Goal: Transaction & Acquisition: Purchase product/service

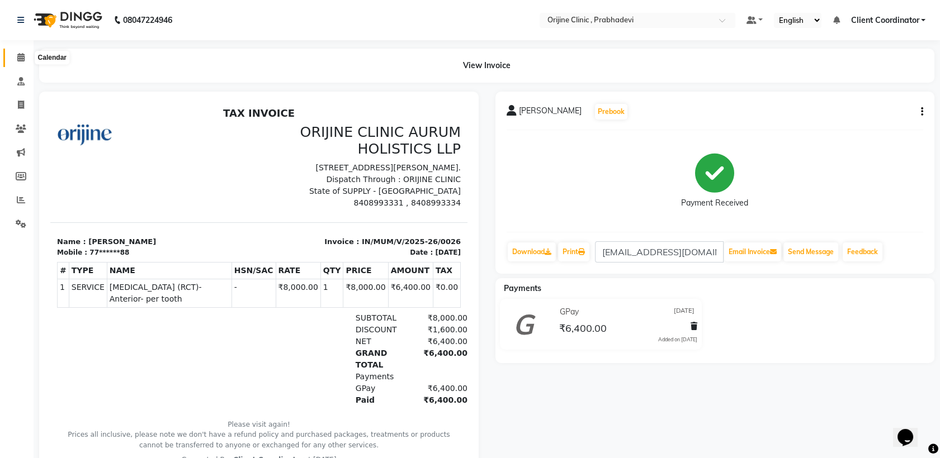
click at [20, 60] on icon at bounding box center [20, 57] width 7 height 8
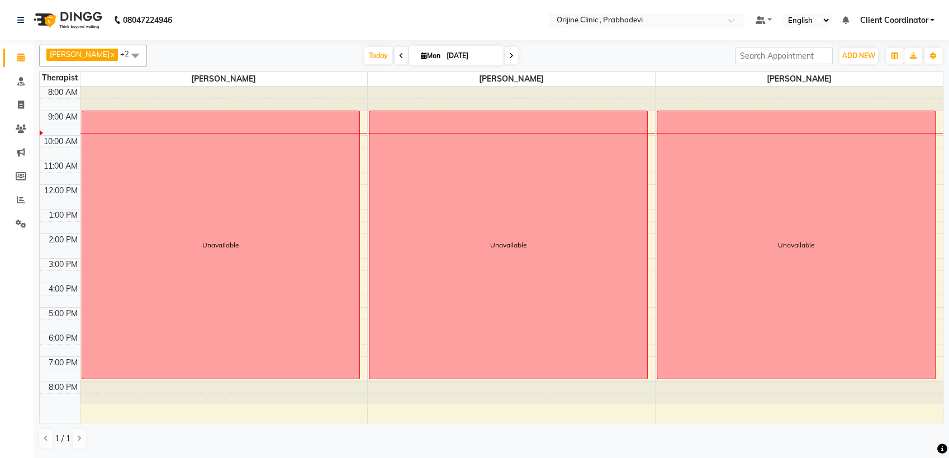
click at [139, 53] on span at bounding box center [135, 55] width 22 height 21
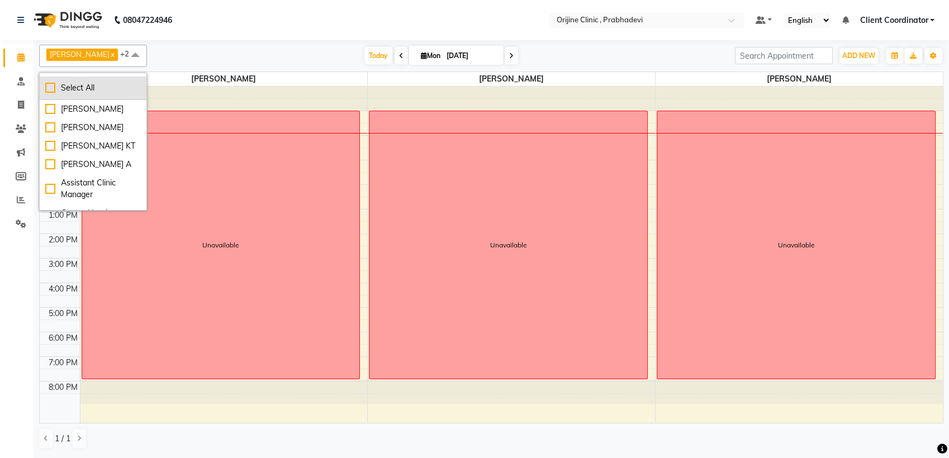
click at [52, 87] on div "Select All" at bounding box center [93, 88] width 96 height 12
checkbox input "true"
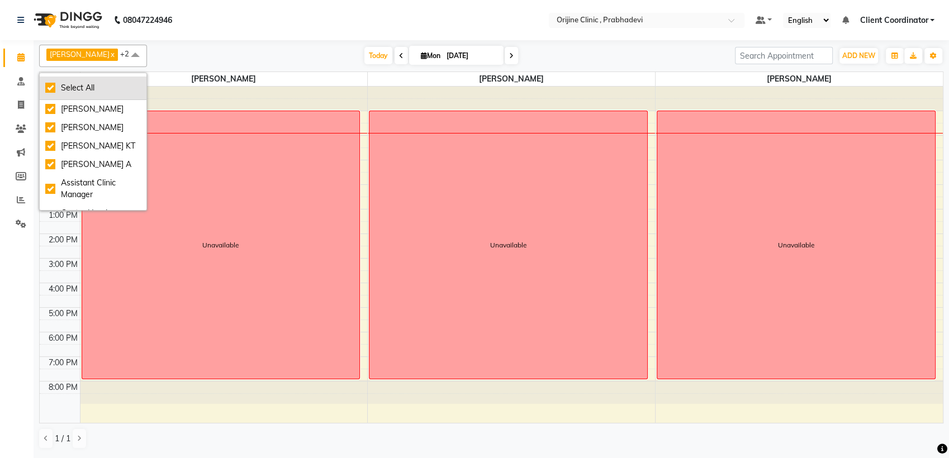
checkbox input "true"
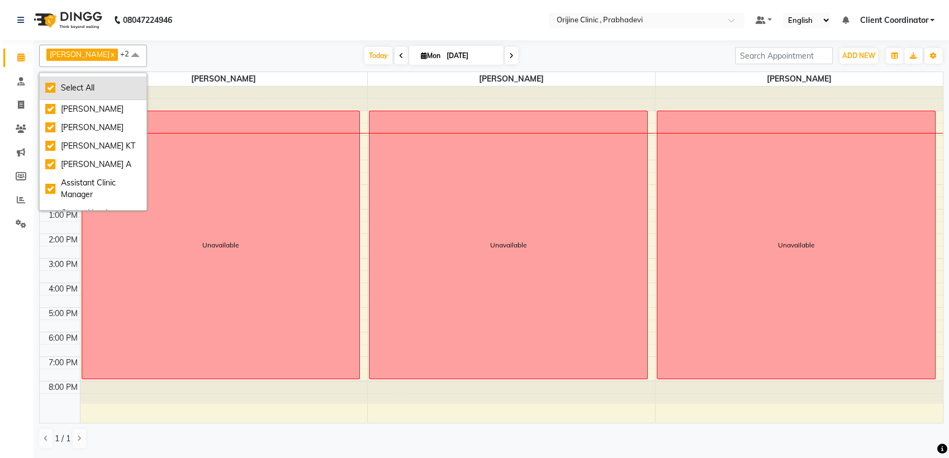
checkbox input "true"
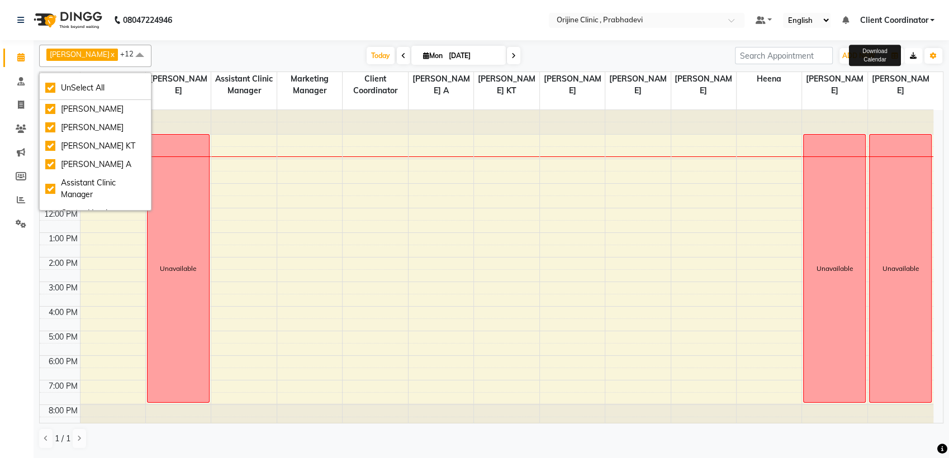
click at [914, 56] on icon "button" at bounding box center [913, 56] width 7 height 7
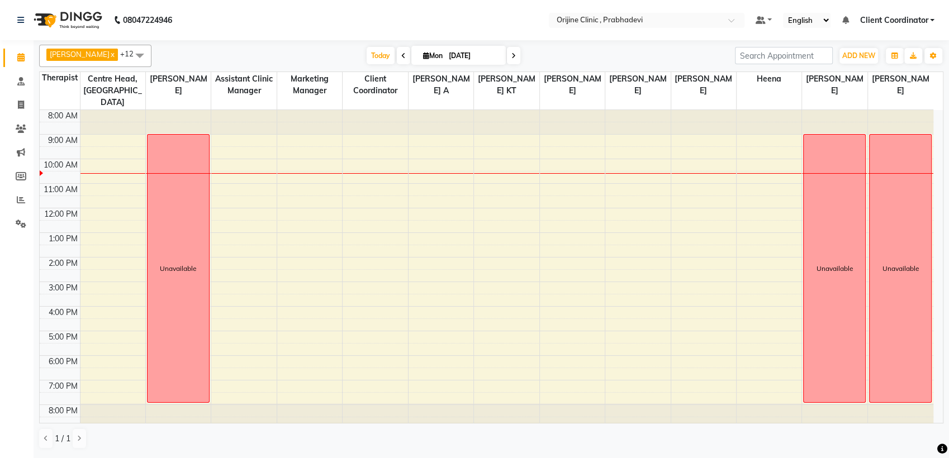
click at [27, 56] on span at bounding box center [21, 57] width 20 height 13
click at [21, 224] on icon at bounding box center [21, 224] width 11 height 8
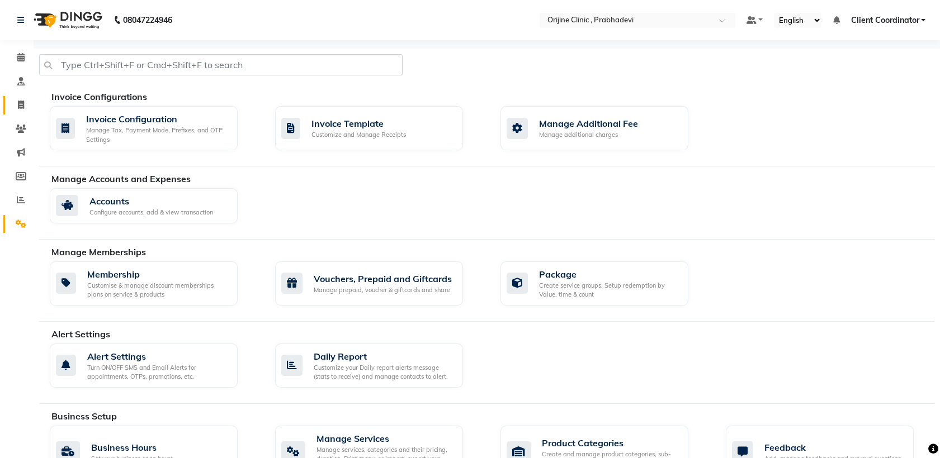
click at [20, 103] on icon at bounding box center [21, 105] width 6 height 8
select select "service"
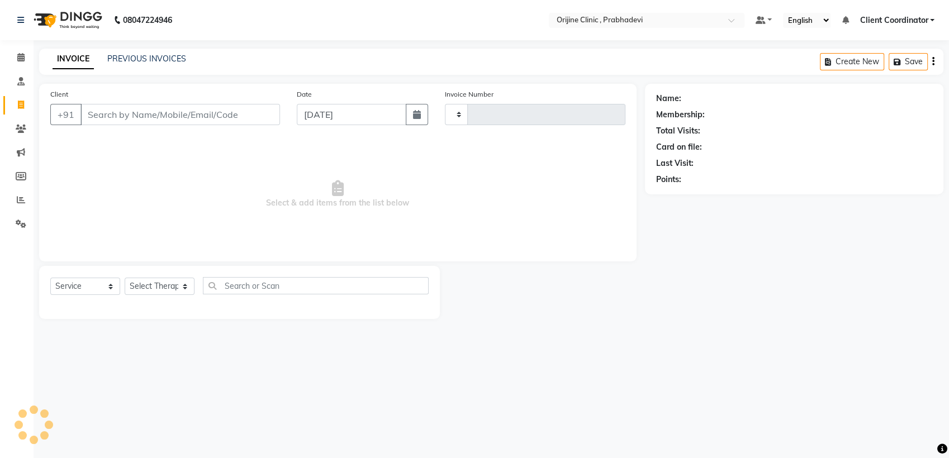
type input "0001"
select select "8675"
click at [18, 127] on icon at bounding box center [21, 129] width 11 height 8
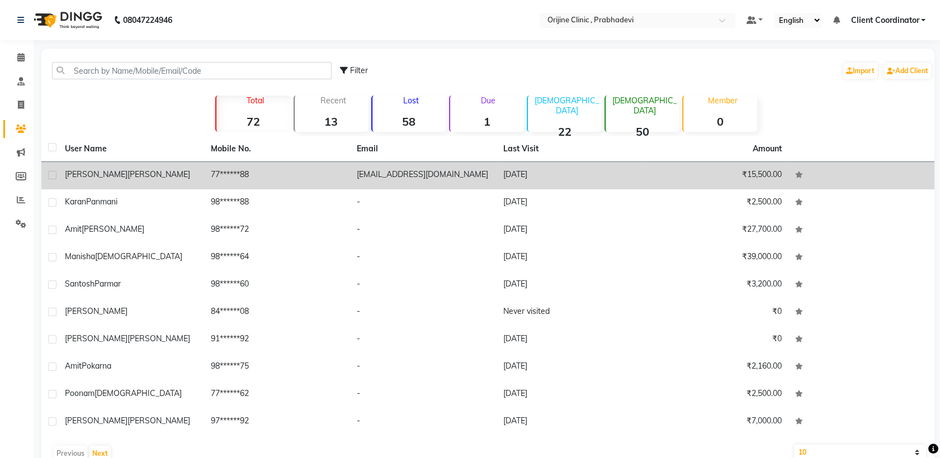
click at [242, 170] on td "77******88" at bounding box center [277, 175] width 146 height 27
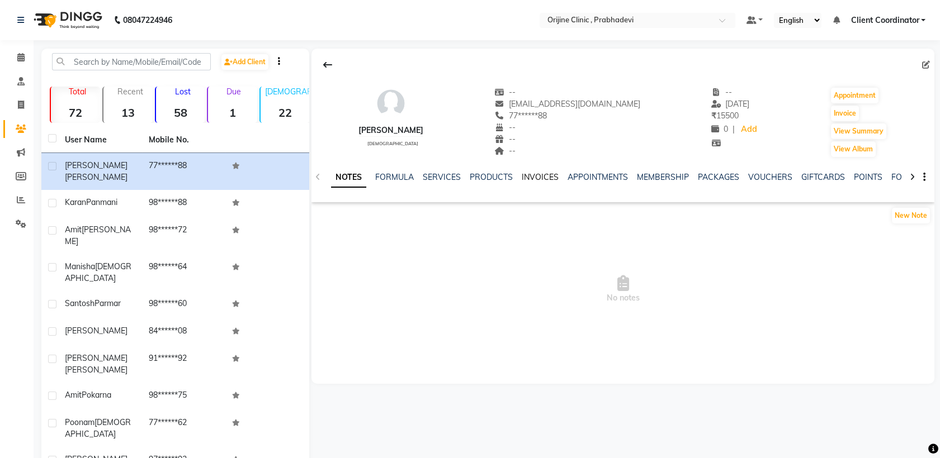
click at [536, 178] on link "INVOICES" at bounding box center [540, 177] width 37 height 10
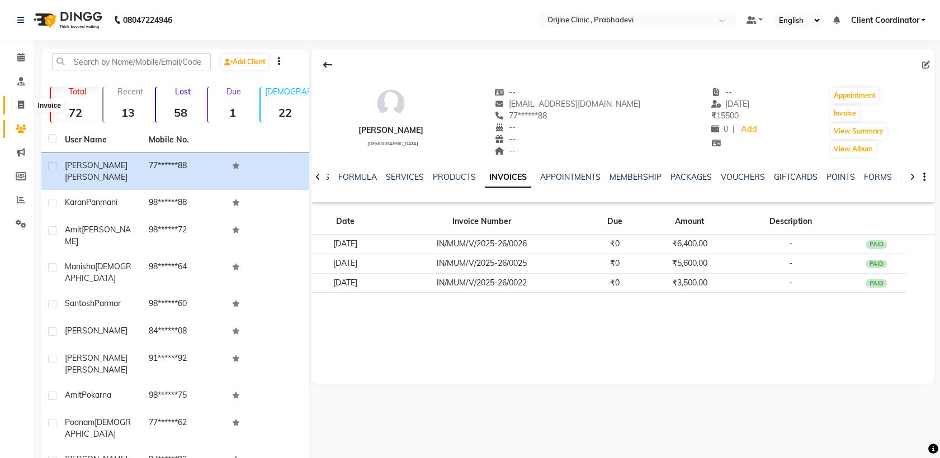
click at [18, 109] on icon at bounding box center [21, 105] width 6 height 8
select select "service"
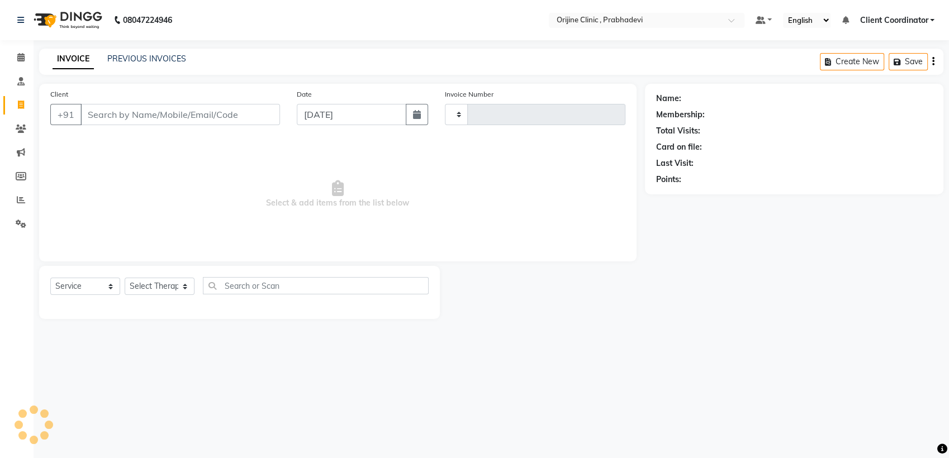
type input "0001"
select select "8675"
click at [178, 106] on input "Client" at bounding box center [181, 114] width 200 height 21
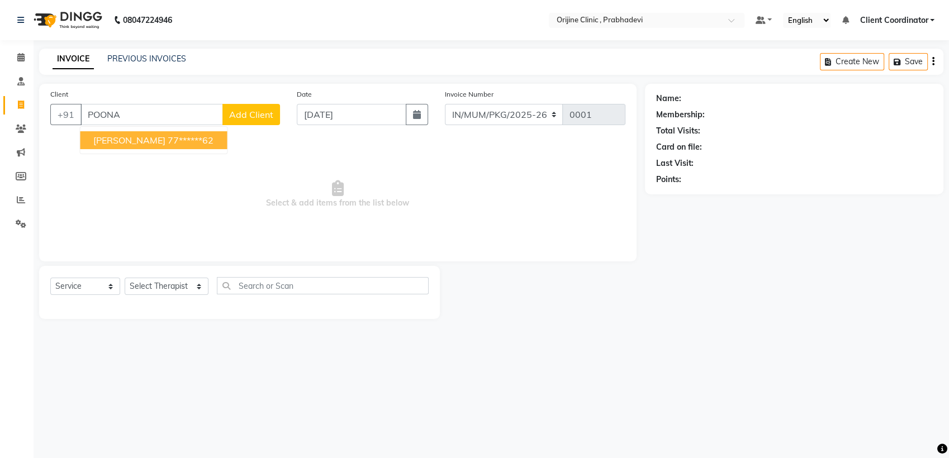
click at [168, 141] on ngb-highlight "77******62" at bounding box center [191, 140] width 46 height 11
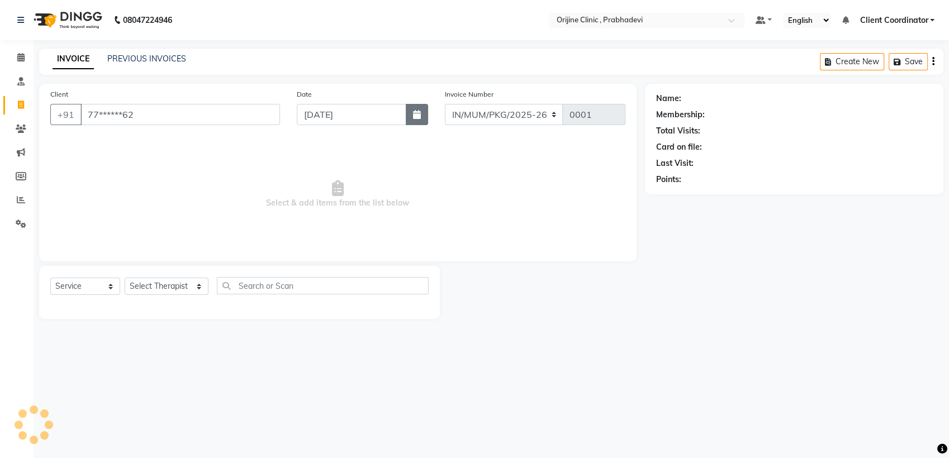
type input "77******62"
click at [420, 113] on icon "button" at bounding box center [417, 114] width 8 height 9
select select "9"
select select "2025"
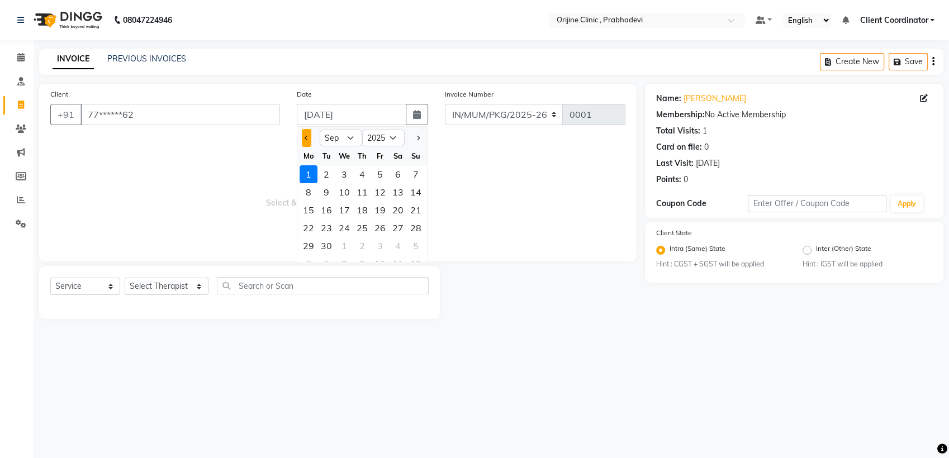
click at [302, 136] on button "Previous month" at bounding box center [307, 138] width 10 height 18
select select "7"
click at [329, 190] on div "8" at bounding box center [327, 192] width 18 height 18
type input "[DATE]"
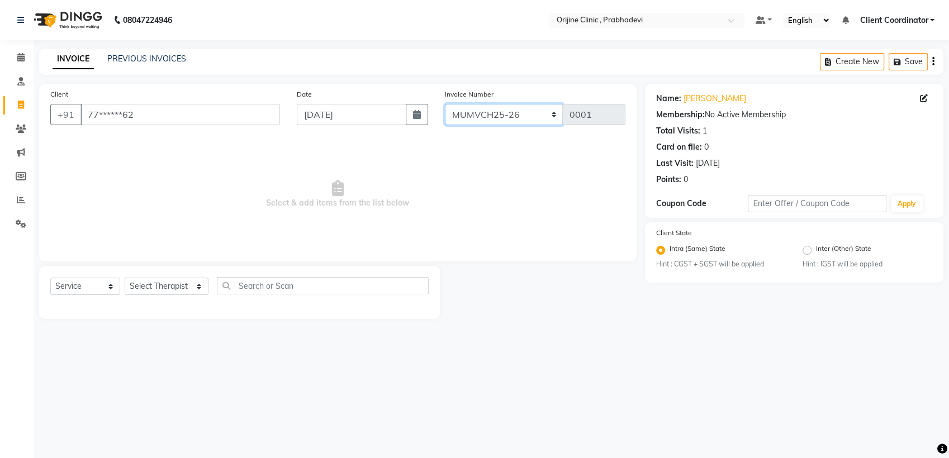
click at [546, 111] on select "MUMVCH25-26 IN/MUM/PKG/2025-26 IN/MUM/V/2025-26" at bounding box center [504, 114] width 119 height 21
select select "8674"
click at [445, 104] on select "MUMVCH25-26 IN/MUM/PKG/2025-26 IN/MUM/V/2025-26" at bounding box center [504, 114] width 119 height 21
type input "0027"
click at [411, 114] on button "button" at bounding box center [417, 114] width 22 height 21
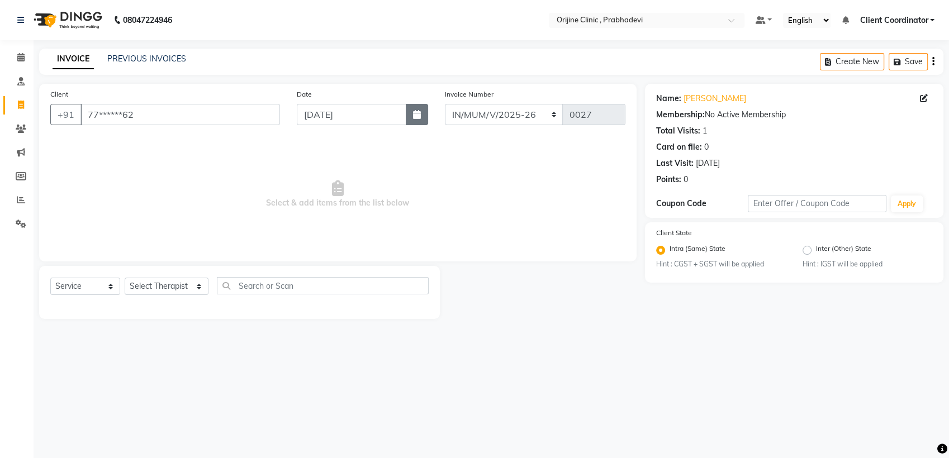
select select "7"
select select "2025"
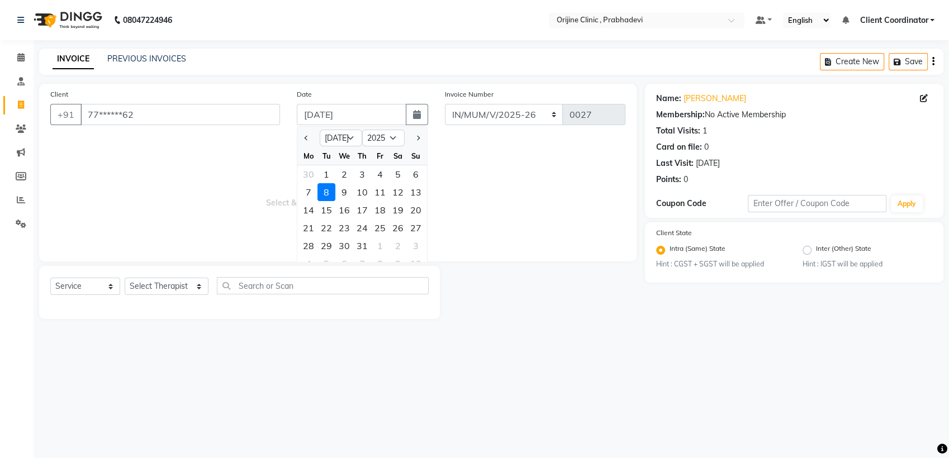
click at [326, 187] on div "8" at bounding box center [327, 192] width 18 height 18
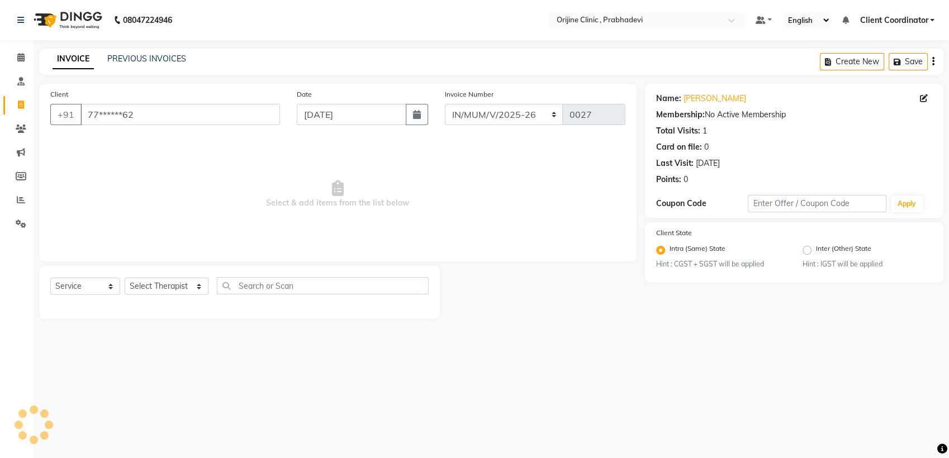
type input "0001"
click at [543, 111] on select "MUMVCH25-26 IN/MUM/PKG/2025-26 IN/MUM/V/2025-26" at bounding box center [504, 114] width 119 height 21
select select "8674"
click at [445, 104] on select "MUMVCH25-26 IN/MUM/PKG/2025-26 IN/MUM/V/2025-26" at bounding box center [504, 114] width 119 height 21
type input "0027"
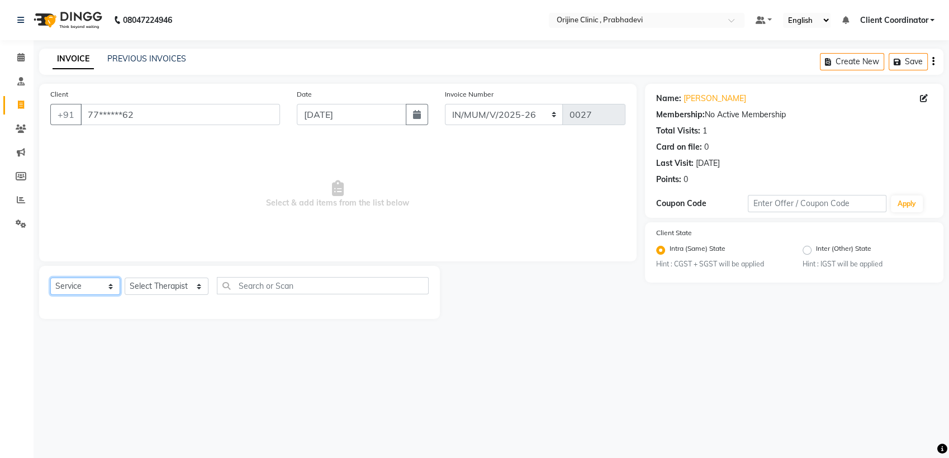
click at [94, 289] on select "Select Service Product Membership Package Voucher Prepaid Gift Card" at bounding box center [85, 286] width 70 height 17
select select "product"
click at [50, 278] on select "Select Service Product Membership Package Voucher Prepaid Gift Card" at bounding box center [85, 286] width 70 height 17
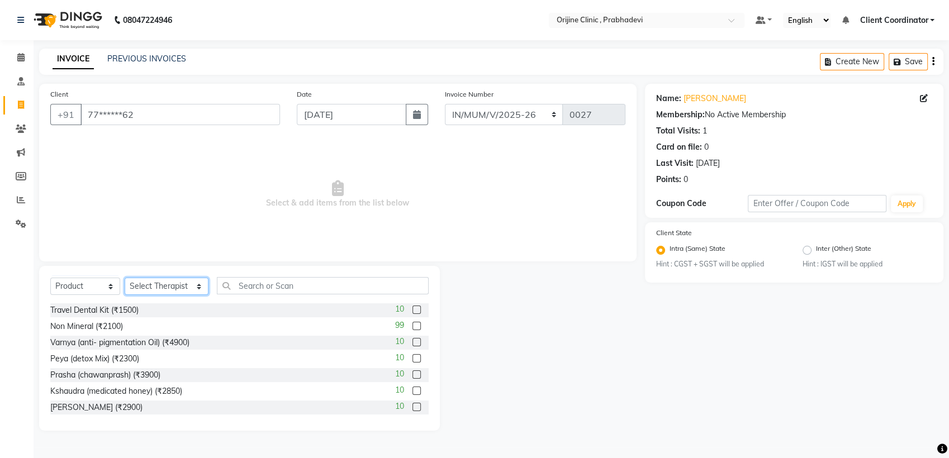
click at [165, 287] on select "Select Therapist [PERSON_NAME] [PERSON_NAME] [PERSON_NAME] [PERSON_NAME] A Assi…" at bounding box center [167, 286] width 84 height 17
select select "84759"
click at [125, 278] on select "Select Therapist [PERSON_NAME] [PERSON_NAME] [PERSON_NAME] [PERSON_NAME] A Assi…" at bounding box center [167, 286] width 84 height 17
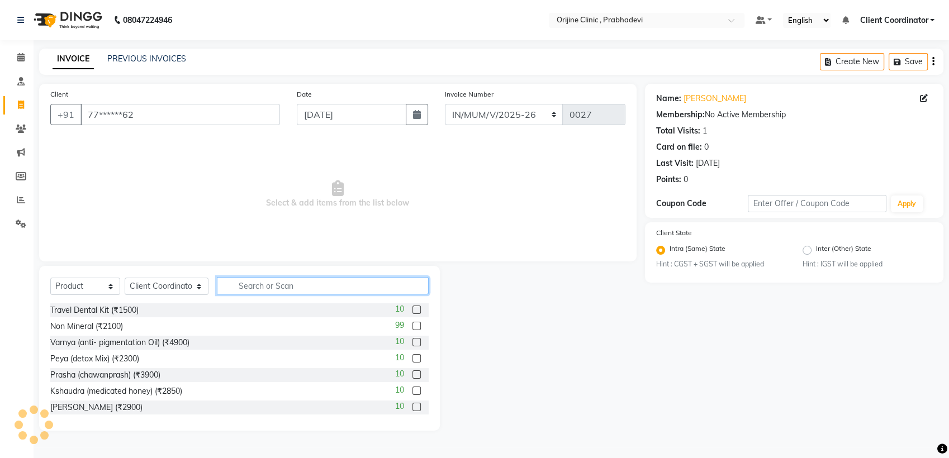
click at [290, 284] on input "text" at bounding box center [323, 285] width 212 height 17
click at [270, 291] on input "text" at bounding box center [323, 285] width 212 height 17
click at [933, 64] on button "button" at bounding box center [934, 62] width 2 height 26
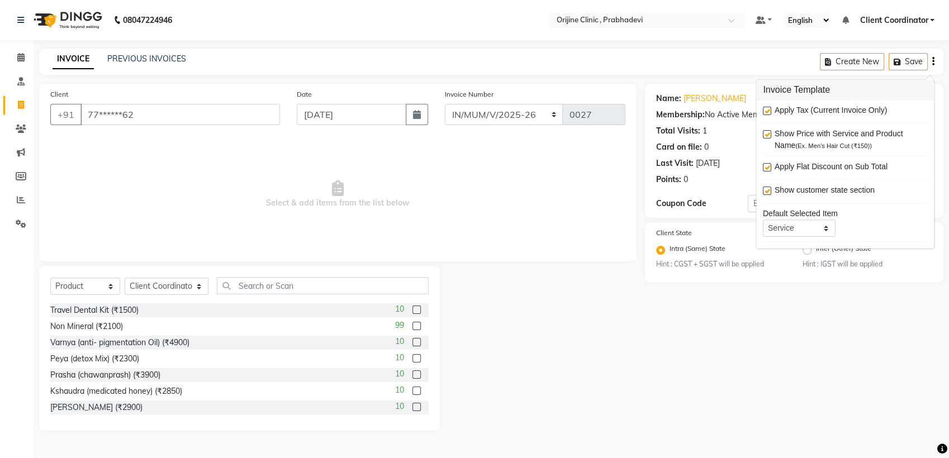
click at [413, 325] on label at bounding box center [417, 326] width 8 height 8
click at [413, 325] on input "checkbox" at bounding box center [416, 326] width 7 height 7
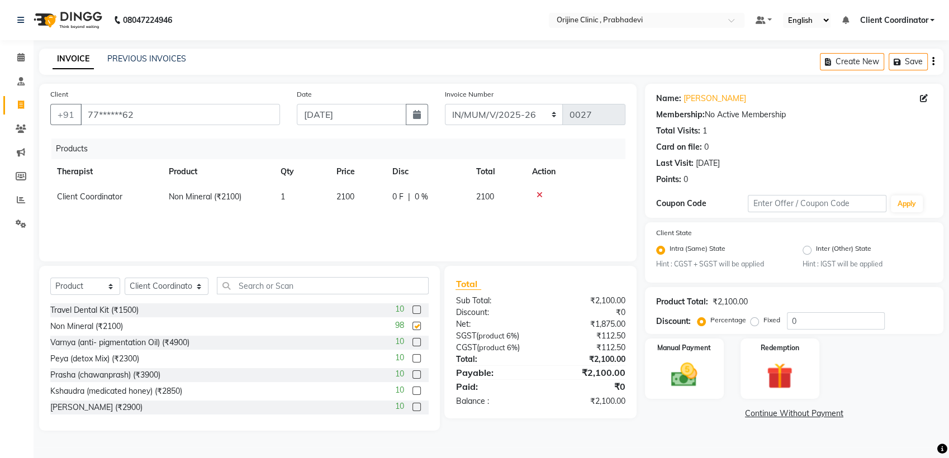
checkbox input "false"
click at [540, 197] on icon at bounding box center [540, 195] width 6 height 8
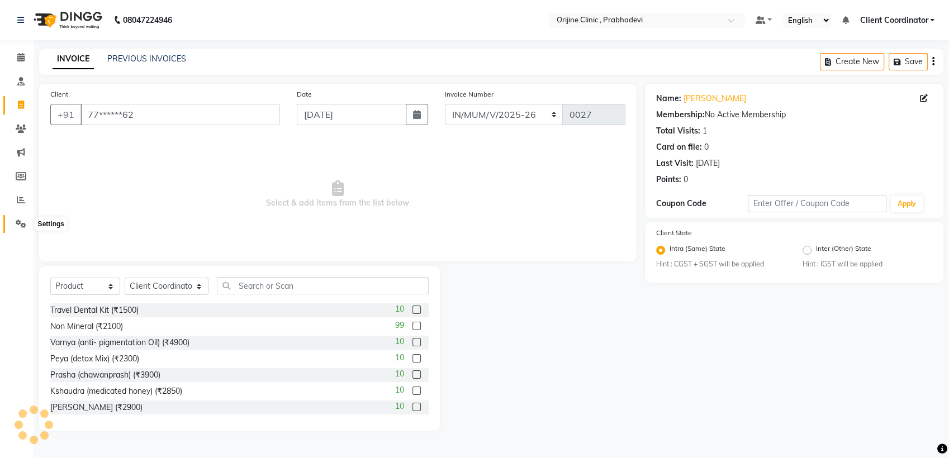
click at [19, 221] on icon at bounding box center [21, 224] width 11 height 8
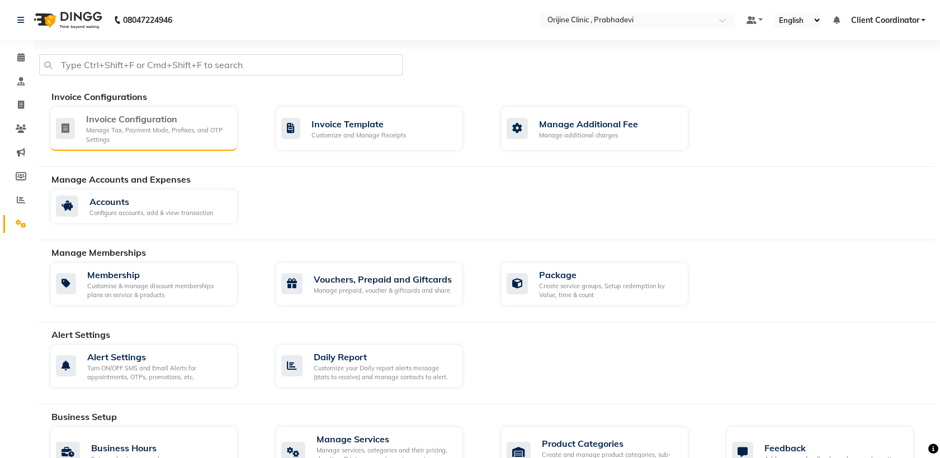
click at [161, 140] on div "Manage Tax, Payment Mode, Prefixes, and OTP Settings" at bounding box center [157, 135] width 143 height 18
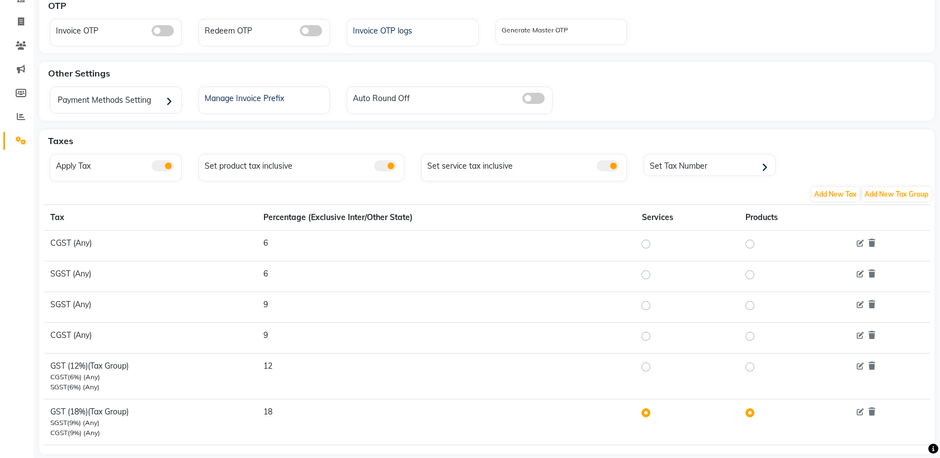
scroll to position [103, 0]
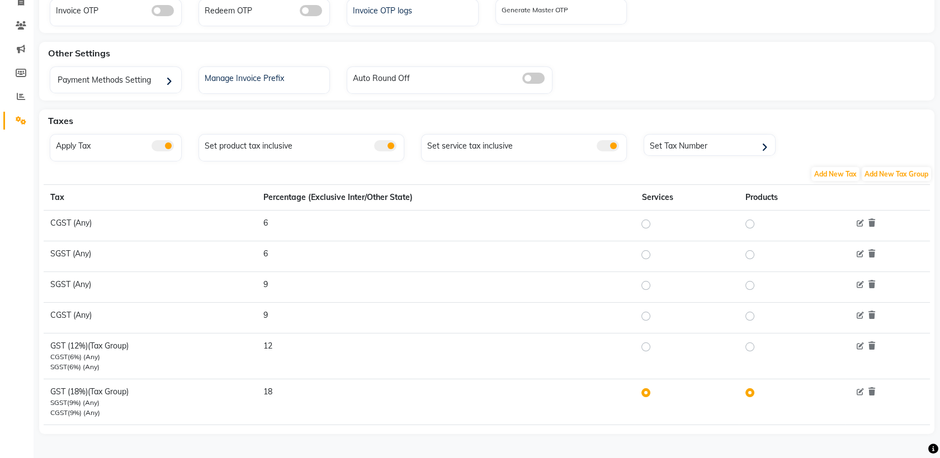
click at [655, 395] on label at bounding box center [655, 392] width 0 height 13
click at [645, 395] on input "radio" at bounding box center [647, 393] width 8 height 8
click at [759, 390] on label at bounding box center [759, 392] width 0 height 13
click at [750, 390] on input "radio" at bounding box center [751, 393] width 8 height 8
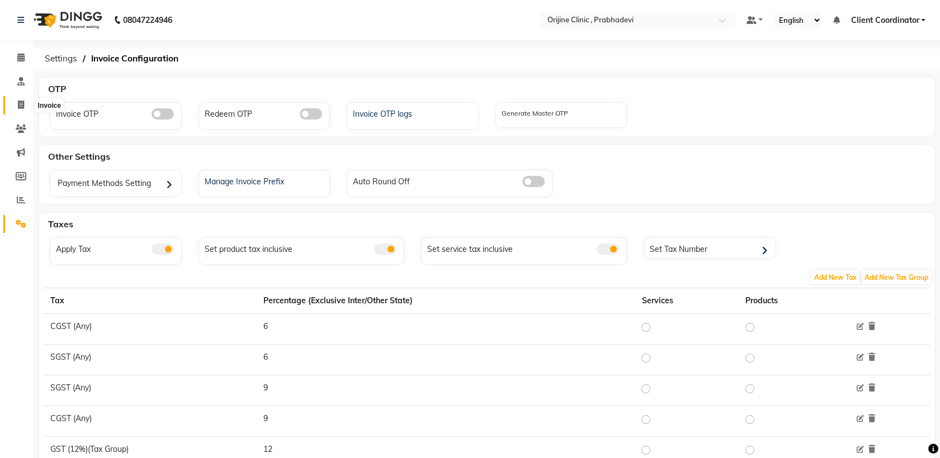
click at [18, 101] on icon at bounding box center [21, 105] width 6 height 8
select select "service"
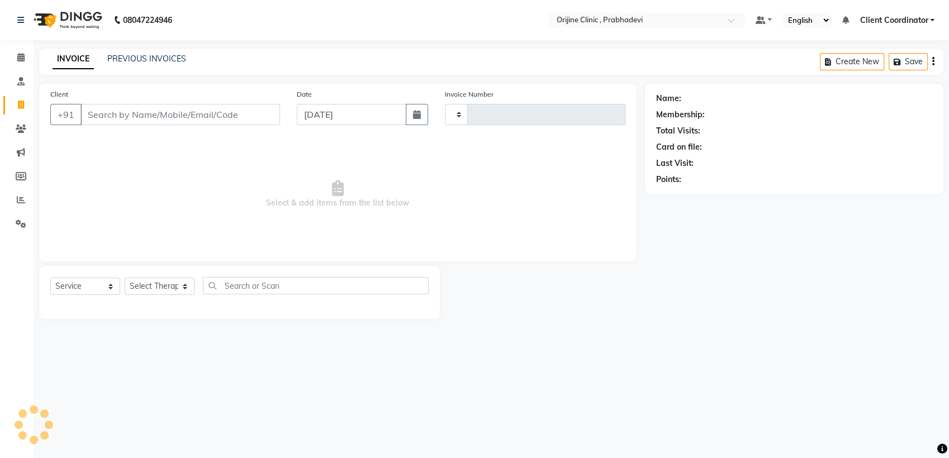
type input "0001"
select select "8675"
click at [192, 120] on input "Client" at bounding box center [181, 114] width 200 height 21
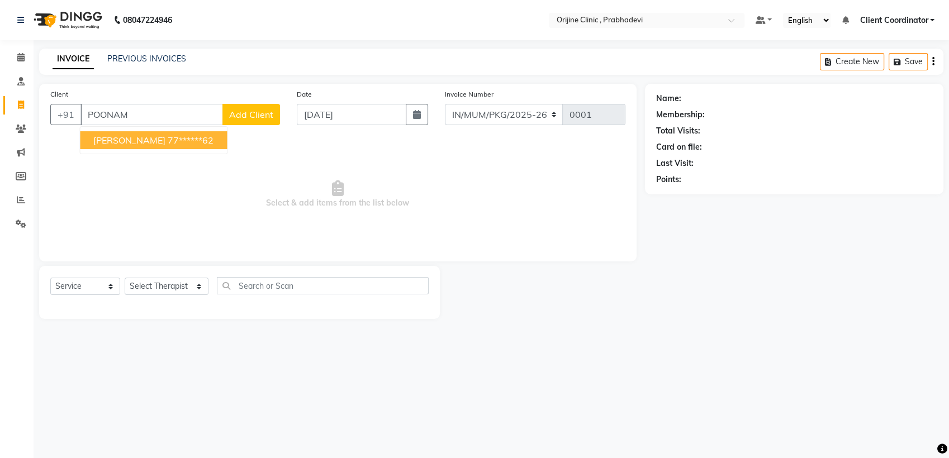
click at [168, 140] on ngb-highlight "77******62" at bounding box center [191, 140] width 46 height 11
type input "77******62"
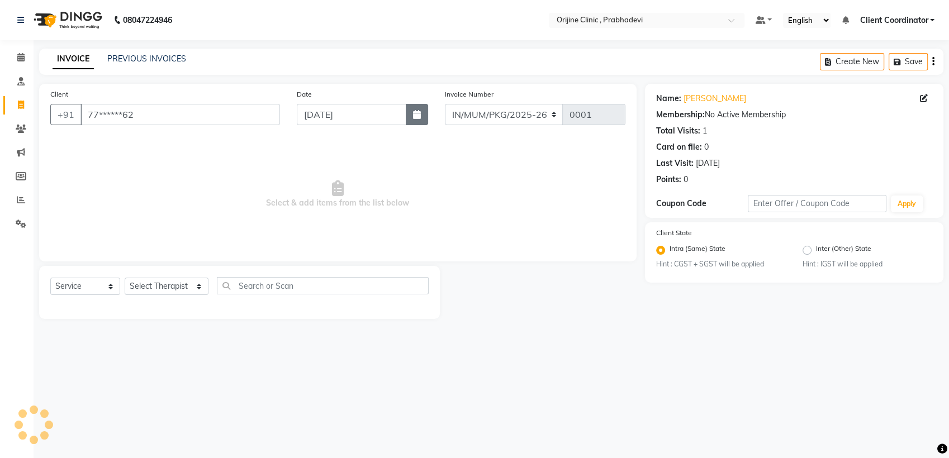
click at [417, 111] on icon "button" at bounding box center [417, 114] width 8 height 9
select select "9"
select select "2025"
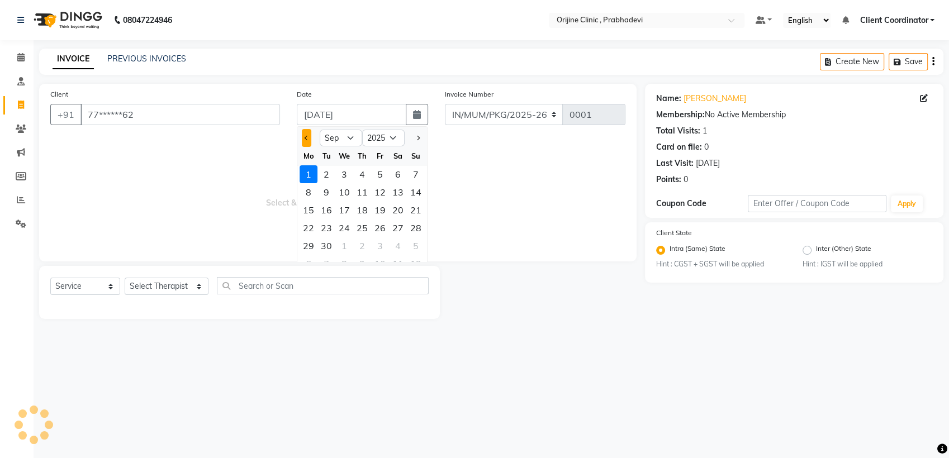
click at [304, 140] on button "Previous month" at bounding box center [307, 138] width 10 height 18
select select "7"
click at [331, 196] on div "8" at bounding box center [327, 192] width 18 height 18
type input "[DATE]"
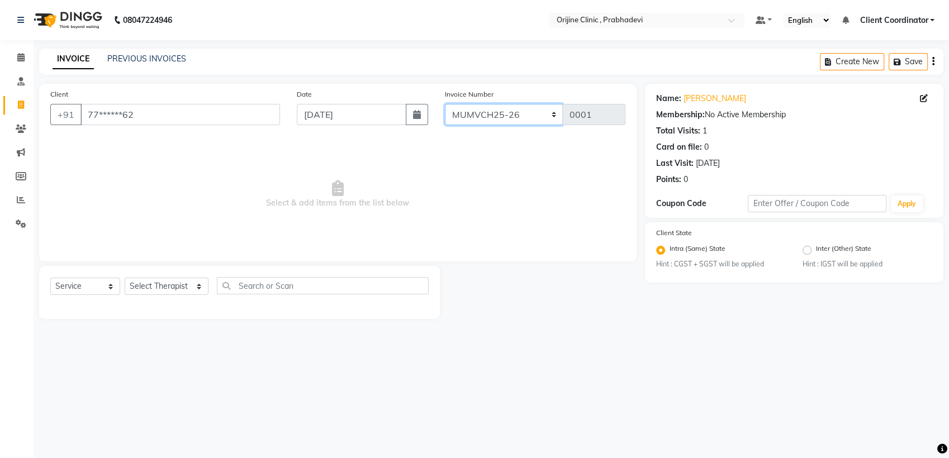
click at [519, 110] on select "MUMVCH25-26 IN/MUM/PKG/2025-26 IN/MUM/V/2025-26" at bounding box center [504, 114] width 119 height 21
select select "8674"
click at [445, 104] on select "MUMVCH25-26 IN/MUM/PKG/2025-26 IN/MUM/V/2025-26" at bounding box center [504, 114] width 119 height 21
type input "0027"
click at [103, 292] on select "Select Service Product Membership Package Voucher Prepaid Gift Card" at bounding box center [85, 286] width 70 height 17
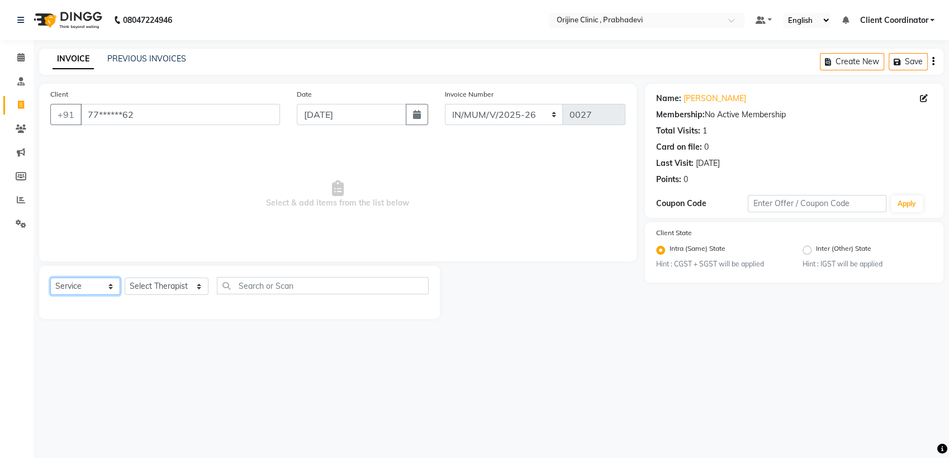
select select "product"
click at [50, 278] on select "Select Service Product Membership Package Voucher Prepaid Gift Card" at bounding box center [85, 286] width 70 height 17
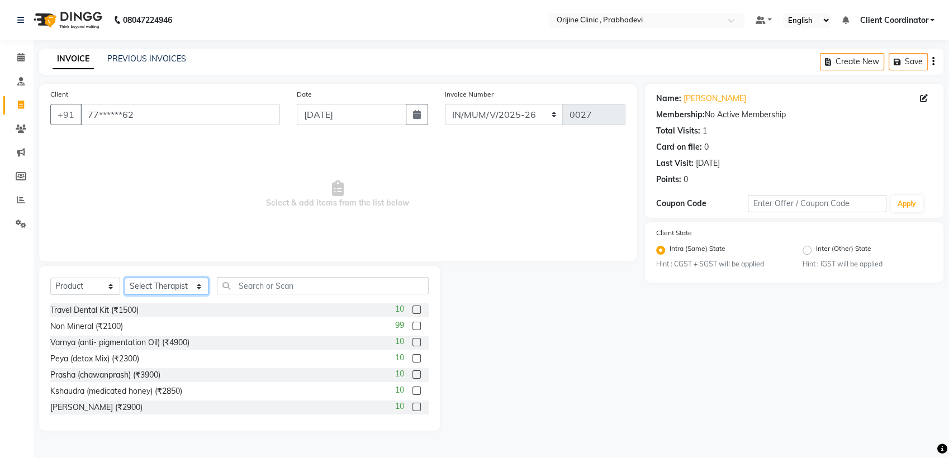
click at [167, 285] on select "Select Therapist [PERSON_NAME] [PERSON_NAME] [PERSON_NAME] [PERSON_NAME] A Assi…" at bounding box center [167, 286] width 84 height 17
select select "84759"
click at [125, 278] on select "Select Therapist [PERSON_NAME] [PERSON_NAME] [PERSON_NAME] [PERSON_NAME] A Assi…" at bounding box center [167, 286] width 84 height 17
click at [256, 280] on input "text" at bounding box center [323, 285] width 212 height 17
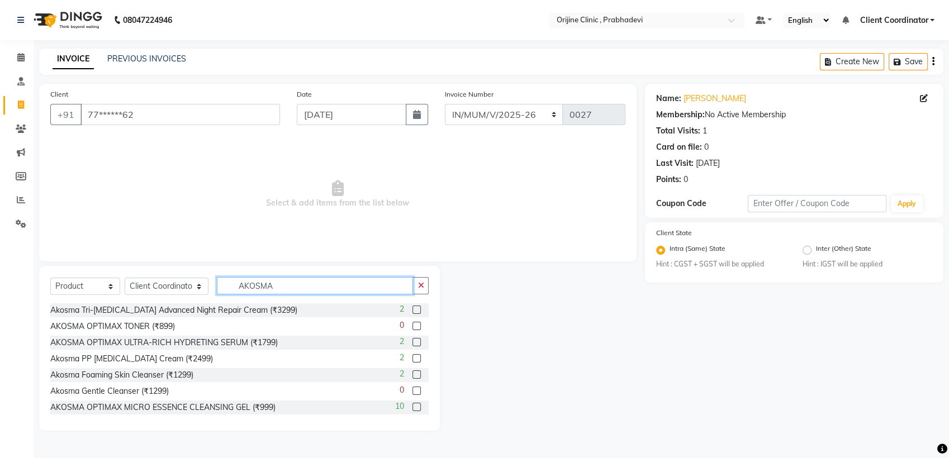
type input "AKOSMA"
click at [413, 389] on label at bounding box center [417, 391] width 8 height 8
click at [413, 389] on input "checkbox" at bounding box center [416, 391] width 7 height 7
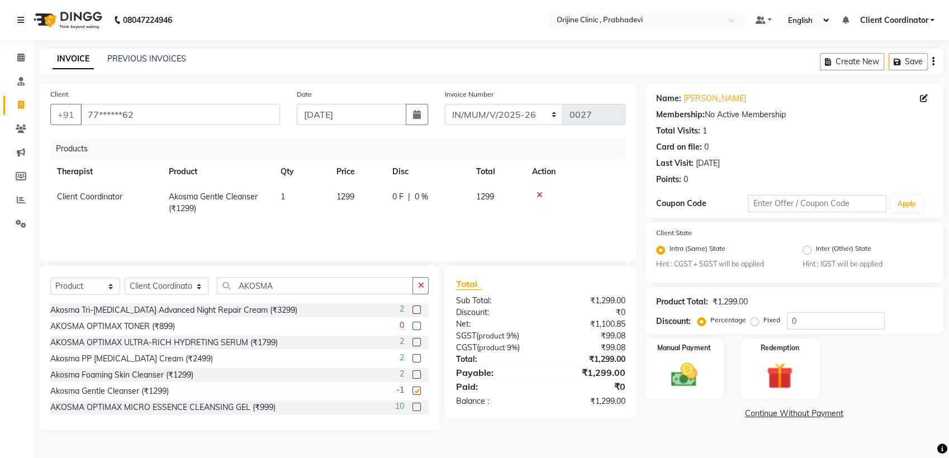
checkbox input "false"
click at [333, 285] on input "AKOSMA" at bounding box center [315, 285] width 197 height 17
type input "AKOSMA"
click at [413, 310] on label at bounding box center [417, 310] width 8 height 8
click at [413, 310] on input "checkbox" at bounding box center [416, 310] width 7 height 7
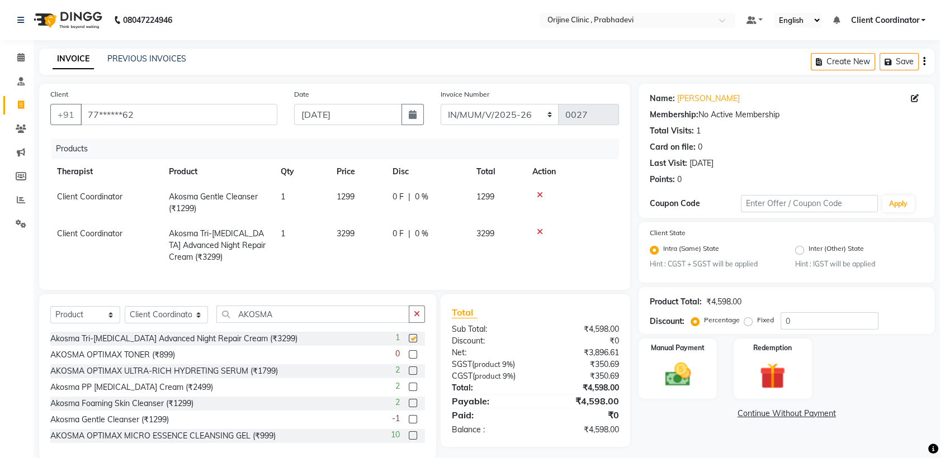
checkbox input "false"
click at [304, 322] on input "AKOSMA" at bounding box center [312, 314] width 193 height 17
type input "A"
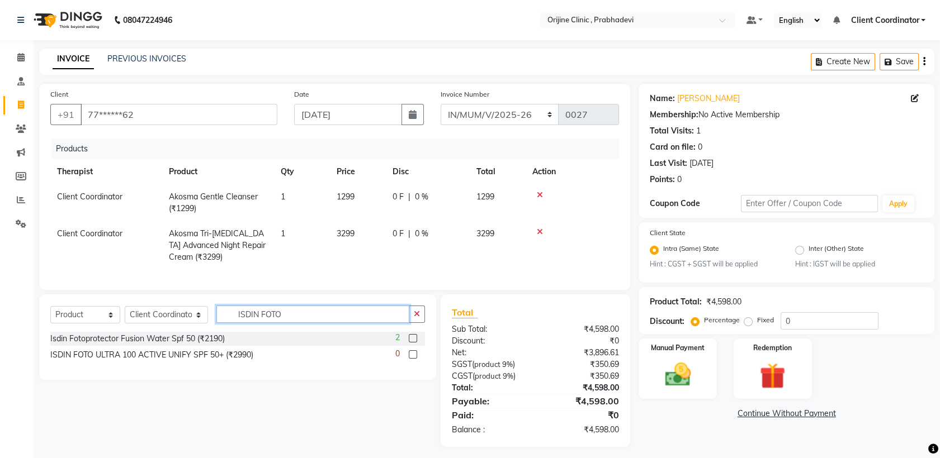
type input "ISDIN FOTO"
click at [412, 343] on label at bounding box center [413, 338] width 8 height 8
click at [412, 343] on input "checkbox" at bounding box center [412, 338] width 7 height 7
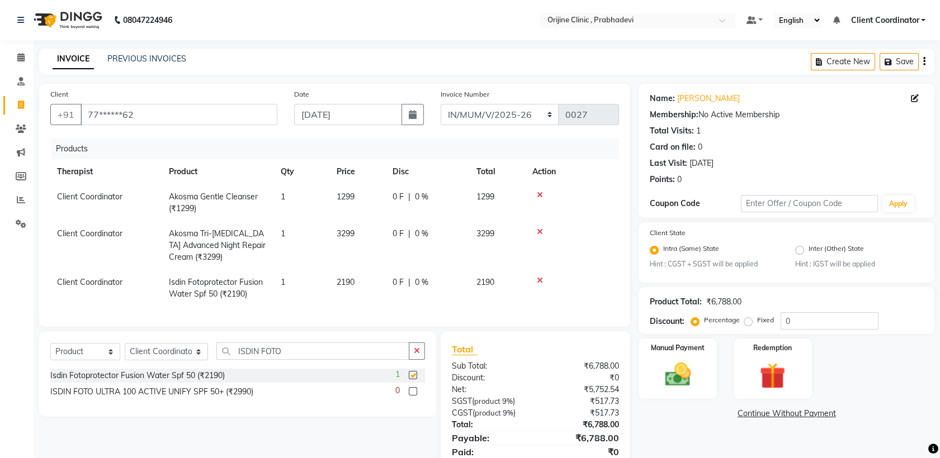
checkbox input "false"
click at [323, 360] on input "ISDIN FOTO" at bounding box center [312, 351] width 193 height 17
type input "I"
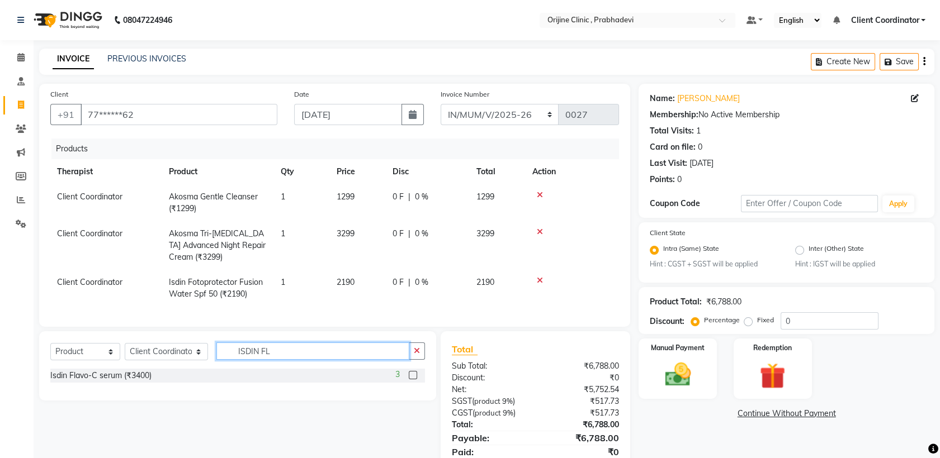
type input "ISDIN FL"
click at [415, 380] on label at bounding box center [413, 375] width 8 height 8
click at [415, 380] on input "checkbox" at bounding box center [412, 375] width 7 height 7
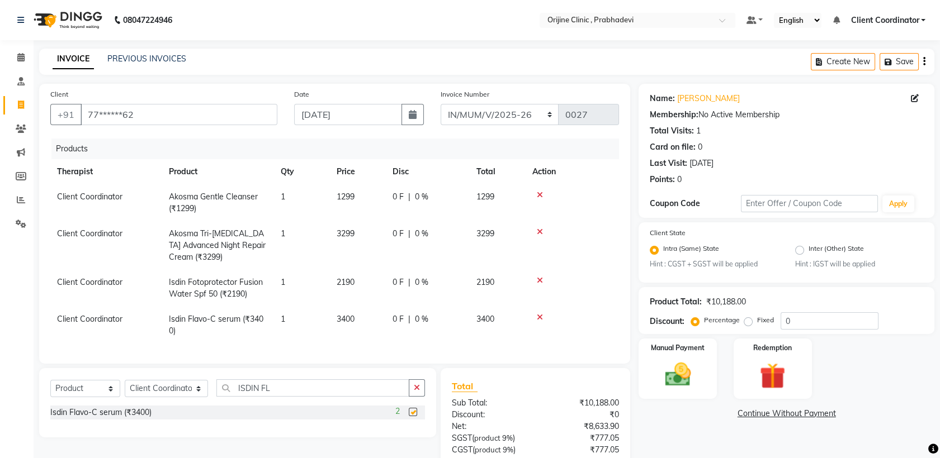
checkbox input "false"
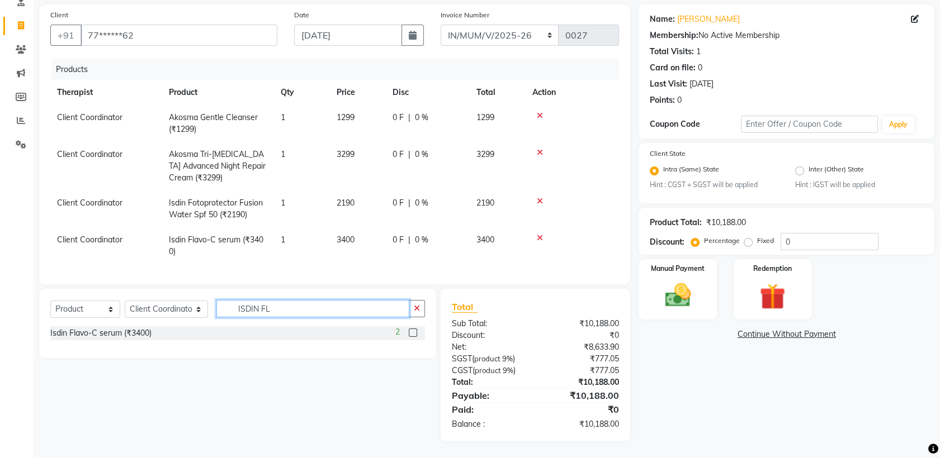
click at [323, 314] on input "ISDIN FL" at bounding box center [312, 308] width 193 height 17
type input "I"
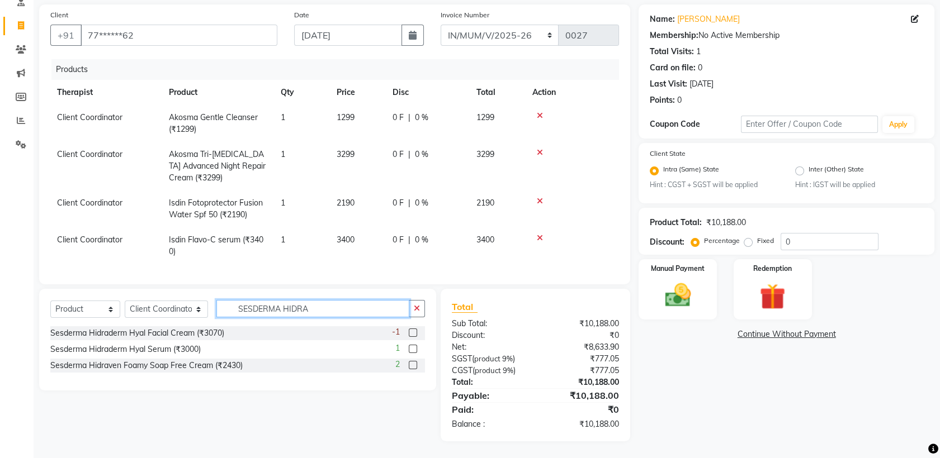
type input "SESDERMA HIDRA"
click at [412, 333] on label at bounding box center [413, 333] width 8 height 8
click at [412, 333] on input "checkbox" at bounding box center [412, 333] width 7 height 7
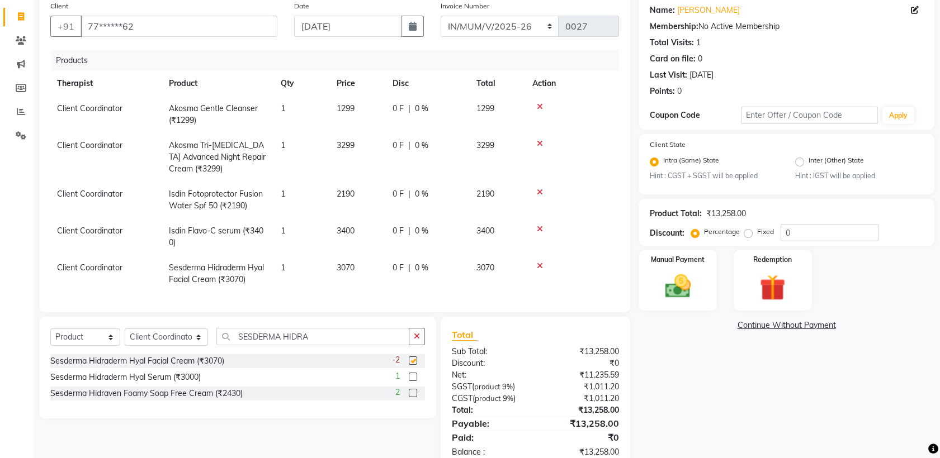
checkbox input "false"
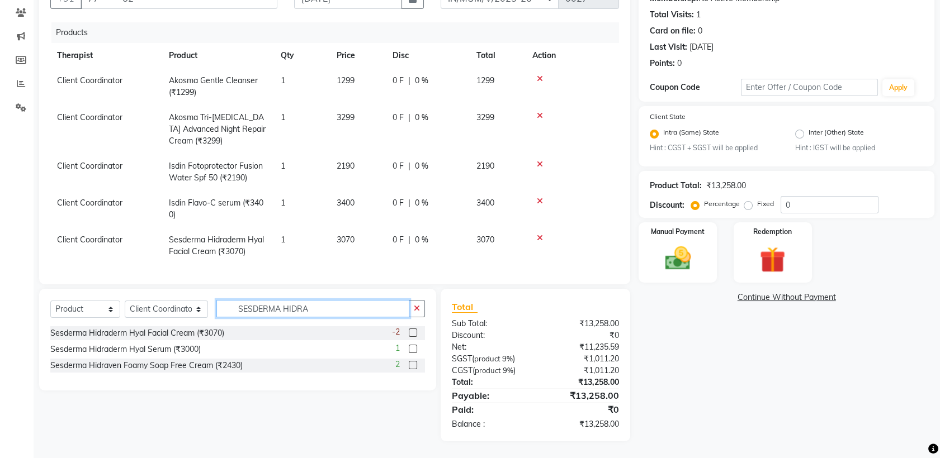
click at [344, 312] on input "SESDERMA HIDRA" at bounding box center [312, 308] width 193 height 17
type input "S"
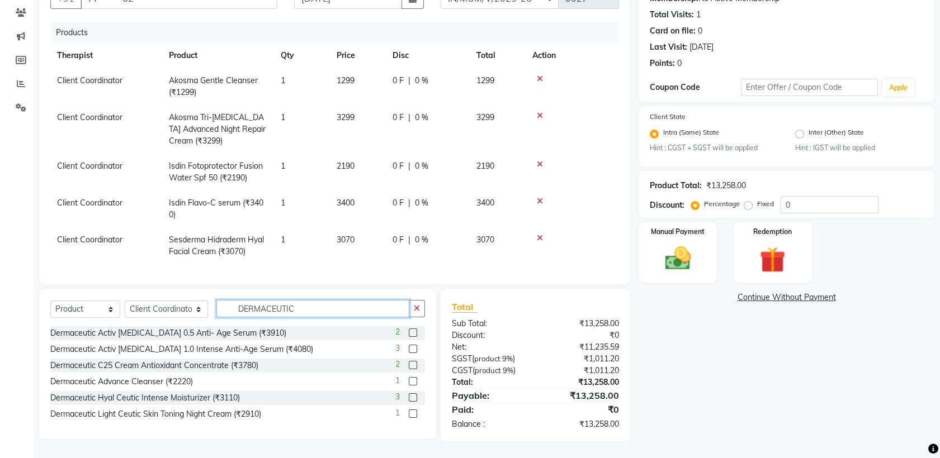
type input "DERMACEUTIC"
click at [414, 414] on label at bounding box center [413, 414] width 8 height 8
click at [414, 414] on input "checkbox" at bounding box center [412, 414] width 7 height 7
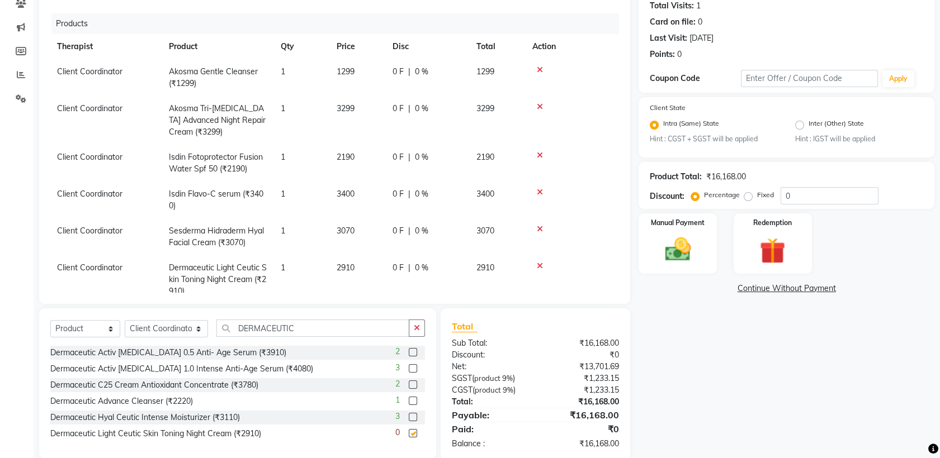
checkbox input "false"
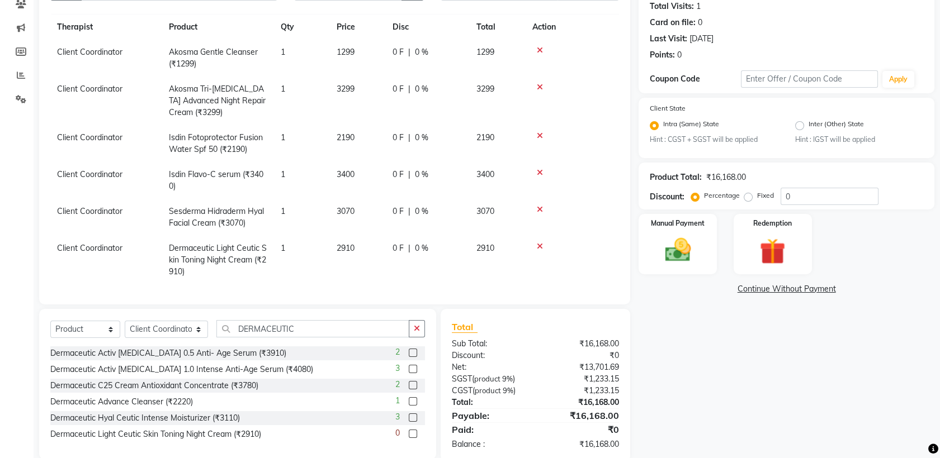
scroll to position [144, 0]
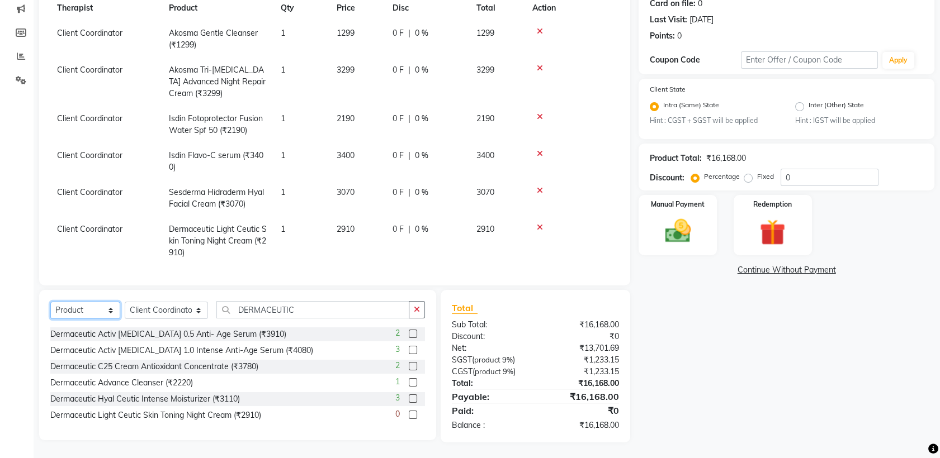
click at [90, 310] on select "Select Service Product Membership Package Voucher Prepaid Gift Card" at bounding box center [85, 310] width 70 height 17
select select "service"
click at [50, 302] on select "Select Service Product Membership Package Voucher Prepaid Gift Card" at bounding box center [85, 310] width 70 height 17
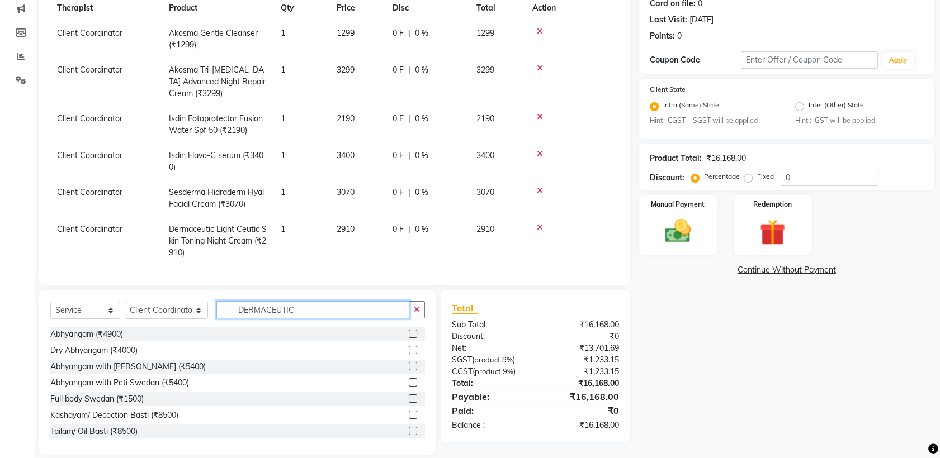
click at [299, 308] on input "DERMACEUTIC" at bounding box center [312, 309] width 193 height 17
type input "D"
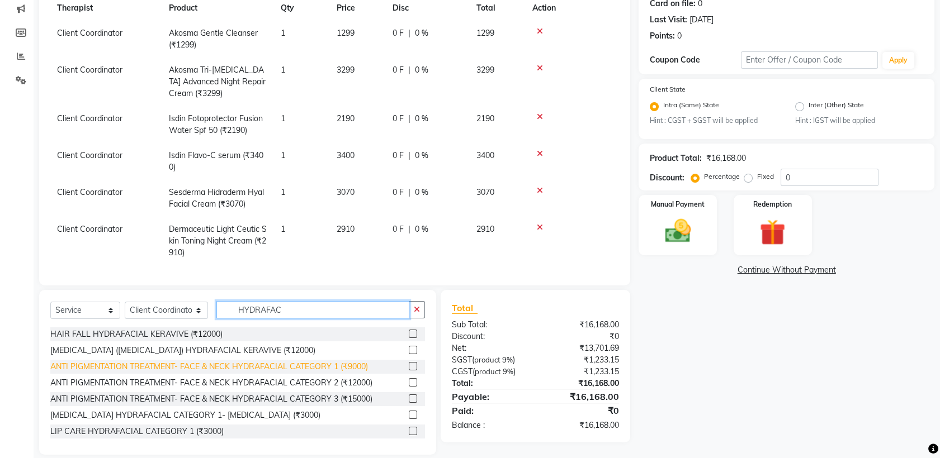
scroll to position [1, 0]
type input "HYDRAFAC"
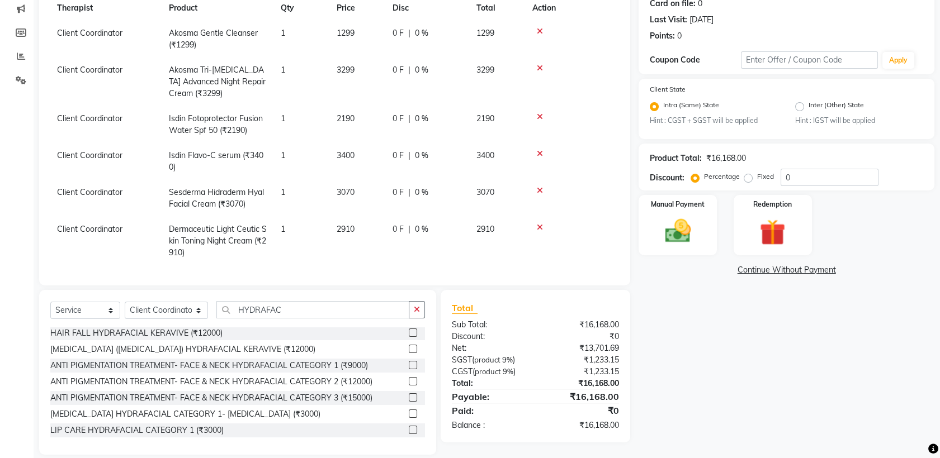
click at [409, 396] on label at bounding box center [413, 398] width 8 height 8
click at [409, 396] on input "checkbox" at bounding box center [412, 398] width 7 height 7
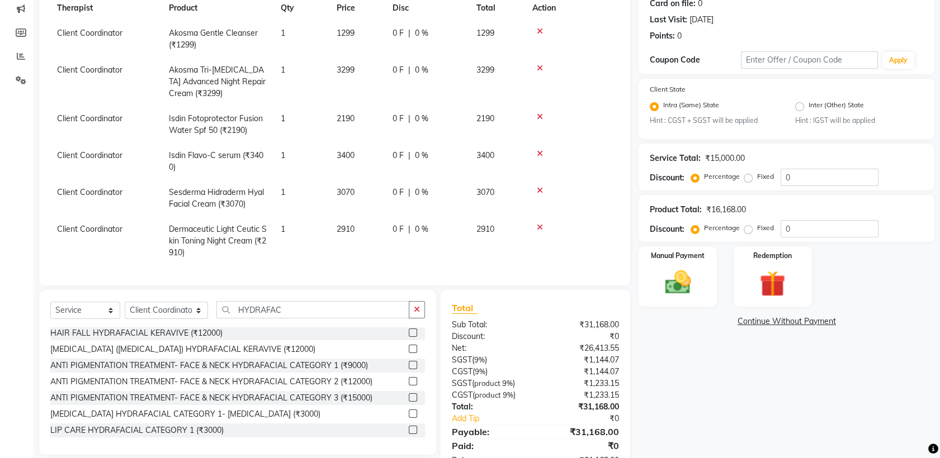
checkbox input "false"
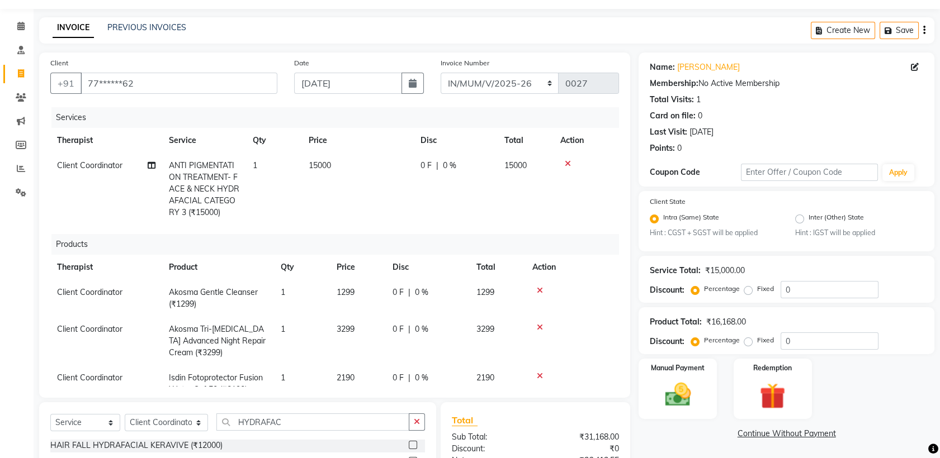
scroll to position [0, 0]
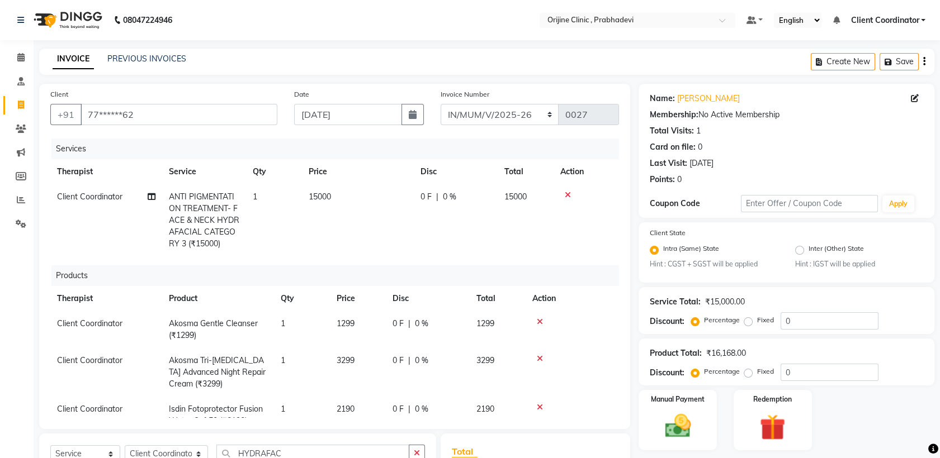
click at [447, 196] on span "0 %" at bounding box center [449, 197] width 13 height 12
select select "84759"
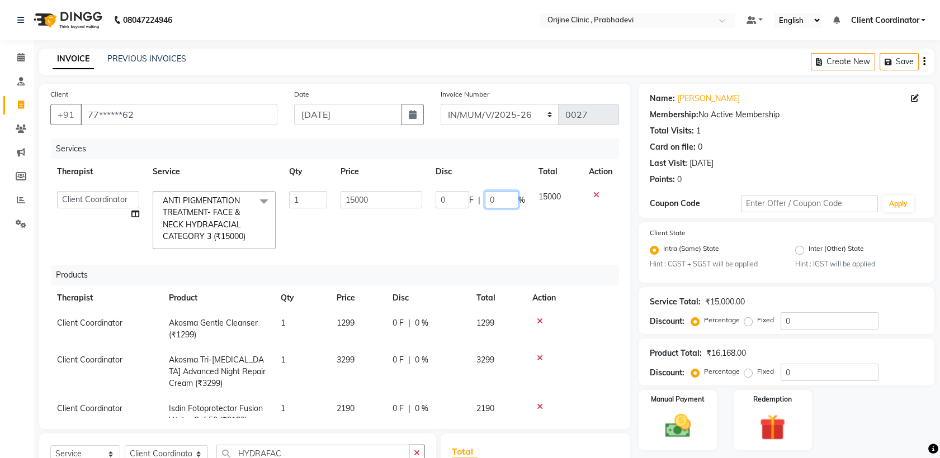
click at [496, 200] on input "0" at bounding box center [502, 199] width 34 height 17
type input "20"
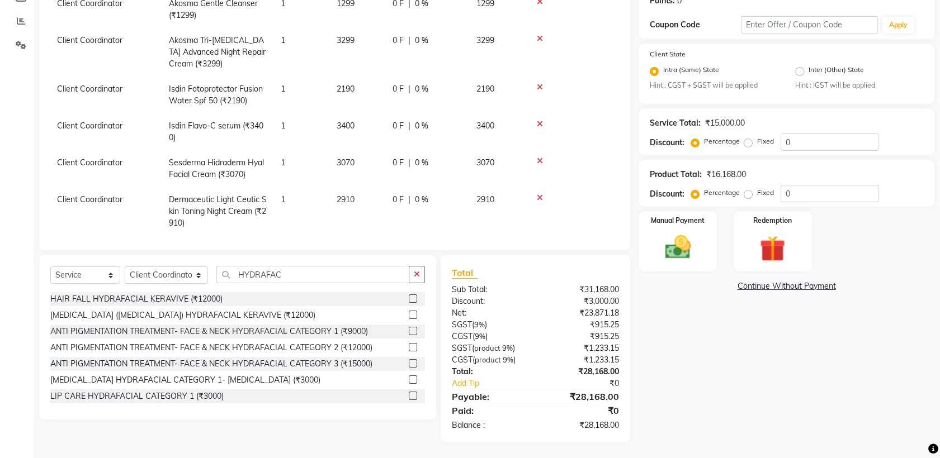
scroll to position [156, 0]
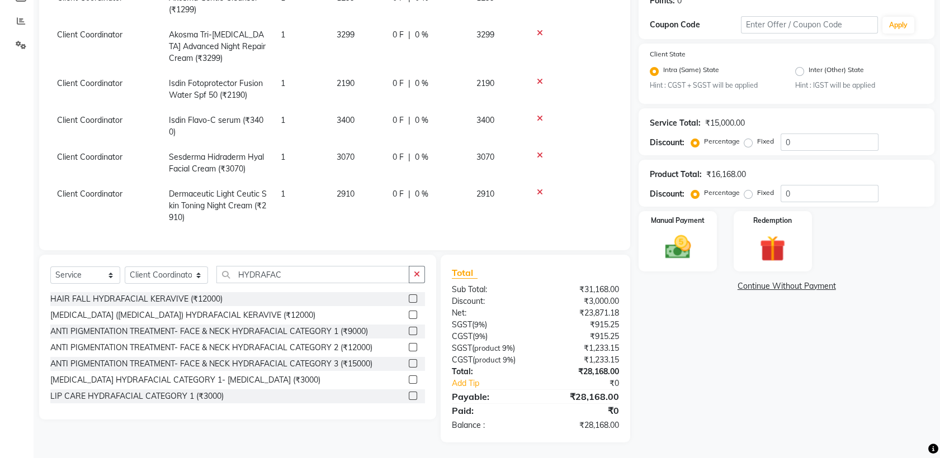
click at [230, 152] on span "Sesderma Hidraderm Hyal Facial Cream (₹3070)" at bounding box center [216, 163] width 95 height 22
select select "84759"
click at [298, 204] on td "1" at bounding box center [302, 206] width 56 height 49
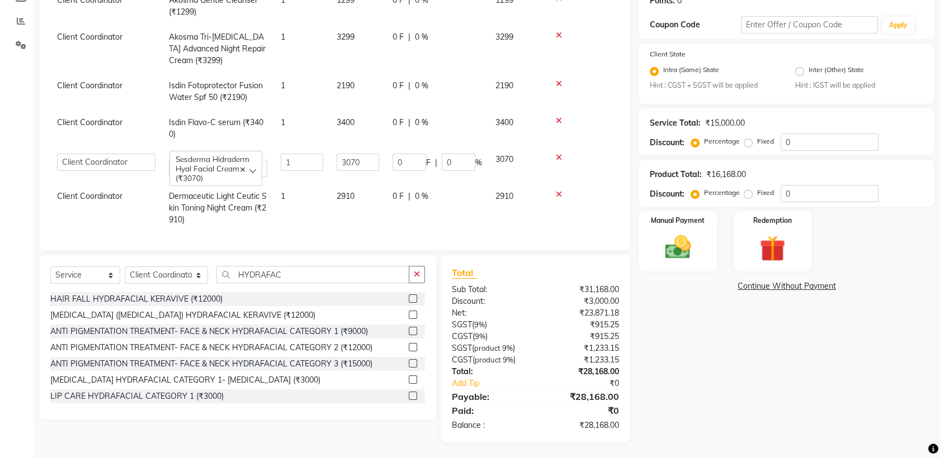
select select "84759"
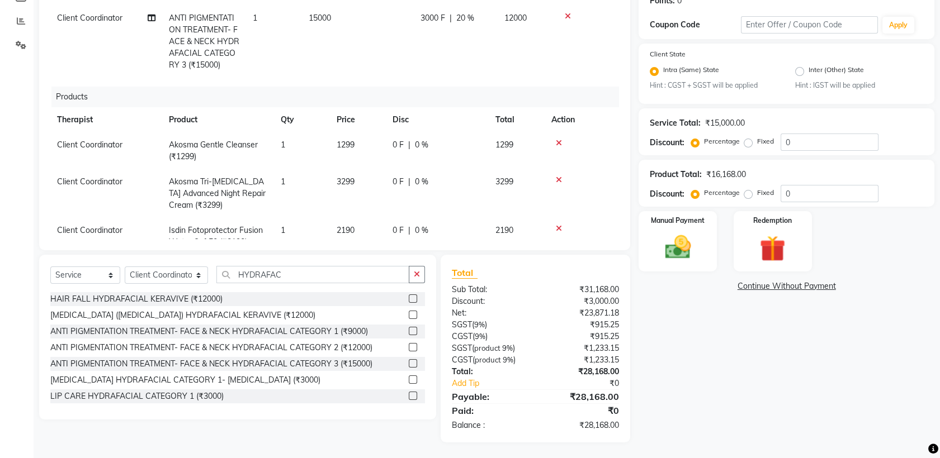
scroll to position [0, 0]
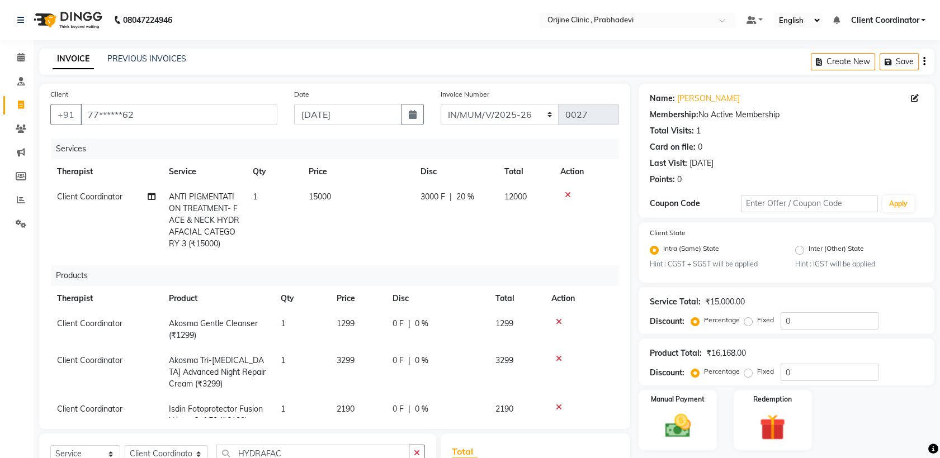
click at [280, 256] on td "1" at bounding box center [274, 220] width 56 height 72
select select "84759"
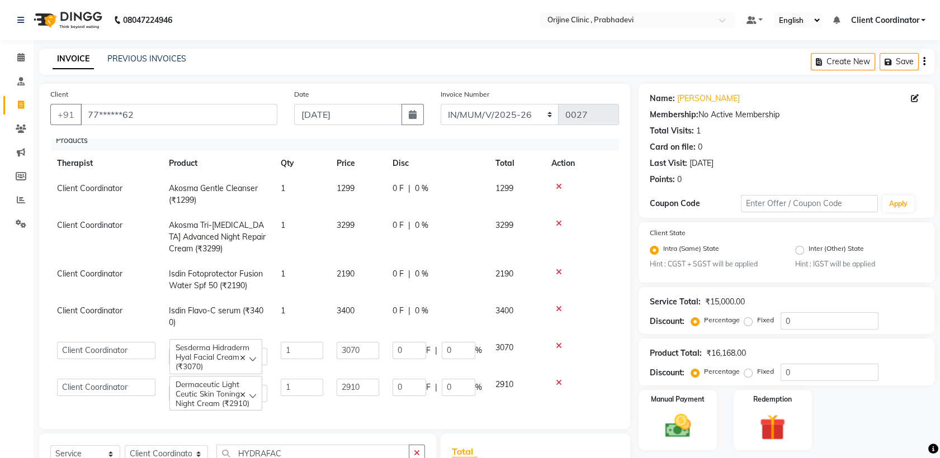
scroll to position [179, 0]
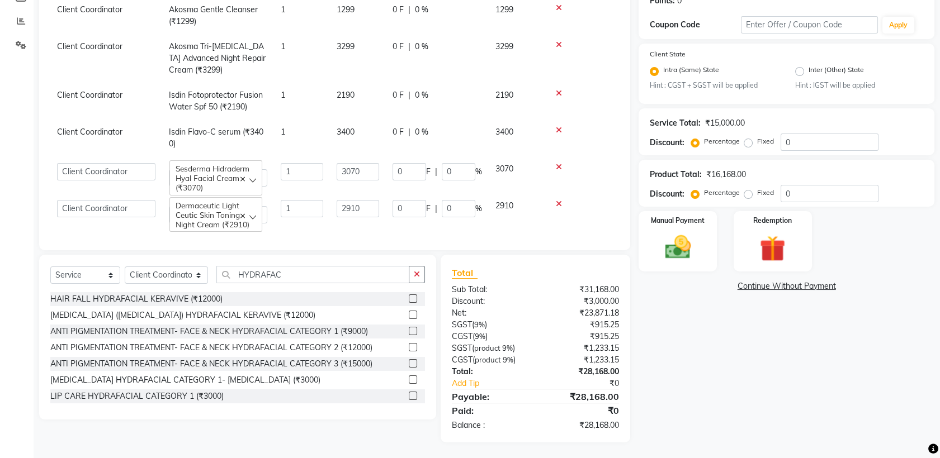
click at [354, 444] on main "INVOICE PREVIOUS INVOICES Create New Save Client +91 77******62 Date [DATE] Inv…" at bounding box center [487, 165] width 906 height 590
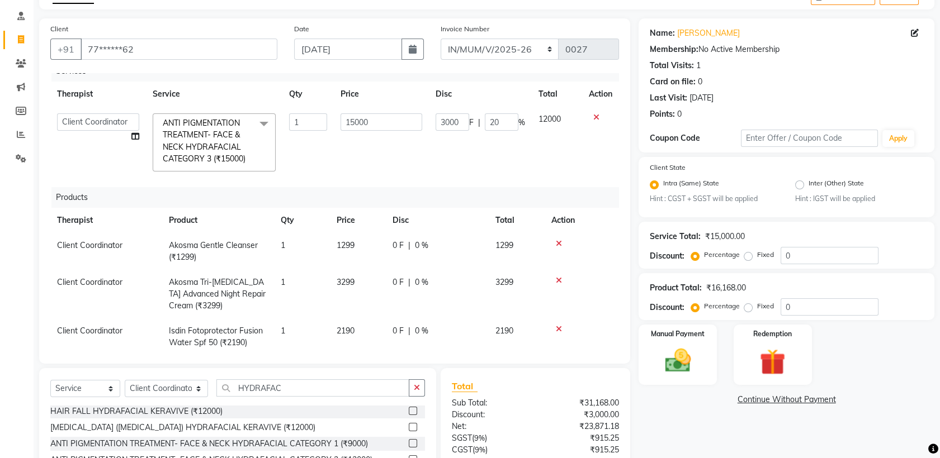
scroll to position [0, 0]
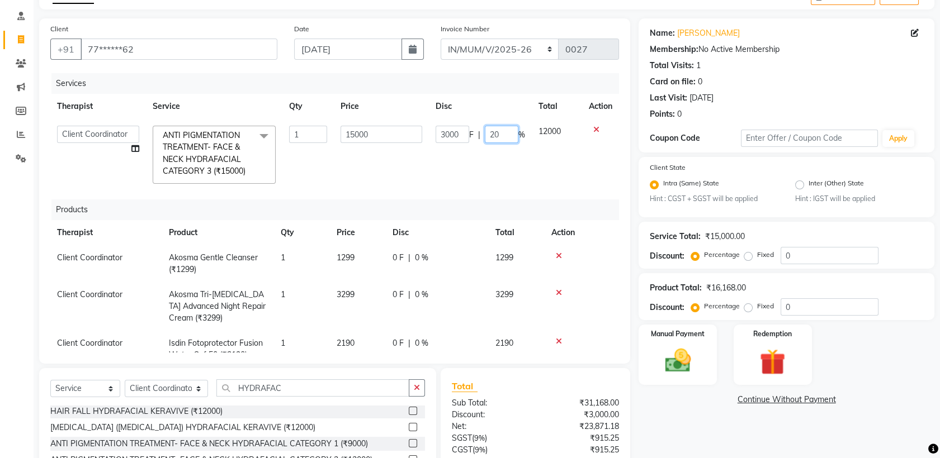
click at [496, 130] on input "20" at bounding box center [502, 134] width 34 height 17
type input "2"
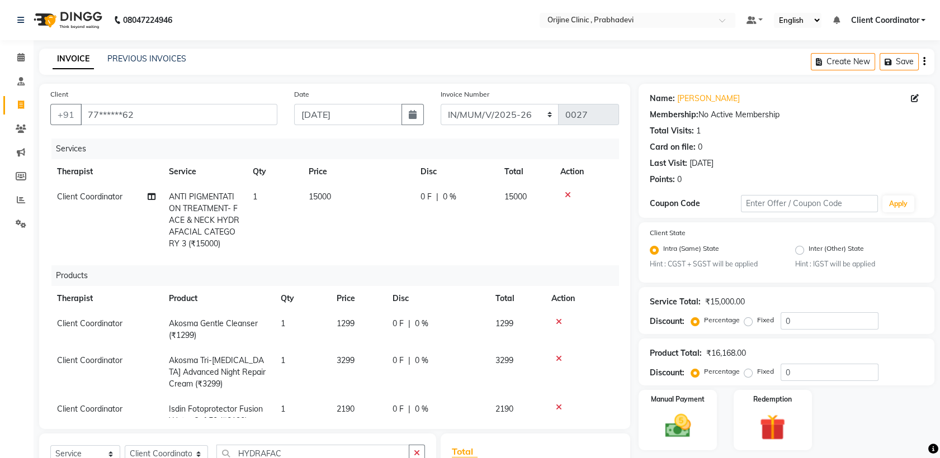
click at [450, 198] on span "0 %" at bounding box center [449, 197] width 13 height 12
select select "84759"
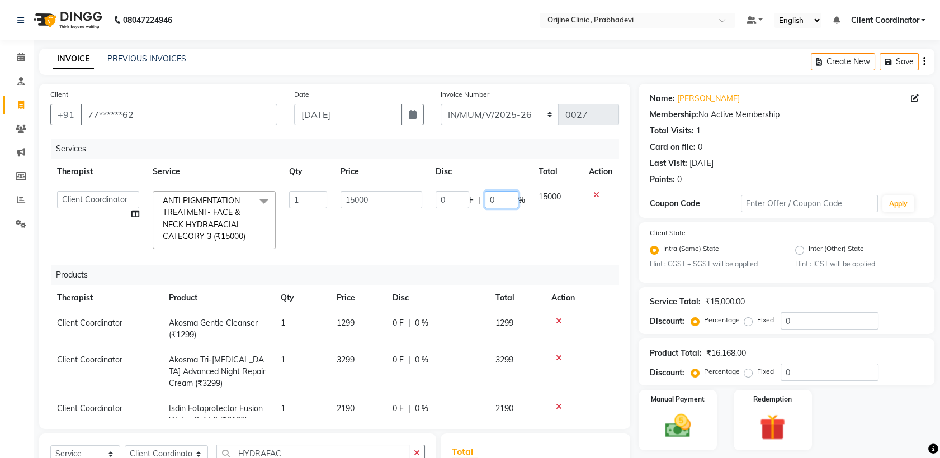
click at [498, 199] on input "0" at bounding box center [502, 199] width 34 height 17
type input "20"
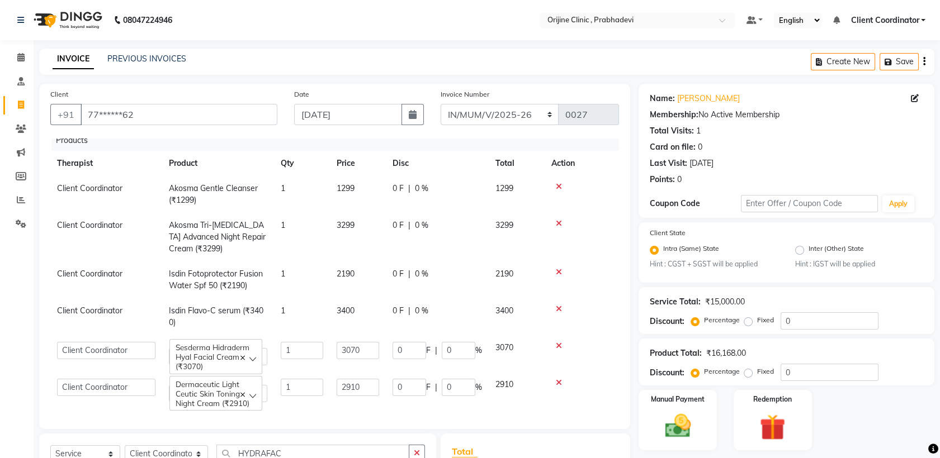
scroll to position [179, 0]
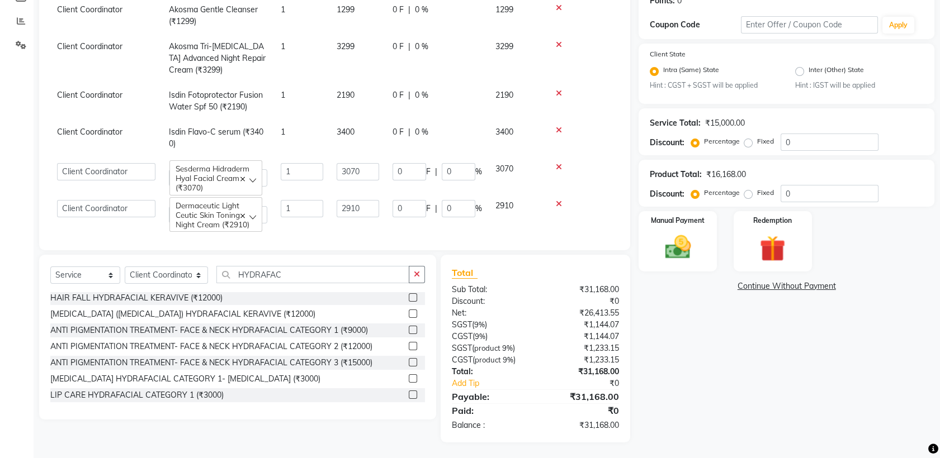
click at [588, 368] on div "₹31,168.00" at bounding box center [582, 372] width 92 height 12
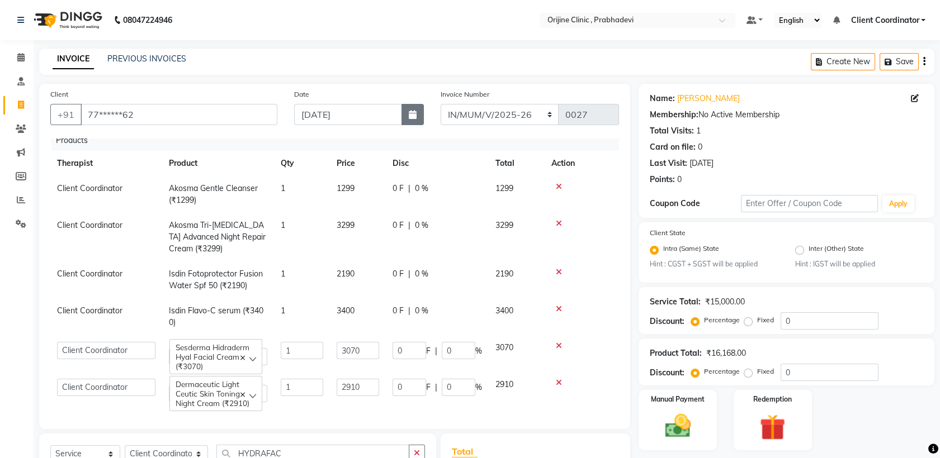
click at [412, 117] on icon "button" at bounding box center [413, 114] width 8 height 9
select select "7"
select select "2025"
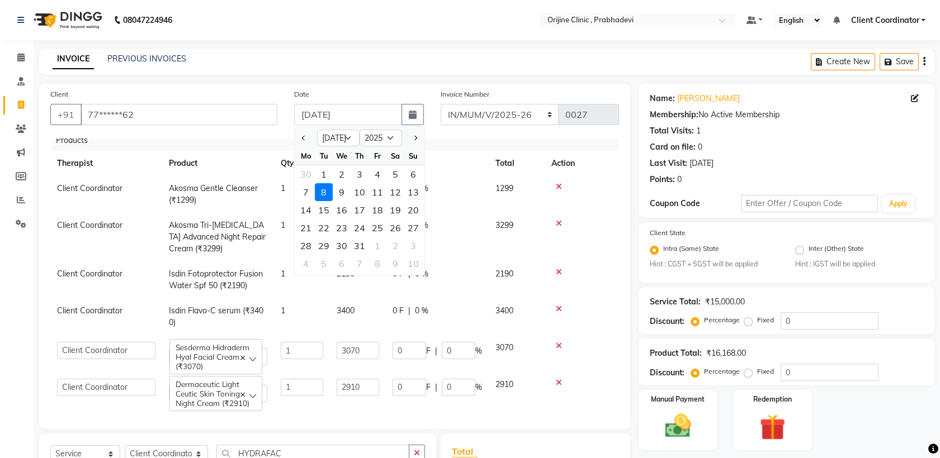
click at [323, 190] on div "8" at bounding box center [324, 192] width 18 height 18
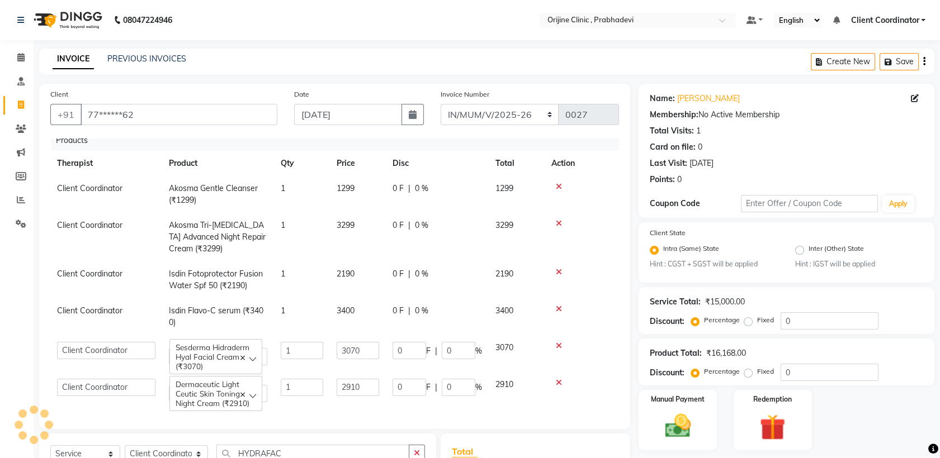
type input "0001"
select select "8675"
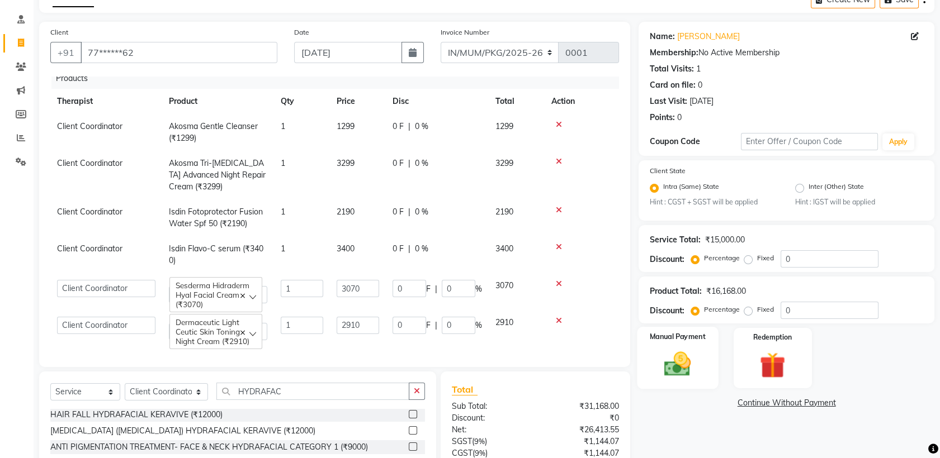
click at [693, 369] on img at bounding box center [678, 364] width 44 height 31
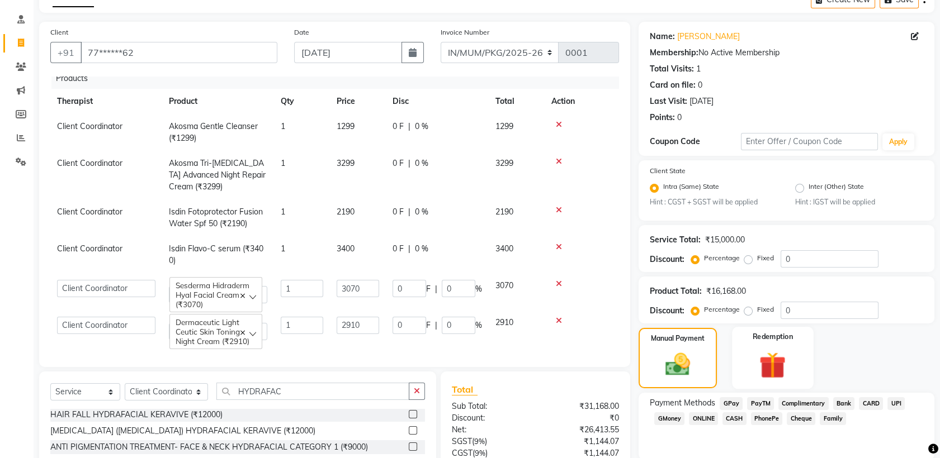
scroll to position [179, 0]
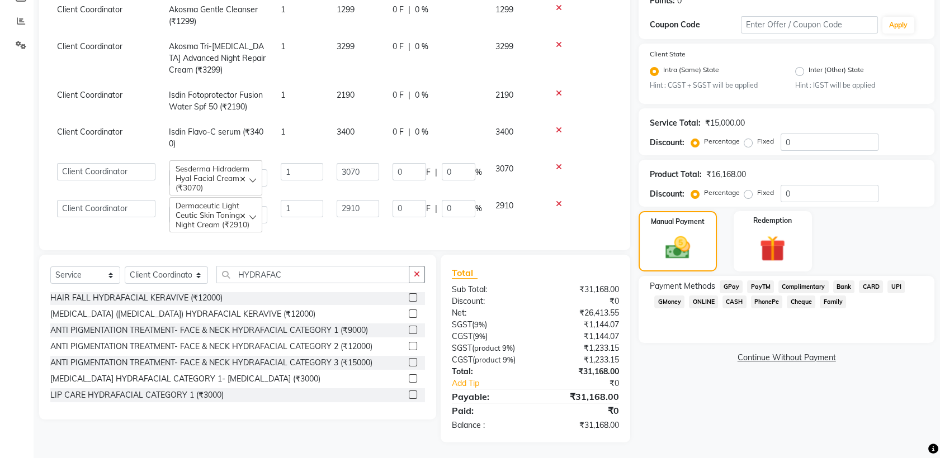
click at [733, 281] on span "GPay" at bounding box center [731, 287] width 23 height 13
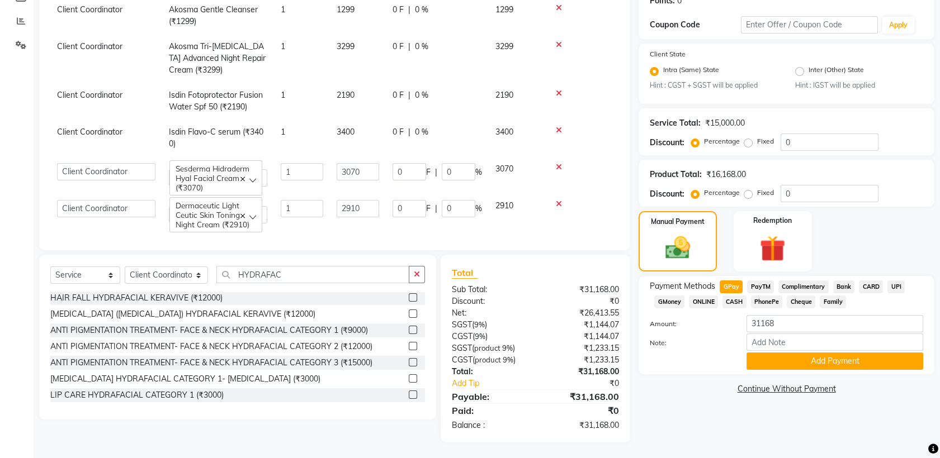
click at [669, 388] on link "Continue Without Payment" at bounding box center [786, 390] width 291 height 12
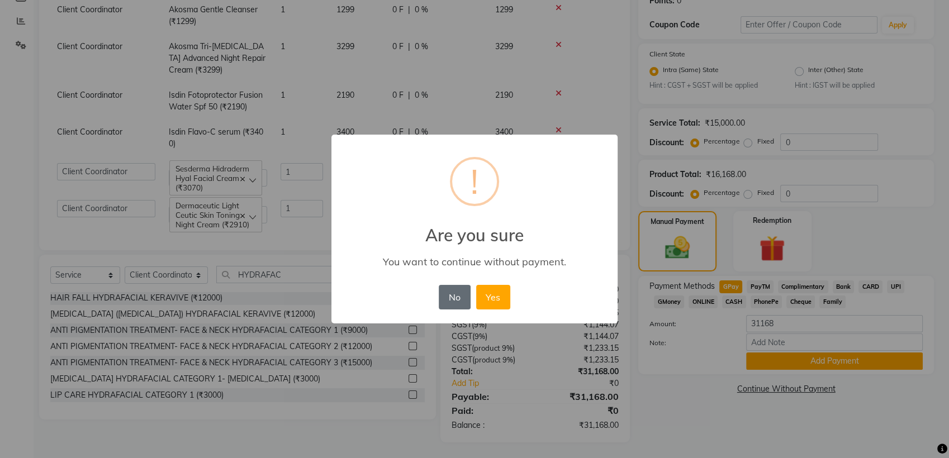
click at [456, 302] on button "No" at bounding box center [454, 297] width 31 height 25
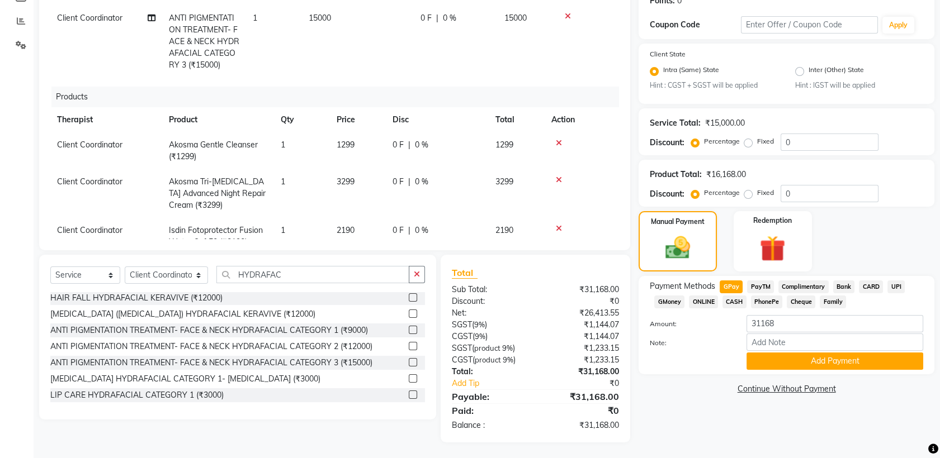
scroll to position [0, 0]
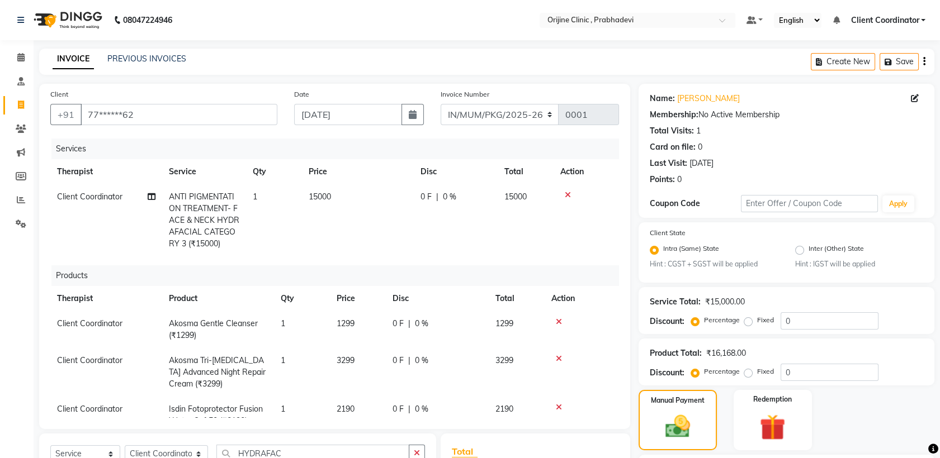
click at [453, 197] on span "0 %" at bounding box center [449, 197] width 13 height 12
select select "84759"
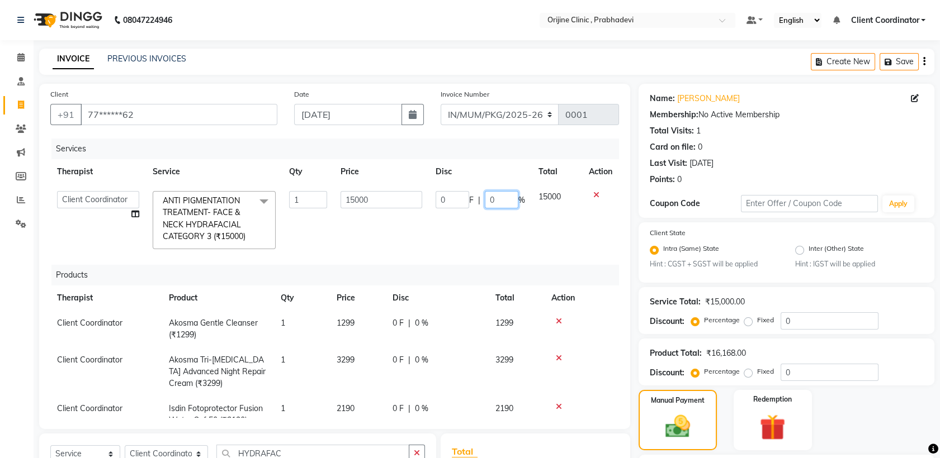
click at [496, 198] on input "0" at bounding box center [502, 199] width 34 height 17
type input "20"
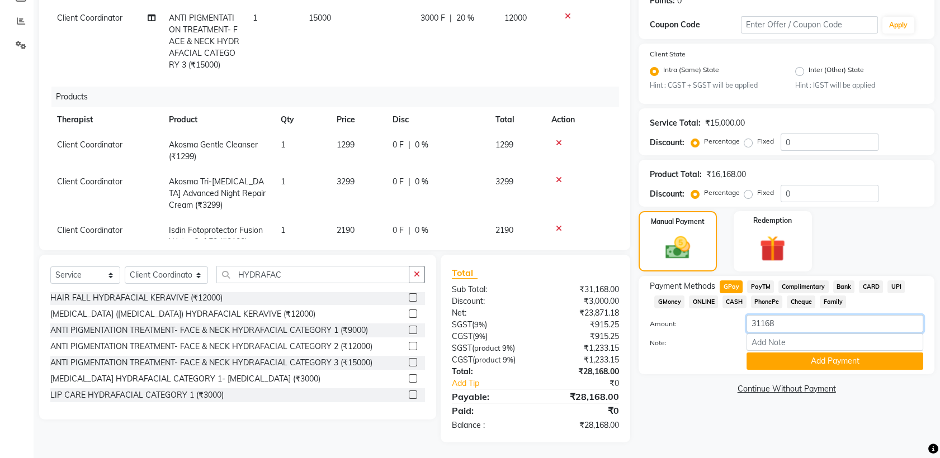
click at [802, 317] on input "31168" at bounding box center [834, 323] width 177 height 17
type input "3"
type input "28168"
click at [798, 357] on button "Add Payment" at bounding box center [834, 361] width 177 height 17
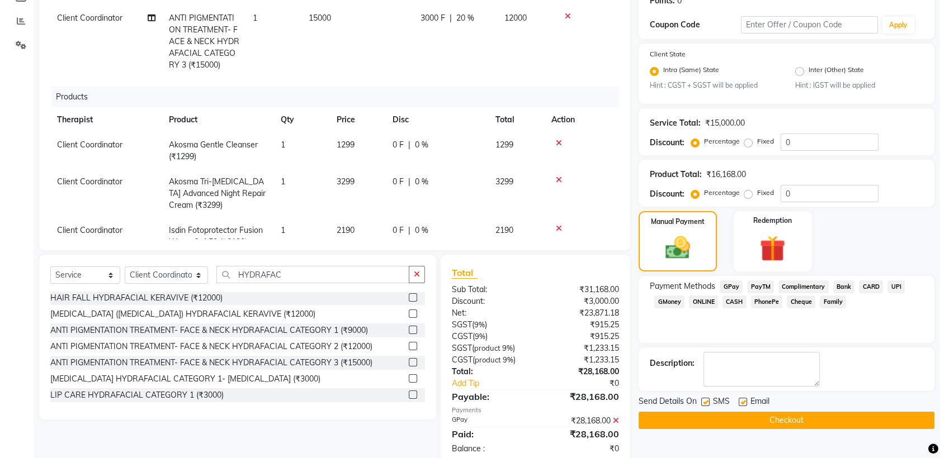
scroll to position [202, 0]
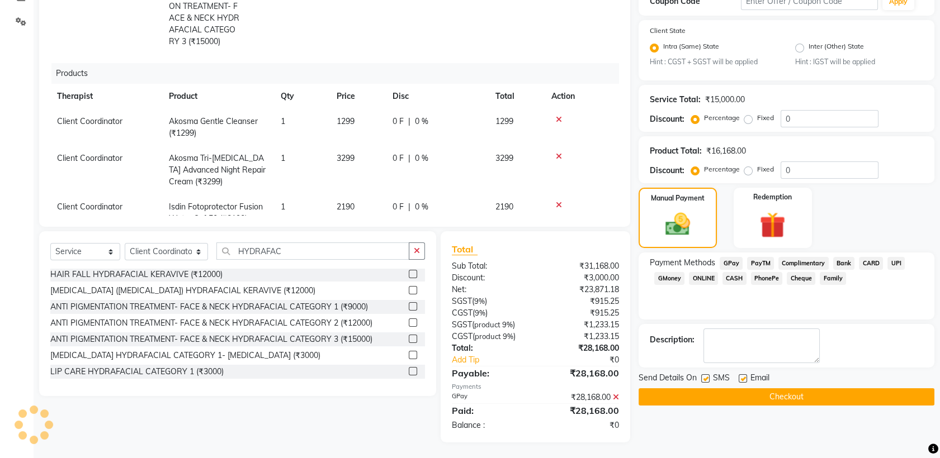
click at [702, 378] on label at bounding box center [705, 379] width 8 height 8
click at [702, 378] on input "checkbox" at bounding box center [704, 379] width 7 height 7
checkbox input "false"
click at [744, 375] on label at bounding box center [743, 379] width 8 height 8
click at [744, 376] on input "checkbox" at bounding box center [742, 379] width 7 height 7
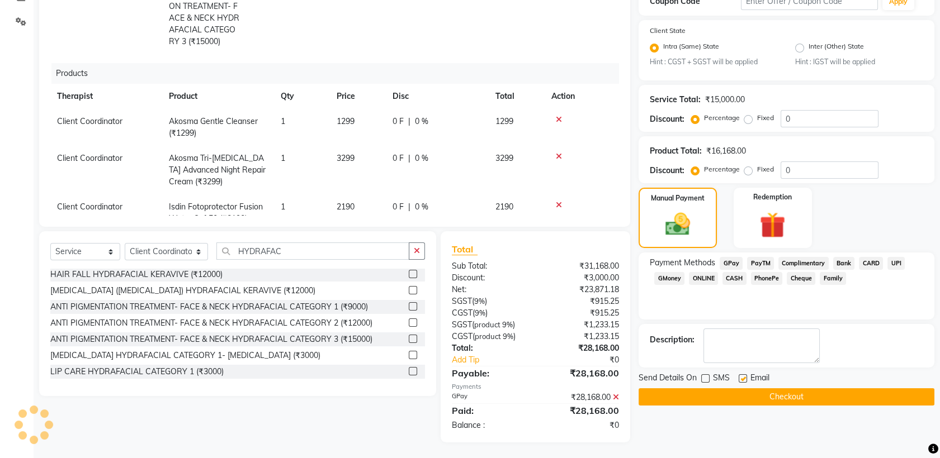
checkbox input "false"
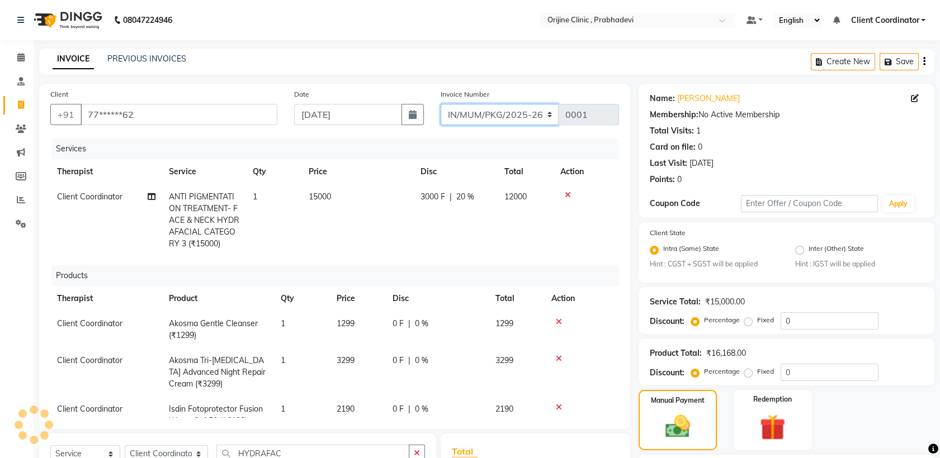
click at [532, 109] on select "MUMVCH25-26 IN/MUM/PKG/2025-26 IN/MUM/V/2025-26" at bounding box center [500, 114] width 119 height 21
select select "8674"
click at [441, 104] on select "MUMVCH25-26 IN/MUM/PKG/2025-26 IN/MUM/V/2025-26" at bounding box center [500, 114] width 119 height 21
type input "0027"
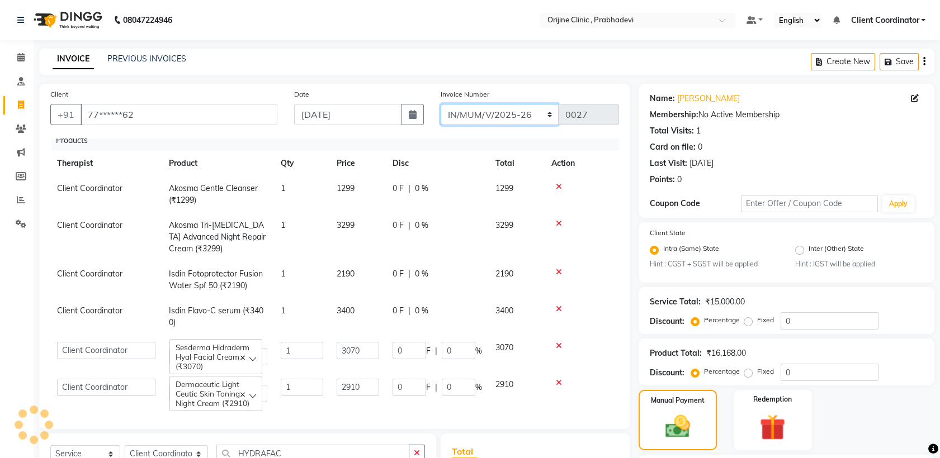
scroll to position [202, 0]
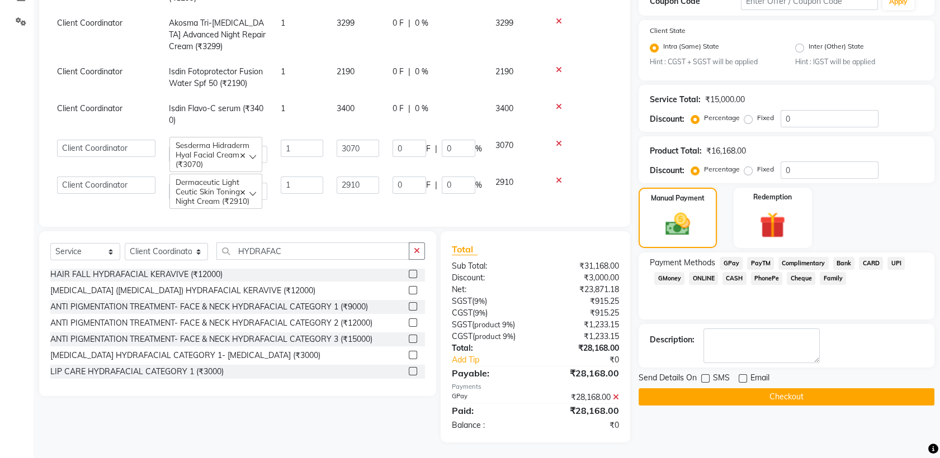
click at [760, 394] on button "Checkout" at bounding box center [786, 397] width 296 height 17
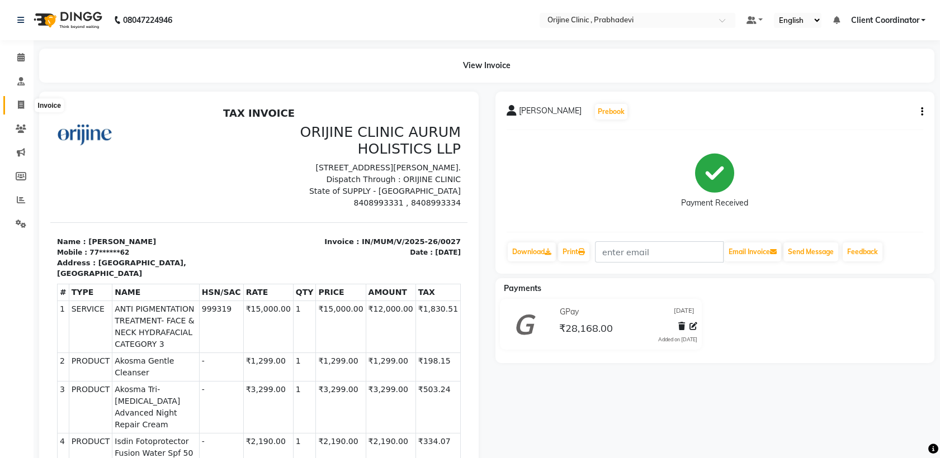
click at [26, 106] on span at bounding box center [21, 105] width 20 height 13
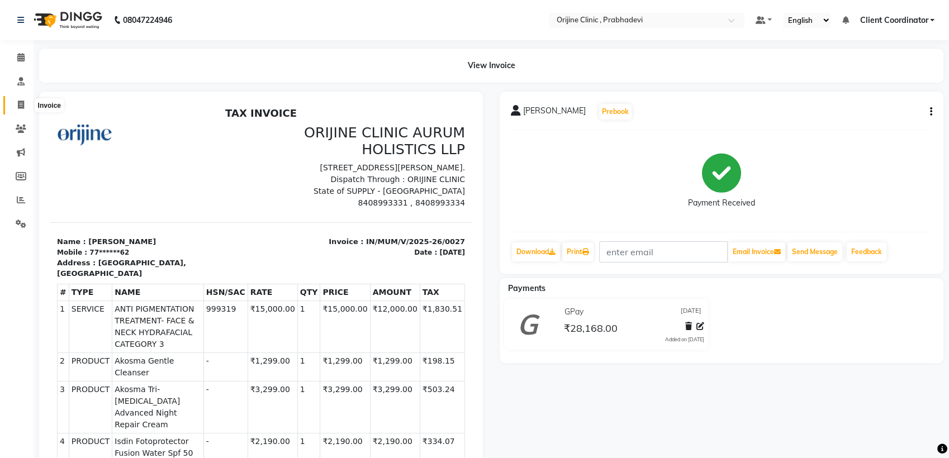
select select "service"
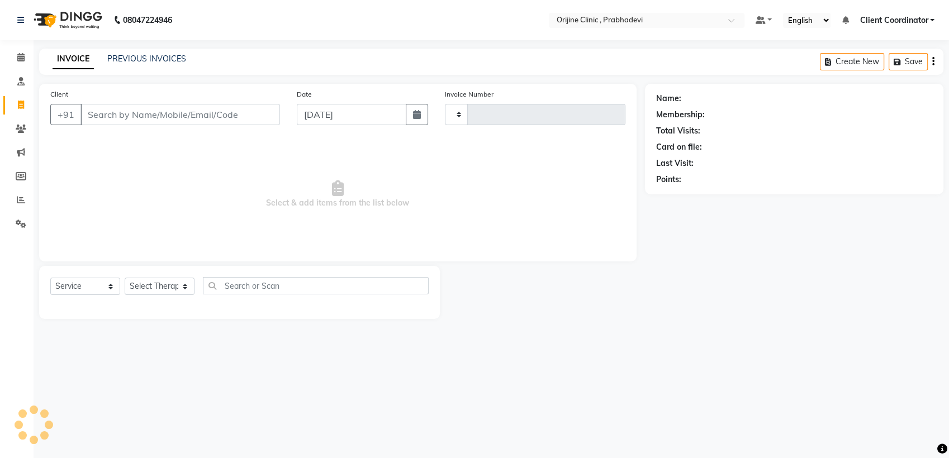
click at [186, 115] on input "Client" at bounding box center [181, 114] width 200 height 21
type input "SUS"
type input "0001"
select select "8675"
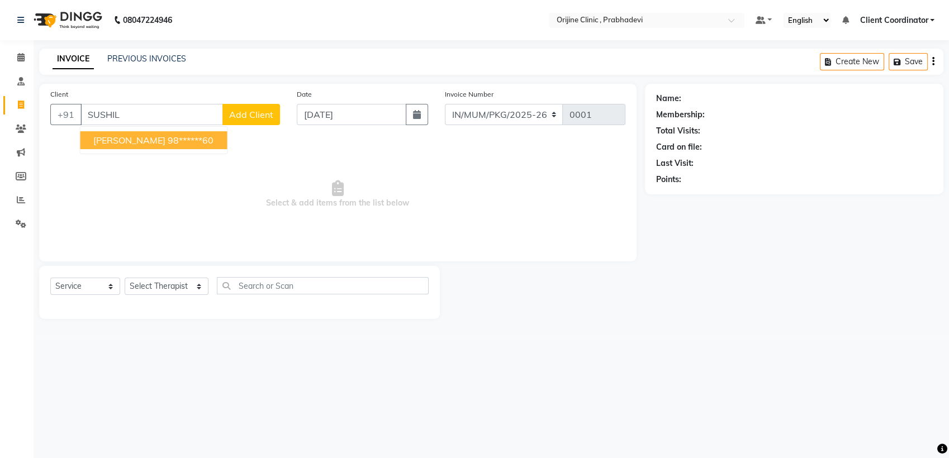
click at [176, 144] on ngb-highlight "98******60" at bounding box center [191, 140] width 46 height 11
type input "98******60"
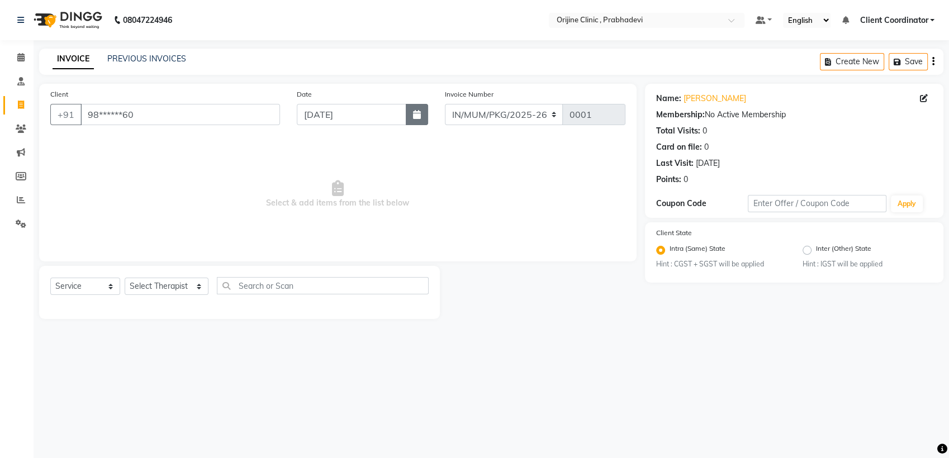
click at [418, 112] on icon "button" at bounding box center [417, 114] width 8 height 9
select select "9"
select select "2025"
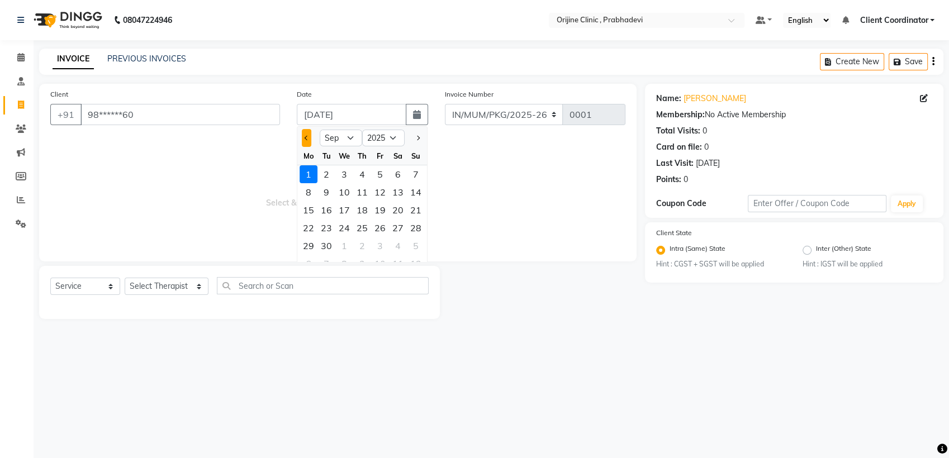
click at [304, 143] on button "Previous month" at bounding box center [307, 138] width 10 height 18
select select "7"
click at [329, 194] on div "8" at bounding box center [327, 192] width 18 height 18
type input "[DATE]"
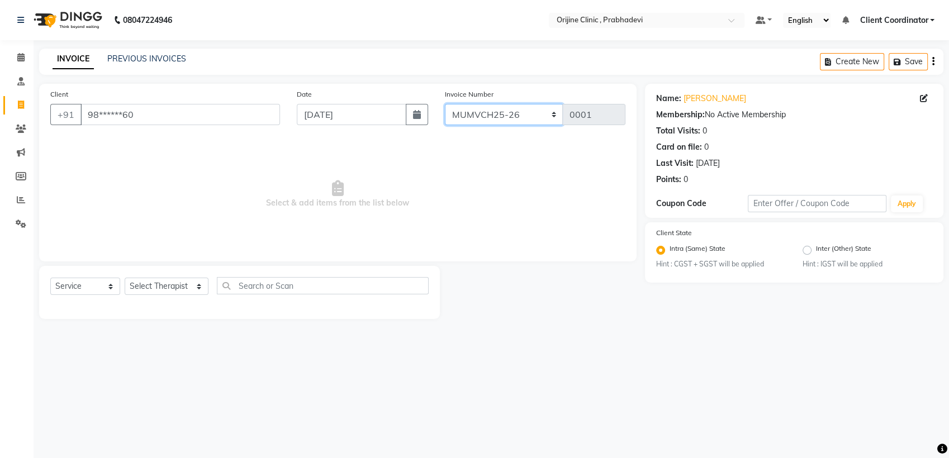
click at [504, 110] on select "MUMVCH25-26 IN/MUM/PKG/2025-26 IN/MUM/V/2025-26" at bounding box center [504, 114] width 119 height 21
select select "8674"
click at [445, 104] on select "MUMVCH25-26 IN/MUM/PKG/2025-26 IN/MUM/V/2025-26" at bounding box center [504, 114] width 119 height 21
type input "0028"
click at [177, 287] on select "Select Therapist [PERSON_NAME] [PERSON_NAME] [PERSON_NAME] [PERSON_NAME] A Assi…" at bounding box center [167, 286] width 84 height 17
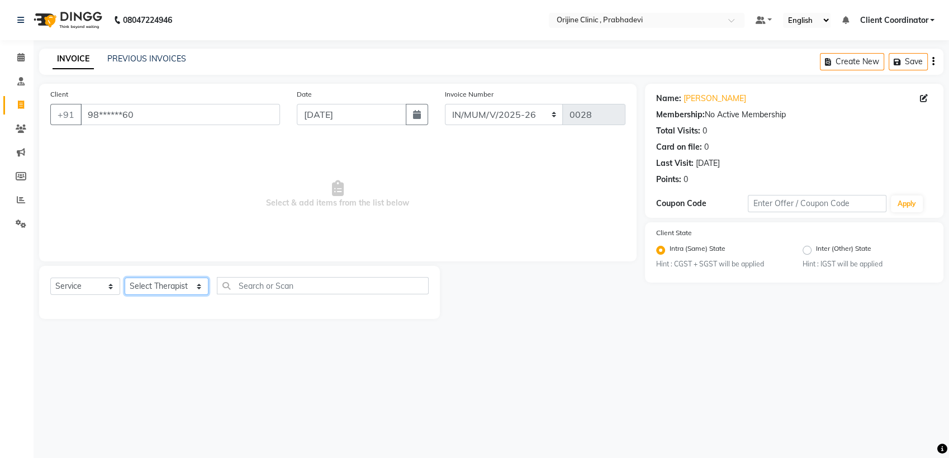
select select "85382"
click at [125, 278] on select "Select Therapist [PERSON_NAME] [PERSON_NAME] [PERSON_NAME] [PERSON_NAME] A Assi…" at bounding box center [167, 286] width 84 height 17
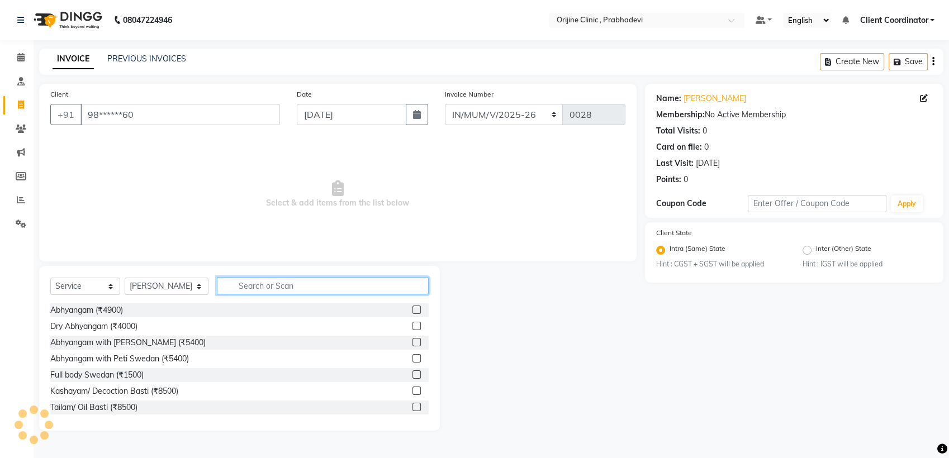
click at [257, 284] on input "text" at bounding box center [323, 285] width 212 height 17
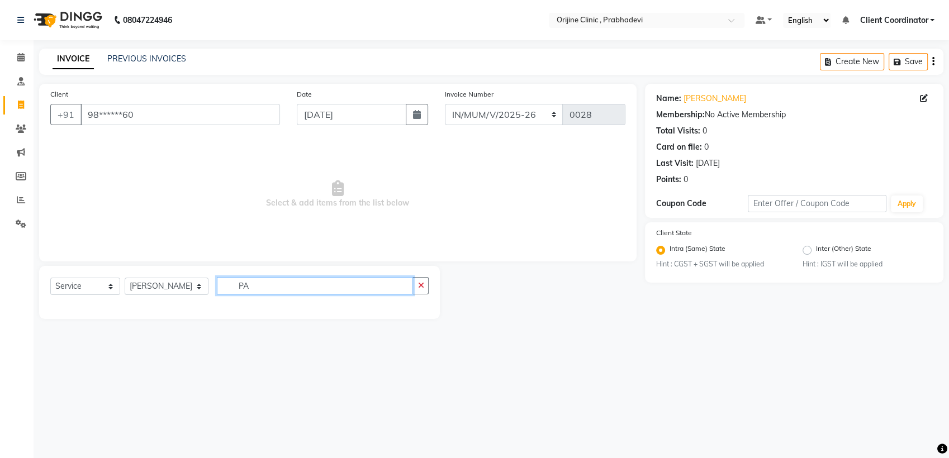
type input "P"
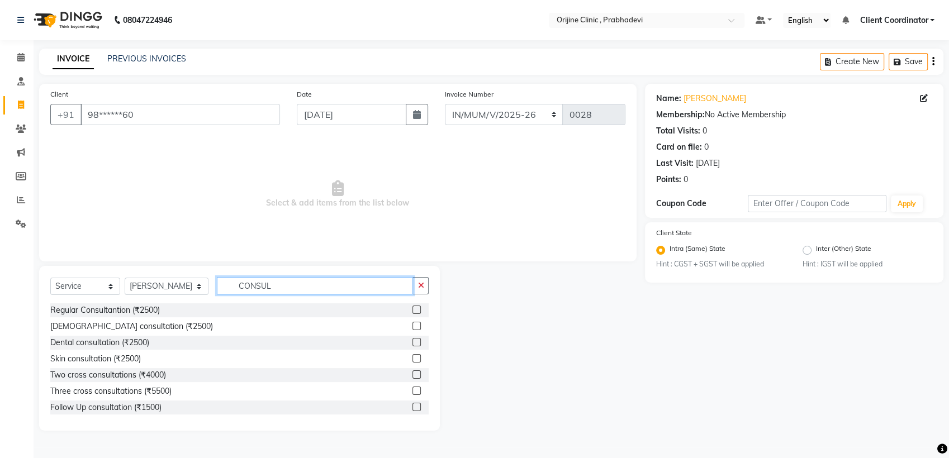
type input "CONSUL"
click at [413, 327] on label at bounding box center [417, 326] width 8 height 8
click at [413, 327] on input "checkbox" at bounding box center [416, 326] width 7 height 7
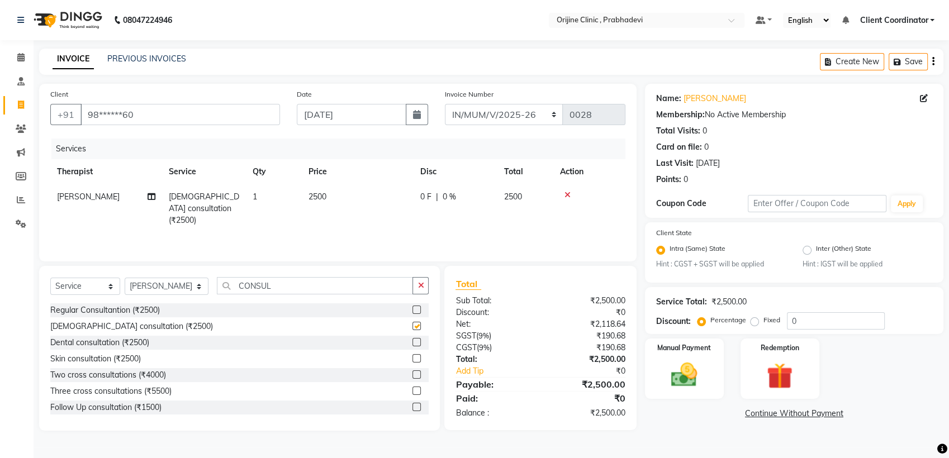
checkbox input "false"
click at [184, 285] on select "Select Therapist [PERSON_NAME] [PERSON_NAME] [PERSON_NAME] [PERSON_NAME] A Assi…" at bounding box center [167, 286] width 84 height 17
select select "85334"
click at [125, 278] on select "Select Therapist [PERSON_NAME] [PERSON_NAME] [PERSON_NAME] [PERSON_NAME] A Assi…" at bounding box center [167, 286] width 84 height 17
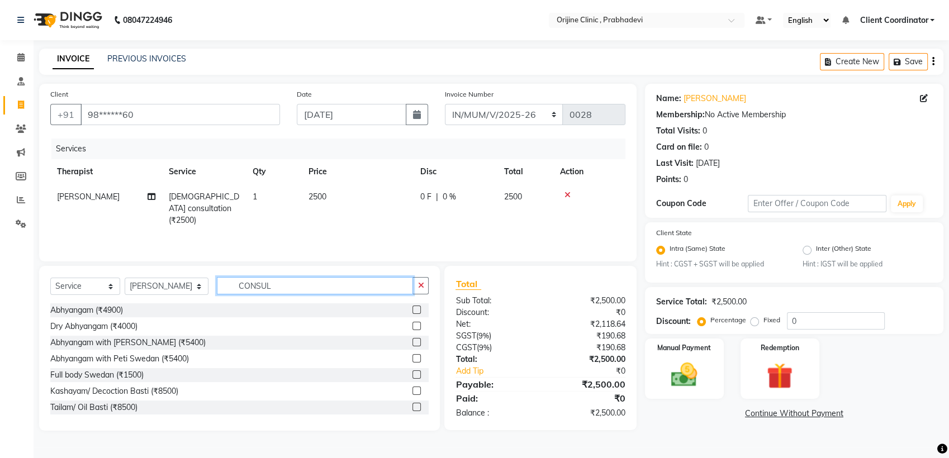
click at [307, 283] on input "CONSUL" at bounding box center [315, 285] width 197 height 17
type input "C"
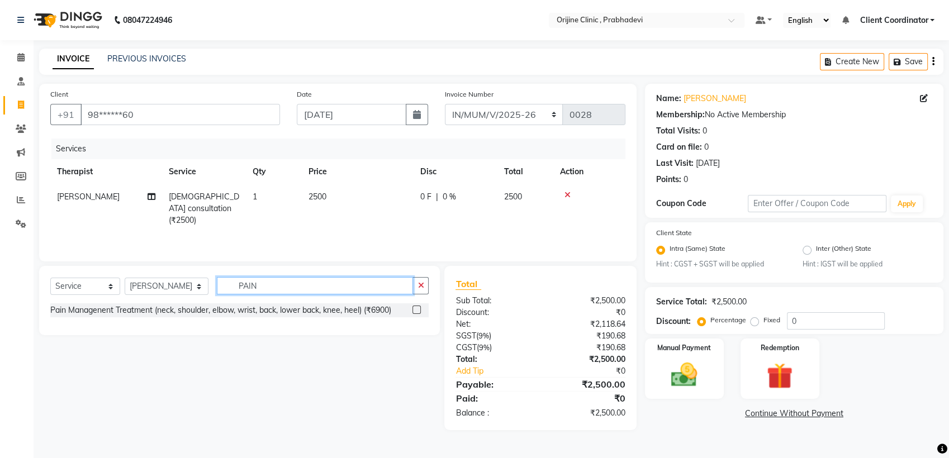
type input "PAIN"
click at [415, 309] on label at bounding box center [417, 310] width 8 height 8
click at [415, 309] on input "checkbox" at bounding box center [416, 310] width 7 height 7
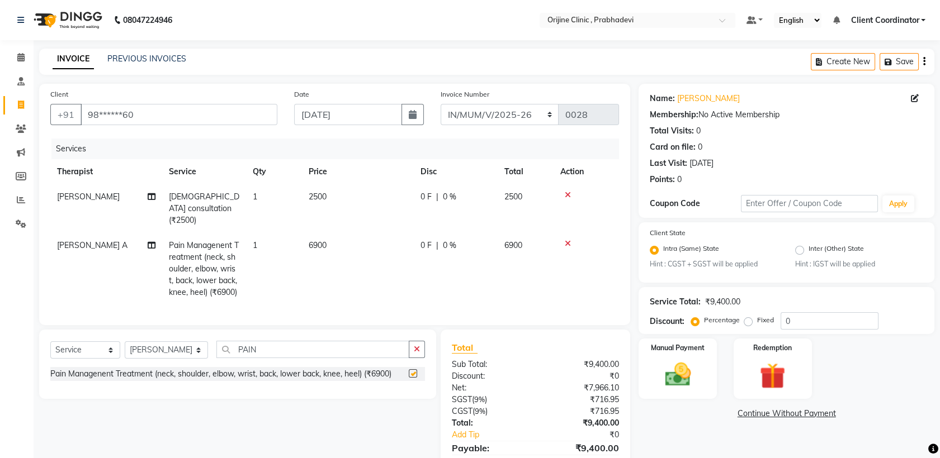
checkbox input "false"
click at [449, 240] on span "0 %" at bounding box center [449, 246] width 13 height 12
select select "85334"
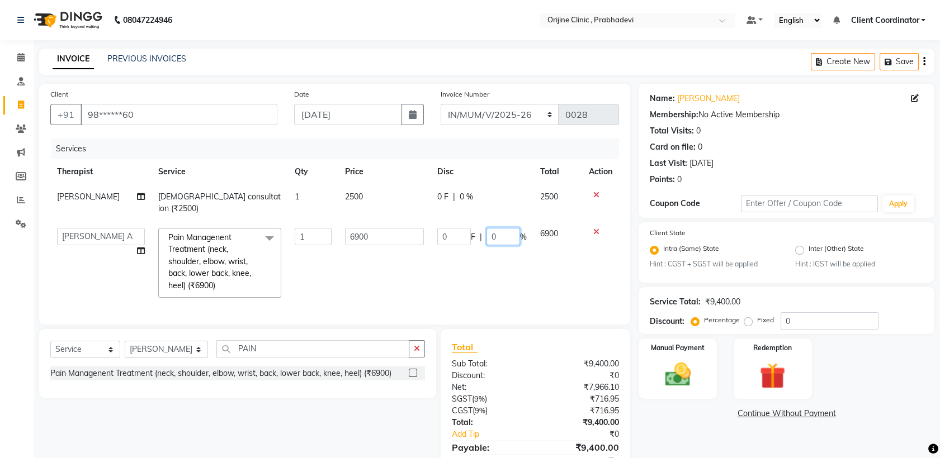
click at [507, 228] on input "0" at bounding box center [503, 236] width 34 height 17
type input "20"
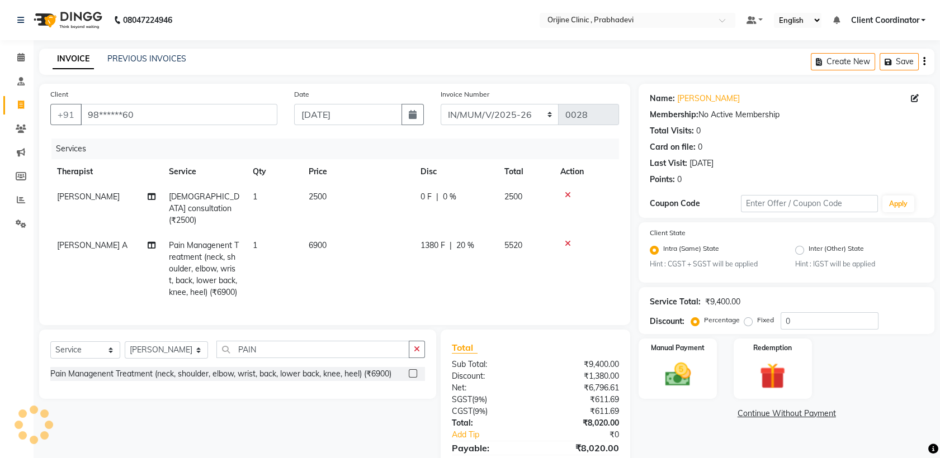
click at [923, 61] on icon "button" at bounding box center [924, 61] width 2 height 1
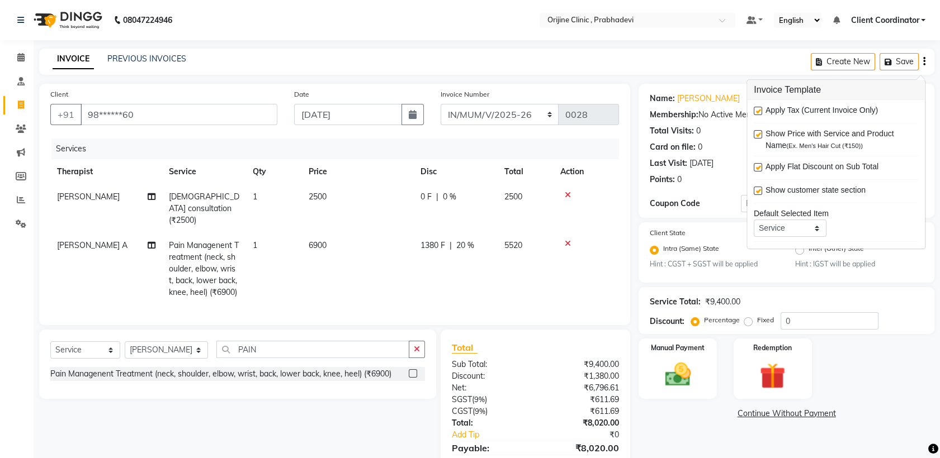
click at [756, 110] on label at bounding box center [758, 111] width 8 height 8
click at [756, 110] on input "checkbox" at bounding box center [757, 111] width 7 height 7
checkbox input "false"
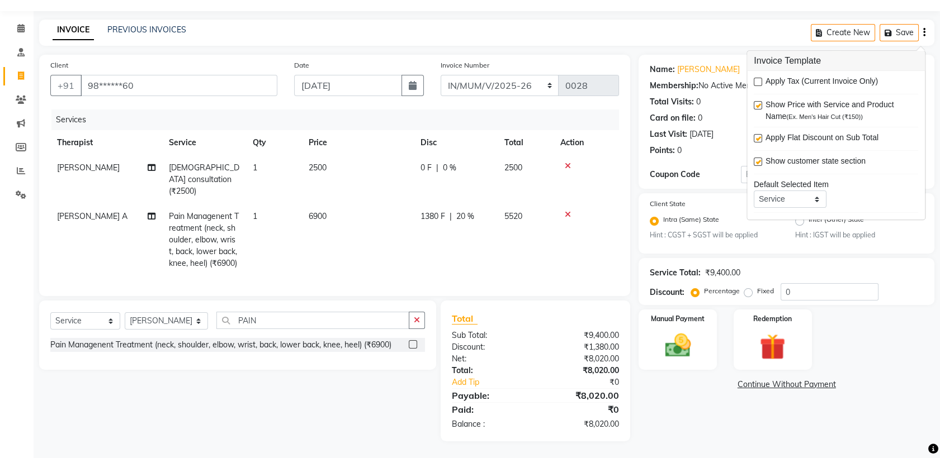
click at [351, 417] on div "Select Service Product Membership Package Voucher Prepaid Gift Card Select Ther…" at bounding box center [233, 371] width 405 height 141
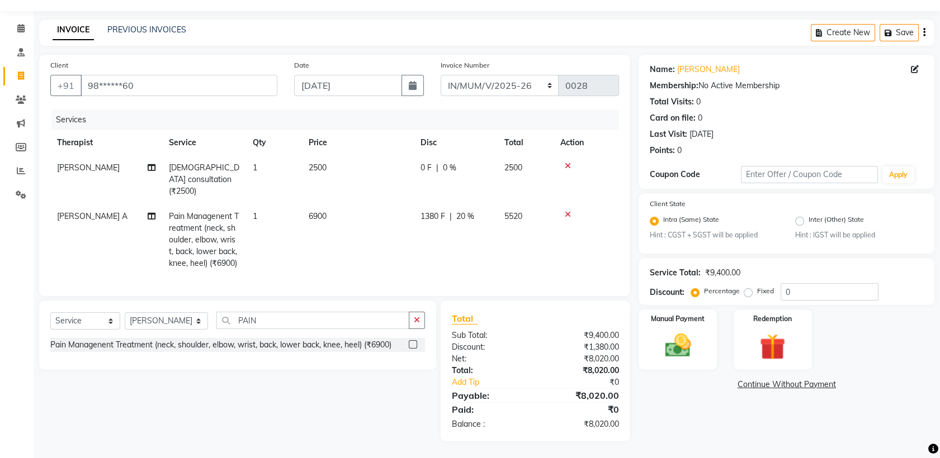
click at [387, 410] on div "Select Service Product Membership Package Voucher Prepaid Gift Card Select Ther…" at bounding box center [233, 371] width 405 height 141
click at [687, 331] on img at bounding box center [678, 346] width 44 height 31
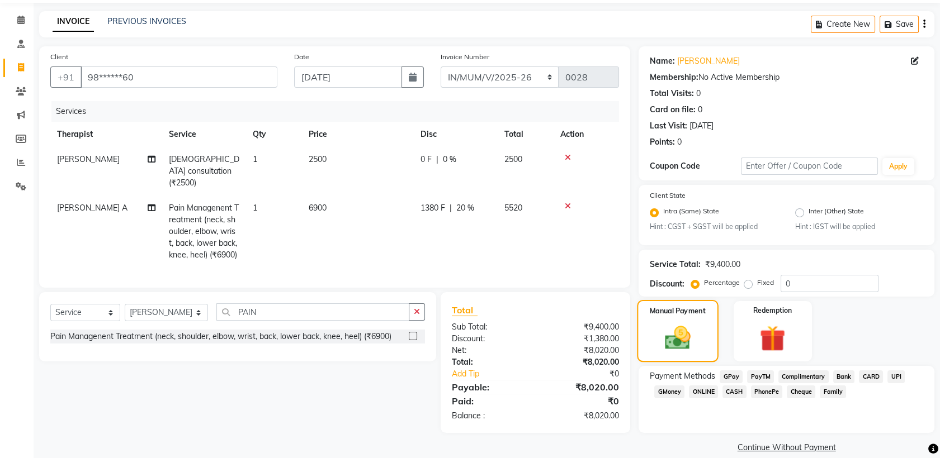
scroll to position [51, 0]
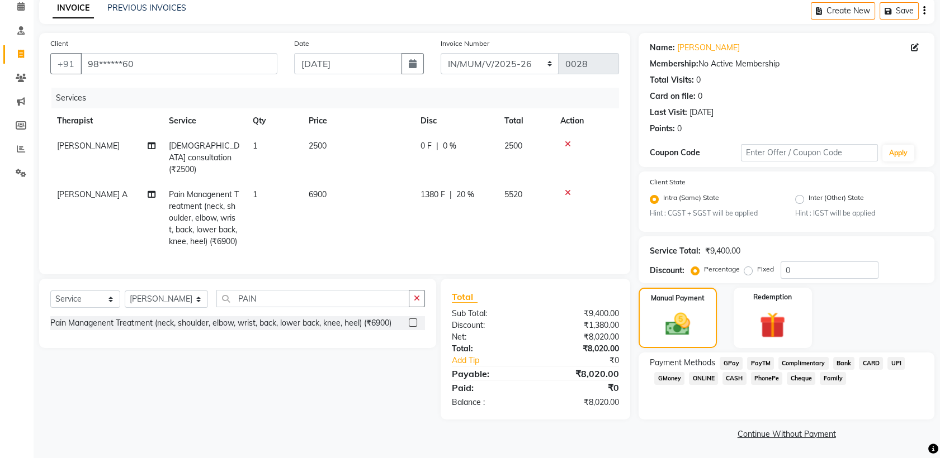
click at [732, 377] on span "CASH" at bounding box center [734, 378] width 24 height 13
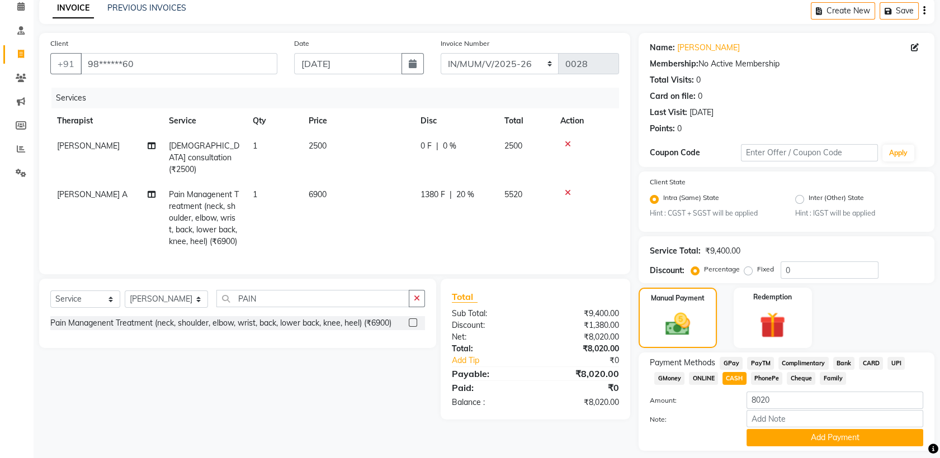
scroll to position [82, 0]
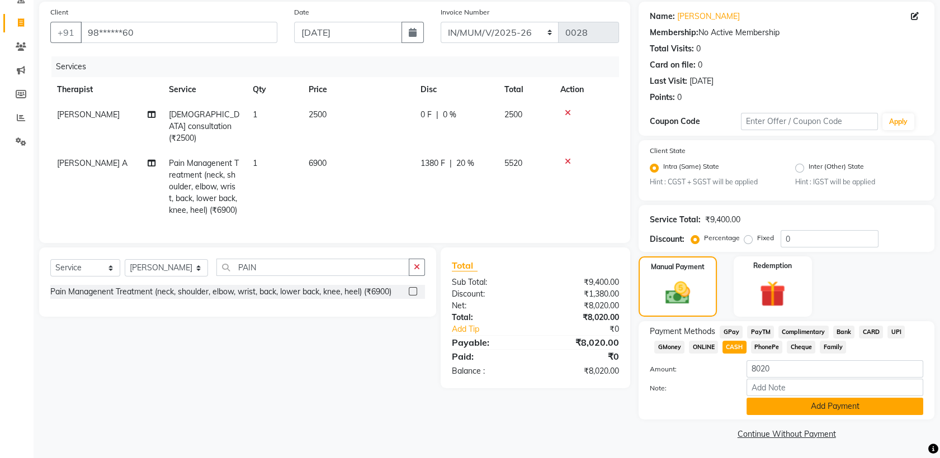
click at [772, 411] on button "Add Payment" at bounding box center [834, 406] width 177 height 17
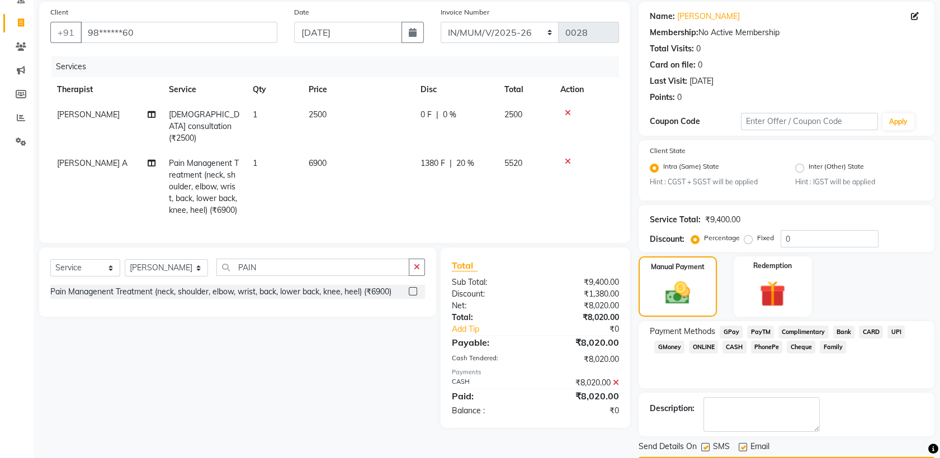
scroll to position [113, 0]
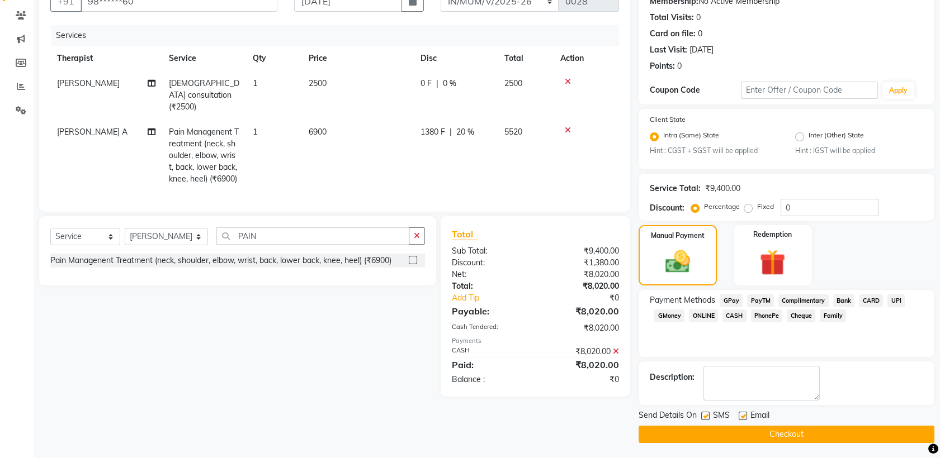
click at [704, 416] on label at bounding box center [705, 416] width 8 height 8
click at [704, 416] on input "checkbox" at bounding box center [704, 416] width 7 height 7
checkbox input "false"
click at [740, 414] on label at bounding box center [743, 416] width 8 height 8
click at [740, 414] on input "checkbox" at bounding box center [742, 416] width 7 height 7
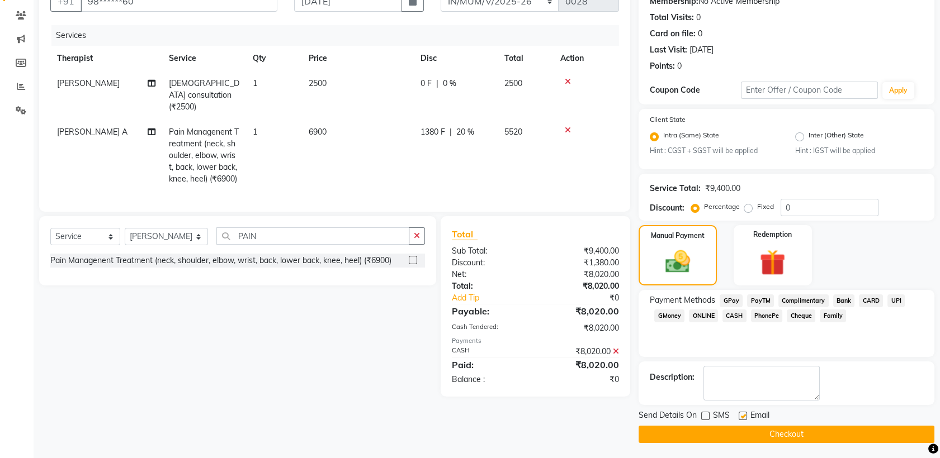
checkbox input "false"
click at [731, 319] on span "CASH" at bounding box center [734, 316] width 24 height 13
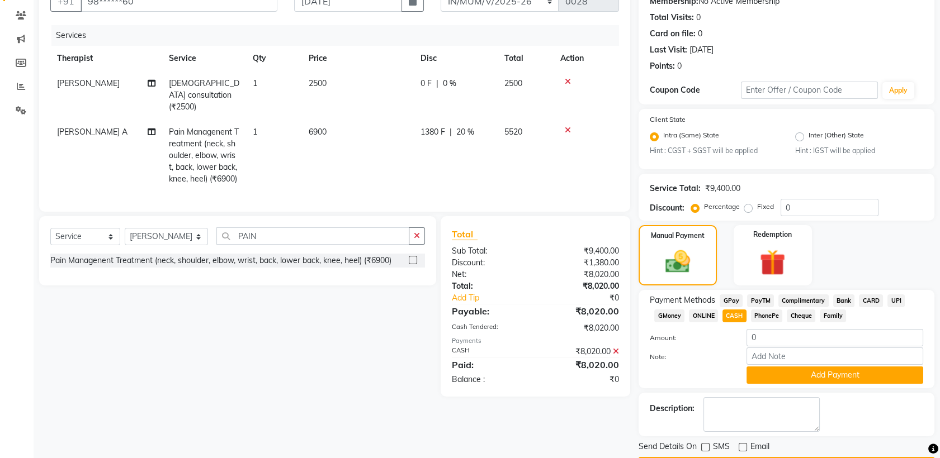
scroll to position [145, 0]
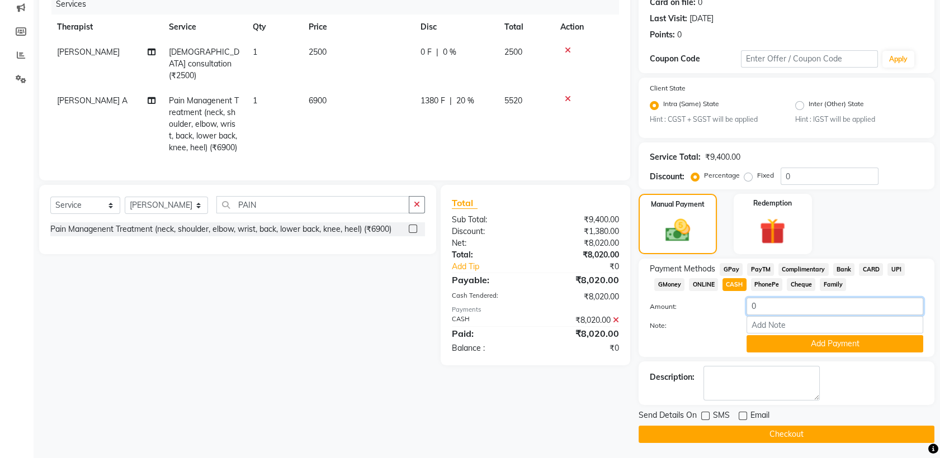
click at [784, 306] on input "0" at bounding box center [834, 306] width 177 height 17
type input "8020"
click at [688, 428] on button "Checkout" at bounding box center [786, 434] width 296 height 17
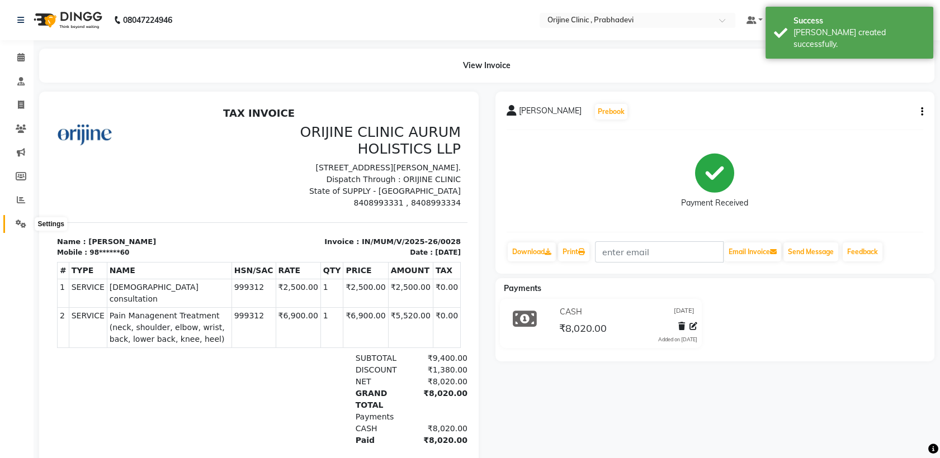
click at [22, 227] on icon at bounding box center [21, 224] width 11 height 8
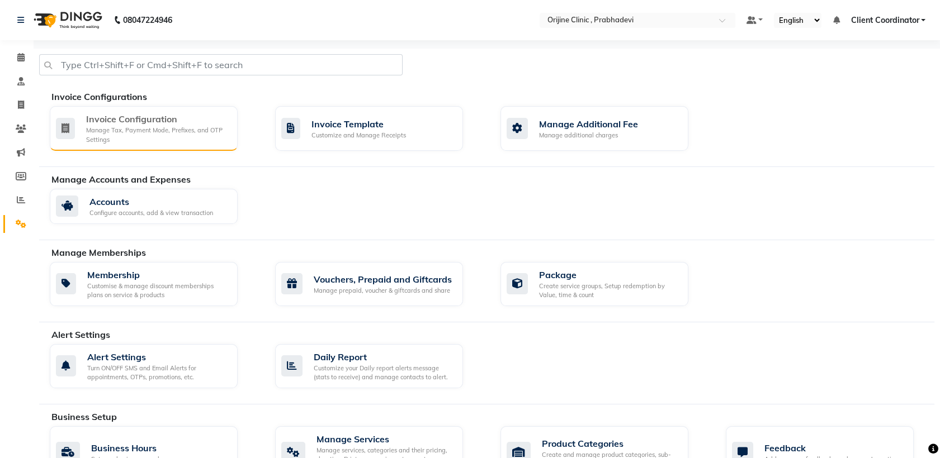
click at [138, 127] on div "Manage Tax, Payment Mode, Prefixes, and OTP Settings" at bounding box center [157, 135] width 143 height 18
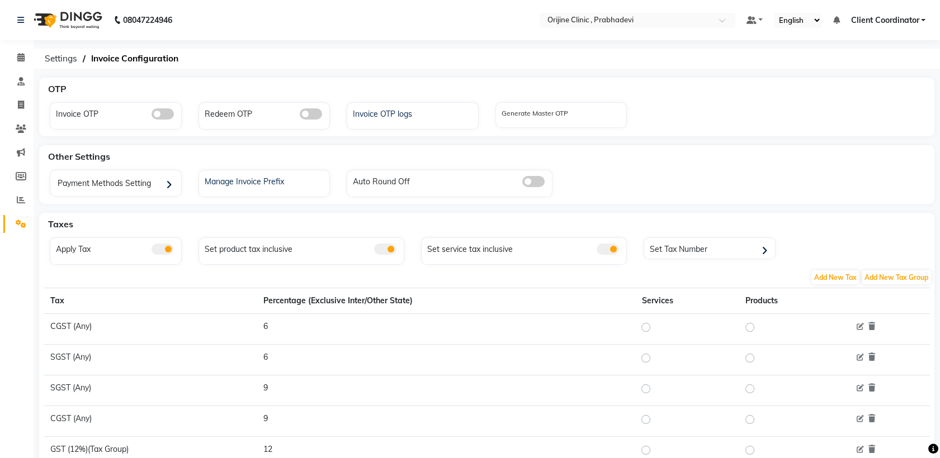
scroll to position [103, 0]
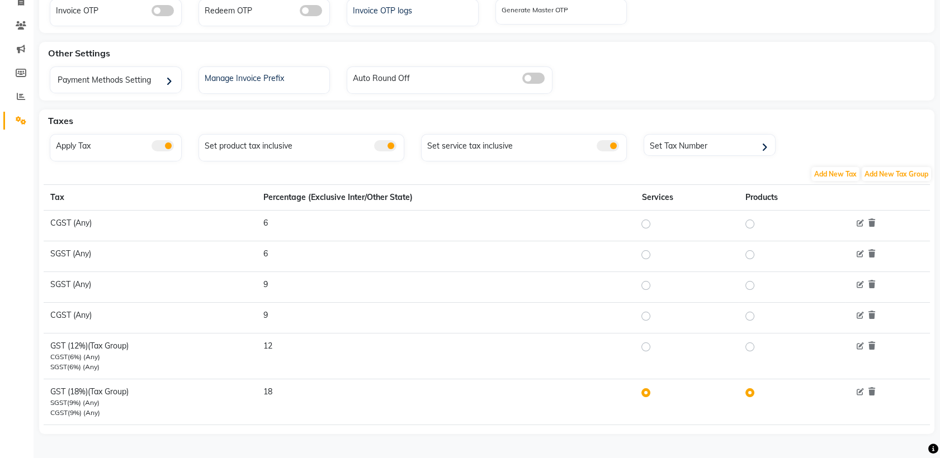
click at [655, 347] on label at bounding box center [655, 346] width 0 height 13
click at [647, 347] on input "radio" at bounding box center [647, 347] width 8 height 8
radio input "true"
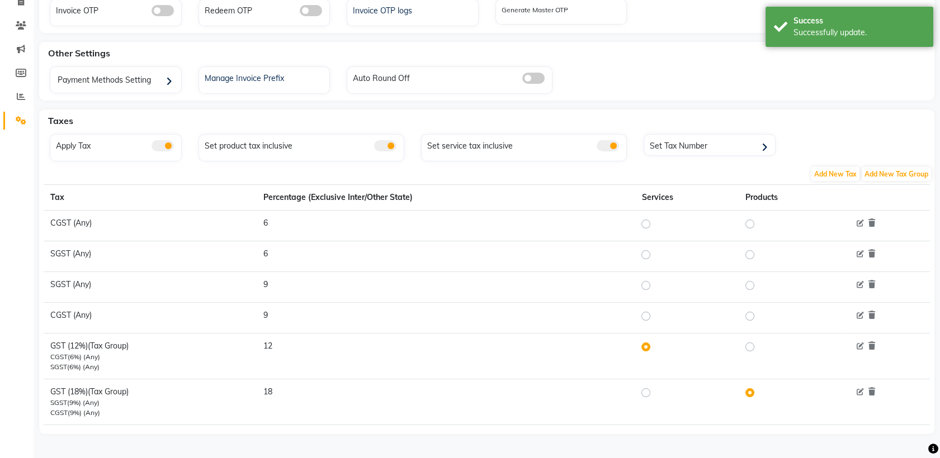
click at [759, 347] on label at bounding box center [759, 346] width 0 height 13
click at [747, 347] on input "radio" at bounding box center [751, 347] width 8 height 8
radio input "true"
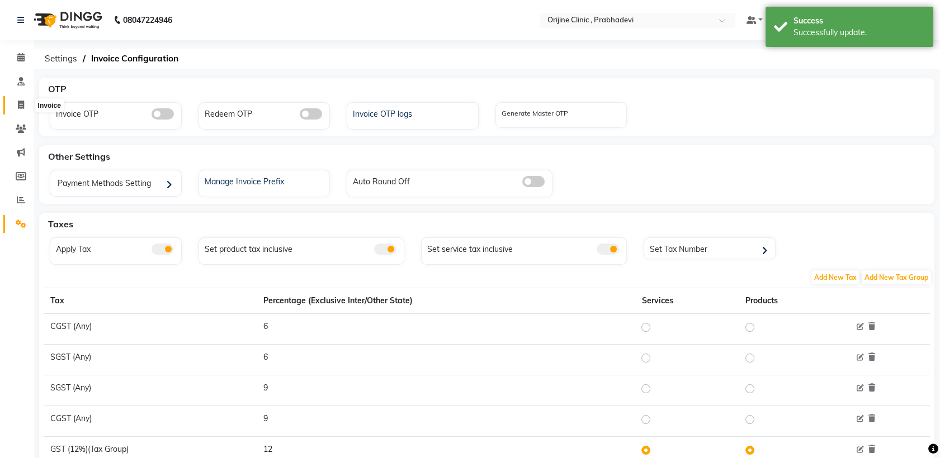
click at [18, 103] on icon at bounding box center [21, 105] width 6 height 8
select select "service"
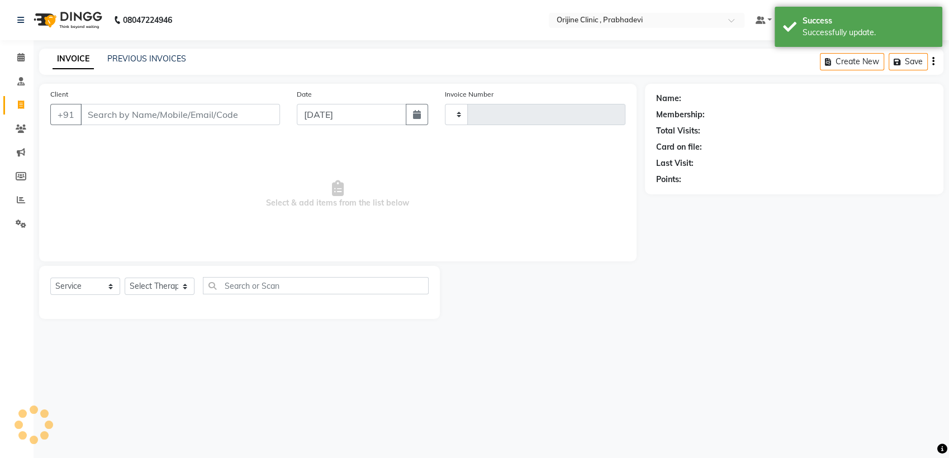
type input "0001"
select select "8675"
click at [226, 108] on input "Client" at bounding box center [181, 114] width 200 height 21
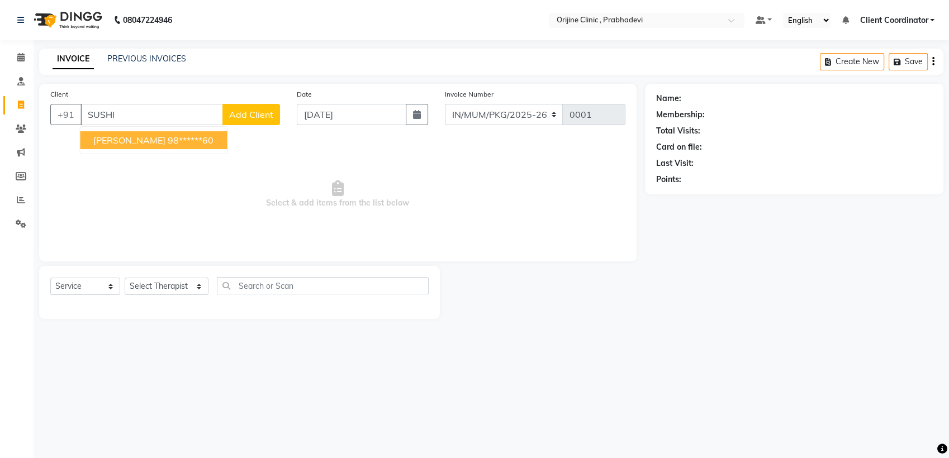
click at [168, 141] on ngb-highlight "98******60" at bounding box center [191, 140] width 46 height 11
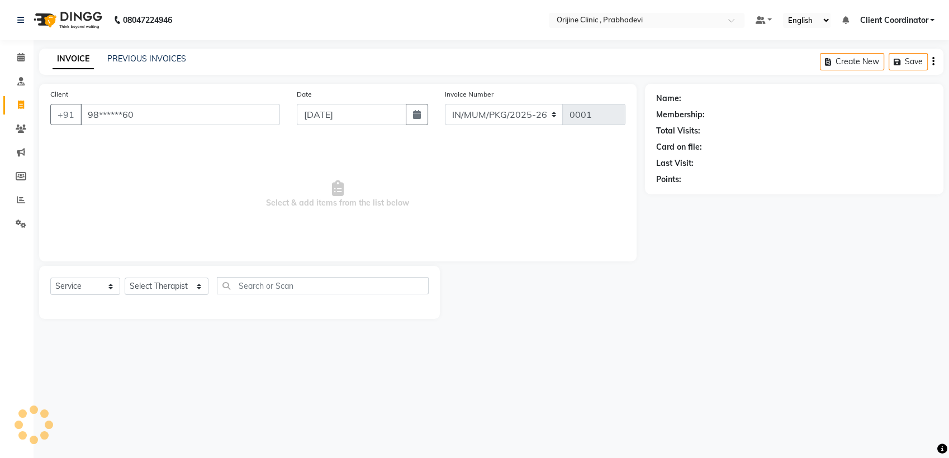
type input "98******60"
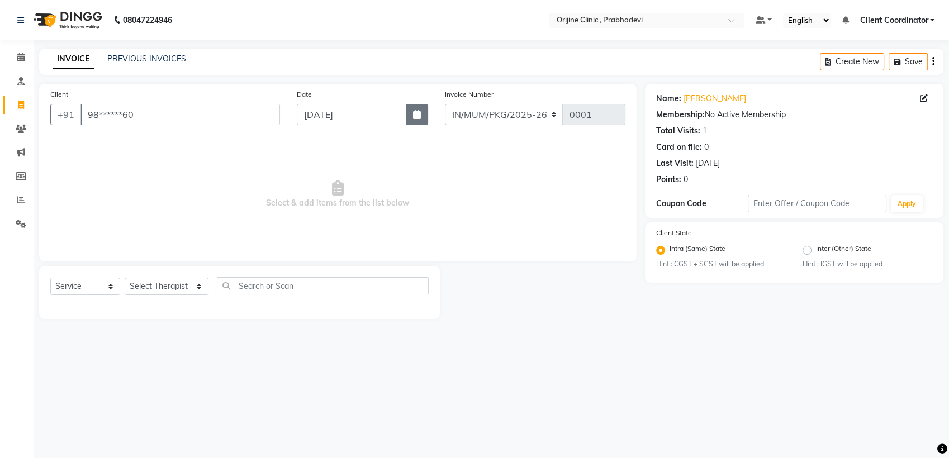
click at [419, 120] on button "button" at bounding box center [417, 114] width 22 height 21
select select "9"
select select "2025"
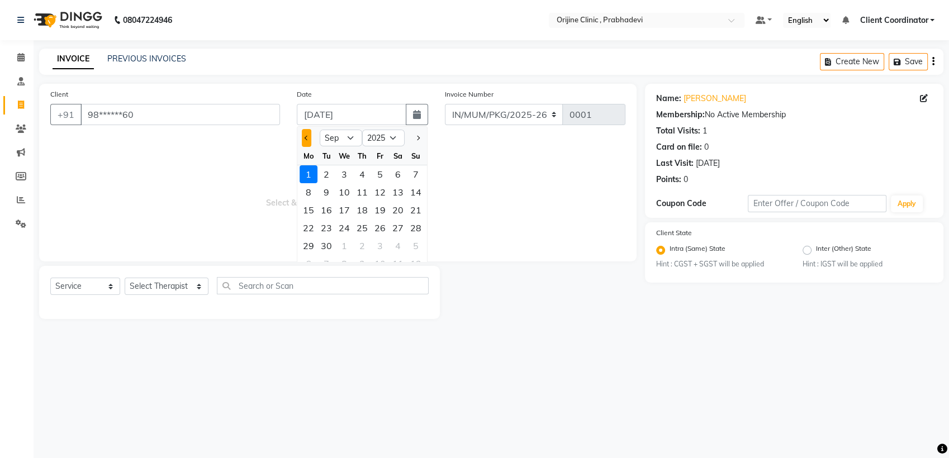
click at [302, 141] on button "Previous month" at bounding box center [307, 138] width 10 height 18
select select "7"
click at [322, 192] on div "8" at bounding box center [327, 192] width 18 height 18
type input "[DATE]"
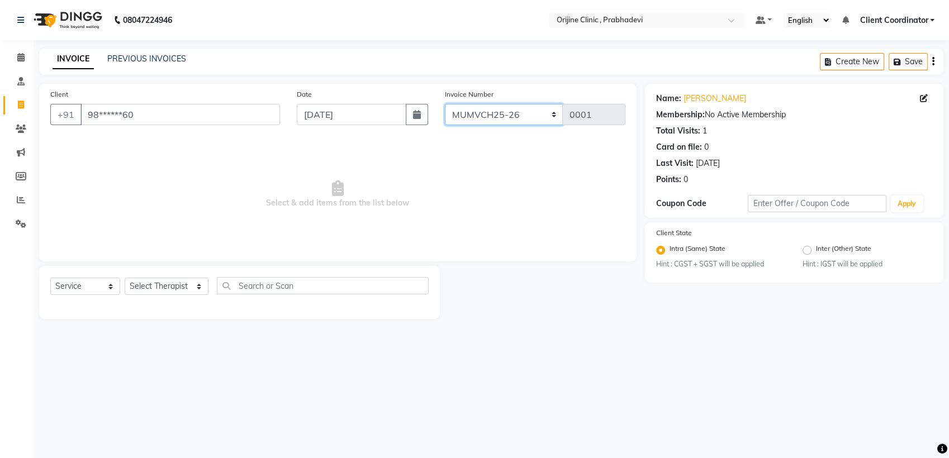
click at [514, 118] on select "MUMVCH25-26 IN/MUM/PKG/2025-26 IN/MUM/V/2025-26" at bounding box center [504, 114] width 119 height 21
select select "8674"
click at [445, 104] on select "MUMVCH25-26 IN/MUM/PKG/2025-26 IN/MUM/V/2025-26" at bounding box center [504, 114] width 119 height 21
type input "0029"
click at [77, 284] on select "Select Service Product Membership Package Voucher Prepaid Gift Card" at bounding box center [85, 286] width 70 height 17
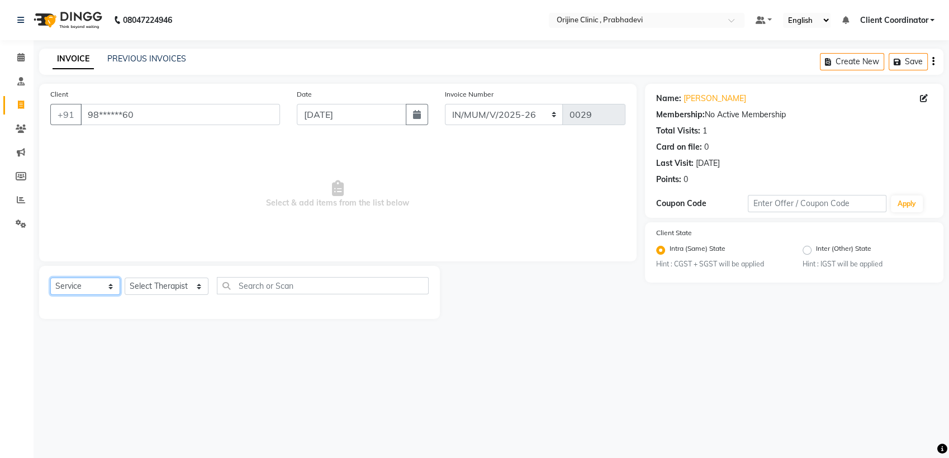
select select "product"
click at [50, 278] on select "Select Service Product Membership Package Voucher Prepaid Gift Card" at bounding box center [85, 286] width 70 height 17
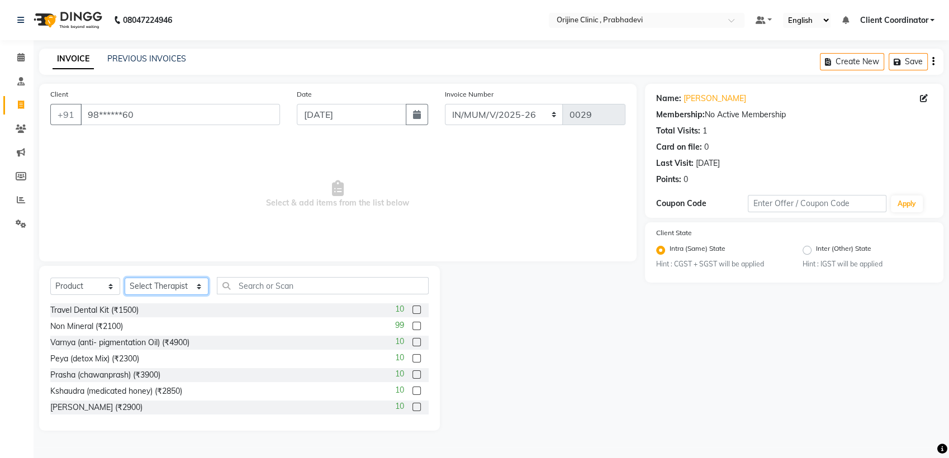
click at [158, 284] on select "Select Therapist [PERSON_NAME] [PERSON_NAME] [PERSON_NAME] [PERSON_NAME] A Assi…" at bounding box center [167, 286] width 84 height 17
select select "84759"
click at [125, 278] on select "Select Therapist [PERSON_NAME] [PERSON_NAME] [PERSON_NAME] [PERSON_NAME] A Assi…" at bounding box center [167, 286] width 84 height 17
click at [286, 285] on input "text" at bounding box center [323, 285] width 212 height 17
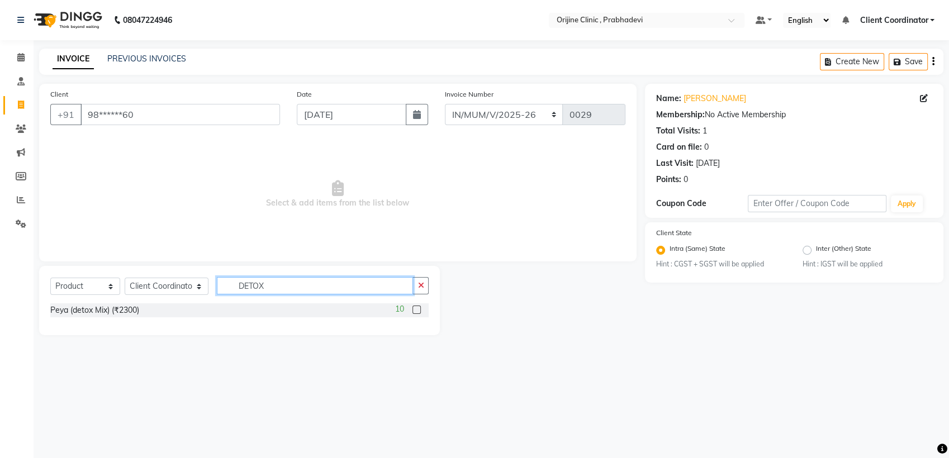
type input "DETOX"
click at [419, 306] on label at bounding box center [417, 310] width 8 height 8
click at [419, 307] on input "checkbox" at bounding box center [416, 310] width 7 height 7
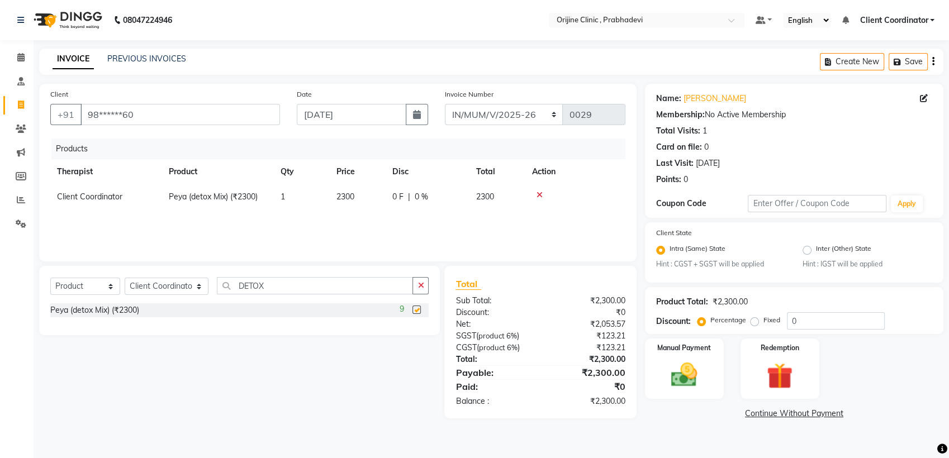
checkbox input "false"
click at [351, 196] on span "2300" at bounding box center [346, 197] width 18 height 10
select select "84759"
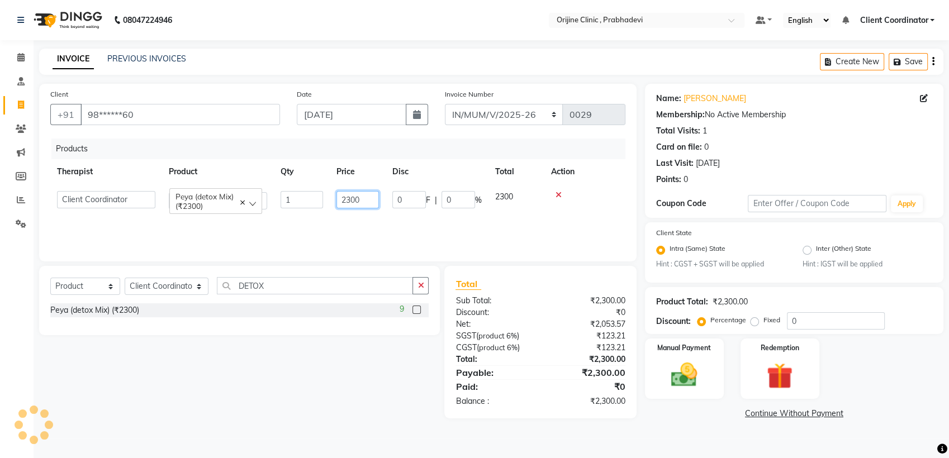
click at [363, 198] on input "2300" at bounding box center [358, 199] width 42 height 17
type input "2"
type input "1000"
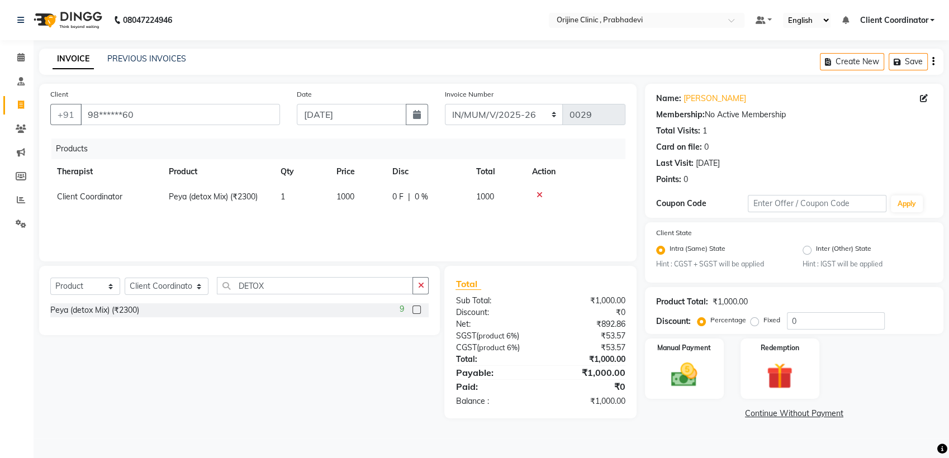
click at [387, 348] on div "Select Service Product Membership Package Voucher Prepaid Gift Card Select Ther…" at bounding box center [235, 342] width 409 height 153
click at [292, 434] on main "INVOICE PREVIOUS INVOICES Create New Save Client +91 98******60 Date [DATE] Inv…" at bounding box center [492, 244] width 916 height 390
click at [689, 372] on img at bounding box center [684, 375] width 44 height 31
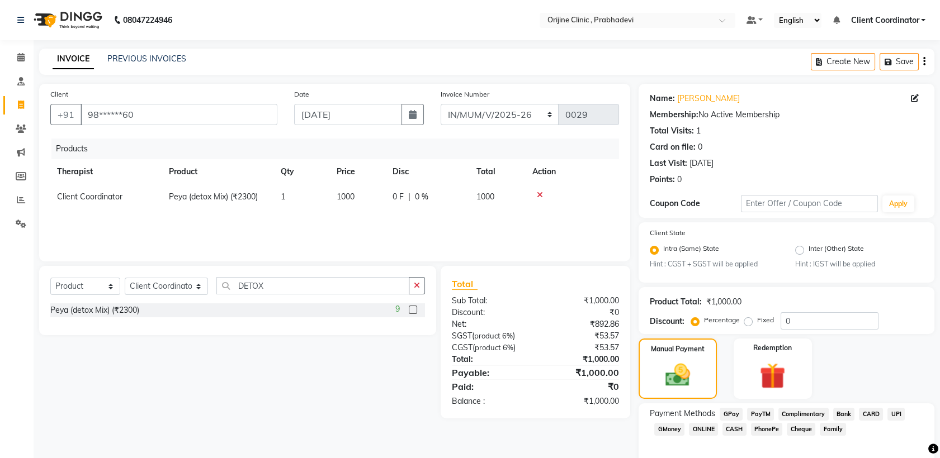
scroll to position [51, 0]
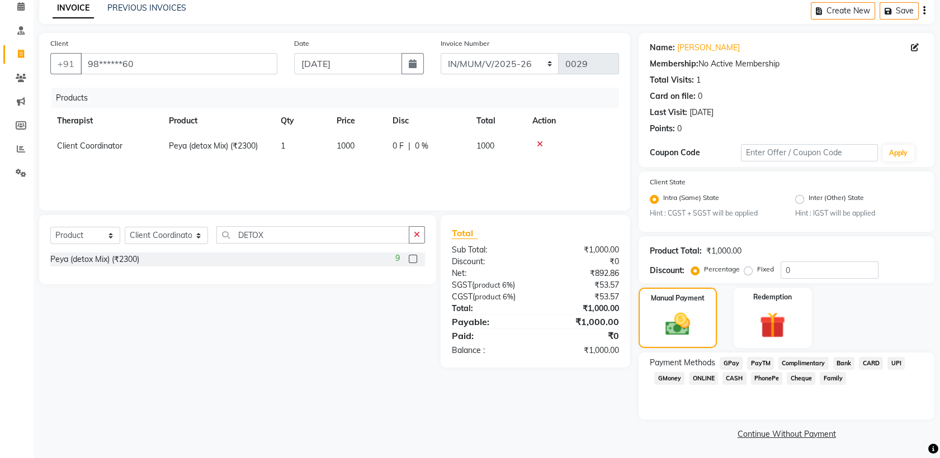
click at [736, 379] on span "CASH" at bounding box center [734, 378] width 24 height 13
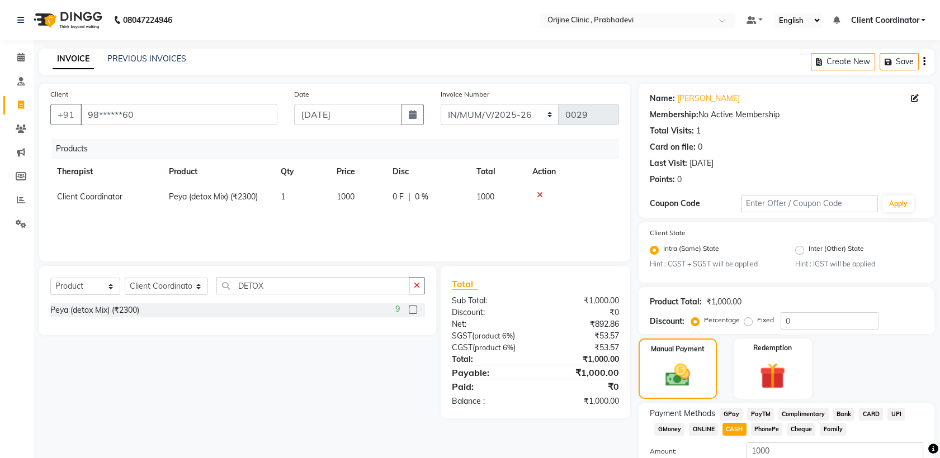
scroll to position [82, 0]
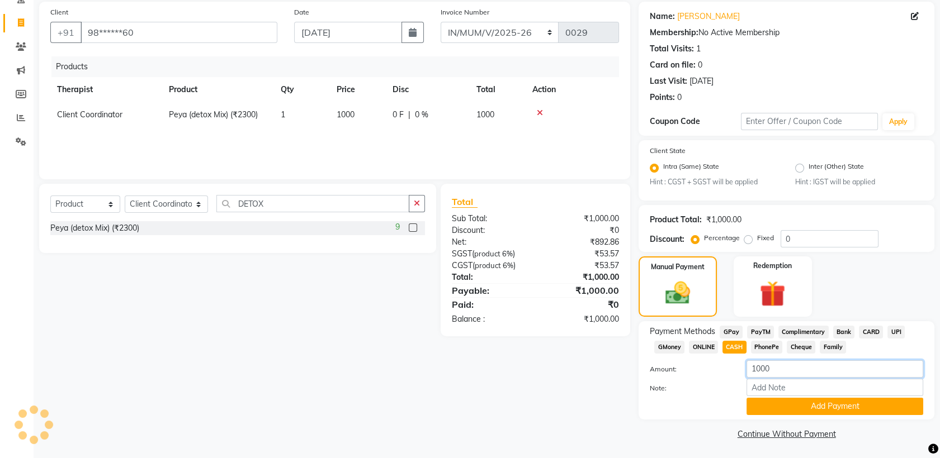
click at [776, 368] on input "1000" at bounding box center [834, 369] width 177 height 17
type input "1030"
click at [796, 406] on button "Add Payment" at bounding box center [834, 406] width 177 height 17
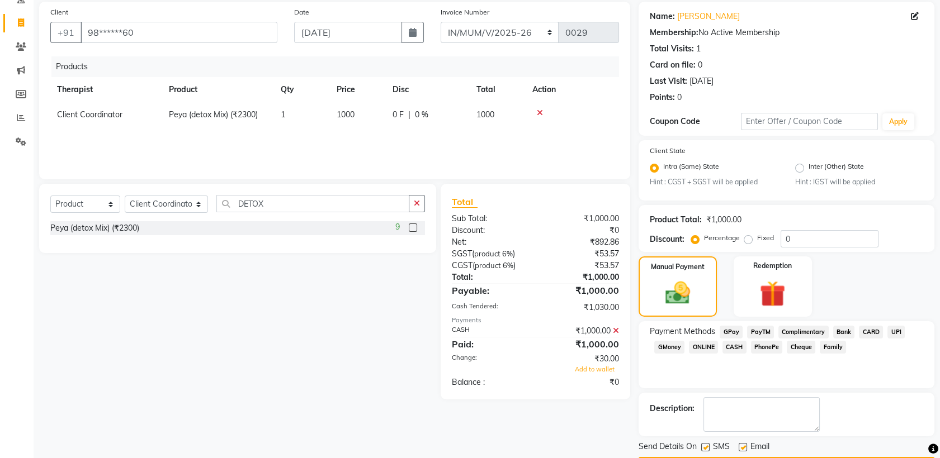
scroll to position [113, 0]
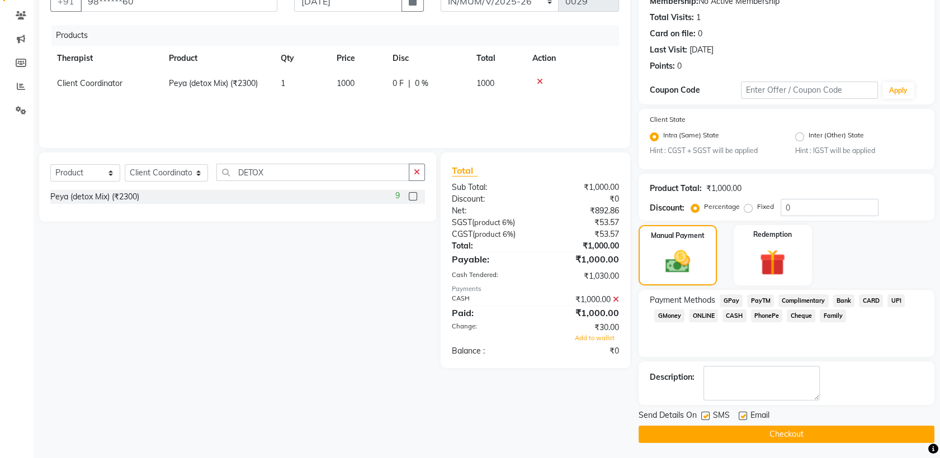
click at [703, 415] on label at bounding box center [705, 416] width 8 height 8
click at [703, 415] on input "checkbox" at bounding box center [704, 416] width 7 height 7
checkbox input "false"
click at [743, 414] on label at bounding box center [743, 416] width 8 height 8
click at [743, 414] on input "checkbox" at bounding box center [742, 416] width 7 height 7
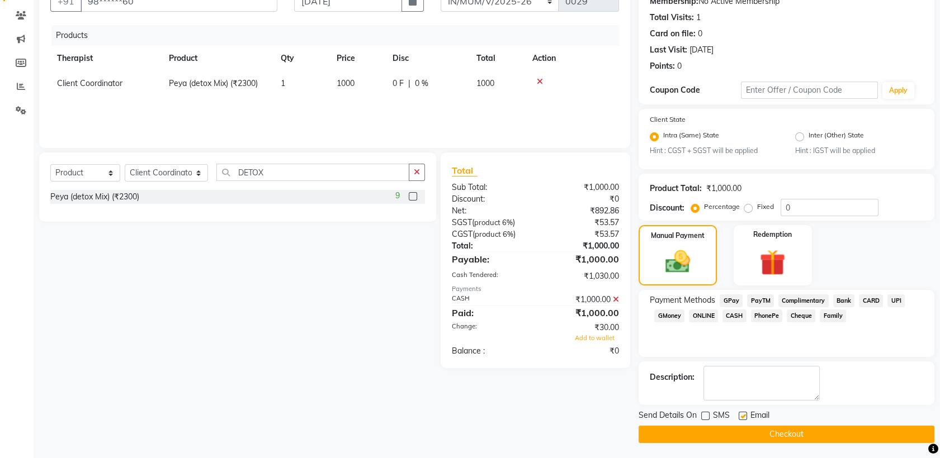
checkbox input "false"
click at [682, 430] on button "Checkout" at bounding box center [786, 434] width 296 height 17
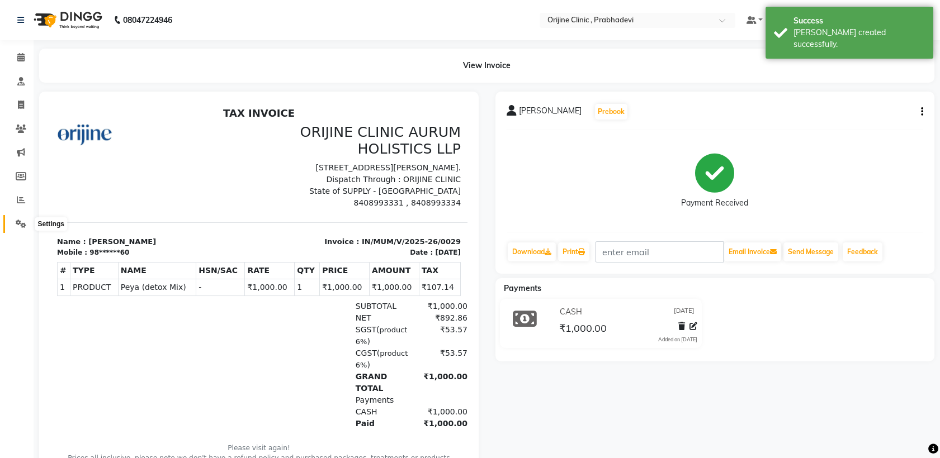
click at [22, 221] on icon at bounding box center [21, 224] width 11 height 8
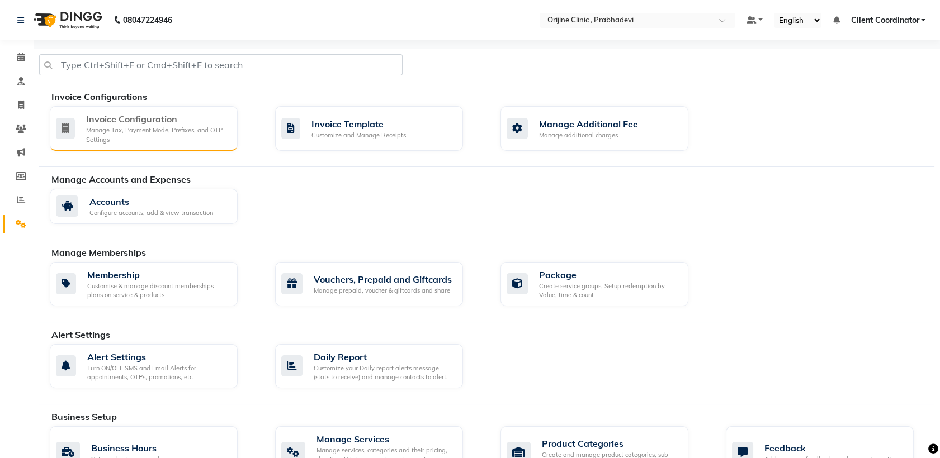
click at [174, 116] on div "Invoice Configuration" at bounding box center [157, 118] width 143 height 13
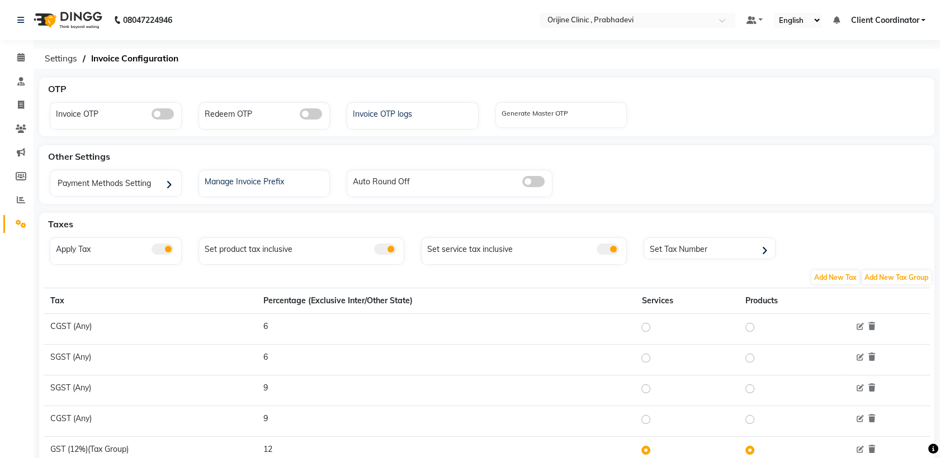
scroll to position [103, 0]
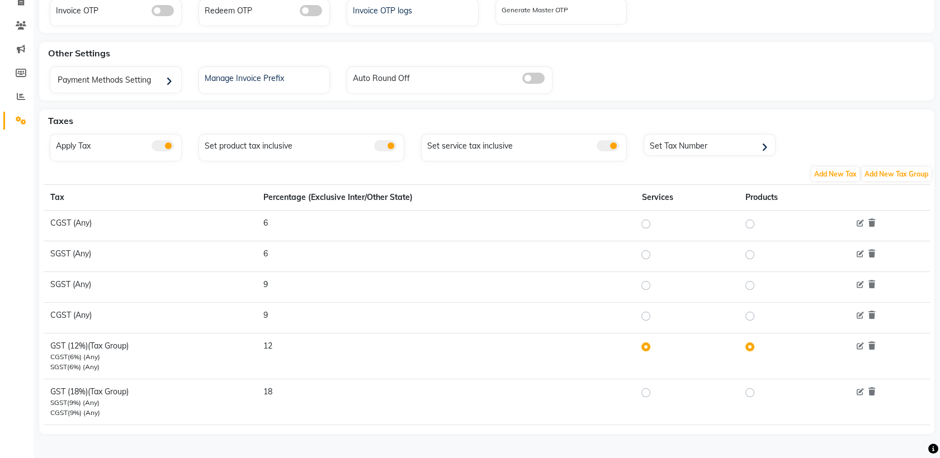
click at [655, 392] on label at bounding box center [655, 392] width 0 height 13
click at [646, 392] on input "radio" at bounding box center [647, 393] width 8 height 8
radio input "true"
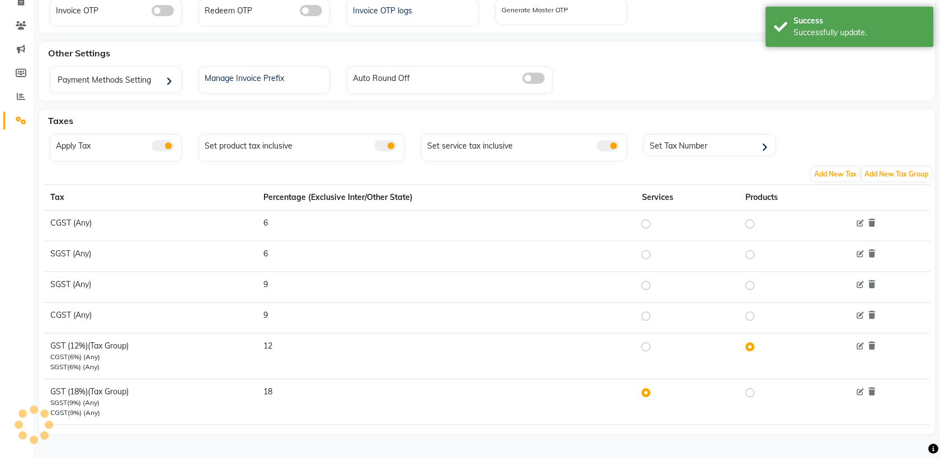
click at [759, 392] on label at bounding box center [759, 392] width 0 height 13
click at [749, 392] on input "radio" at bounding box center [751, 393] width 8 height 8
radio input "true"
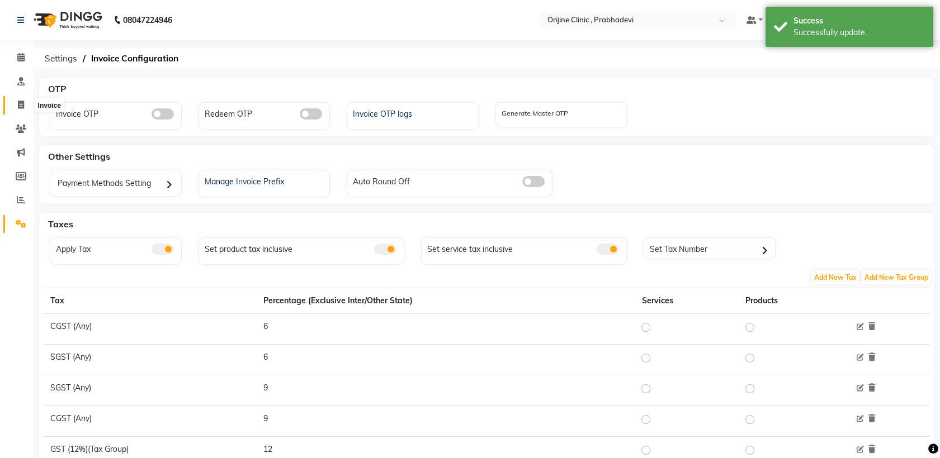
click at [18, 102] on icon at bounding box center [21, 105] width 6 height 8
select select "service"
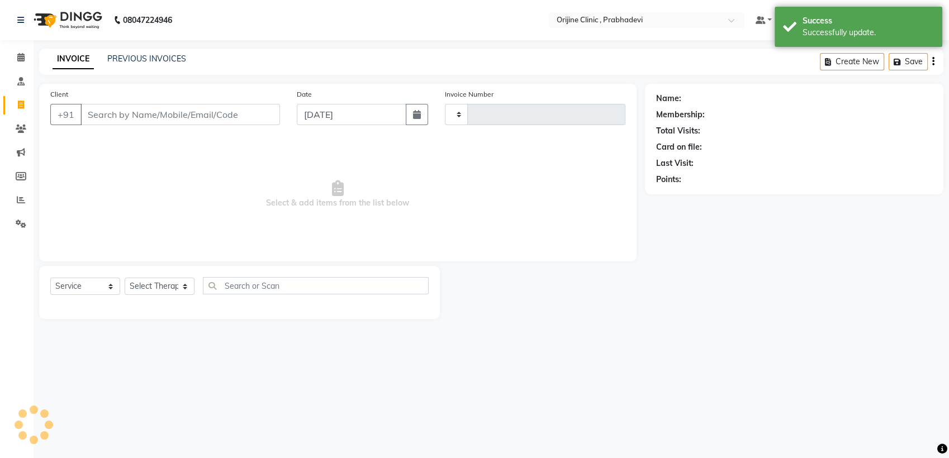
type input "0001"
select select "8675"
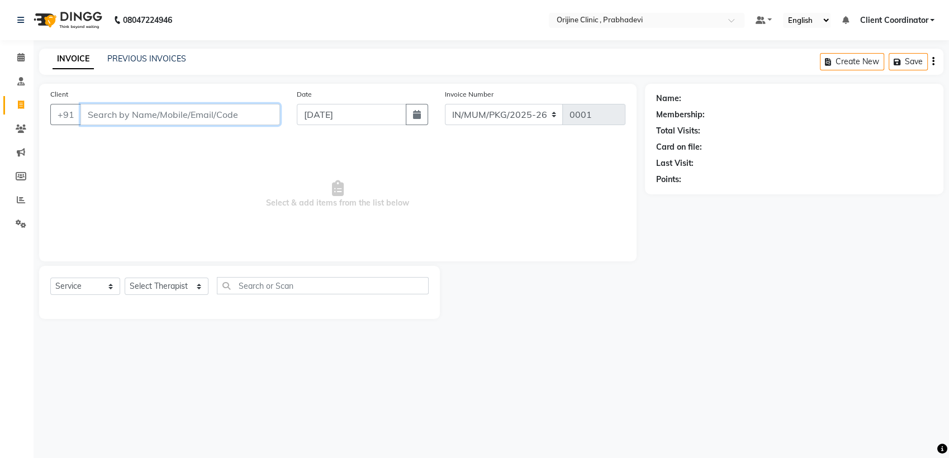
click at [201, 116] on input "Client" at bounding box center [181, 114] width 200 height 21
type input "D"
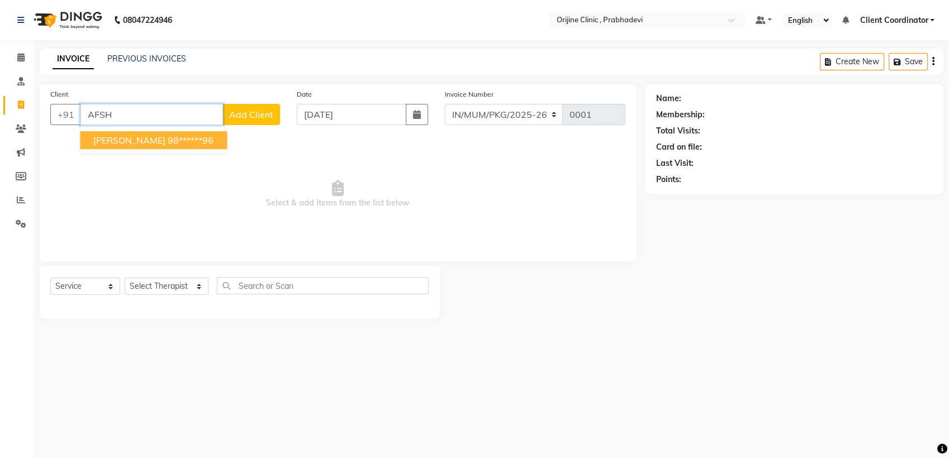
click at [183, 139] on ngb-highlight "98******96" at bounding box center [191, 140] width 46 height 11
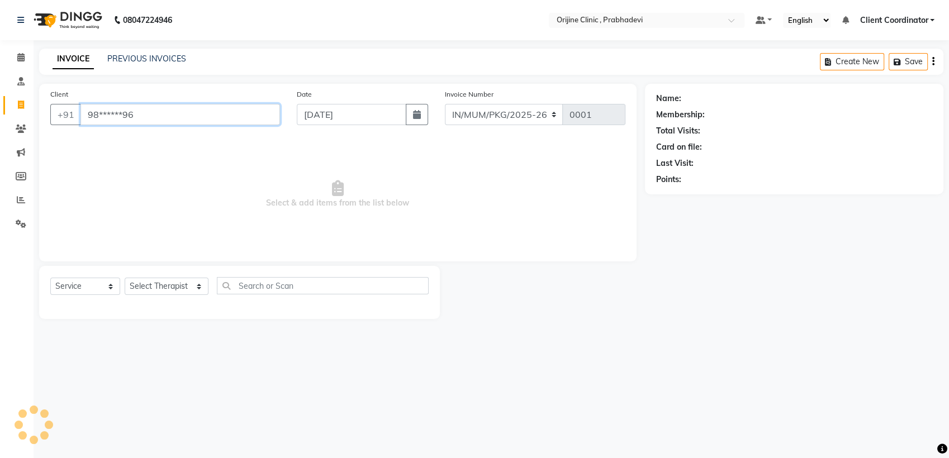
type input "98******96"
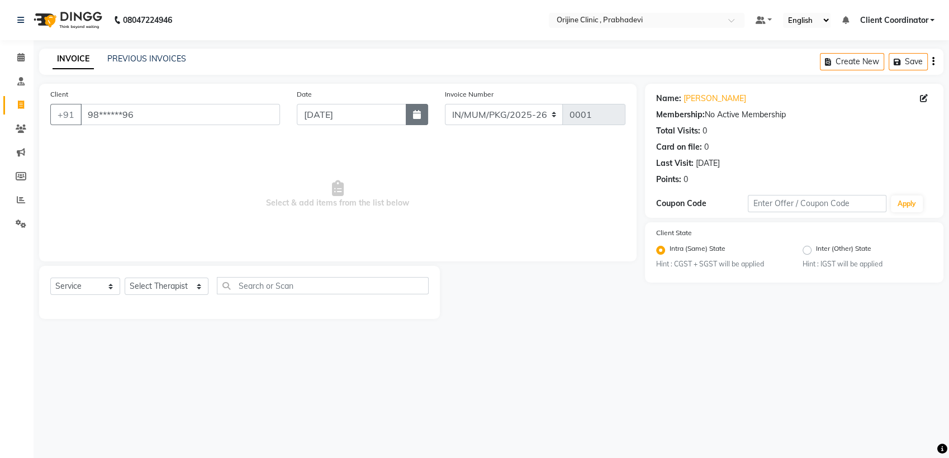
click at [418, 118] on icon "button" at bounding box center [417, 114] width 8 height 9
select select "9"
select select "2025"
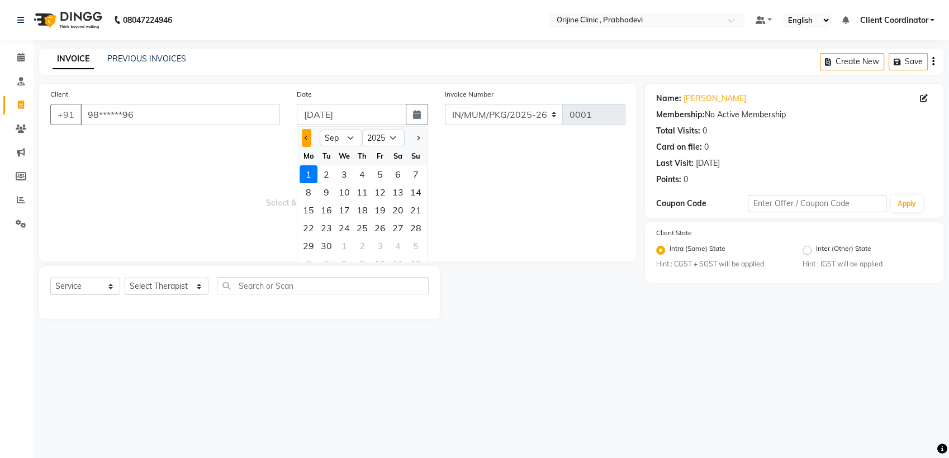
click at [304, 139] on button "Previous month" at bounding box center [307, 138] width 10 height 18
select select "7"
click at [344, 190] on div "9" at bounding box center [344, 192] width 18 height 18
type input "[DATE]"
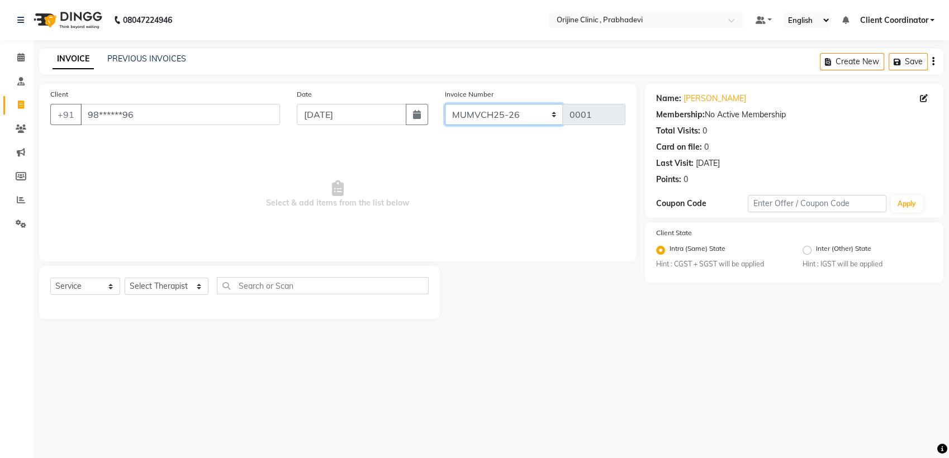
click at [543, 117] on select "MUMVCH25-26 IN/MUM/PKG/2025-26 IN/MUM/V/2025-26" at bounding box center [504, 114] width 119 height 21
select select "8674"
click at [445, 104] on select "MUMVCH25-26 IN/MUM/PKG/2025-26 IN/MUM/V/2025-26" at bounding box center [504, 114] width 119 height 21
type input "0030"
click at [112, 283] on select "Select Service Product Membership Package Voucher Prepaid Gift Card" at bounding box center [85, 286] width 70 height 17
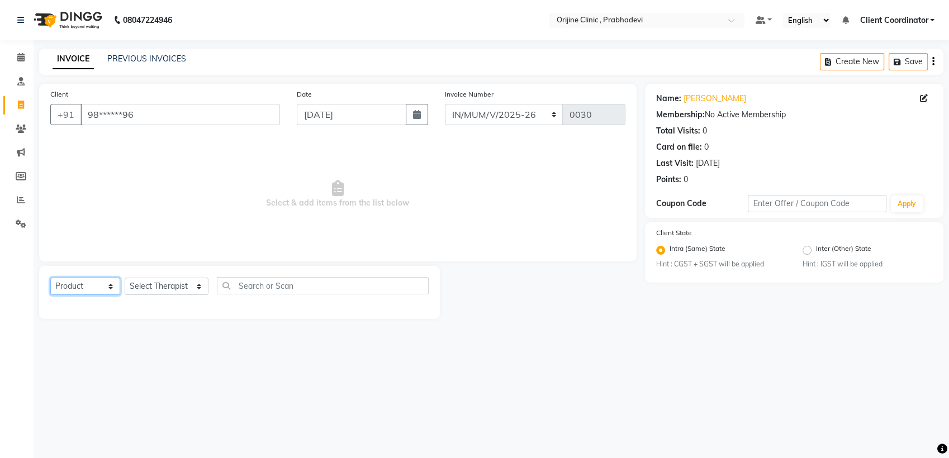
click at [50, 278] on select "Select Service Product Membership Package Voucher Prepaid Gift Card" at bounding box center [85, 286] width 70 height 17
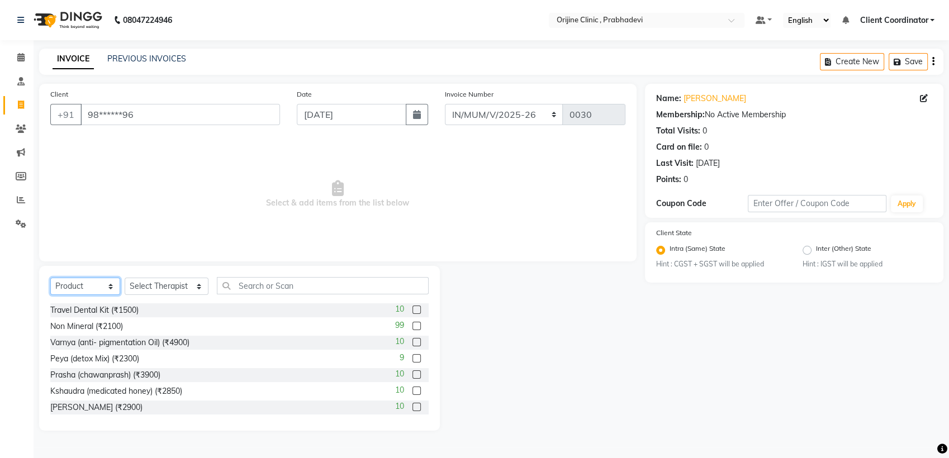
click at [107, 285] on select "Select Service Product Membership Package Voucher Prepaid Gift Card" at bounding box center [85, 286] width 70 height 17
select select "service"
click at [50, 278] on select "Select Service Product Membership Package Voucher Prepaid Gift Card" at bounding box center [85, 286] width 70 height 17
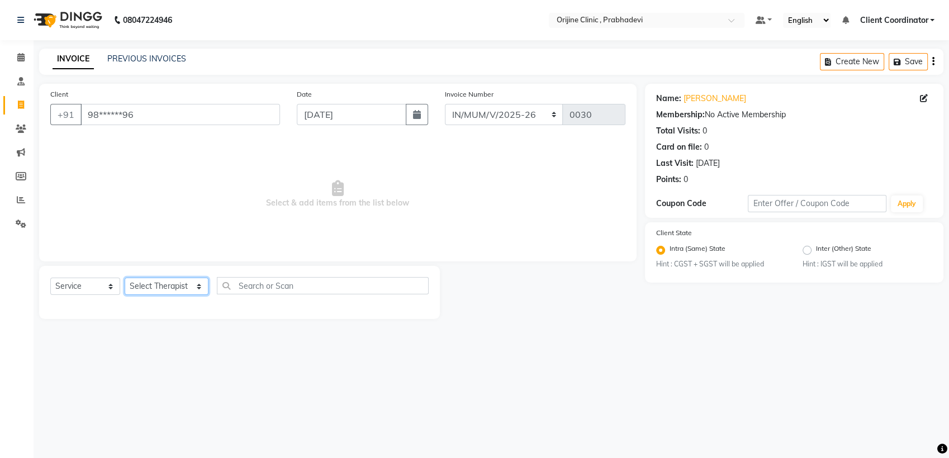
click at [172, 280] on select "Select Therapist [PERSON_NAME] [PERSON_NAME] [PERSON_NAME] [PERSON_NAME] A Assi…" at bounding box center [167, 286] width 84 height 17
select select "84752"
click at [125, 278] on select "Select Therapist [PERSON_NAME] [PERSON_NAME] [PERSON_NAME] [PERSON_NAME] A Assi…" at bounding box center [167, 286] width 84 height 17
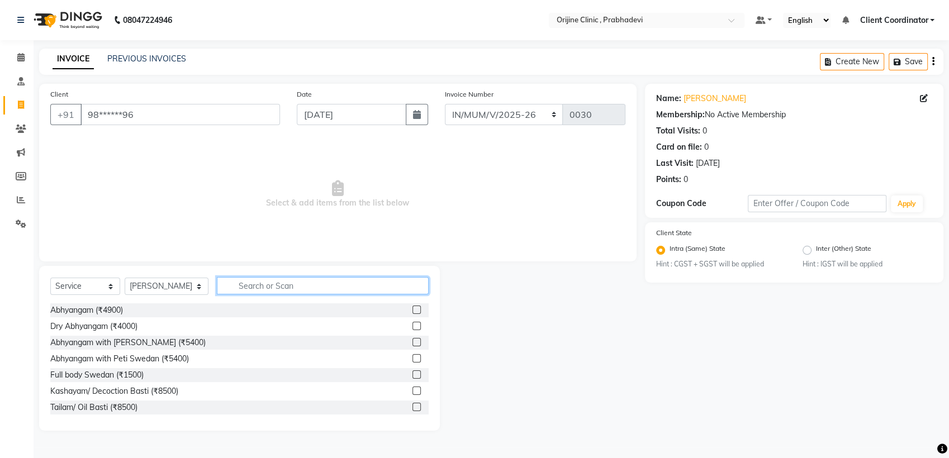
click at [258, 280] on input "text" at bounding box center [323, 285] width 212 height 17
type input "CONS"
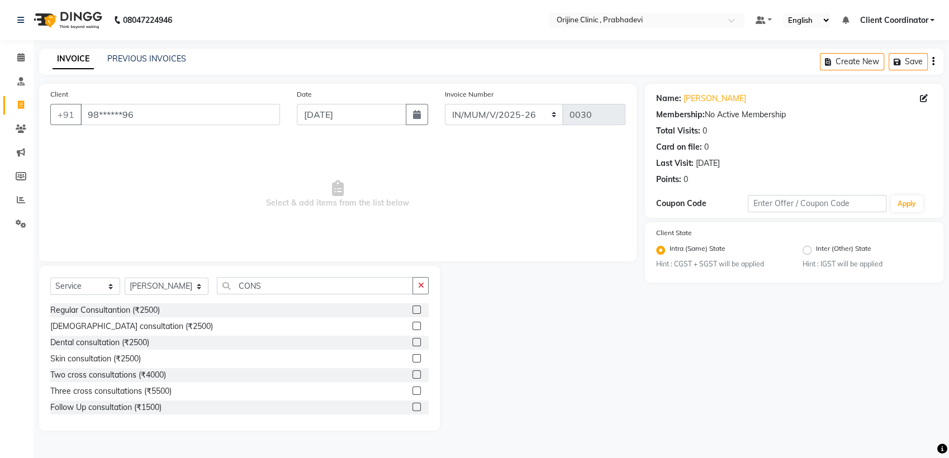
click at [402, 340] on div "Dental consultation (₹2500)" at bounding box center [239, 343] width 378 height 14
click at [413, 341] on label at bounding box center [417, 342] width 8 height 8
click at [413, 341] on input "checkbox" at bounding box center [416, 342] width 7 height 7
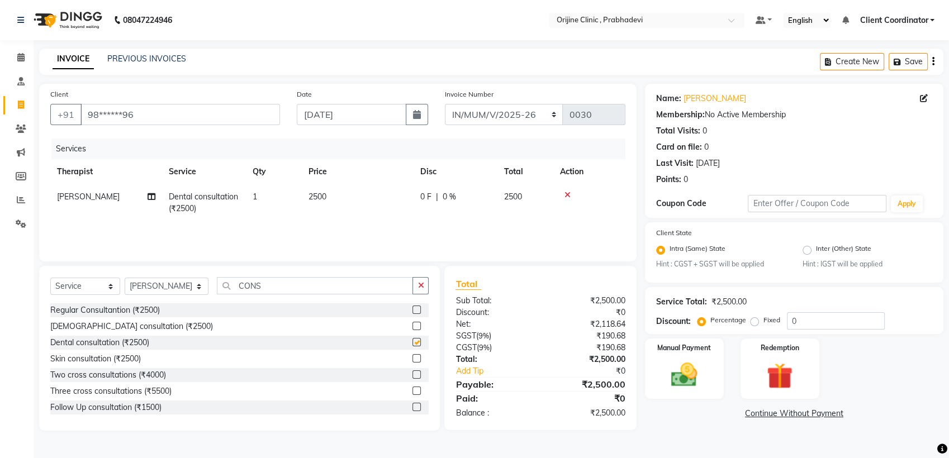
checkbox input "false"
click at [411, 115] on button "button" at bounding box center [417, 114] width 22 height 21
select select "7"
select select "2025"
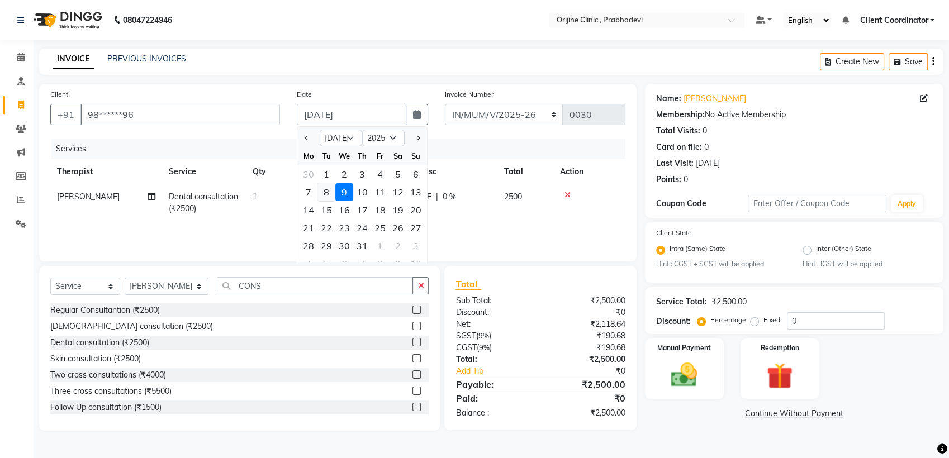
click at [324, 192] on div "8" at bounding box center [327, 192] width 18 height 18
type input "[DATE]"
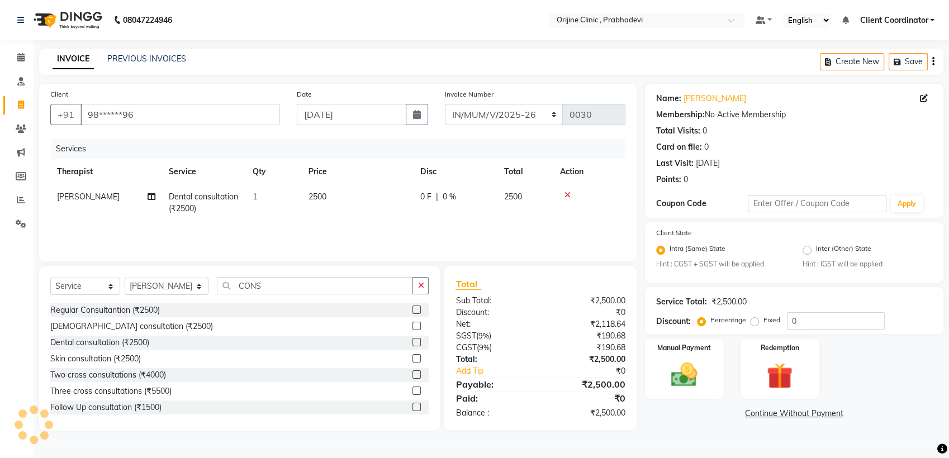
click at [398, 227] on div "Services Therapist Service Qty Price Disc Total Action [PERSON_NAME] Dental con…" at bounding box center [337, 195] width 575 height 112
type input "0001"
click at [548, 113] on select "MUMVCH25-26 IN/MUM/PKG/2025-26 IN/MUM/V/2025-26" at bounding box center [504, 114] width 119 height 21
select select "8674"
click at [445, 104] on select "MUMVCH25-26 IN/MUM/PKG/2025-26 IN/MUM/V/2025-26" at bounding box center [504, 114] width 119 height 21
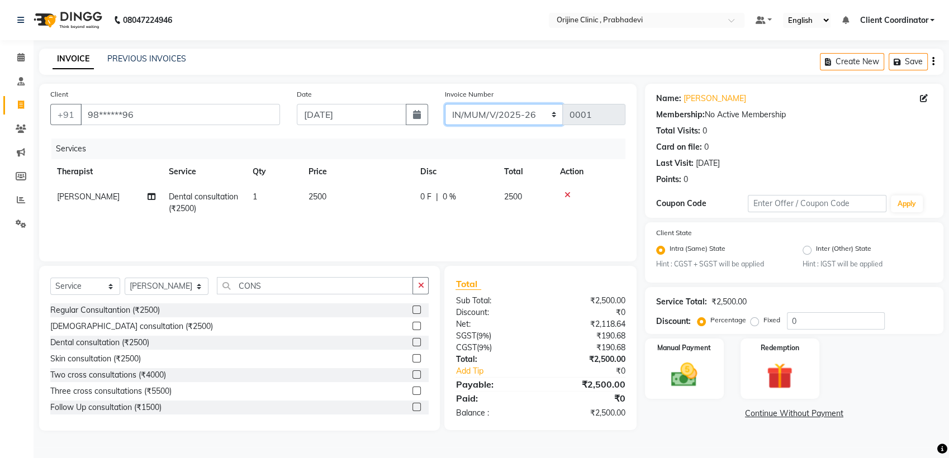
type input "0030"
click at [933, 61] on icon "button" at bounding box center [934, 61] width 2 height 1
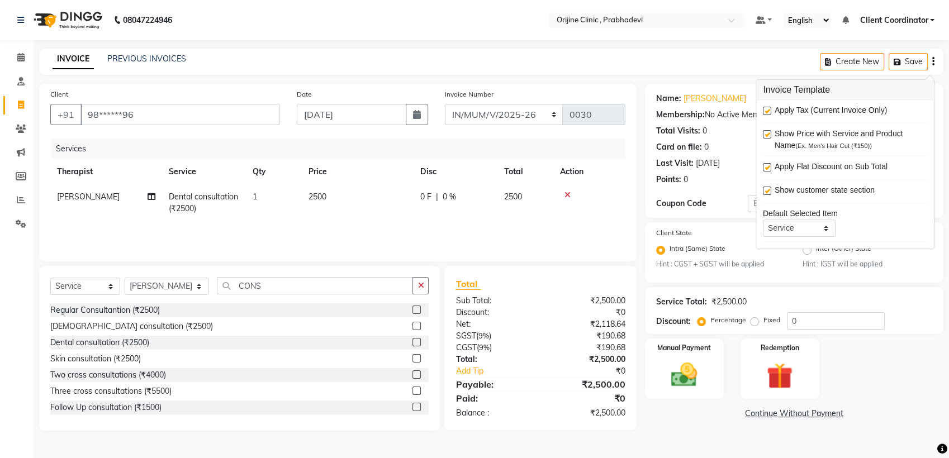
click at [769, 110] on label at bounding box center [767, 111] width 8 height 8
click at [769, 110] on input "checkbox" at bounding box center [766, 111] width 7 height 7
checkbox input "false"
click at [615, 406] on div "Total Sub Total: ₹2,500.00 Discount: ₹0 Net: ₹2,500.00 Total: ₹2,500.00 Add Tip…" at bounding box center [542, 348] width 205 height 165
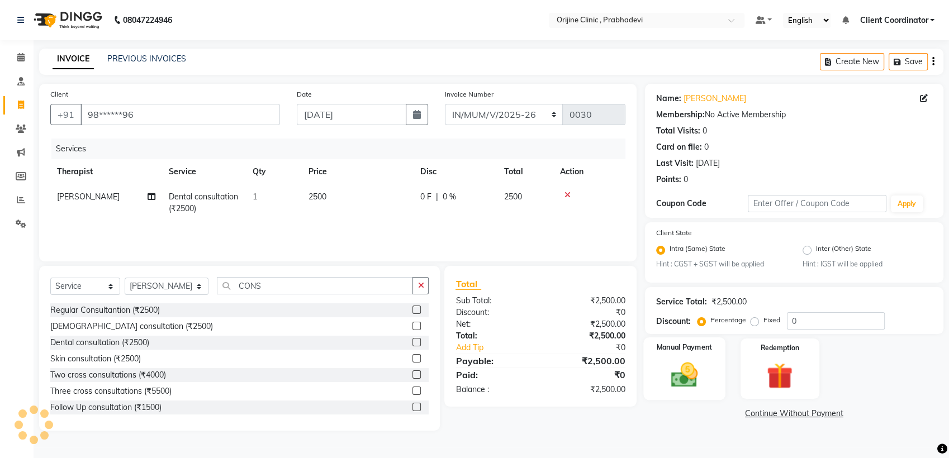
click at [703, 365] on img at bounding box center [684, 375] width 44 height 31
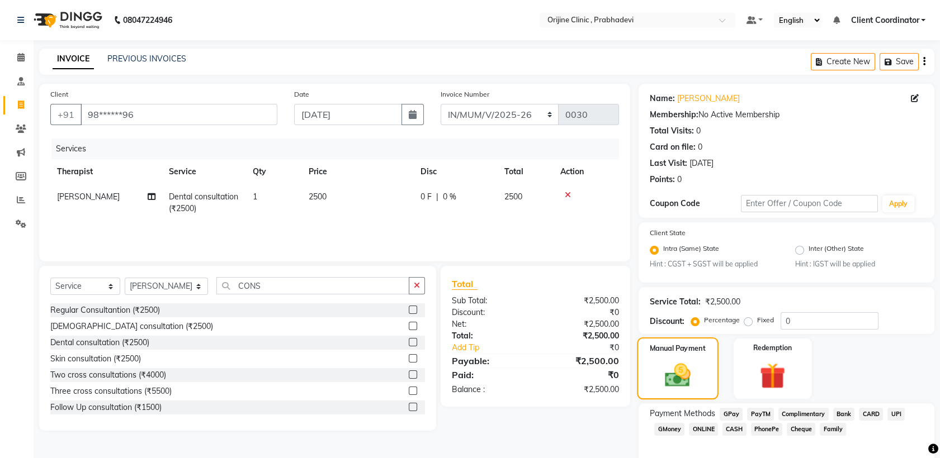
scroll to position [51, 0]
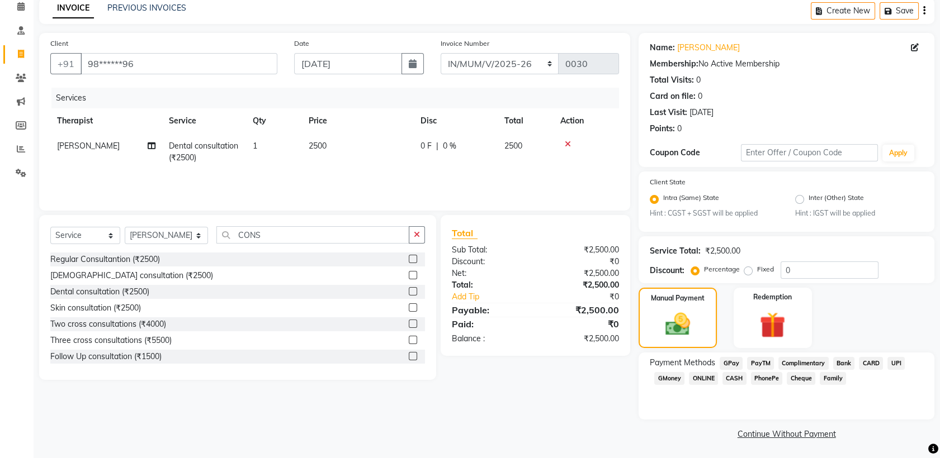
click at [731, 362] on span "GPay" at bounding box center [731, 363] width 23 height 13
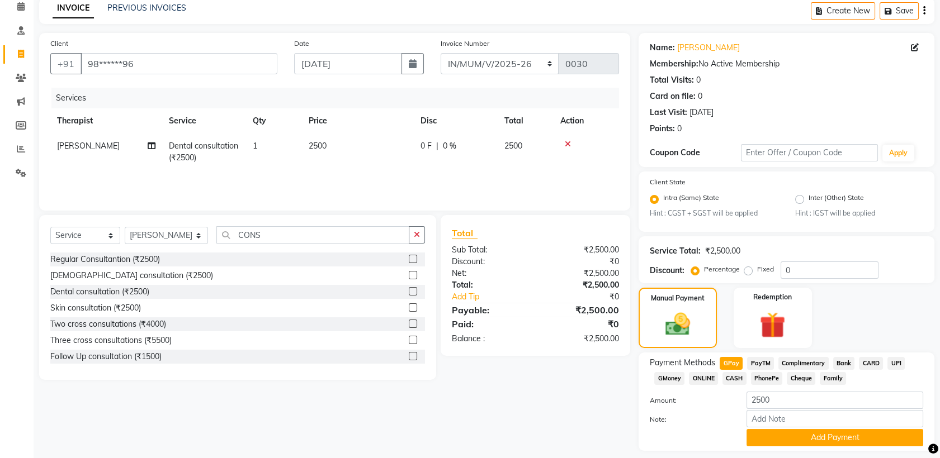
scroll to position [82, 0]
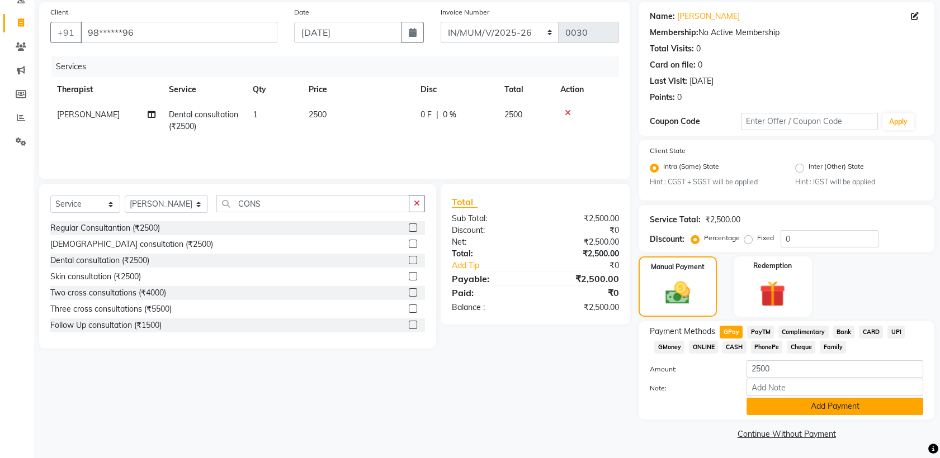
click at [787, 409] on button "Add Payment" at bounding box center [834, 406] width 177 height 17
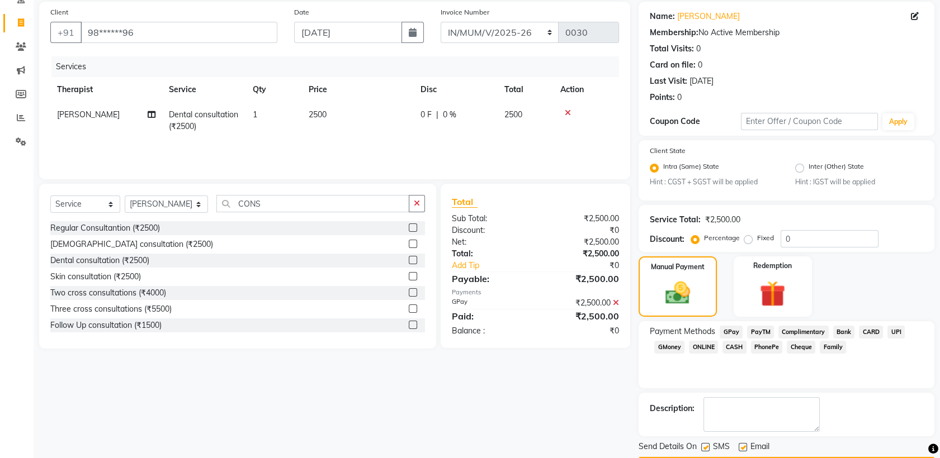
scroll to position [113, 0]
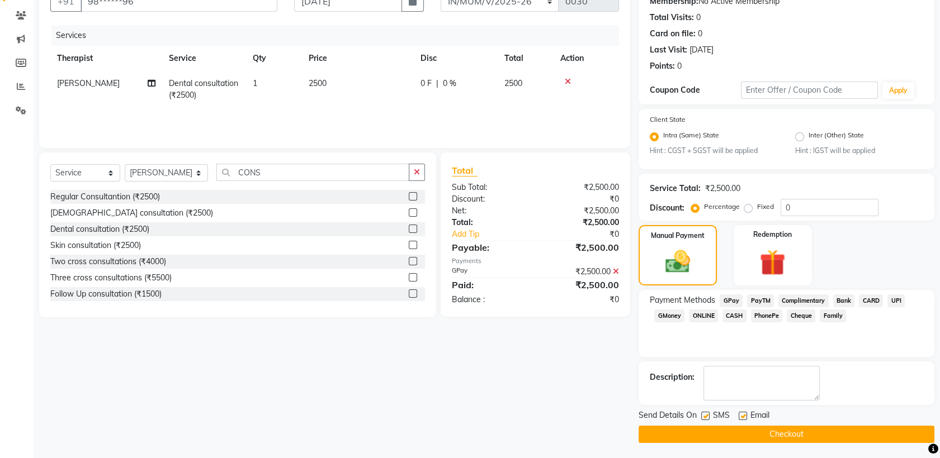
click at [702, 414] on label at bounding box center [705, 416] width 8 height 8
click at [702, 414] on input "checkbox" at bounding box center [704, 416] width 7 height 7
checkbox input "false"
click at [742, 413] on label at bounding box center [743, 416] width 8 height 8
click at [742, 413] on input "checkbox" at bounding box center [742, 416] width 7 height 7
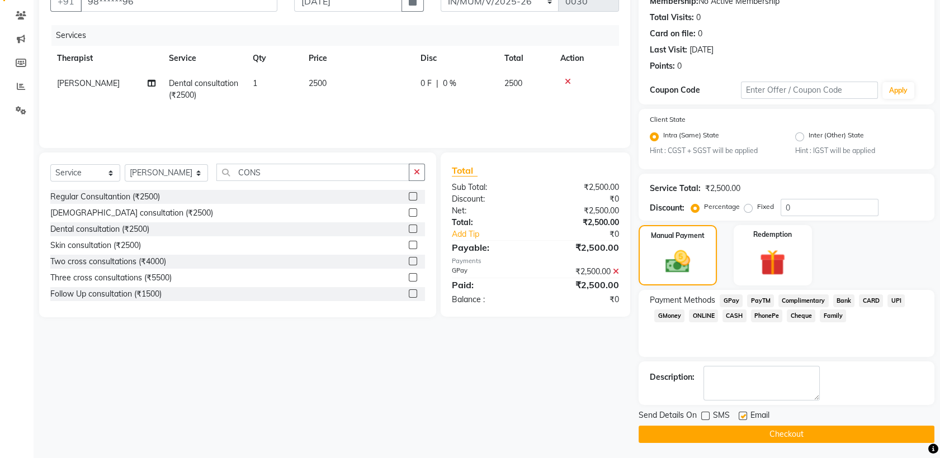
checkbox input "false"
click at [721, 430] on button "Checkout" at bounding box center [786, 434] width 296 height 17
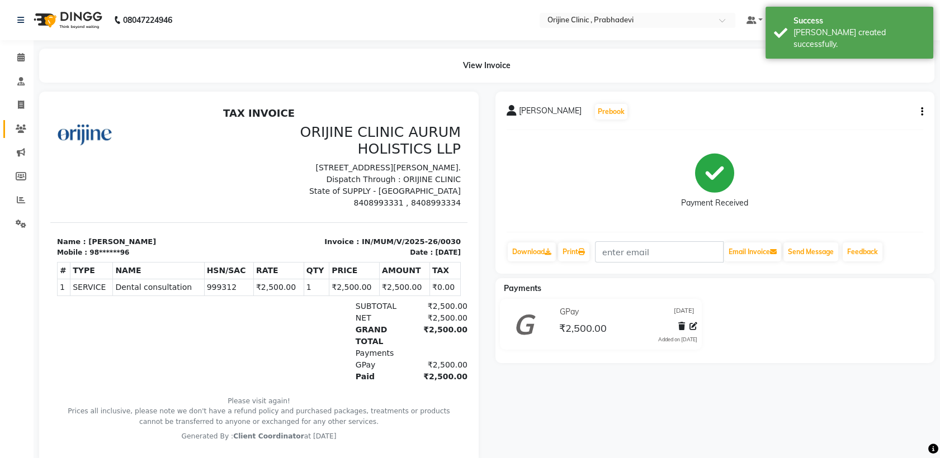
click at [20, 122] on link "Clients" at bounding box center [16, 129] width 27 height 18
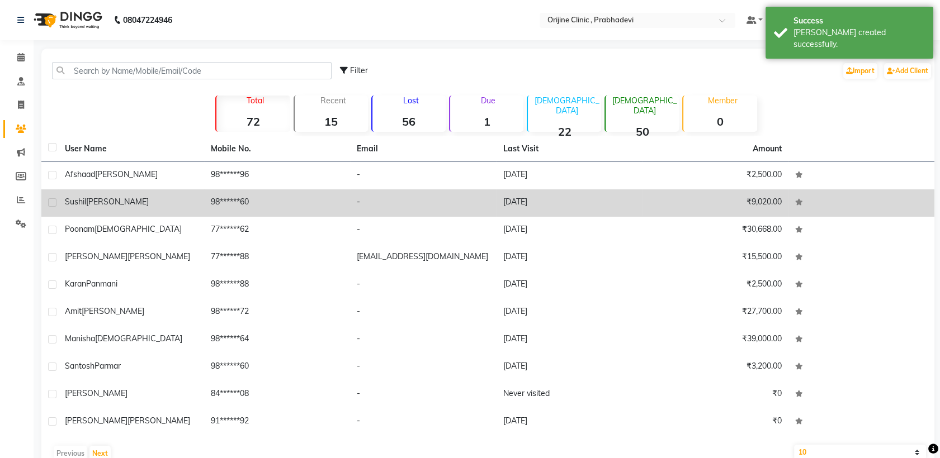
click at [183, 204] on div "[PERSON_NAME]" at bounding box center [131, 202] width 132 height 12
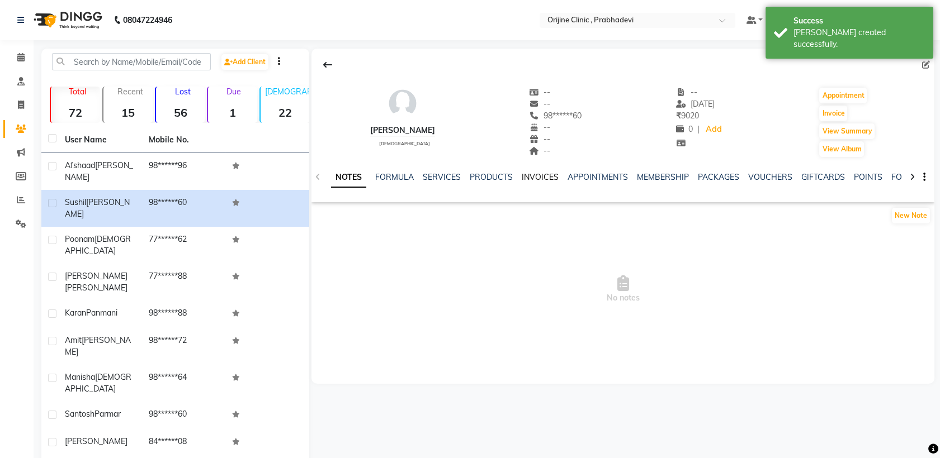
click at [545, 177] on link "INVOICES" at bounding box center [540, 177] width 37 height 10
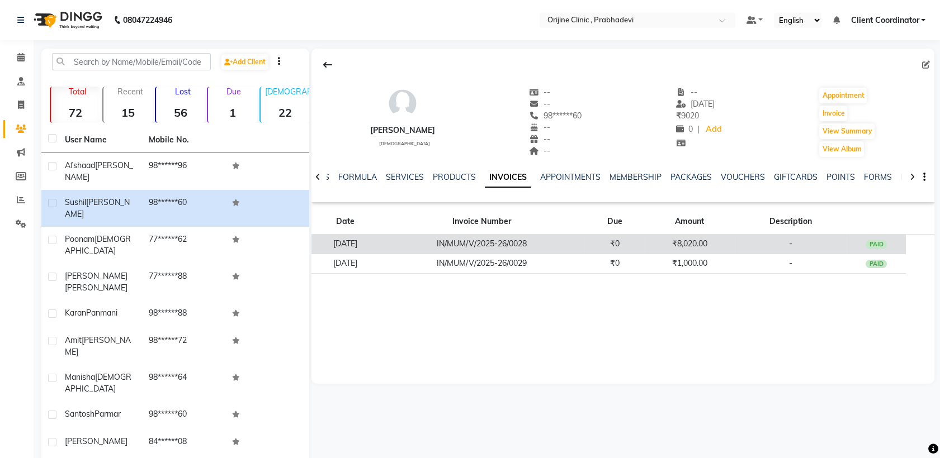
click at [535, 249] on td "IN/MUM/V/2025-26/0028" at bounding box center [481, 245] width 205 height 20
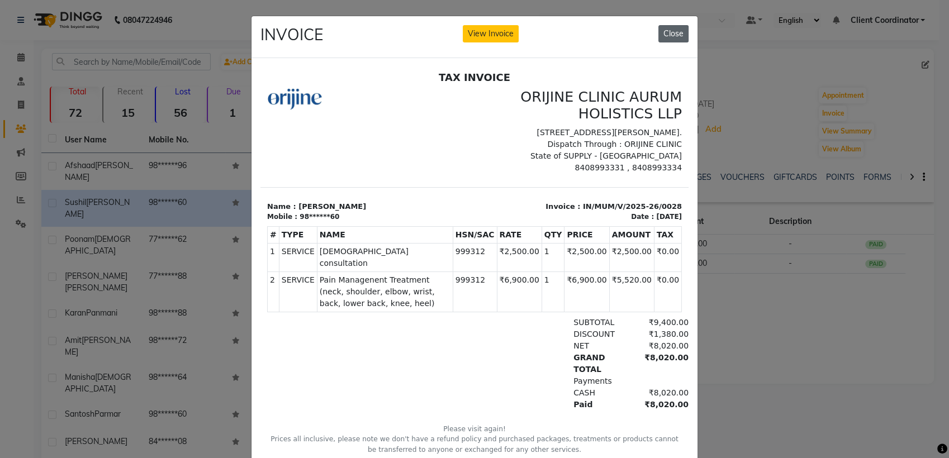
click at [671, 29] on button "Close" at bounding box center [674, 33] width 30 height 17
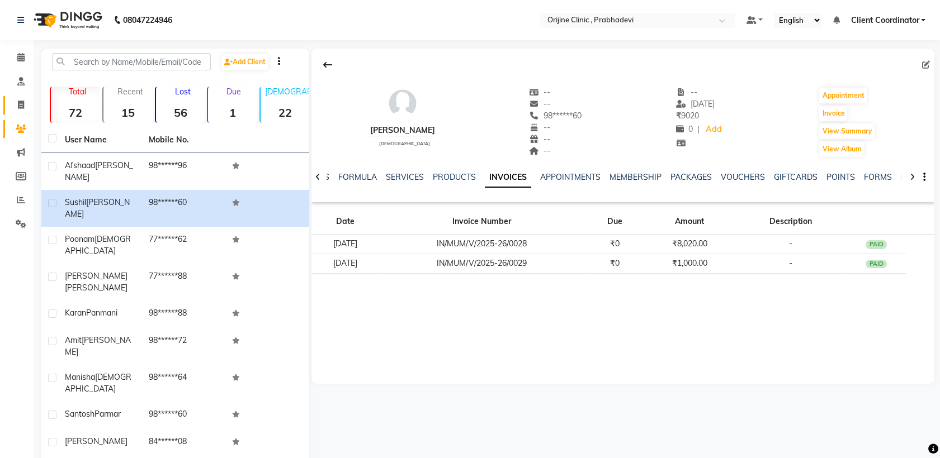
click at [23, 108] on icon at bounding box center [21, 105] width 6 height 8
select select "service"
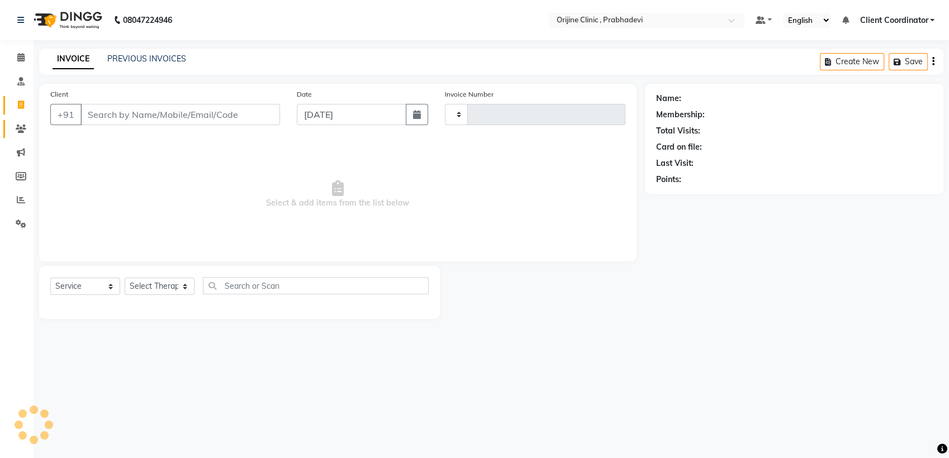
type input "0001"
select select "8675"
click at [13, 127] on span at bounding box center [21, 129] width 20 height 13
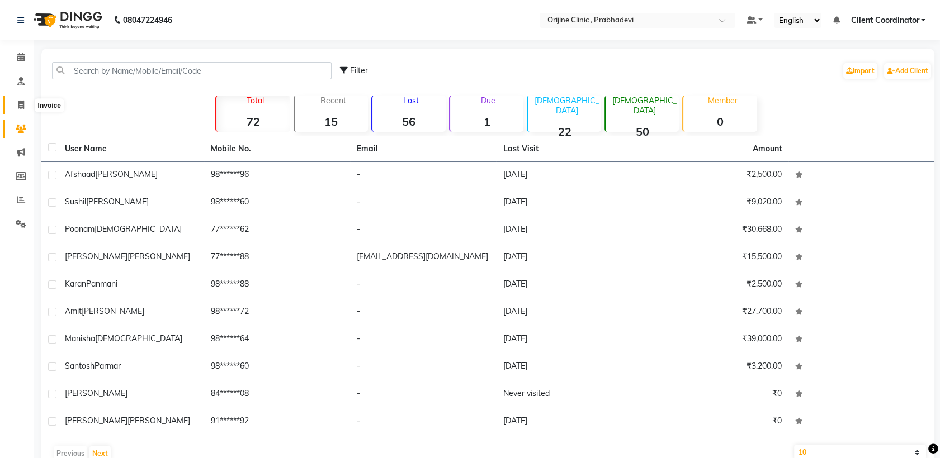
click at [22, 108] on icon at bounding box center [21, 105] width 6 height 8
select select "service"
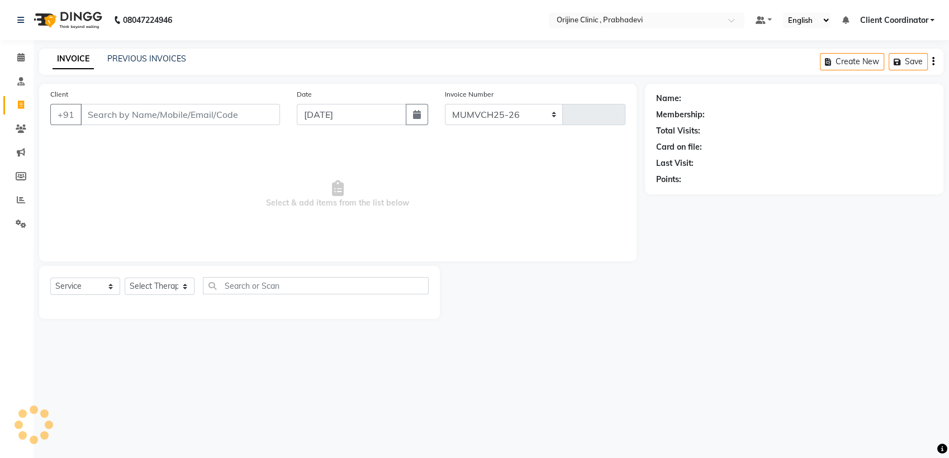
select select "8675"
type input "0001"
click at [170, 111] on input "Client" at bounding box center [181, 114] width 200 height 21
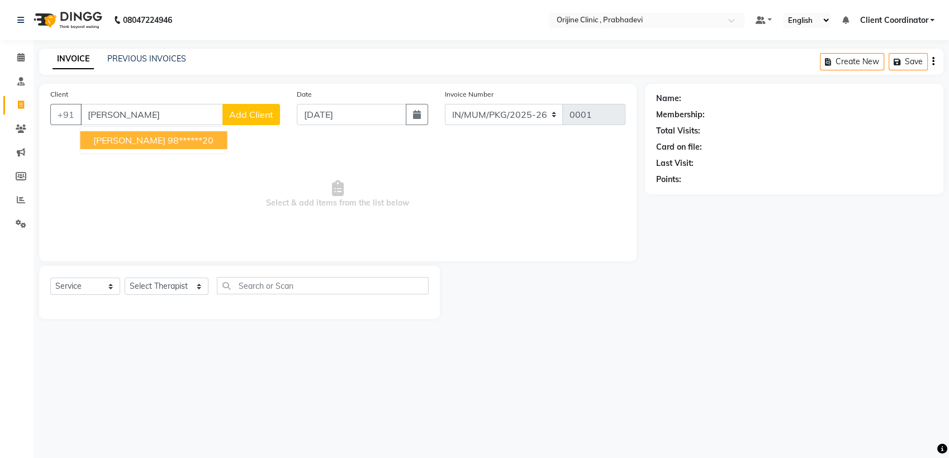
click at [172, 143] on ngb-highlight "98******20" at bounding box center [191, 140] width 46 height 11
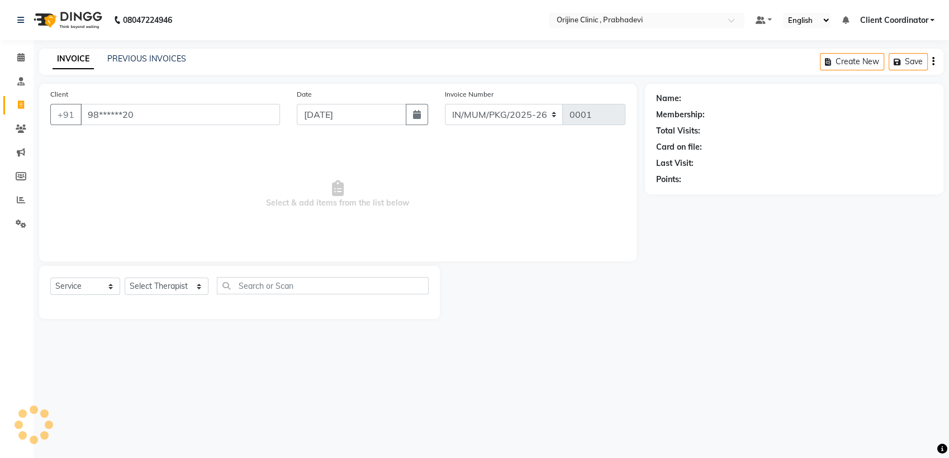
type input "98******20"
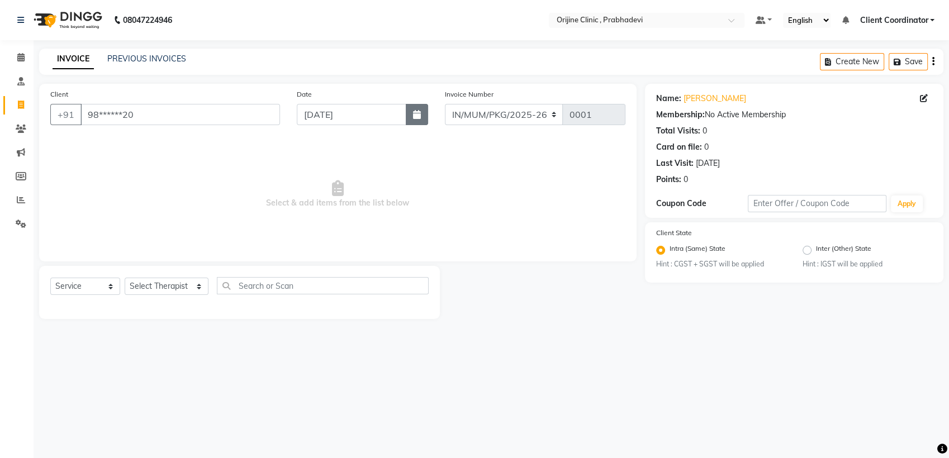
click at [413, 117] on icon "button" at bounding box center [417, 114] width 8 height 9
select select "9"
select select "2025"
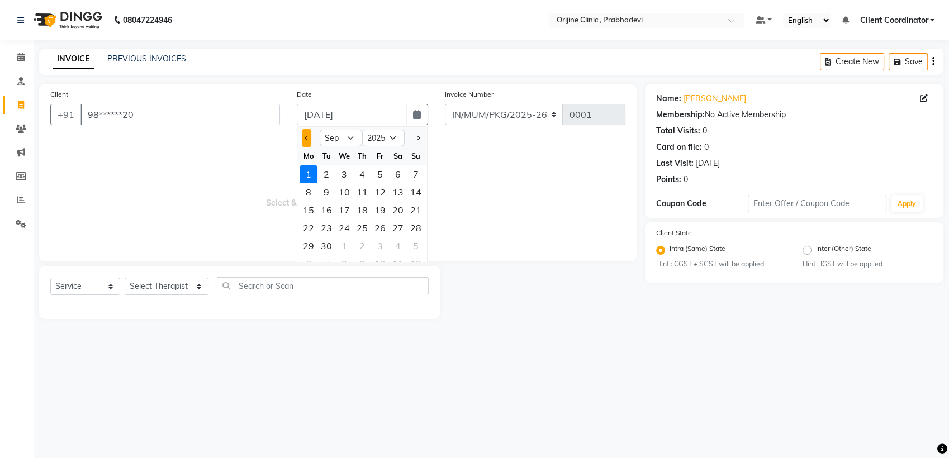
click at [304, 139] on button "Previous month" at bounding box center [307, 138] width 10 height 18
select select "7"
click at [338, 195] on div "9" at bounding box center [344, 192] width 18 height 18
type input "[DATE]"
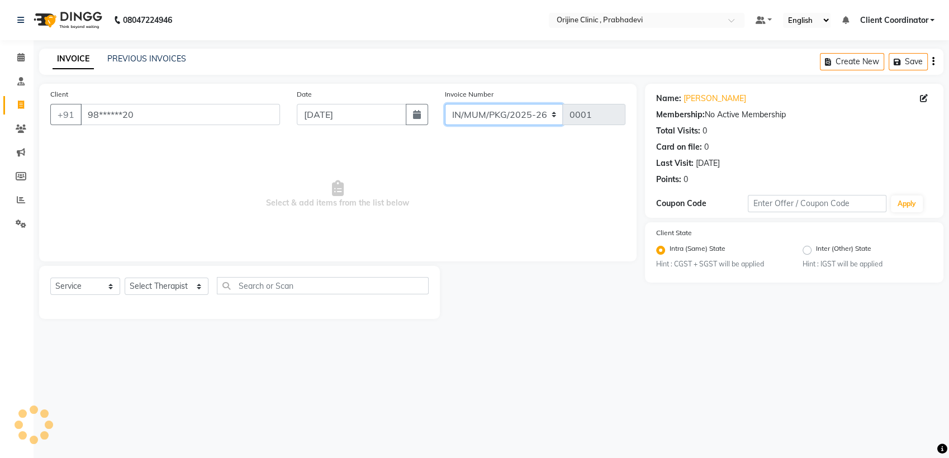
click at [501, 118] on select "MUMVCH25-26 IN/MUM/PKG/2025-26 IN/MUM/V/2025-26" at bounding box center [504, 114] width 119 height 21
select select "8674"
click at [445, 104] on select "MUMVCH25-26 IN/MUM/PKG/2025-26 IN/MUM/V/2025-26" at bounding box center [504, 114] width 119 height 21
type input "0031"
click at [161, 288] on select "Select Therapist [PERSON_NAME] [PERSON_NAME] [PERSON_NAME] [PERSON_NAME] A Assi…" at bounding box center [167, 286] width 84 height 17
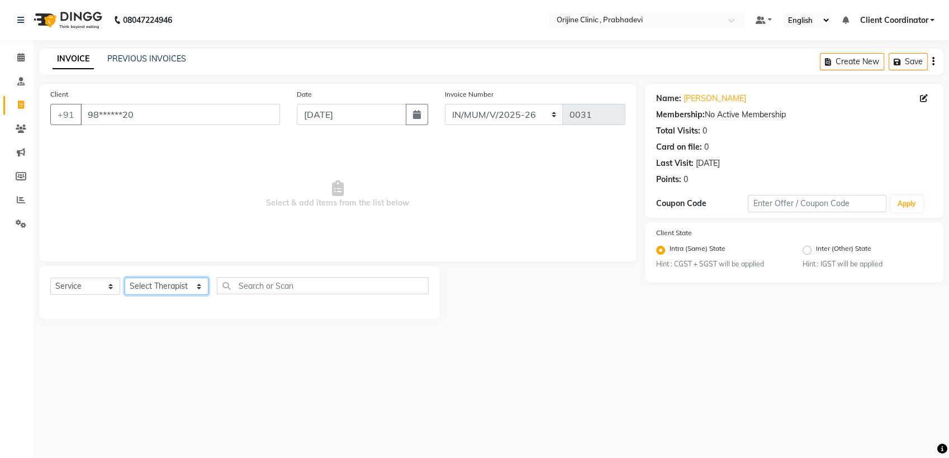
select select "85382"
click at [125, 278] on select "Select Therapist [PERSON_NAME] [PERSON_NAME] [PERSON_NAME] [PERSON_NAME] A Assi…" at bounding box center [167, 286] width 84 height 17
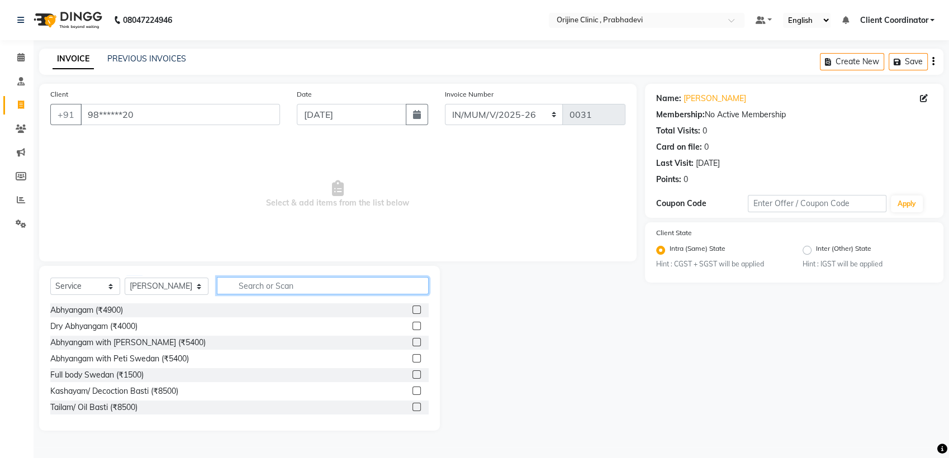
click at [250, 280] on input "text" at bounding box center [323, 285] width 212 height 17
type input "CONSUL"
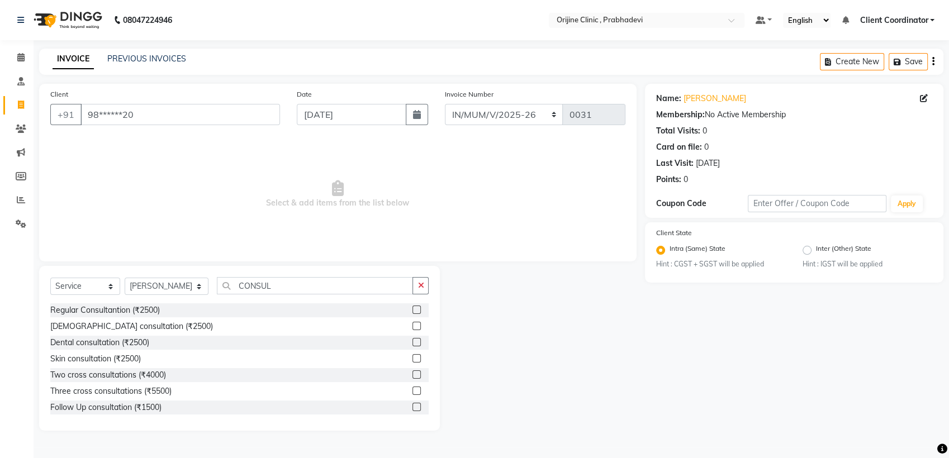
click at [413, 326] on label at bounding box center [417, 326] width 8 height 8
click at [413, 326] on input "checkbox" at bounding box center [416, 326] width 7 height 7
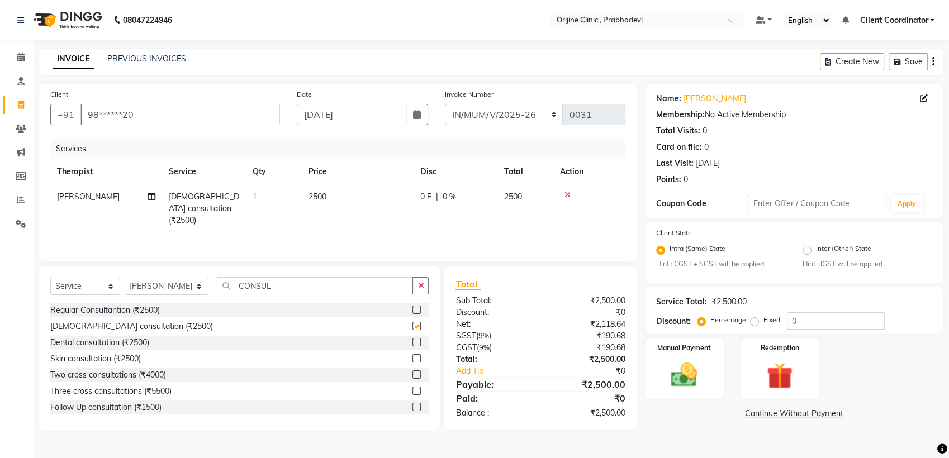
checkbox input "false"
click at [934, 61] on icon "button" at bounding box center [934, 61] width 2 height 1
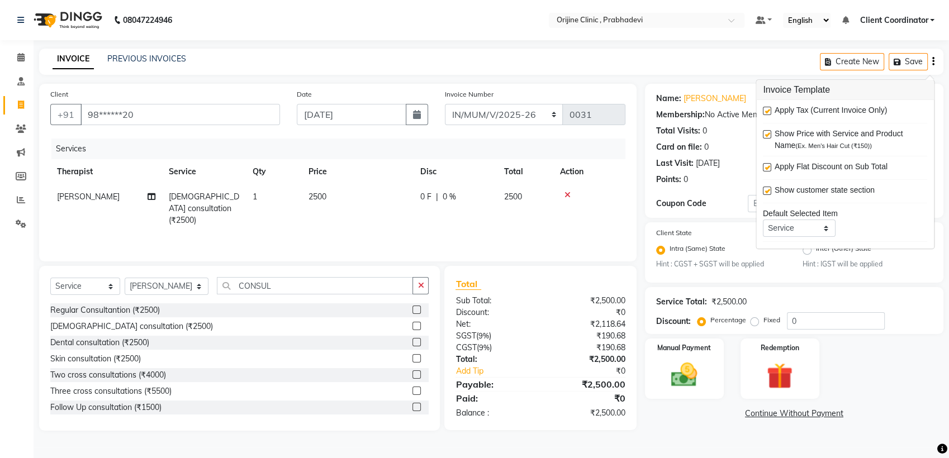
click at [765, 110] on label at bounding box center [767, 111] width 8 height 8
click at [765, 110] on input "checkbox" at bounding box center [766, 111] width 7 height 7
checkbox input "false"
click at [537, 435] on main "INVOICE PREVIOUS INVOICES Create New Save Client +91 98******20 Date [DATE] Inv…" at bounding box center [492, 248] width 916 height 399
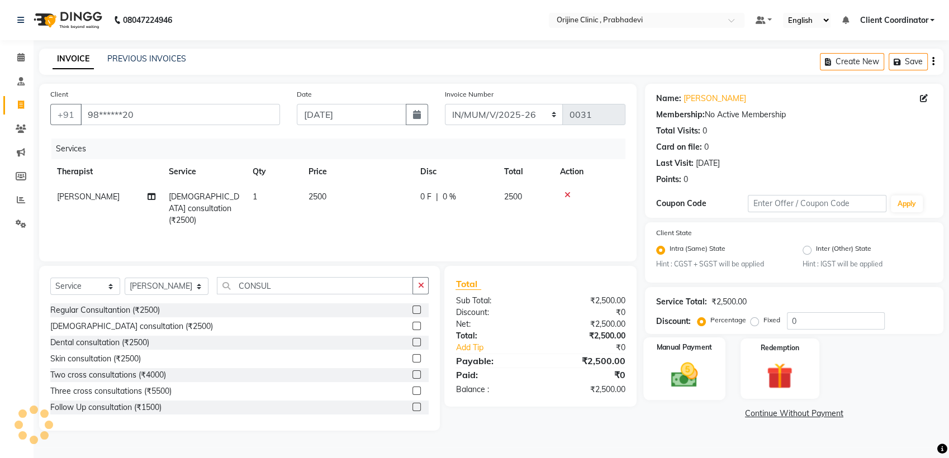
click at [665, 353] on div "Manual Payment" at bounding box center [684, 369] width 82 height 63
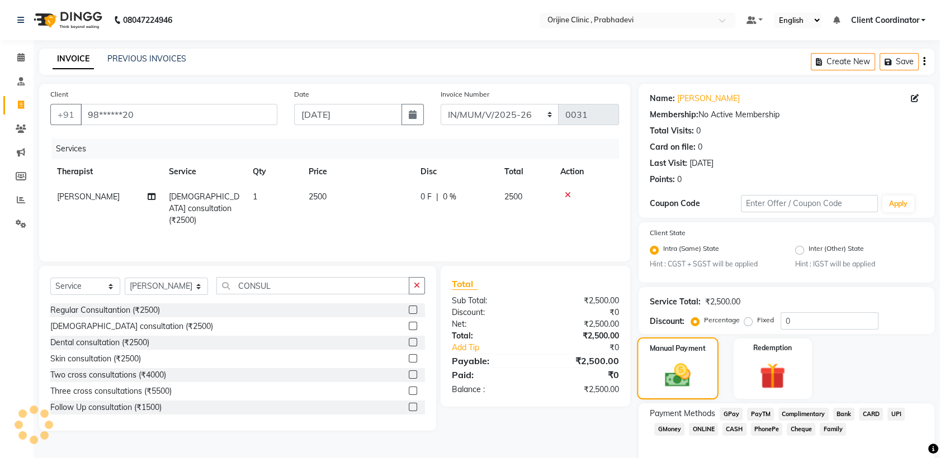
scroll to position [51, 0]
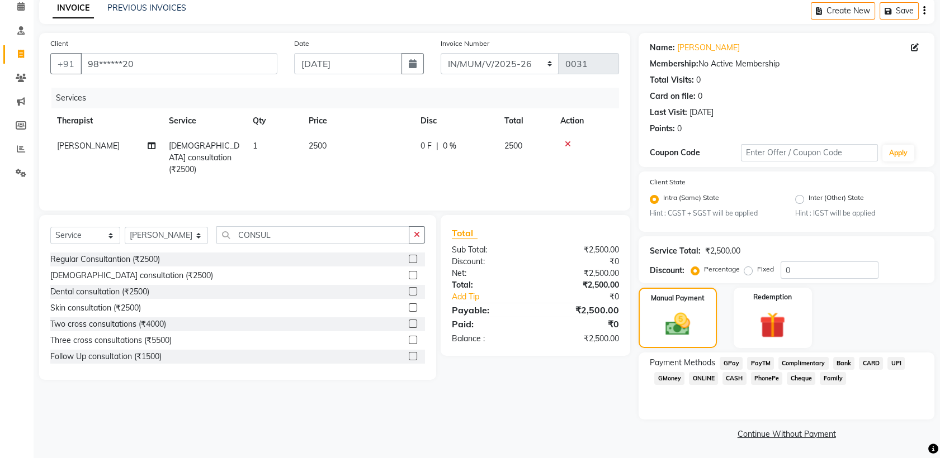
click at [733, 359] on span "GPay" at bounding box center [731, 363] width 23 height 13
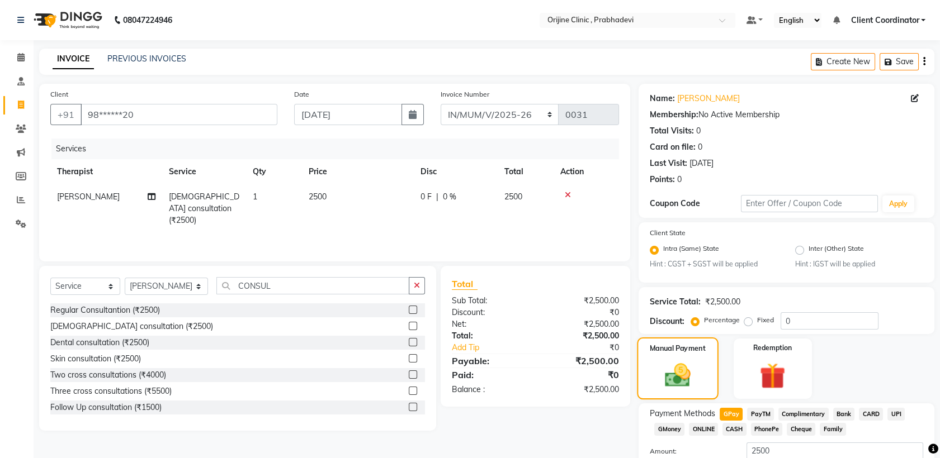
scroll to position [82, 0]
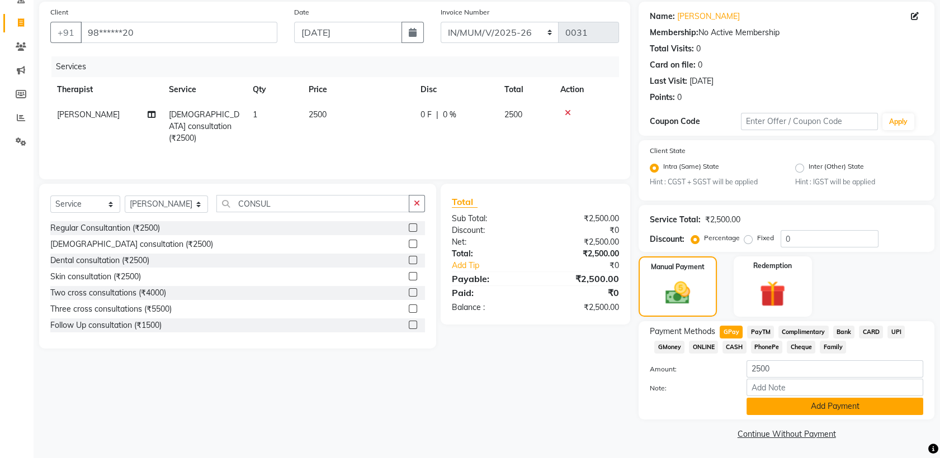
click at [784, 406] on button "Add Payment" at bounding box center [834, 406] width 177 height 17
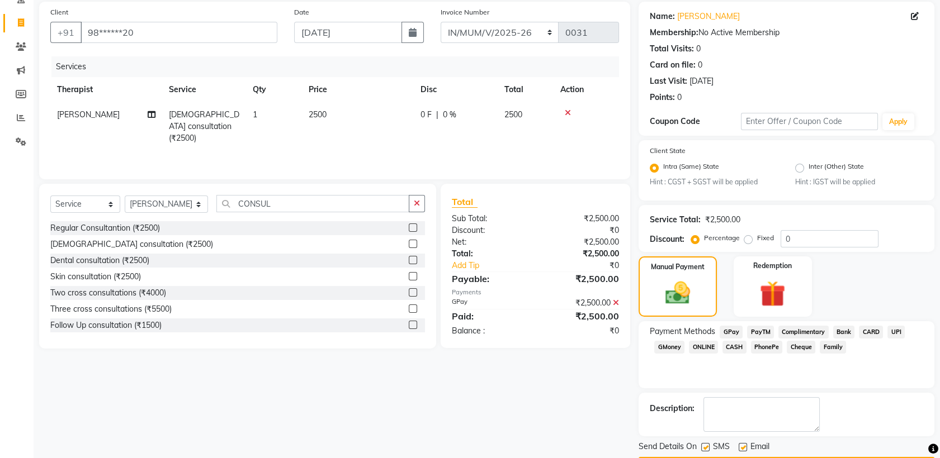
scroll to position [113, 0]
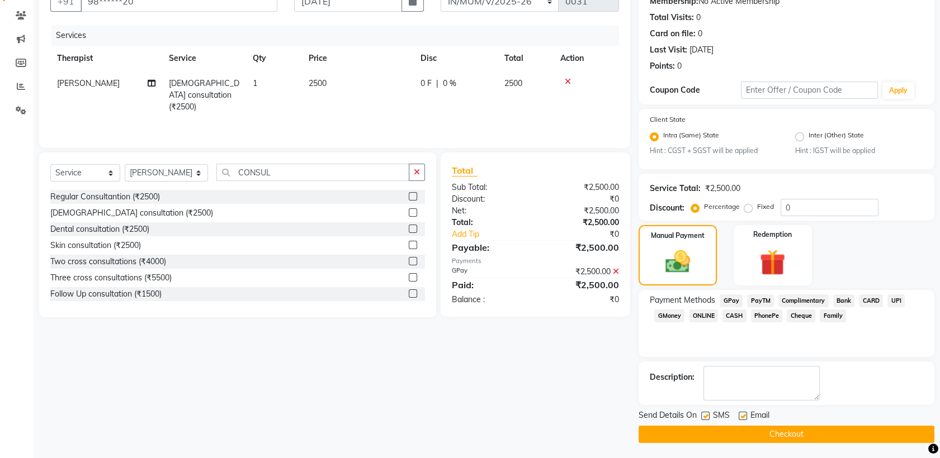
click at [707, 414] on label at bounding box center [705, 416] width 8 height 8
click at [707, 414] on input "checkbox" at bounding box center [704, 416] width 7 height 7
checkbox input "false"
click at [740, 415] on label at bounding box center [743, 416] width 8 height 8
click at [740, 415] on input "checkbox" at bounding box center [742, 416] width 7 height 7
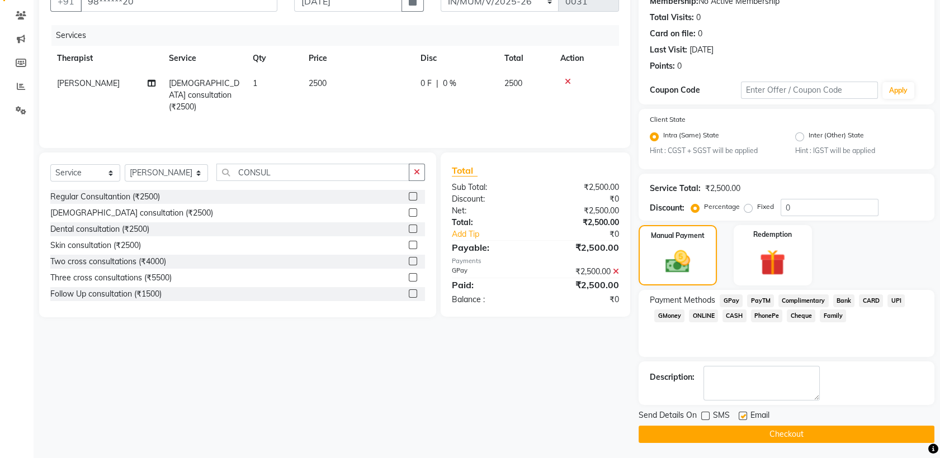
checkbox input "false"
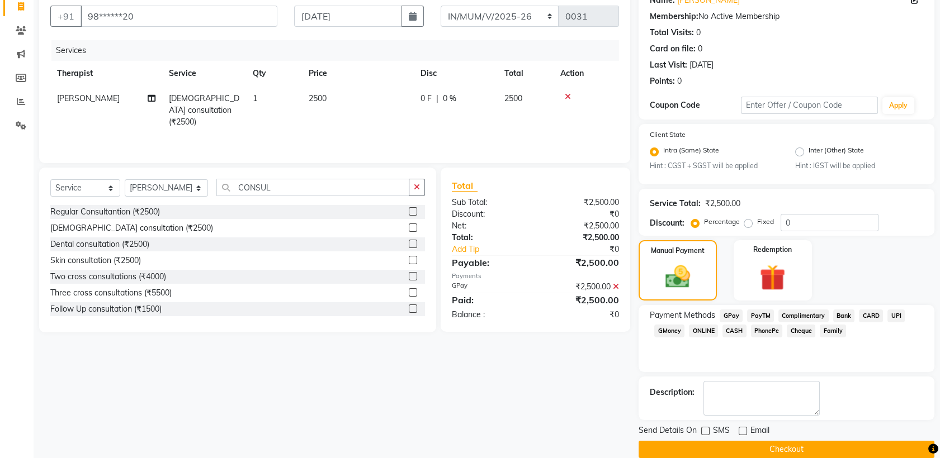
scroll to position [99, 0]
click at [707, 446] on button "Checkout" at bounding box center [786, 449] width 296 height 17
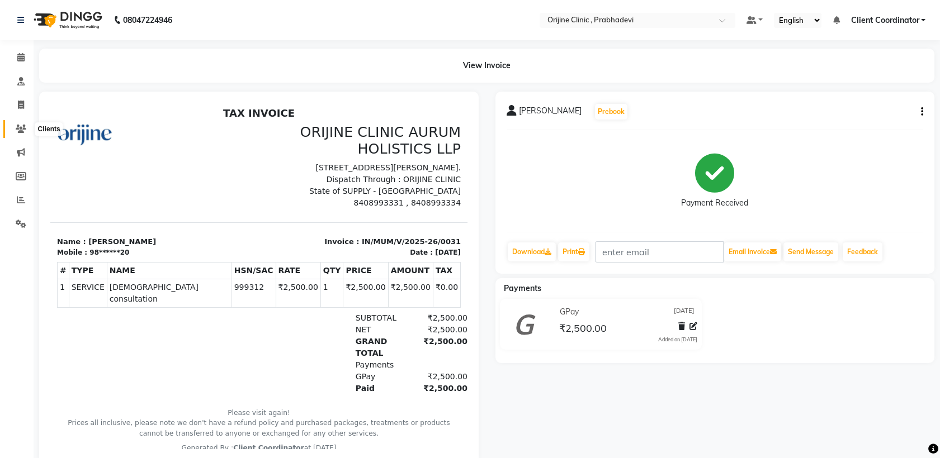
click at [22, 125] on icon at bounding box center [21, 129] width 11 height 8
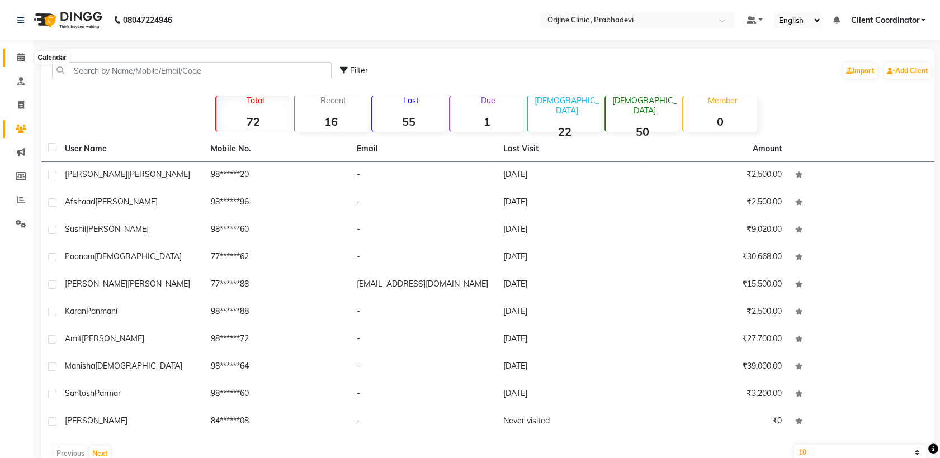
click at [23, 61] on icon at bounding box center [20, 57] width 7 height 8
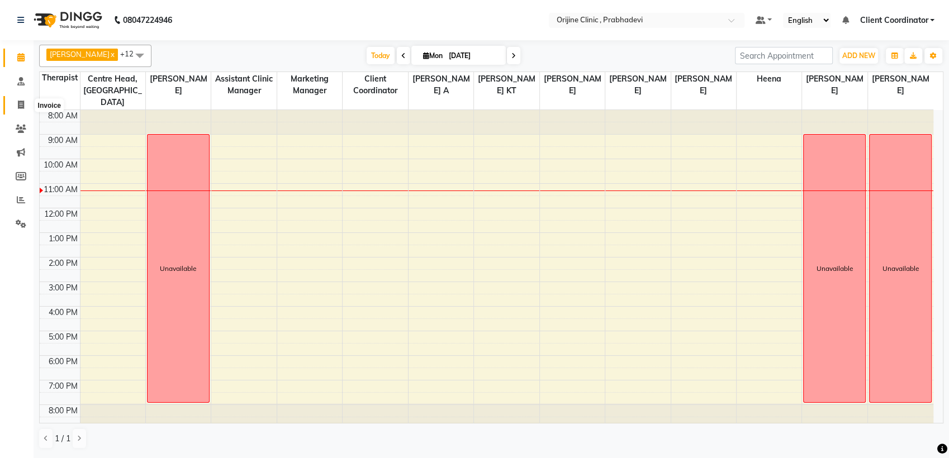
click at [20, 103] on icon at bounding box center [21, 105] width 6 height 8
select select "service"
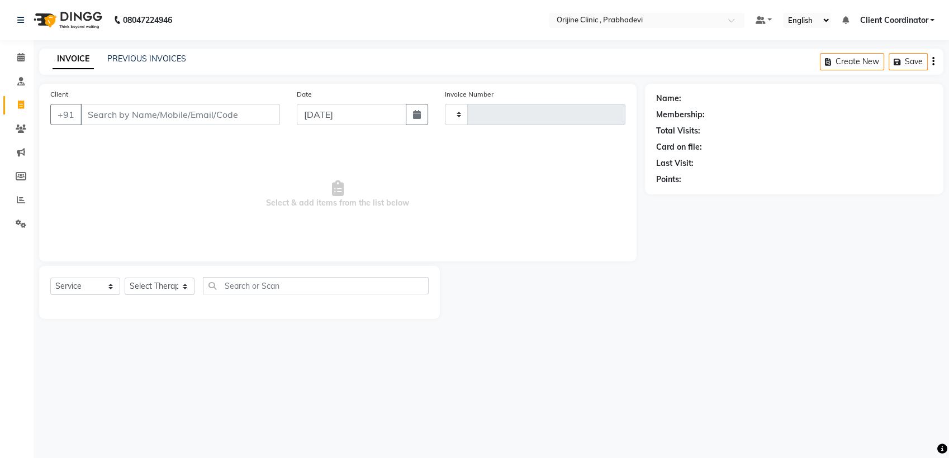
type input "0001"
select select "8675"
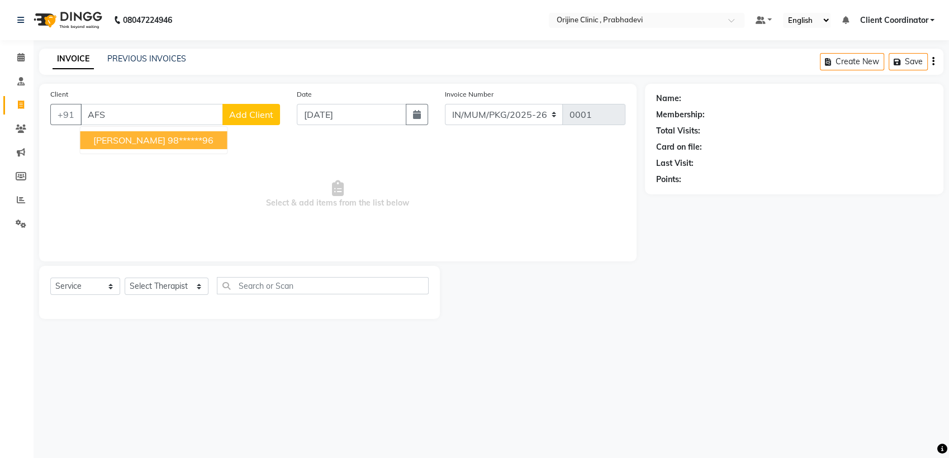
click at [165, 137] on span "[PERSON_NAME]" at bounding box center [129, 140] width 72 height 11
type input "98******96"
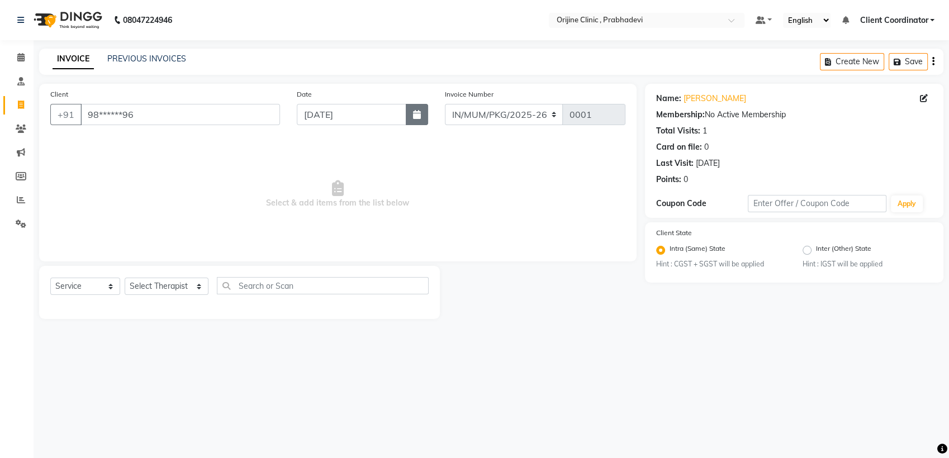
click at [416, 119] on icon "button" at bounding box center [417, 114] width 8 height 9
select select "9"
select select "2025"
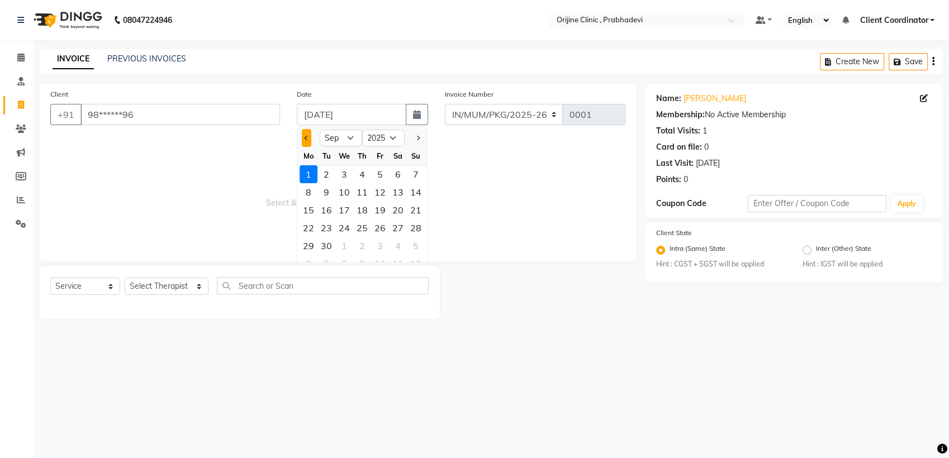
click at [303, 136] on button "Previous month" at bounding box center [307, 138] width 10 height 18
select select "7"
click at [342, 191] on div "9" at bounding box center [344, 192] width 18 height 18
type input "[DATE]"
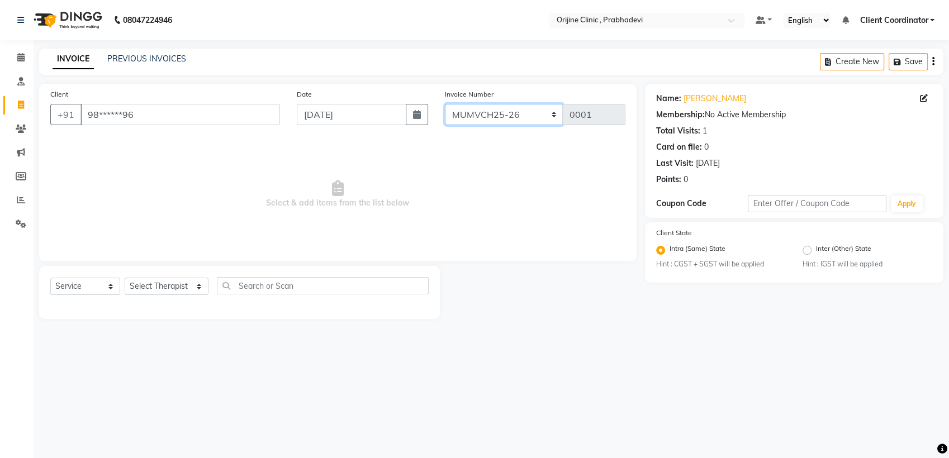
click at [510, 116] on select "MUMVCH25-26 IN/MUM/PKG/2025-26 IN/MUM/V/2025-26" at bounding box center [504, 114] width 119 height 21
select select "8674"
click at [445, 104] on select "MUMVCH25-26 IN/MUM/PKG/2025-26 IN/MUM/V/2025-26" at bounding box center [504, 114] width 119 height 21
type input "0032"
click at [148, 280] on select "Select Therapist [PERSON_NAME] [PERSON_NAME] [PERSON_NAME] [PERSON_NAME] A Assi…" at bounding box center [167, 286] width 84 height 17
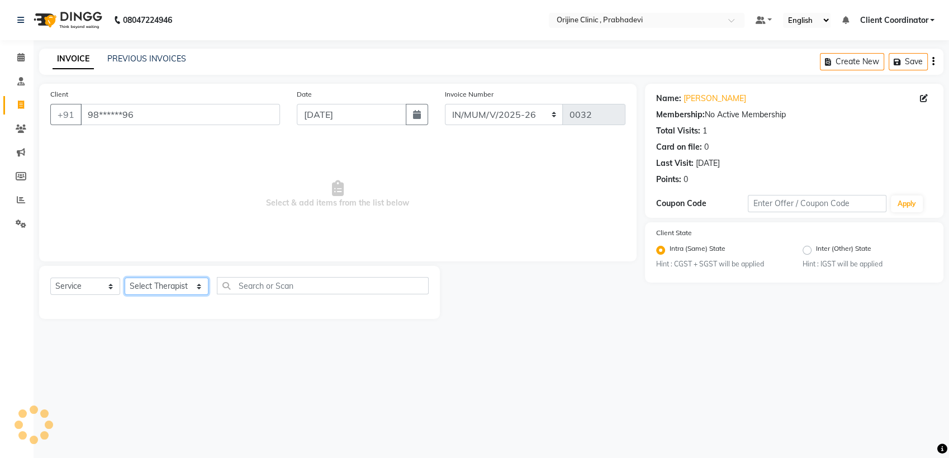
select select "84752"
click at [125, 278] on select "Select Therapist [PERSON_NAME] [PERSON_NAME] [PERSON_NAME] [PERSON_NAME] A Assi…" at bounding box center [167, 286] width 84 height 17
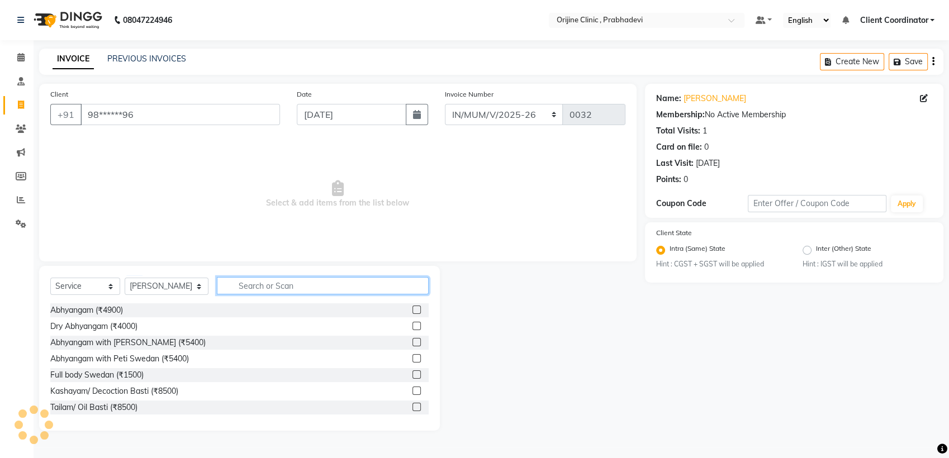
click at [247, 286] on input "text" at bounding box center [323, 285] width 212 height 17
click at [313, 281] on input "text" at bounding box center [323, 285] width 212 height 17
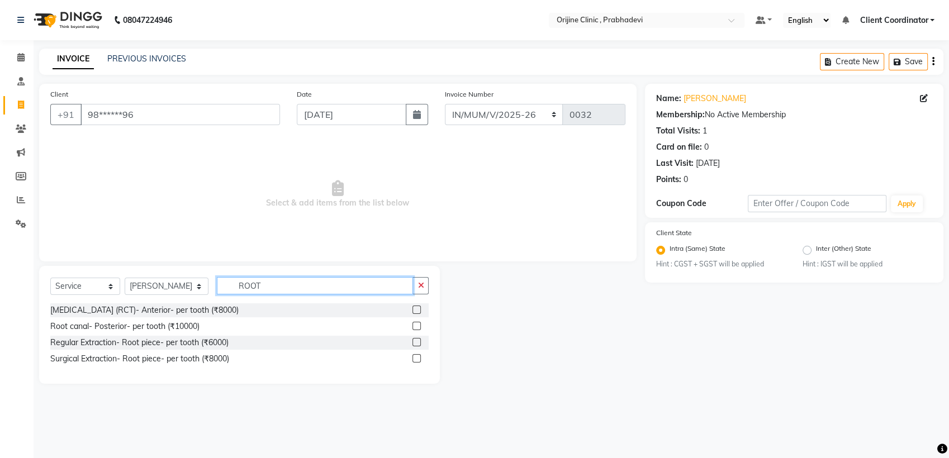
type input "ROOT"
click at [413, 356] on label at bounding box center [417, 358] width 8 height 8
click at [413, 356] on input "checkbox" at bounding box center [416, 359] width 7 height 7
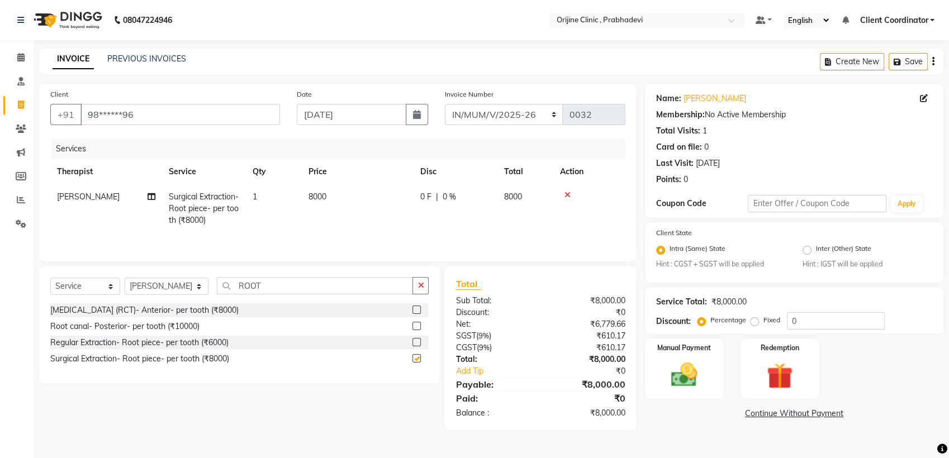
checkbox input "false"
click at [417, 327] on label at bounding box center [417, 326] width 8 height 8
click at [417, 327] on input "checkbox" at bounding box center [416, 326] width 7 height 7
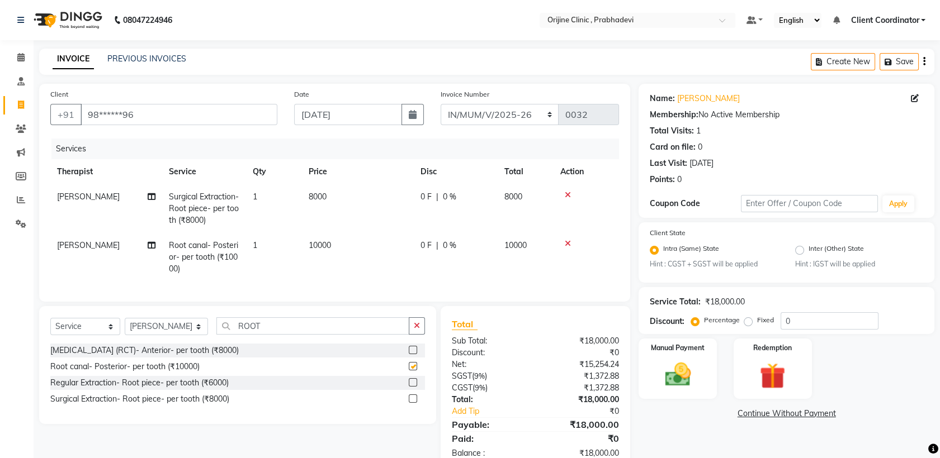
checkbox input "false"
click at [568, 197] on icon at bounding box center [568, 195] width 6 height 8
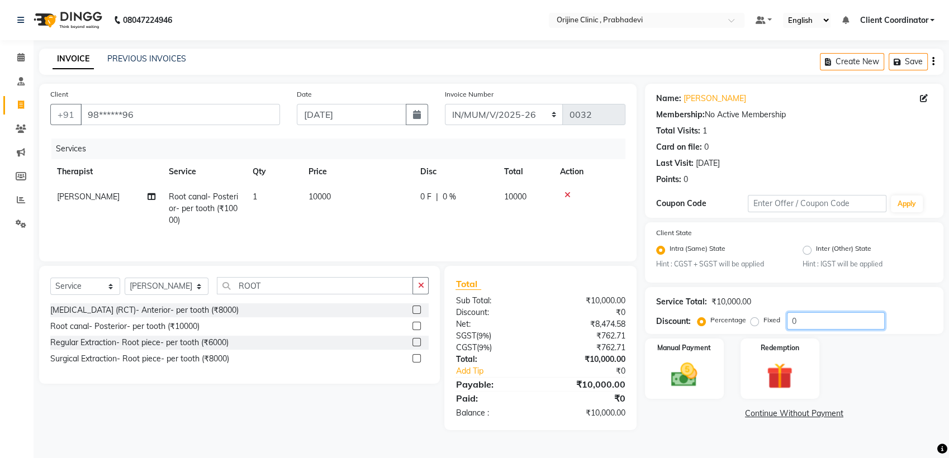
click at [817, 319] on input "0" at bounding box center [836, 321] width 98 height 17
type input "20"
click at [576, 352] on div "₹610.17" at bounding box center [587, 348] width 93 height 12
click at [934, 61] on icon "button" at bounding box center [934, 61] width 2 height 1
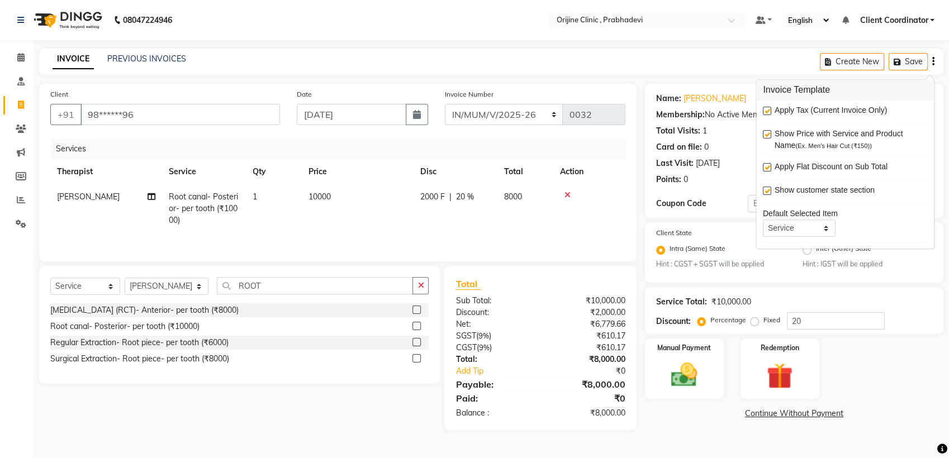
click at [768, 111] on label at bounding box center [767, 111] width 8 height 8
click at [768, 111] on input "checkbox" at bounding box center [766, 111] width 7 height 7
checkbox input "false"
click at [368, 411] on div "Client +91 98******96 Date [DATE] Invoice Number MUMVCH25-26 IN/MUM/PKG/2025-26…" at bounding box center [338, 253] width 614 height 338
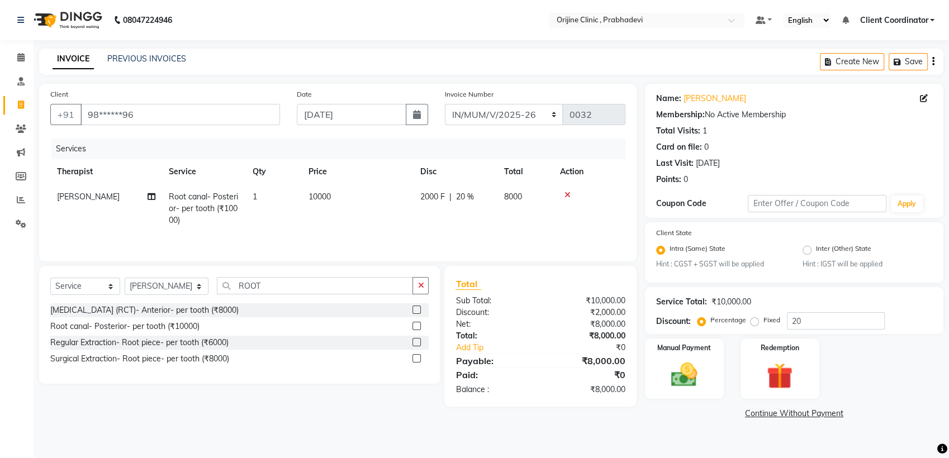
click at [287, 188] on td "1" at bounding box center [274, 208] width 56 height 49
select select "84752"
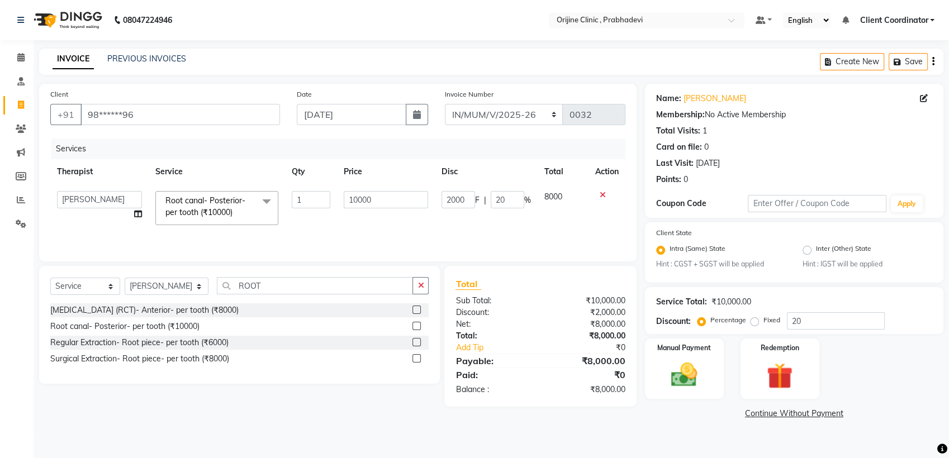
click at [309, 235] on div "Services Therapist Service Qty Price Disc Total Action [PERSON_NAME] [PERSON_NA…" at bounding box center [337, 195] width 575 height 112
click at [315, 200] on input "1" at bounding box center [311, 199] width 39 height 17
type input "2"
click at [570, 359] on div "₹8,000.00" at bounding box center [587, 360] width 93 height 13
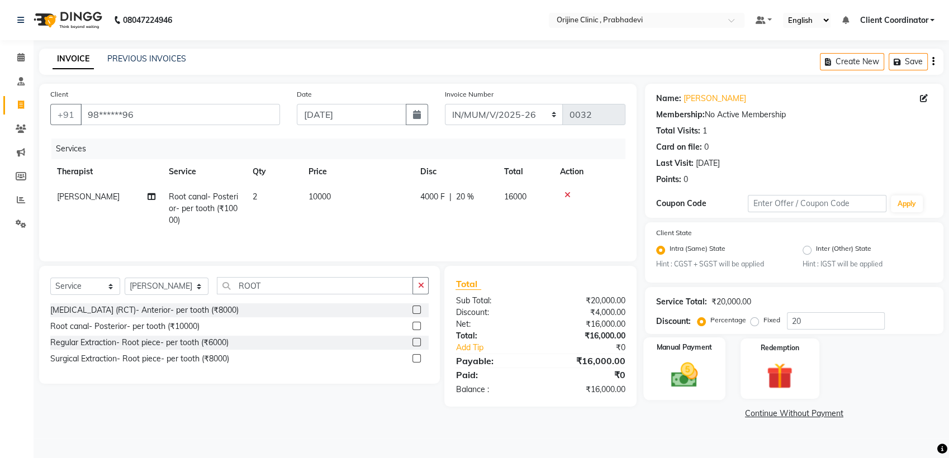
click at [689, 373] on img at bounding box center [684, 375] width 44 height 31
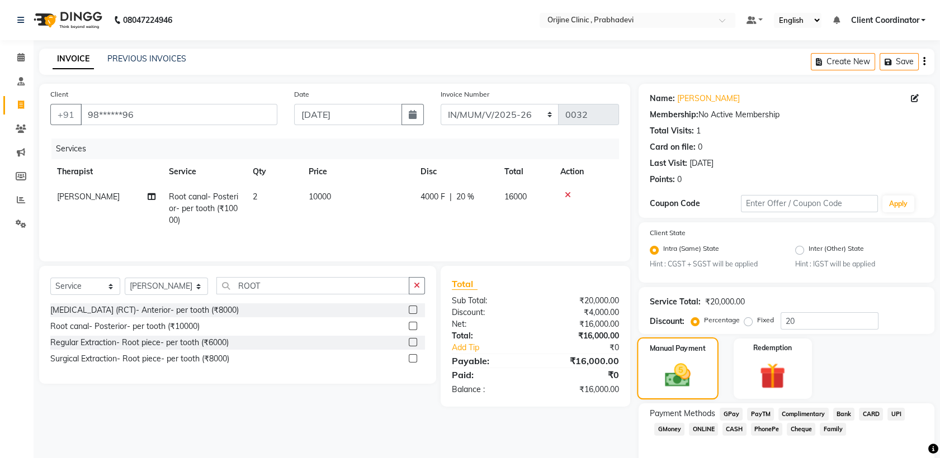
scroll to position [51, 0]
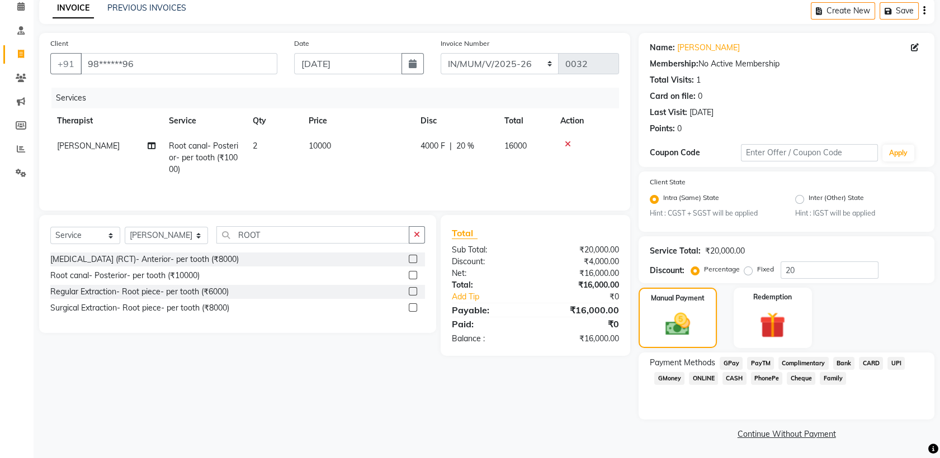
click at [737, 362] on span "GPay" at bounding box center [731, 363] width 23 height 13
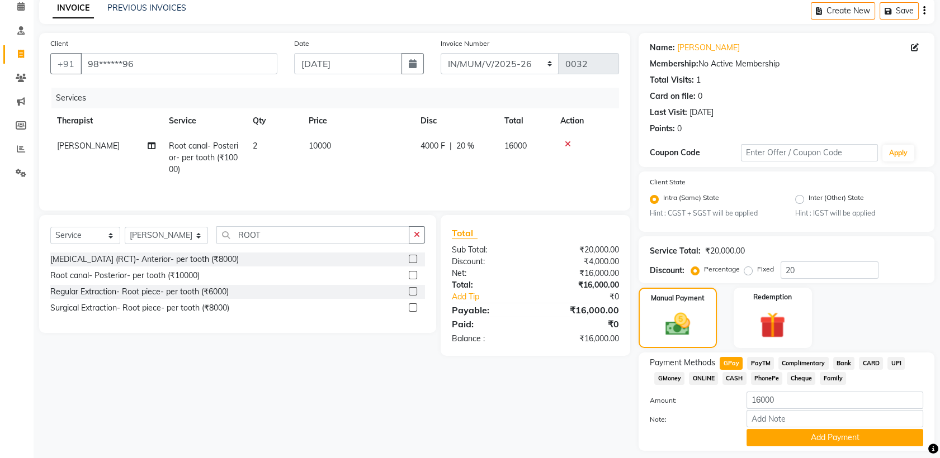
scroll to position [82, 0]
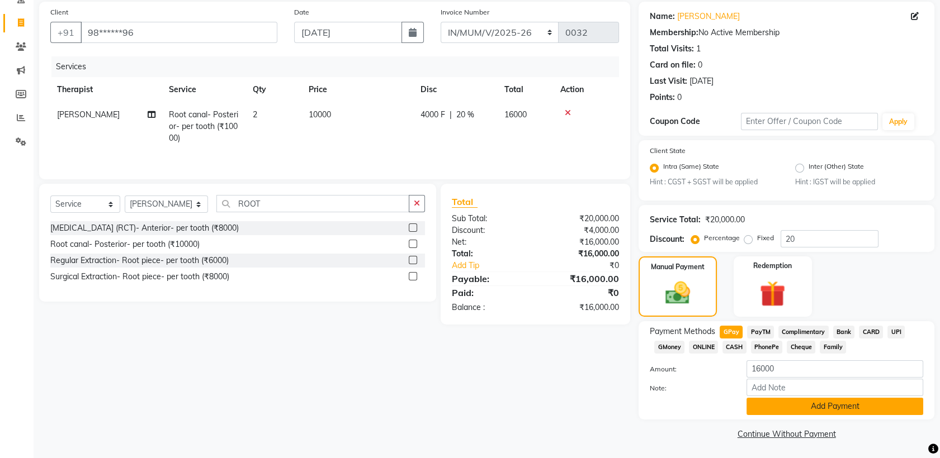
click at [807, 406] on button "Add Payment" at bounding box center [834, 406] width 177 height 17
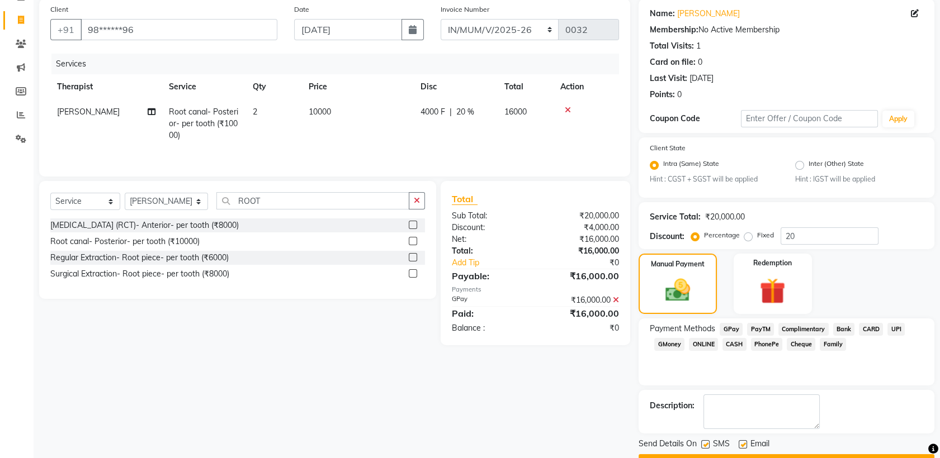
scroll to position [72, 0]
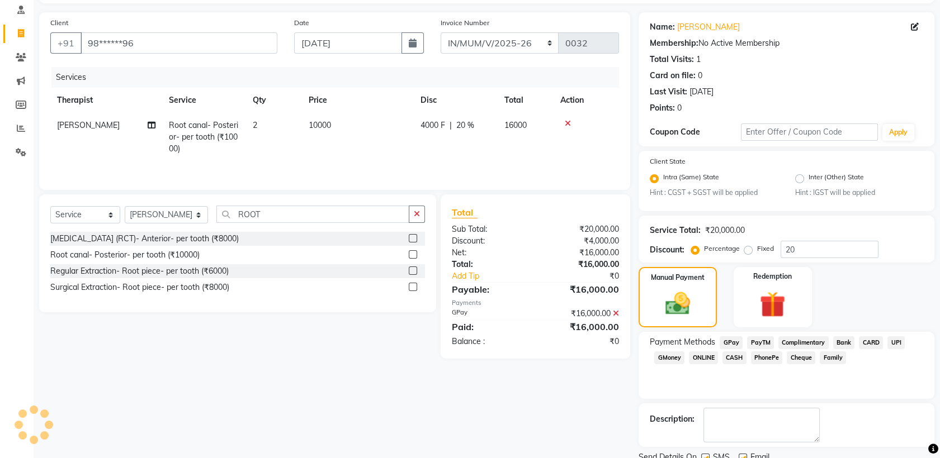
click at [731, 342] on span "GPay" at bounding box center [731, 343] width 23 height 13
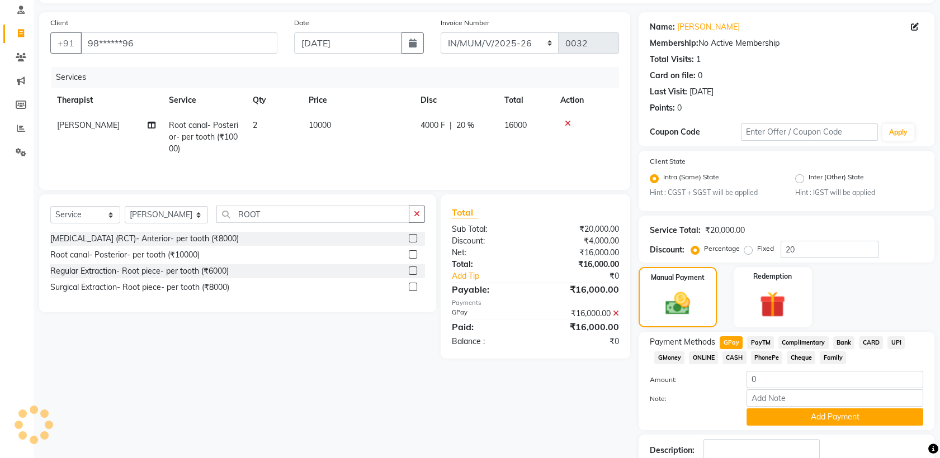
scroll to position [145, 0]
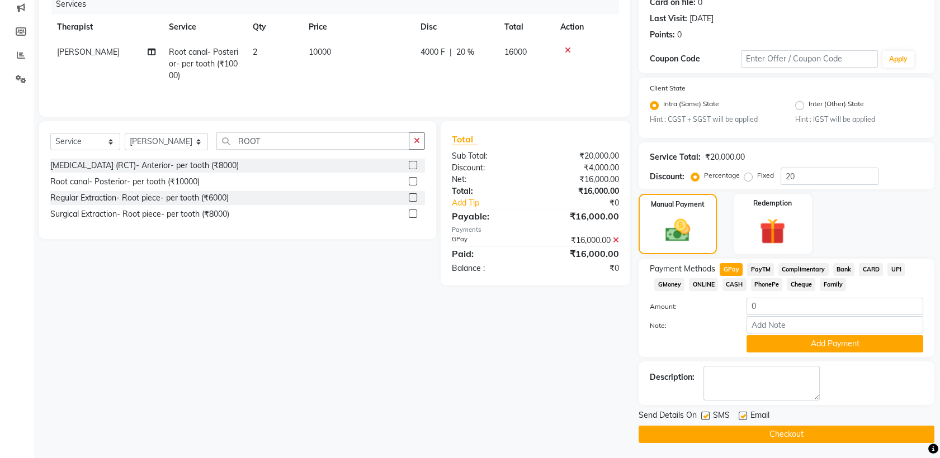
click at [730, 266] on span "GPay" at bounding box center [731, 269] width 23 height 13
click at [783, 306] on input "0" at bounding box center [834, 306] width 177 height 17
type input "16000"
click at [707, 413] on label at bounding box center [705, 416] width 8 height 8
click at [707, 413] on input "checkbox" at bounding box center [704, 416] width 7 height 7
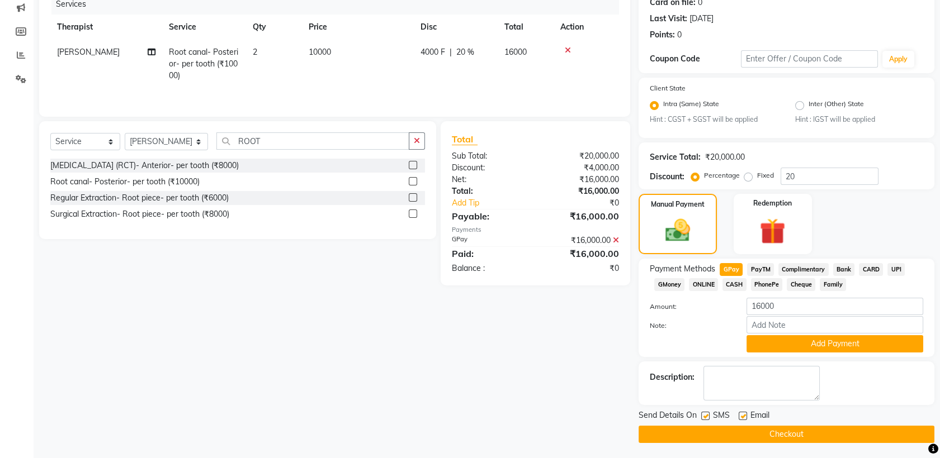
checkbox input "false"
click at [744, 413] on label at bounding box center [743, 416] width 8 height 8
click at [744, 413] on input "checkbox" at bounding box center [742, 416] width 7 height 7
checkbox input "false"
click at [720, 434] on button "Checkout" at bounding box center [786, 434] width 296 height 17
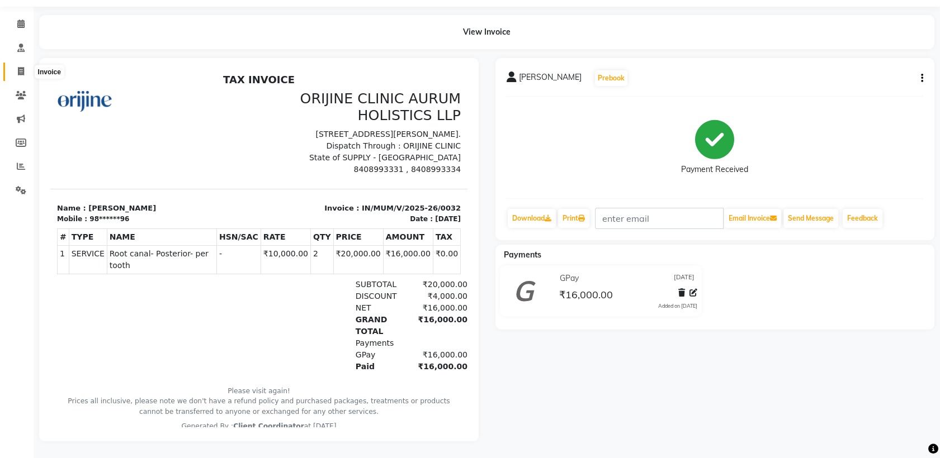
click at [22, 67] on icon at bounding box center [21, 71] width 6 height 8
select select "service"
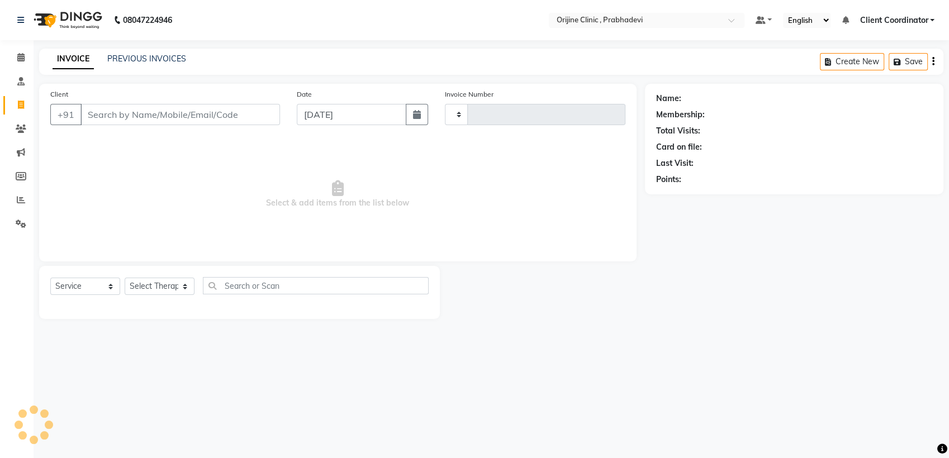
type input "0001"
select select "8675"
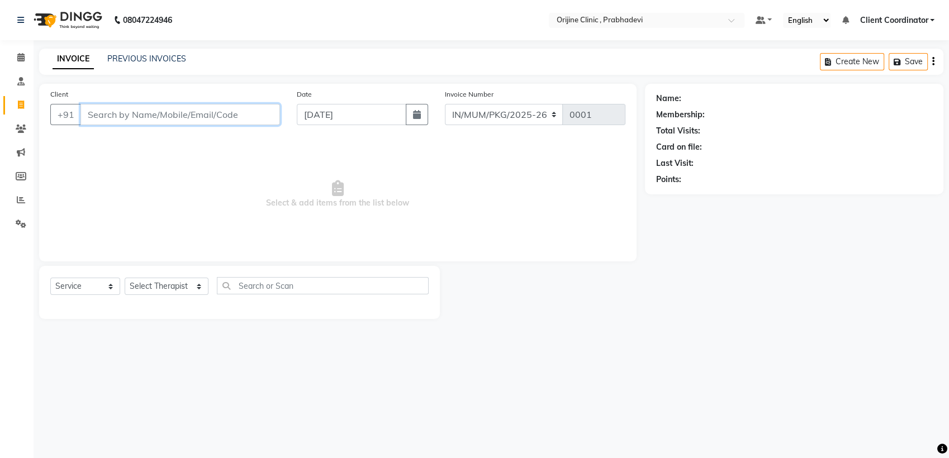
click at [197, 116] on input "Client" at bounding box center [181, 114] width 200 height 21
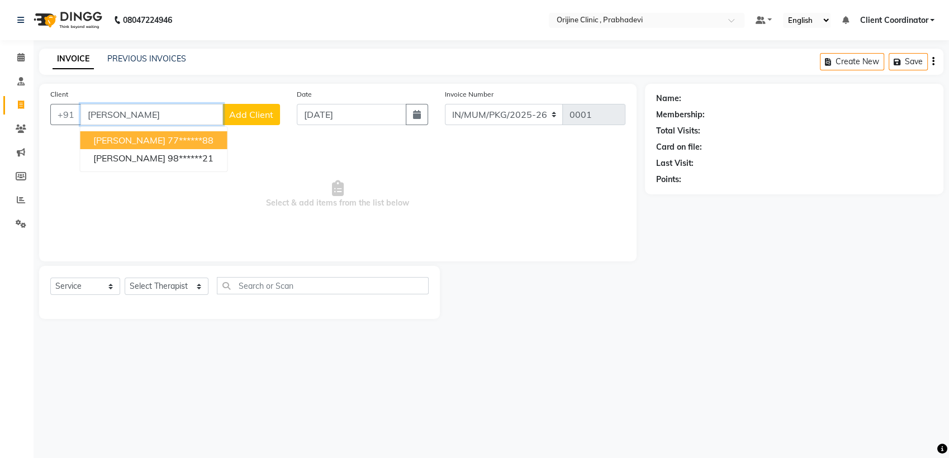
click at [131, 137] on span "[PERSON_NAME]" at bounding box center [129, 140] width 72 height 11
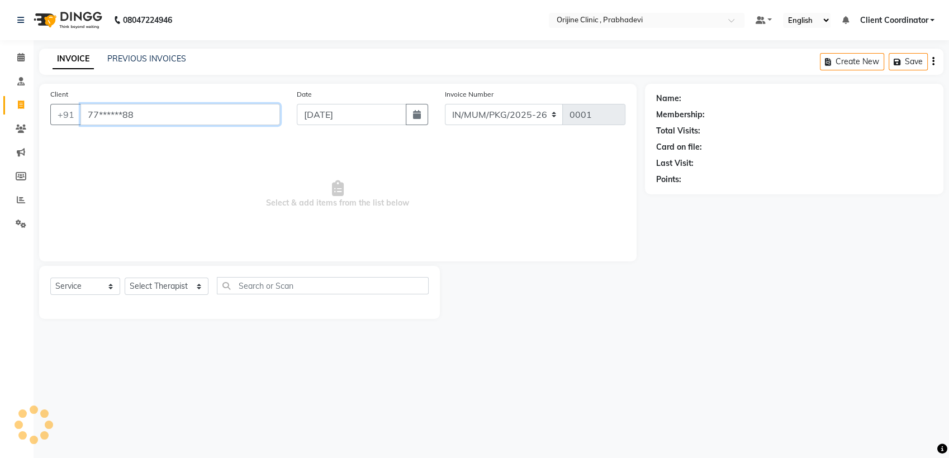
type input "77******88"
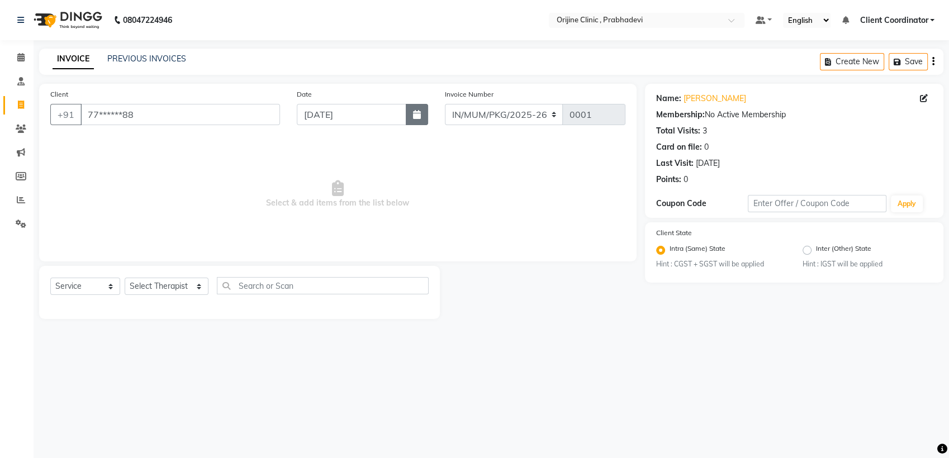
click at [418, 116] on icon "button" at bounding box center [417, 114] width 8 height 9
select select "9"
select select "2025"
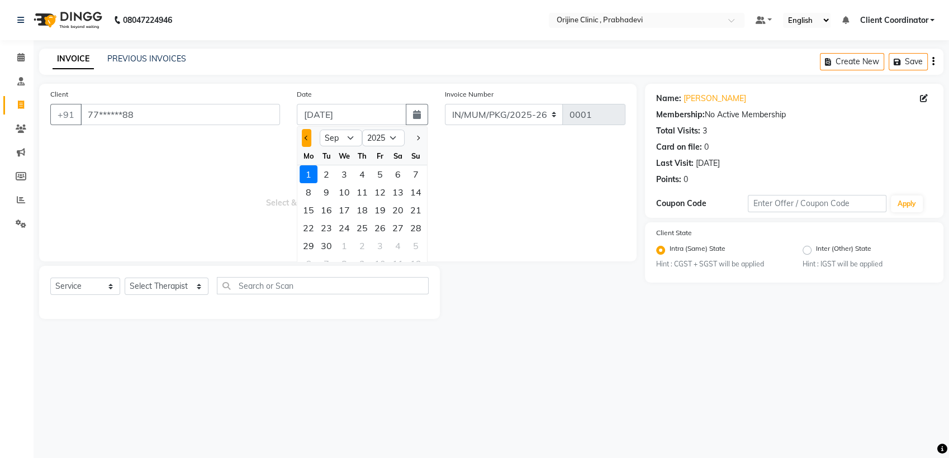
click at [306, 133] on button "Previous month" at bounding box center [307, 138] width 10 height 18
select select "7"
click at [362, 192] on div "10" at bounding box center [362, 192] width 18 height 18
type input "[DATE]"
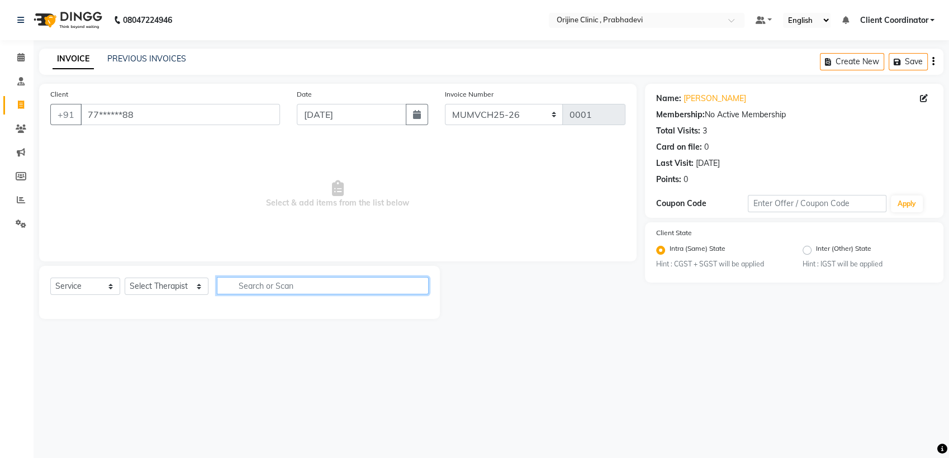
click at [286, 286] on input "text" at bounding box center [323, 285] width 212 height 17
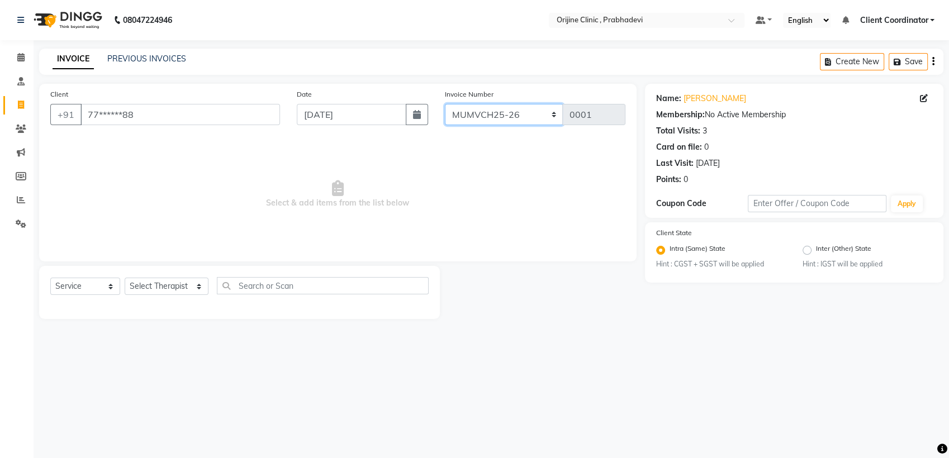
click at [523, 115] on select "MUMVCH25-26 IN/MUM/PKG/2025-26 IN/MUM/V/2025-26" at bounding box center [504, 114] width 119 height 21
select select "8674"
click at [445, 104] on select "MUMVCH25-26 IN/MUM/PKG/2025-26 IN/MUM/V/2025-26" at bounding box center [504, 114] width 119 height 21
type input "0033"
click at [160, 292] on select "Select Therapist [PERSON_NAME] [PERSON_NAME] [PERSON_NAME] [PERSON_NAME] A Assi…" at bounding box center [167, 286] width 84 height 17
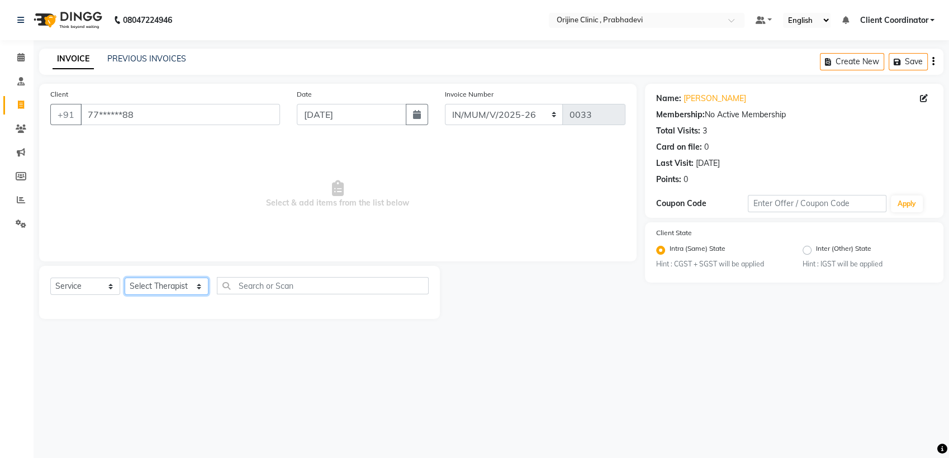
select select "84752"
click at [125, 278] on select "Select Therapist [PERSON_NAME] [PERSON_NAME] [PERSON_NAME] [PERSON_NAME] A Assi…" at bounding box center [167, 286] width 84 height 17
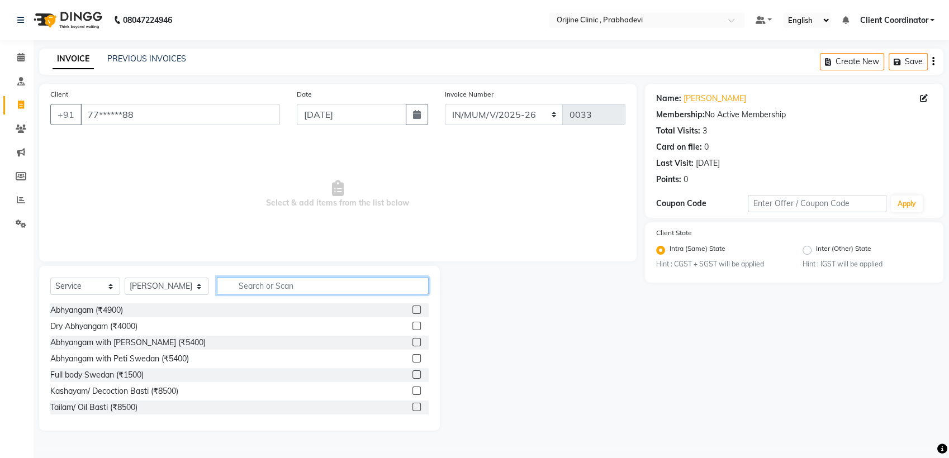
click at [241, 282] on input "text" at bounding box center [323, 285] width 212 height 17
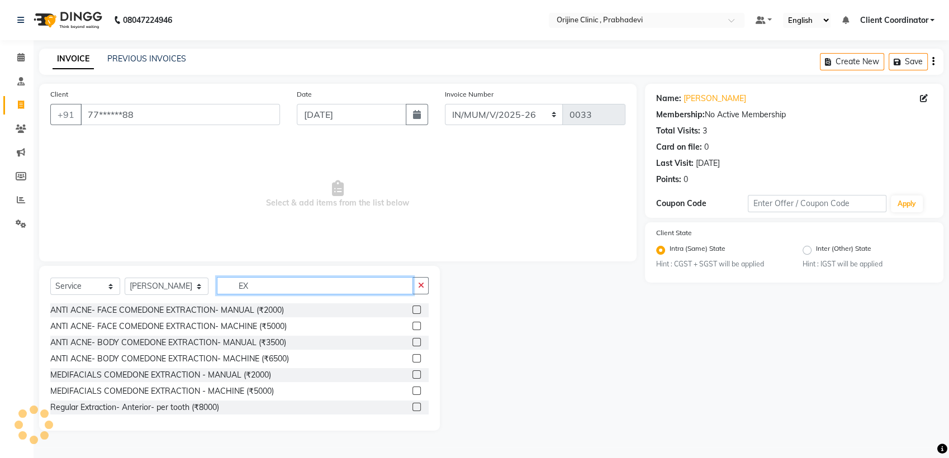
type input "E"
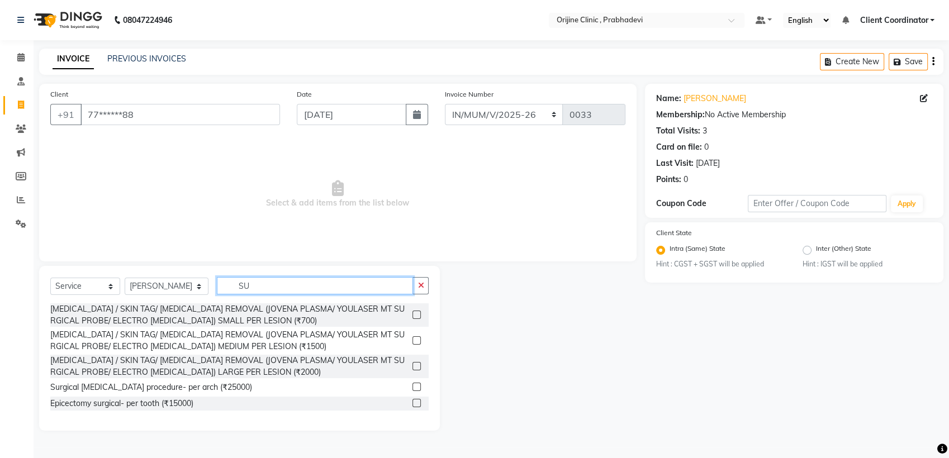
type input "S"
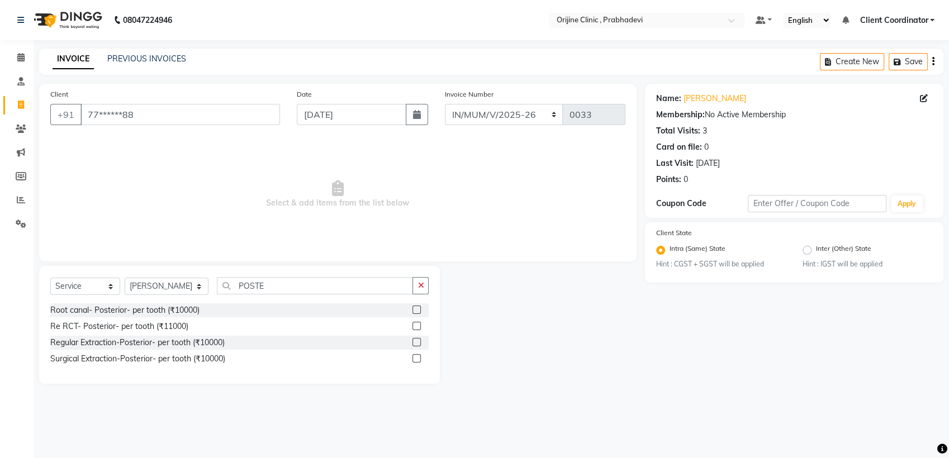
click at [414, 354] on label at bounding box center [417, 358] width 8 height 8
click at [414, 356] on input "checkbox" at bounding box center [416, 359] width 7 height 7
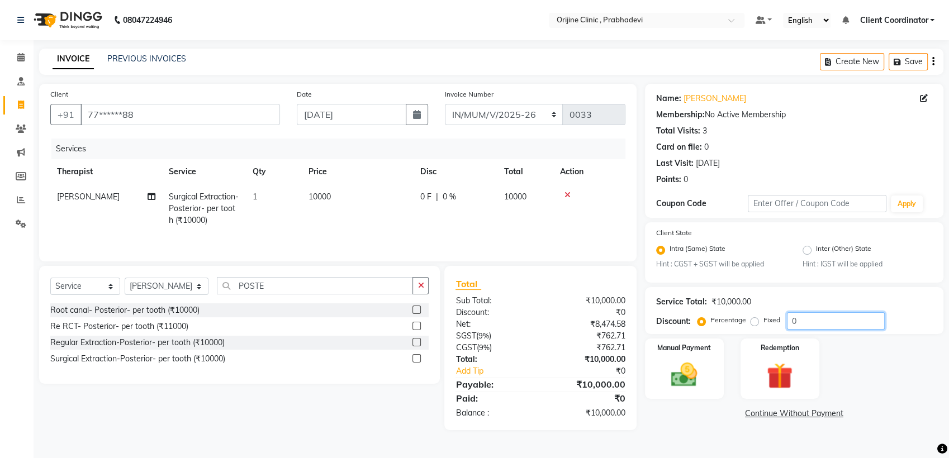
click at [829, 322] on input "0" at bounding box center [836, 321] width 98 height 17
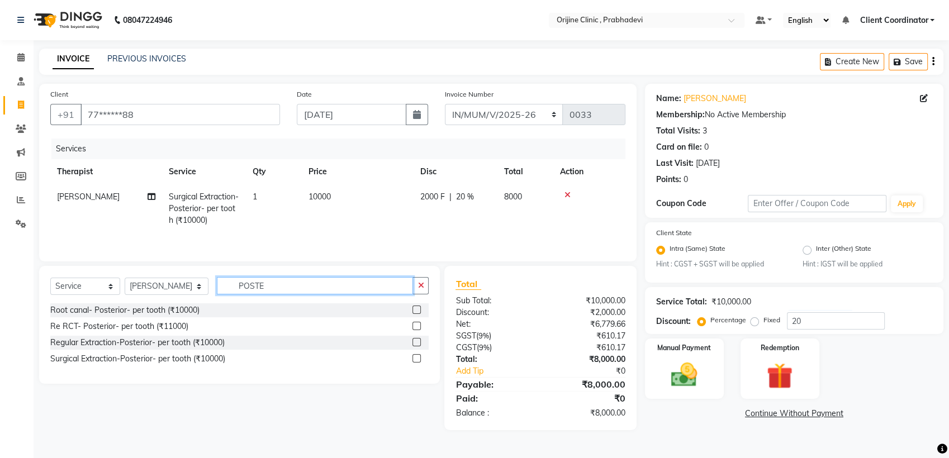
click at [271, 291] on input "POSTE" at bounding box center [315, 285] width 197 height 17
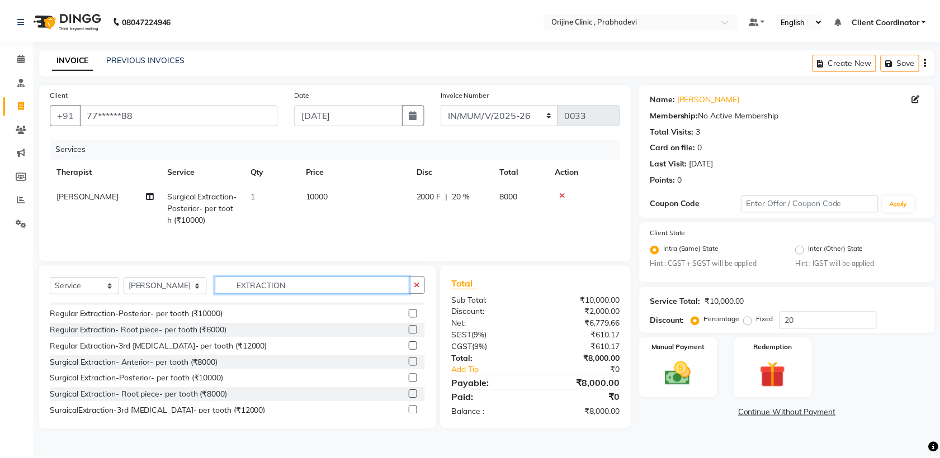
scroll to position [107, 0]
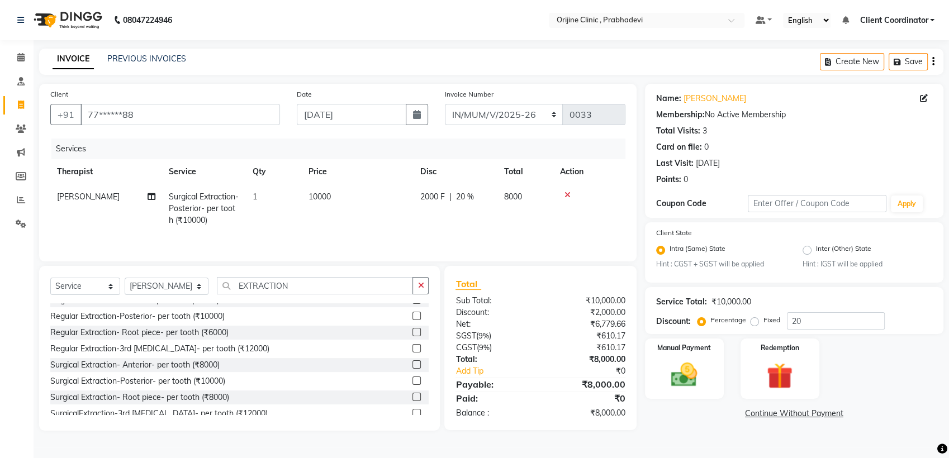
click at [413, 315] on label at bounding box center [417, 316] width 8 height 8
click at [413, 315] on input "checkbox" at bounding box center [416, 316] width 7 height 7
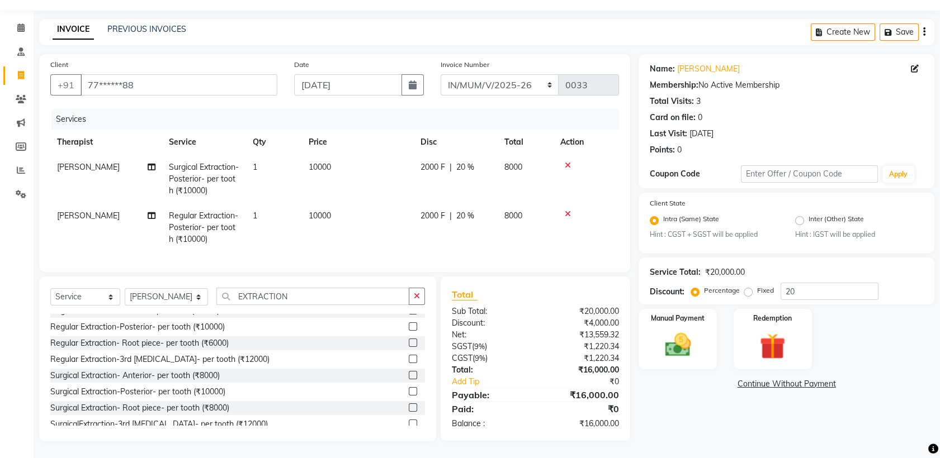
scroll to position [115, 0]
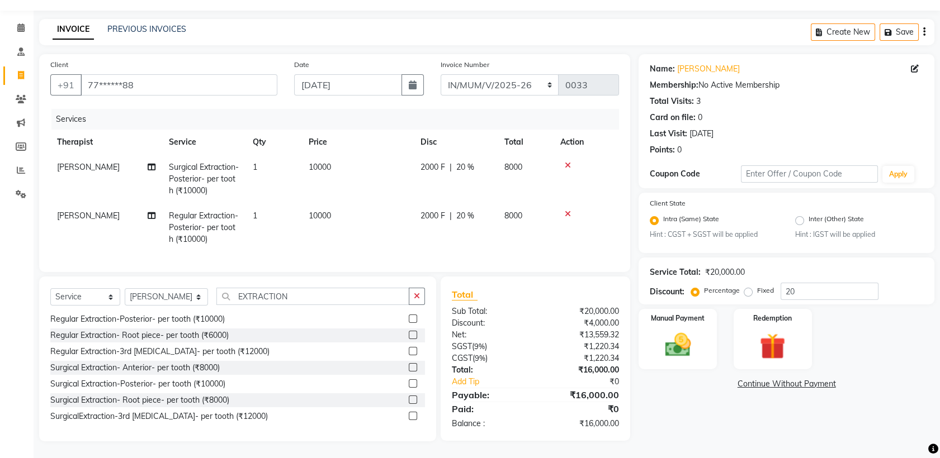
click at [315, 162] on span "10000" at bounding box center [320, 167] width 22 height 10
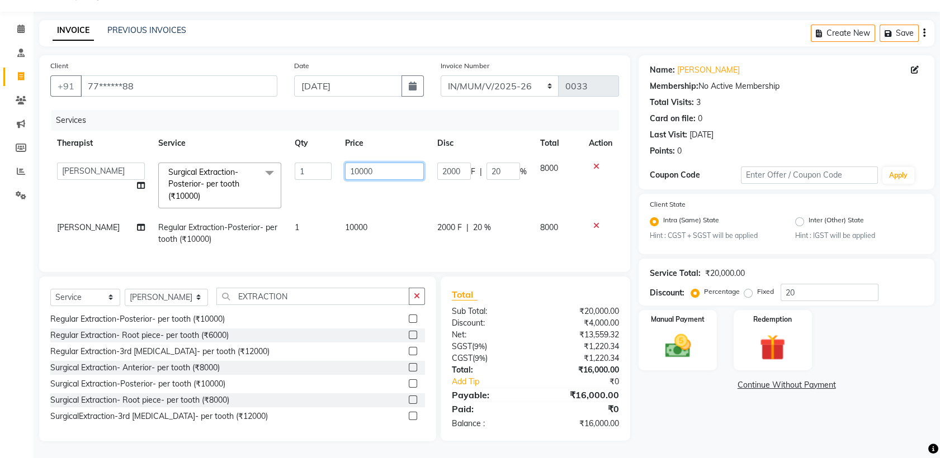
click at [355, 166] on input "10000" at bounding box center [384, 171] width 79 height 17
click at [387, 255] on div "Services Therapist Service Qty Price Disc Total Action [PERSON_NAME] [PERSON_NA…" at bounding box center [334, 185] width 569 height 151
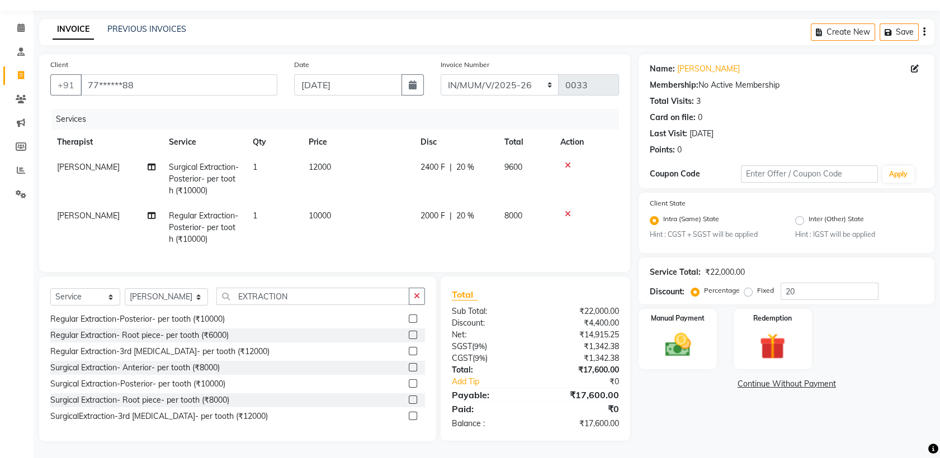
scroll to position [39, 0]
click at [673, 330] on img at bounding box center [678, 345] width 44 height 31
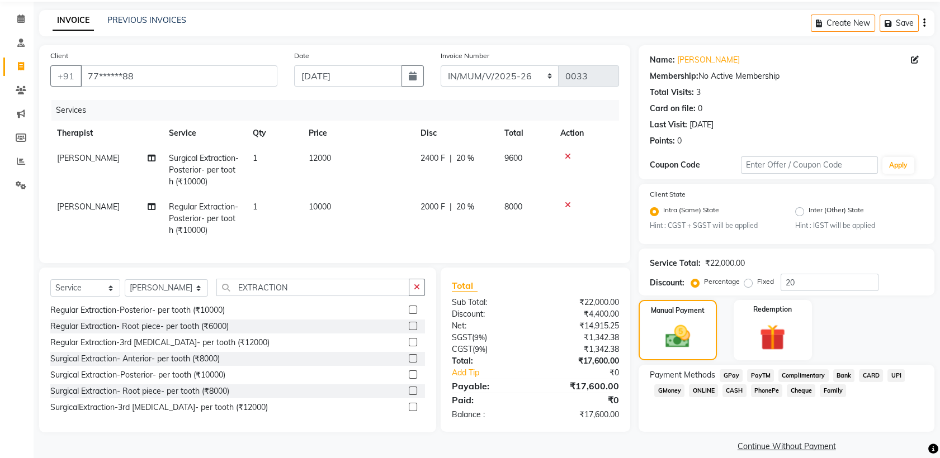
scroll to position [51, 0]
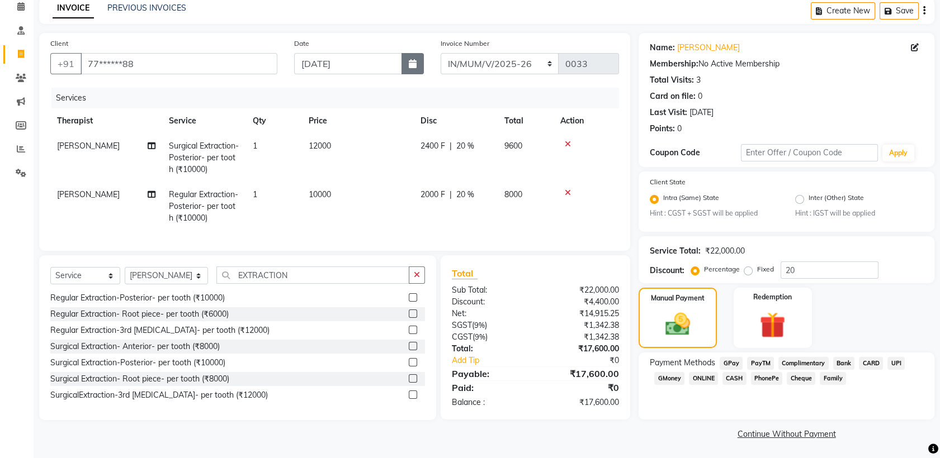
click at [414, 62] on icon "button" at bounding box center [413, 63] width 8 height 9
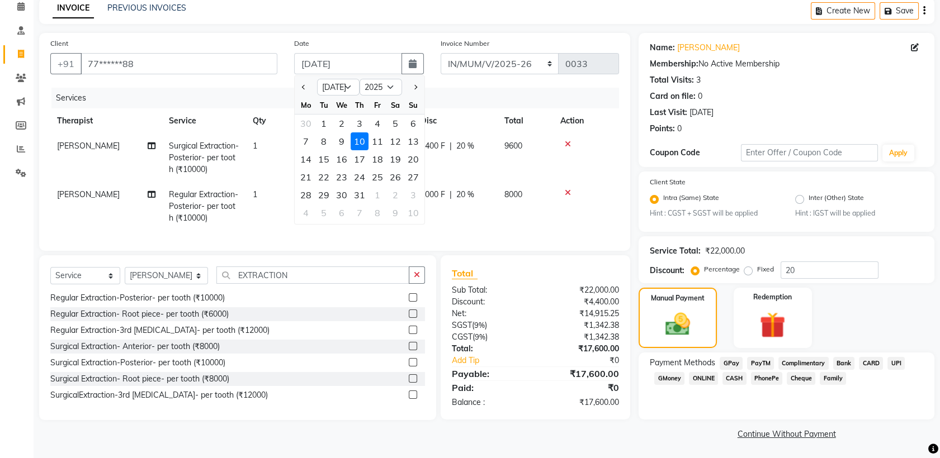
click at [351, 139] on div "10" at bounding box center [360, 141] width 18 height 18
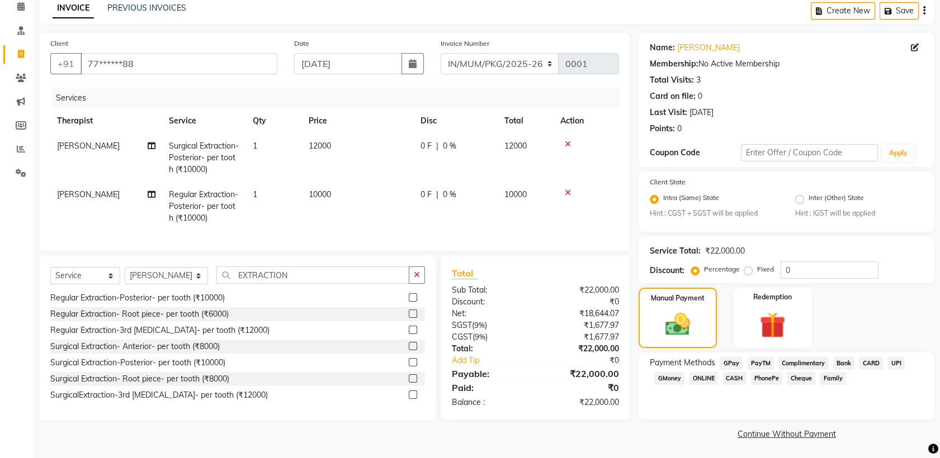
scroll to position [0, 0]
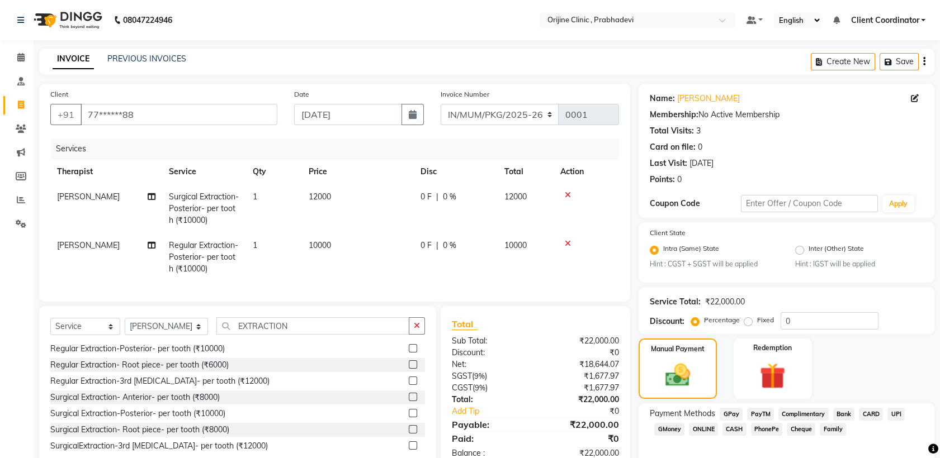
click at [924, 61] on icon "button" at bounding box center [924, 61] width 2 height 1
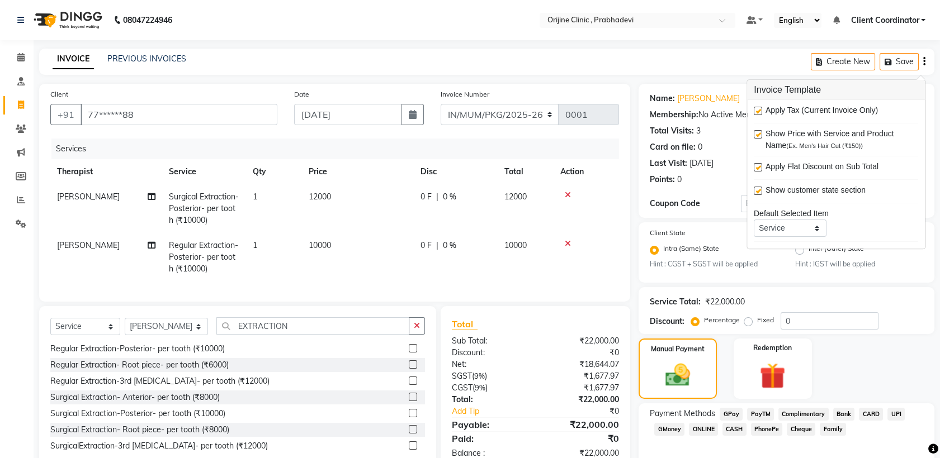
click at [759, 111] on label at bounding box center [758, 111] width 8 height 8
click at [759, 111] on input "checkbox" at bounding box center [757, 111] width 7 height 7
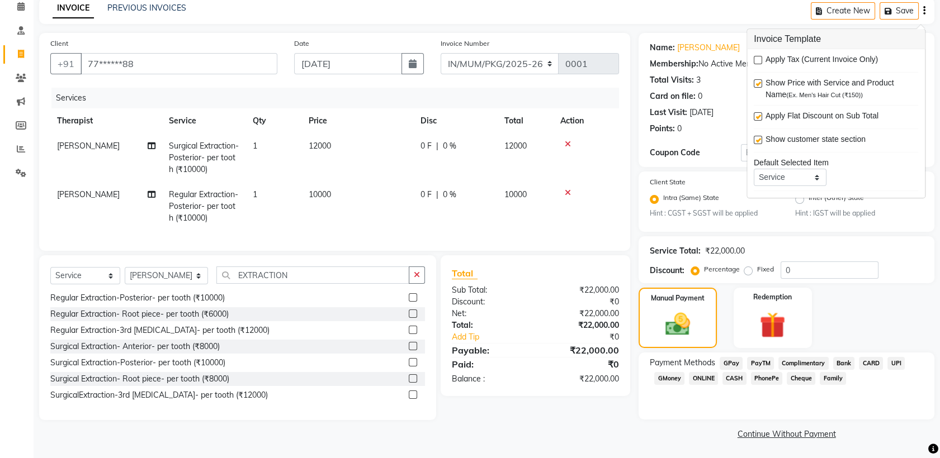
click at [569, 433] on div "Client +91 77******88 Date [DATE] Invoice Number MUMVCH25-26 IN/MUM/PKG/2025-26…" at bounding box center [335, 238] width 608 height 410
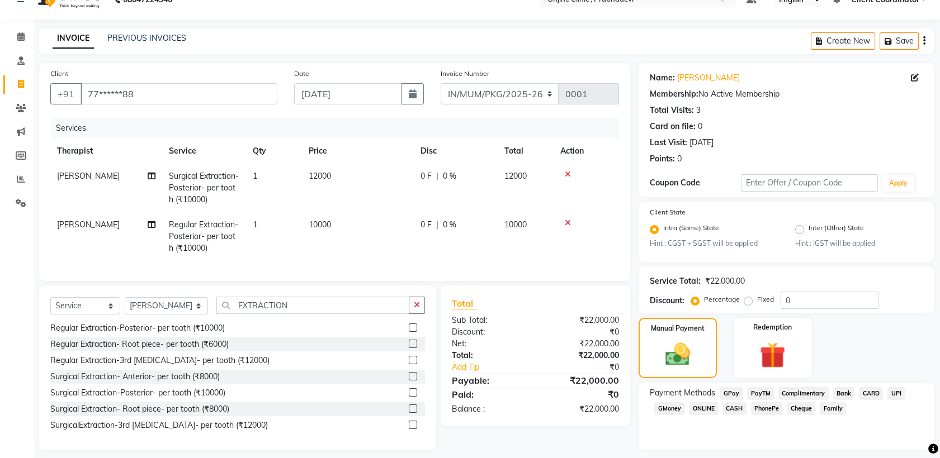
scroll to position [20, 0]
click at [796, 302] on input "0" at bounding box center [829, 300] width 98 height 17
click at [596, 414] on div "₹17,600.00" at bounding box center [582, 410] width 92 height 12
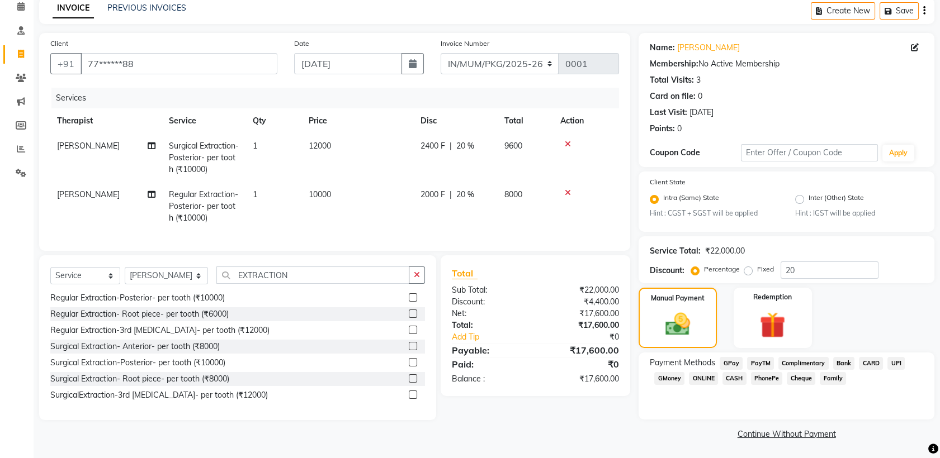
scroll to position [0, 0]
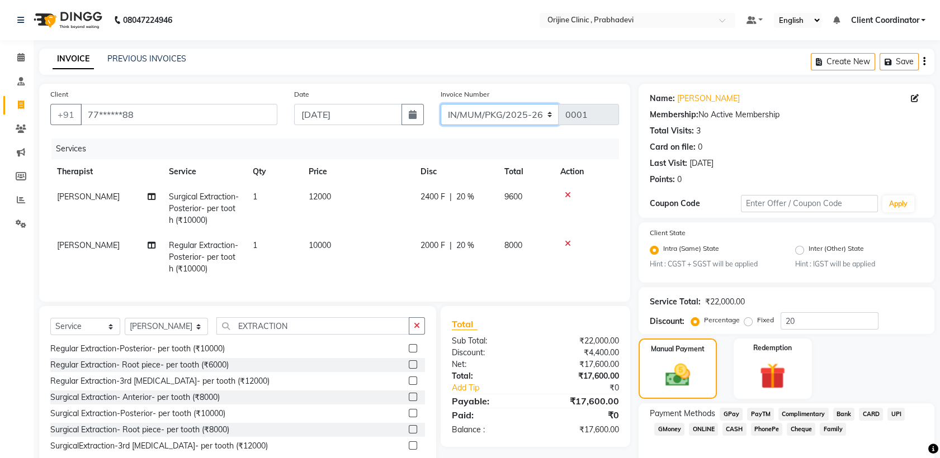
click at [522, 114] on select "MUMVCH25-26 IN/MUM/PKG/2025-26 IN/MUM/V/2025-26" at bounding box center [500, 114] width 119 height 21
click at [441, 104] on select "MUMVCH25-26 IN/MUM/PKG/2025-26 IN/MUM/V/2025-26" at bounding box center [500, 114] width 119 height 21
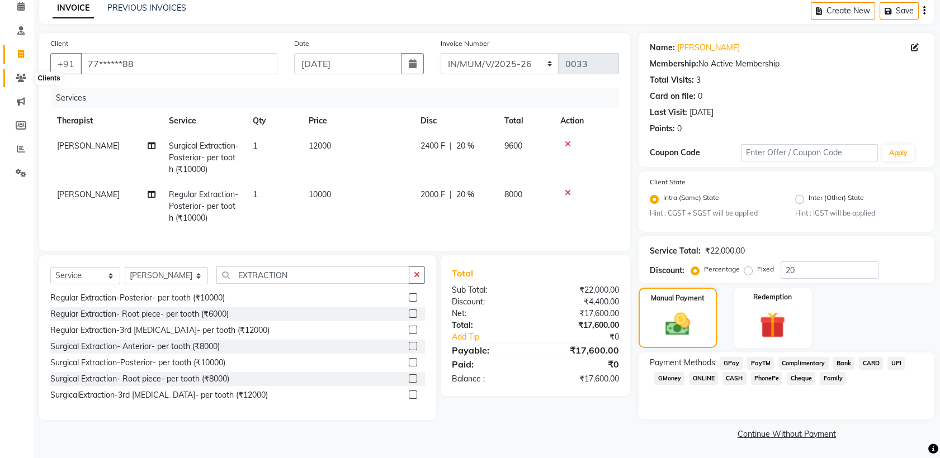
click at [19, 79] on icon at bounding box center [21, 78] width 11 height 8
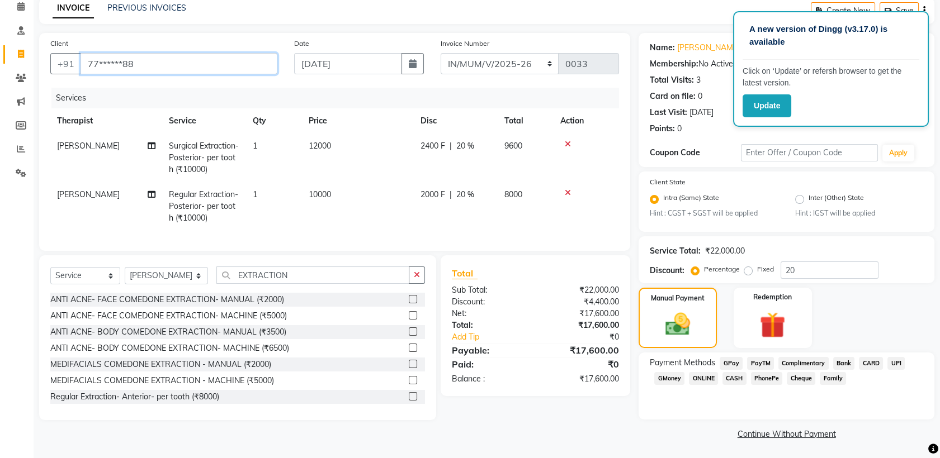
click at [223, 68] on input "77******88" at bounding box center [179, 63] width 197 height 21
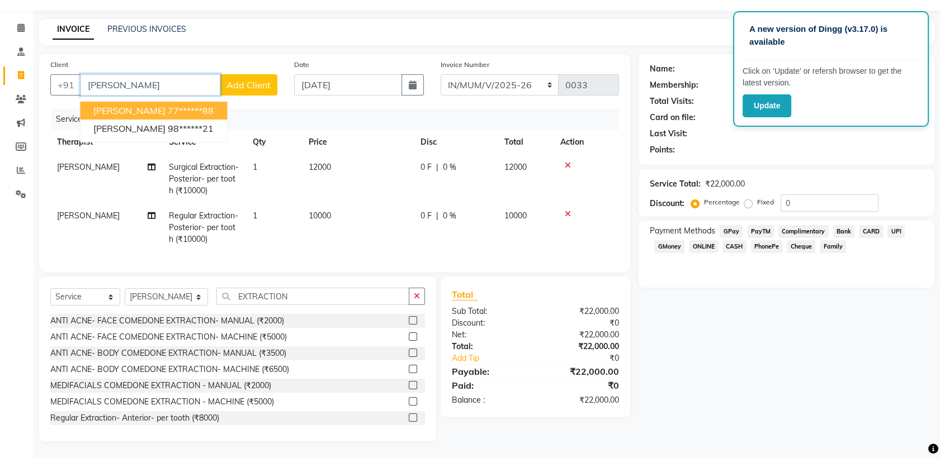
scroll to position [39, 0]
click at [153, 102] on button "[PERSON_NAME] 77******88" at bounding box center [153, 111] width 147 height 18
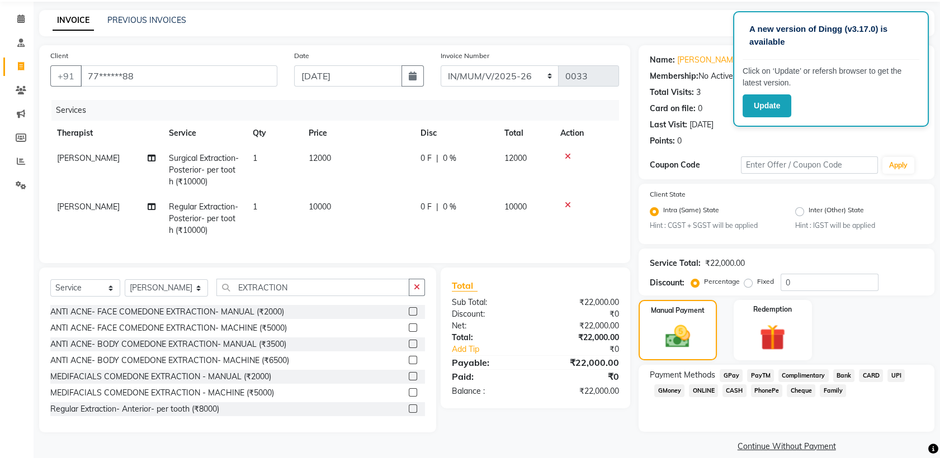
scroll to position [51, 0]
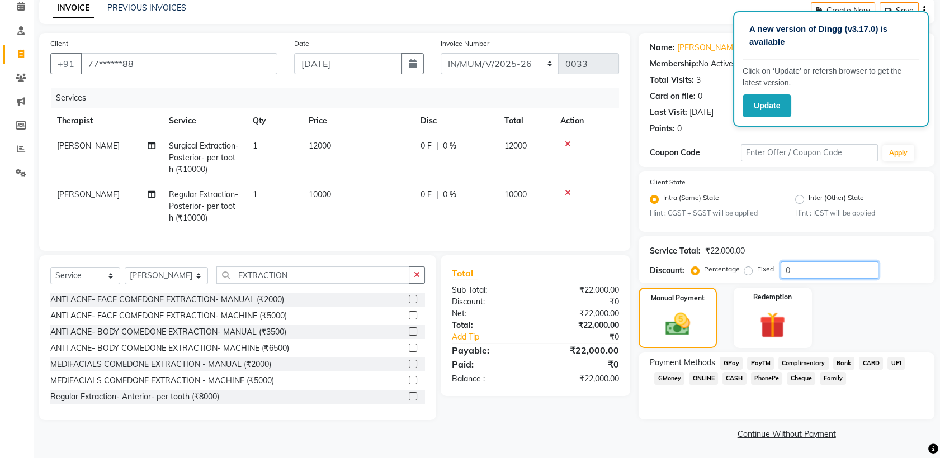
click at [823, 268] on input "0" at bounding box center [829, 270] width 98 height 17
click at [562, 357] on div "₹17,600.00" at bounding box center [582, 350] width 92 height 13
click at [734, 360] on span "GPay" at bounding box center [731, 363] width 23 height 13
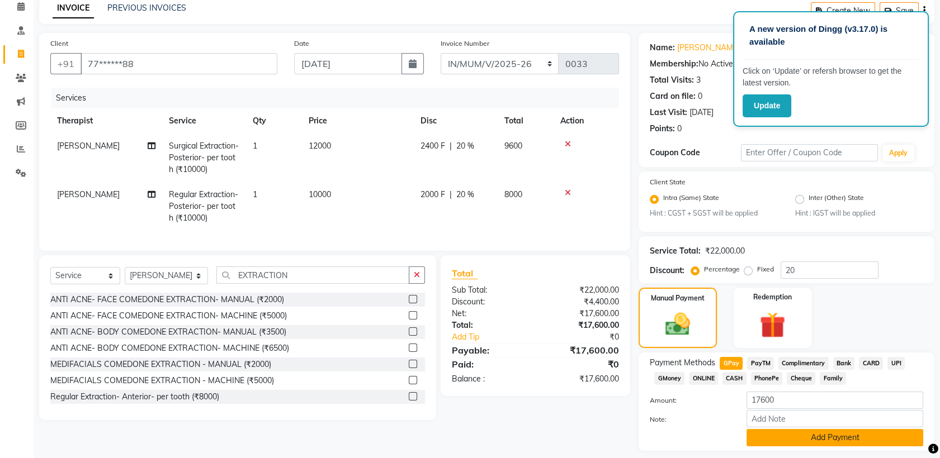
scroll to position [82, 0]
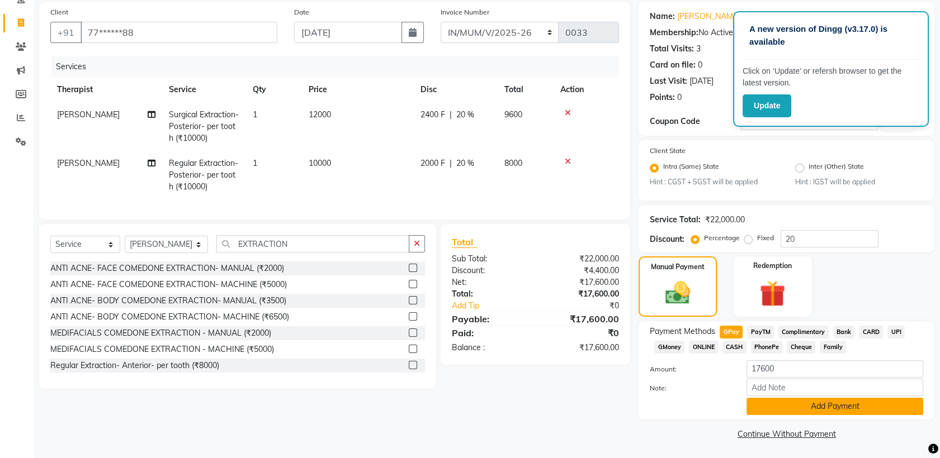
click at [830, 403] on button "Add Payment" at bounding box center [834, 406] width 177 height 17
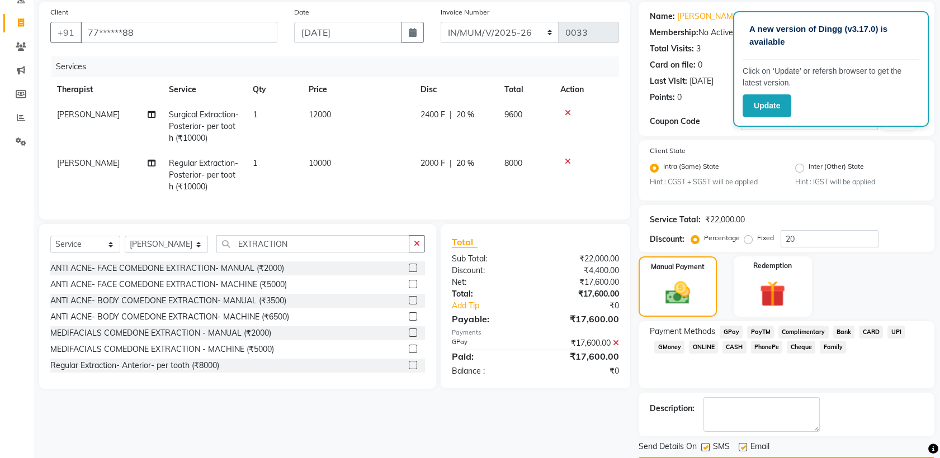
scroll to position [113, 0]
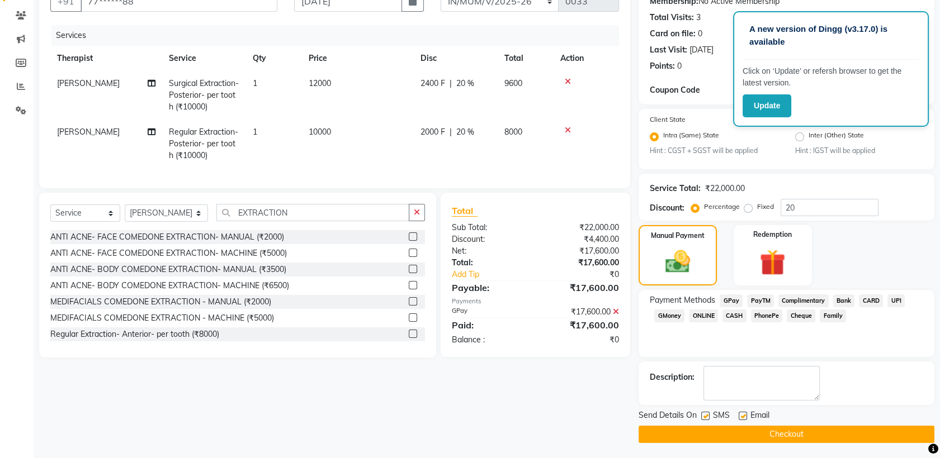
click at [707, 414] on label at bounding box center [705, 416] width 8 height 8
click at [707, 414] on input "checkbox" at bounding box center [704, 416] width 7 height 7
click at [743, 415] on label at bounding box center [743, 416] width 8 height 8
click at [743, 415] on input "checkbox" at bounding box center [742, 416] width 7 height 7
click at [709, 435] on button "Checkout" at bounding box center [786, 434] width 296 height 17
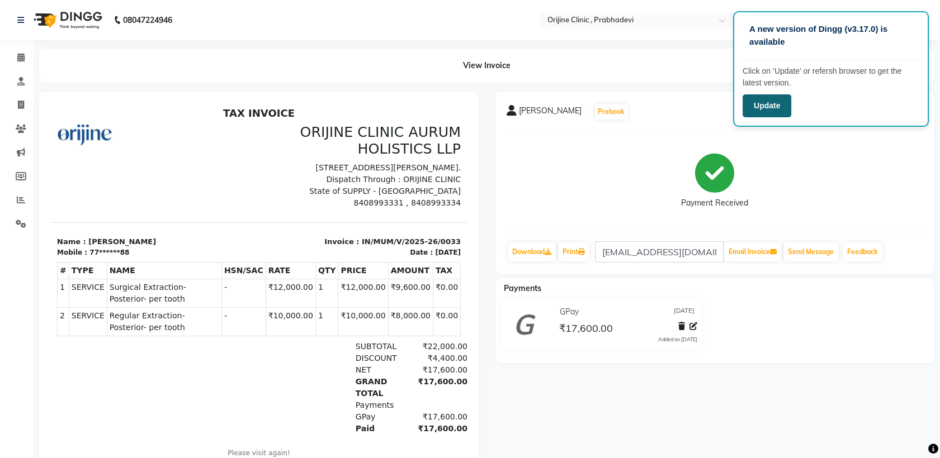
click at [764, 104] on button "Update" at bounding box center [766, 105] width 49 height 23
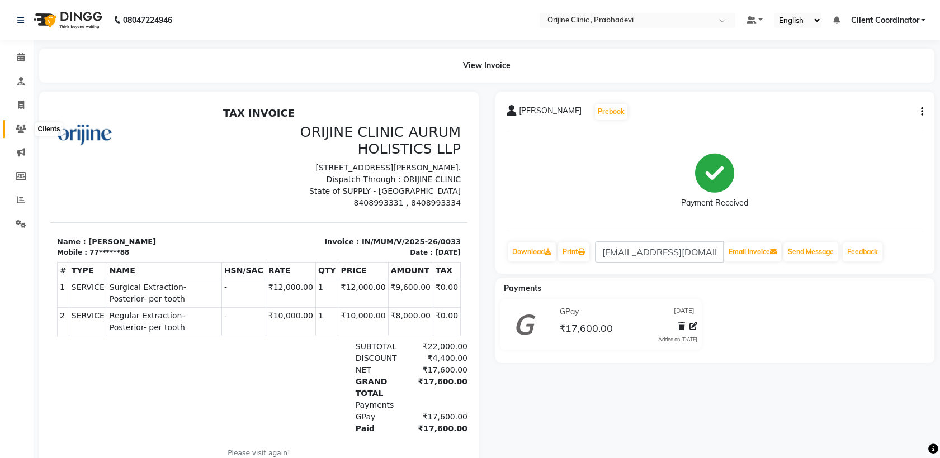
click at [20, 132] on icon at bounding box center [21, 129] width 11 height 8
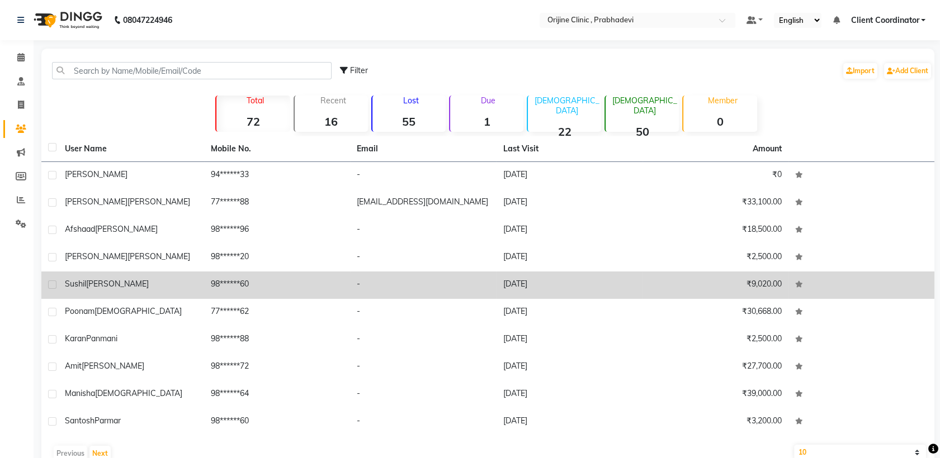
scroll to position [25, 0]
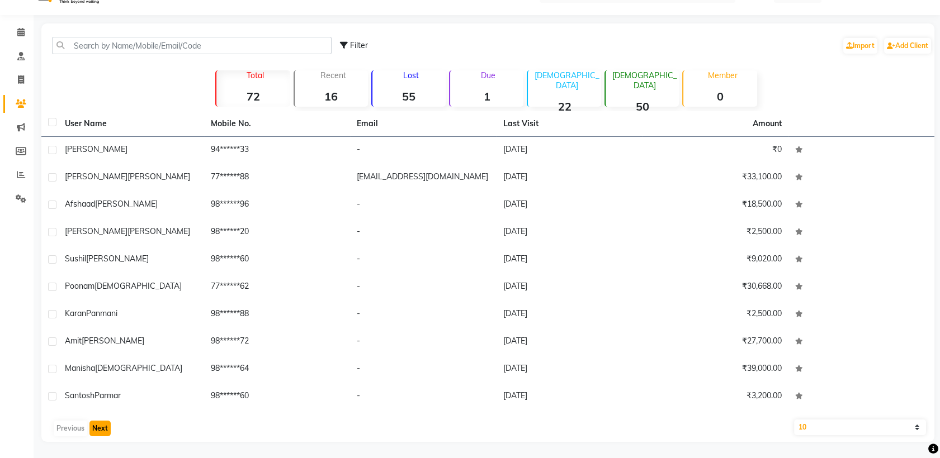
click at [92, 428] on button "Next" at bounding box center [99, 429] width 21 height 16
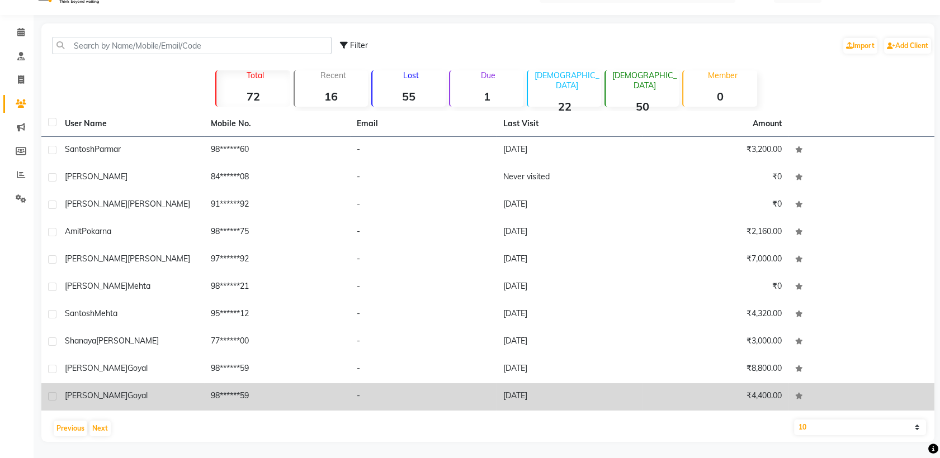
click at [244, 401] on td "98******59" at bounding box center [277, 397] width 146 height 27
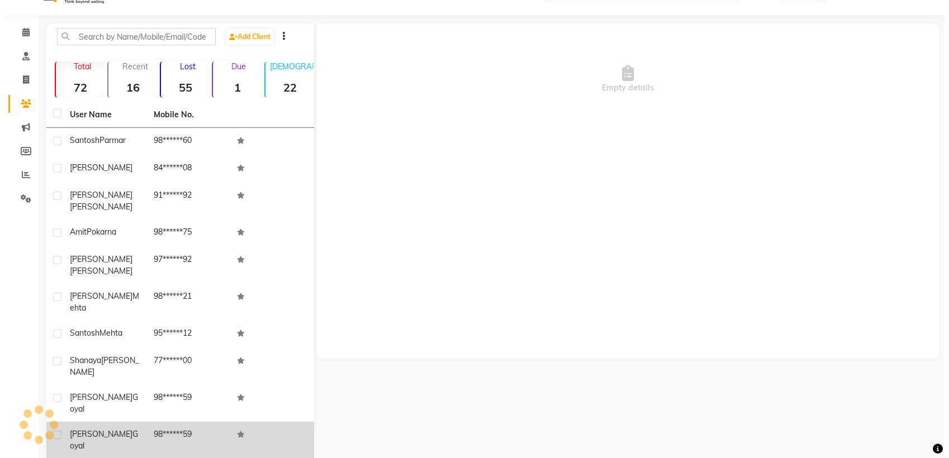
scroll to position [16, 0]
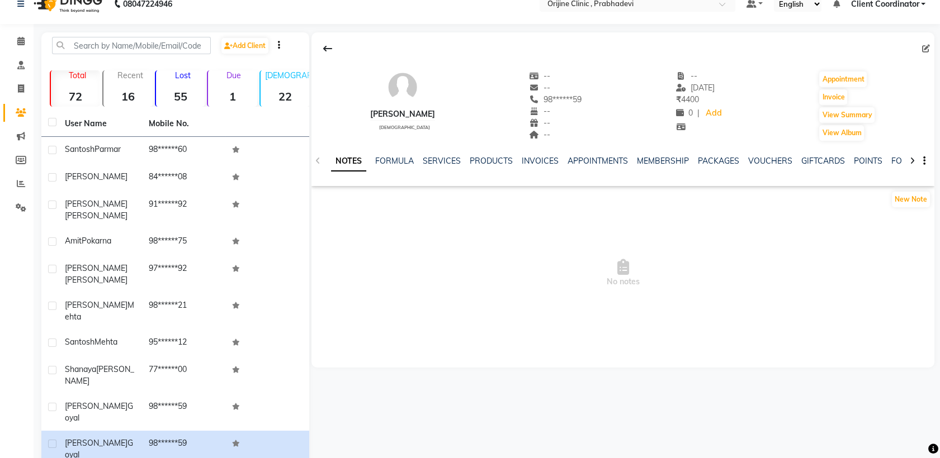
click at [534, 165] on div "INVOICES" at bounding box center [540, 161] width 37 height 12
click at [542, 159] on link "INVOICES" at bounding box center [540, 161] width 37 height 10
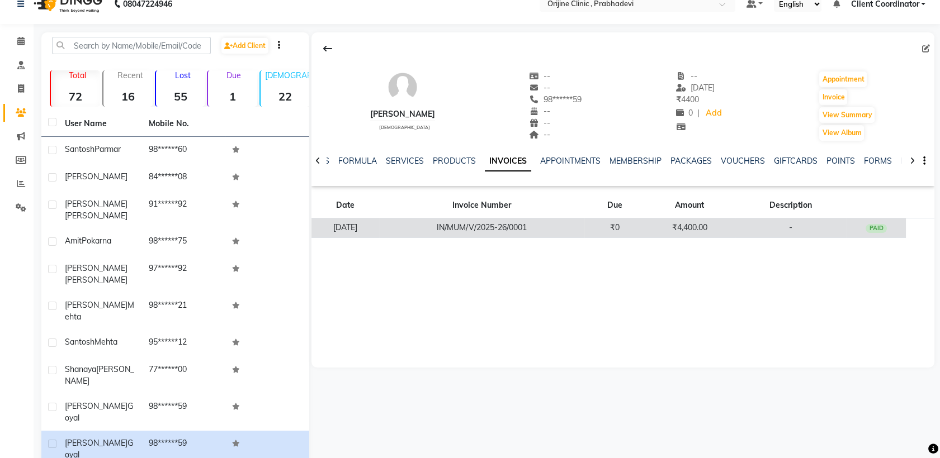
click at [537, 230] on td "IN/MUM/V/2025-26/0001" at bounding box center [481, 229] width 205 height 20
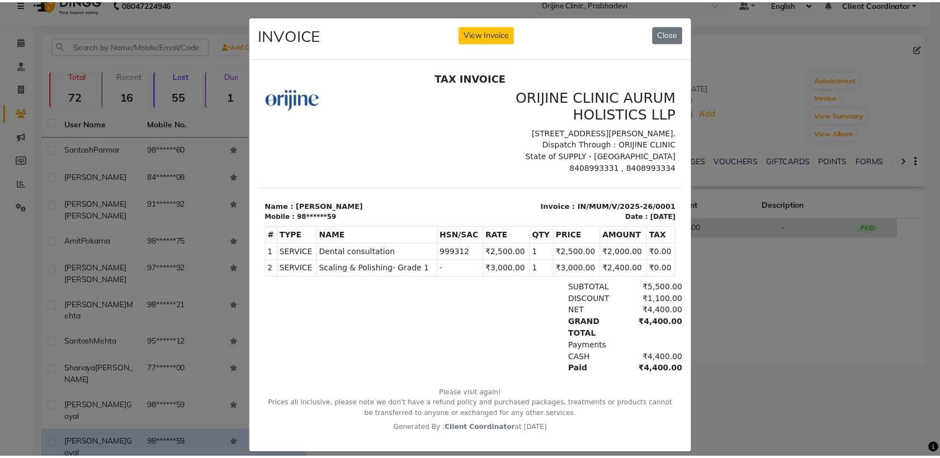
scroll to position [8, 0]
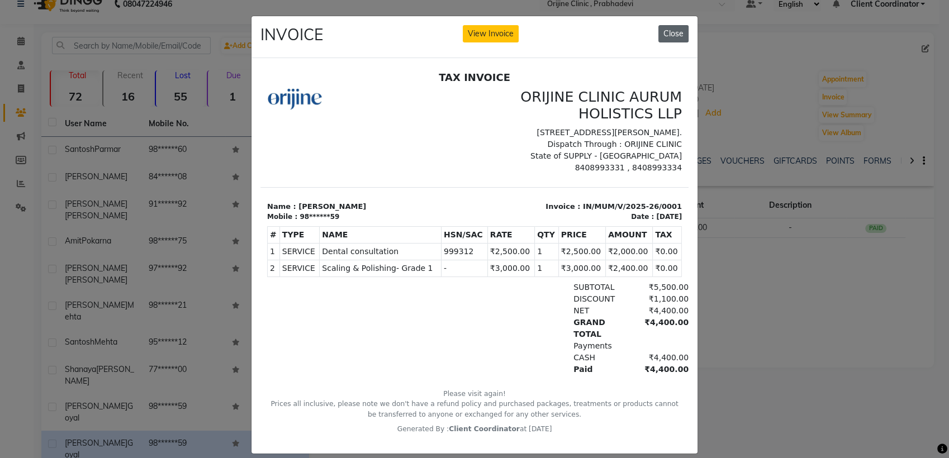
click at [668, 29] on button "Close" at bounding box center [674, 33] width 30 height 17
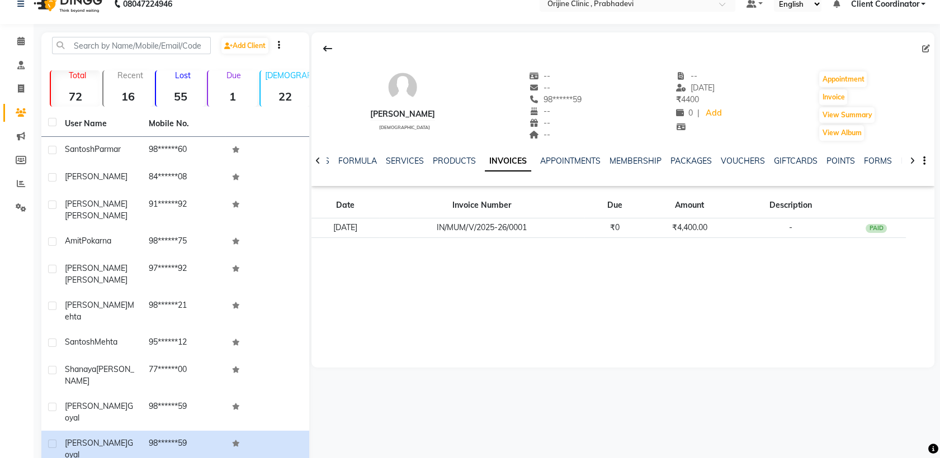
scroll to position [0, 0]
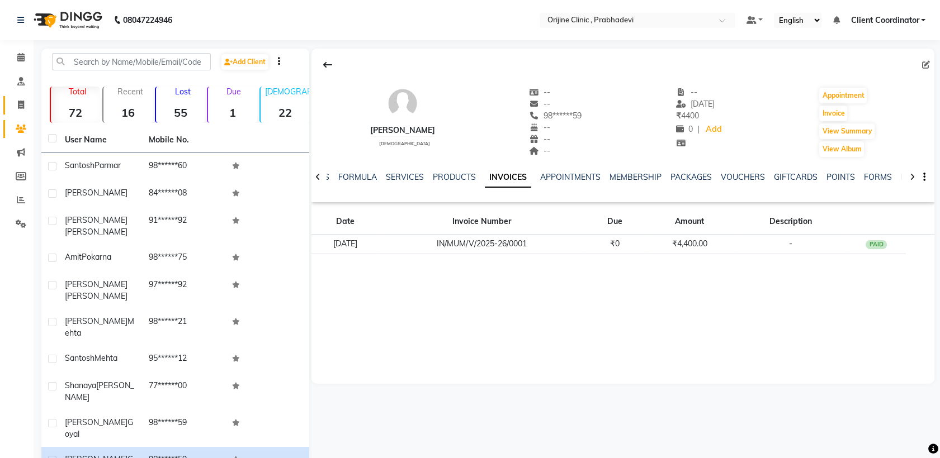
click at [18, 108] on icon at bounding box center [21, 105] width 6 height 8
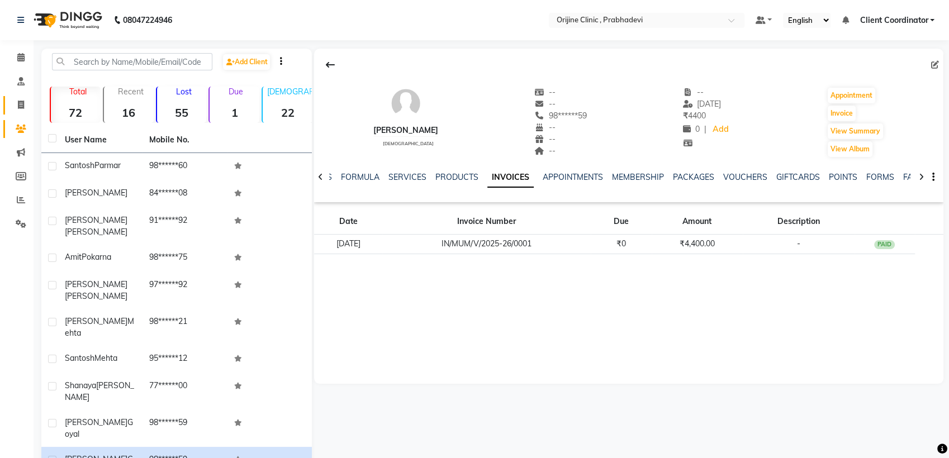
select select "service"
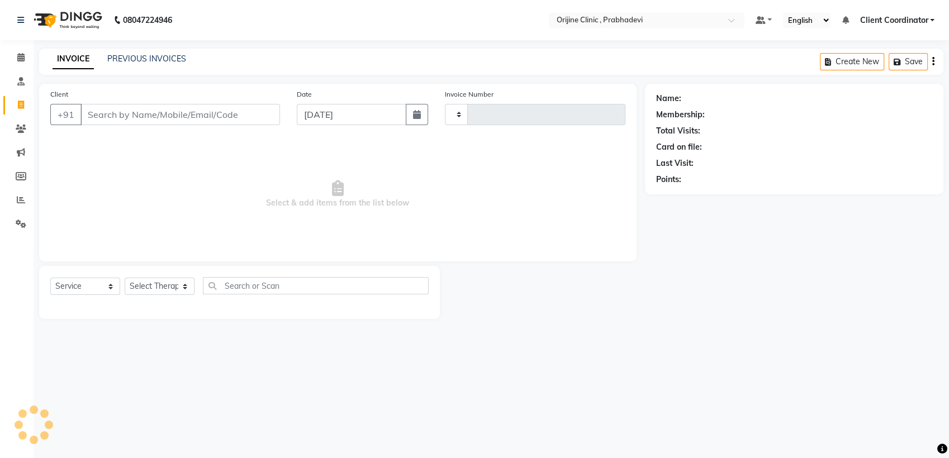
type input "0001"
select select "8675"
click at [23, 61] on icon at bounding box center [20, 57] width 7 height 8
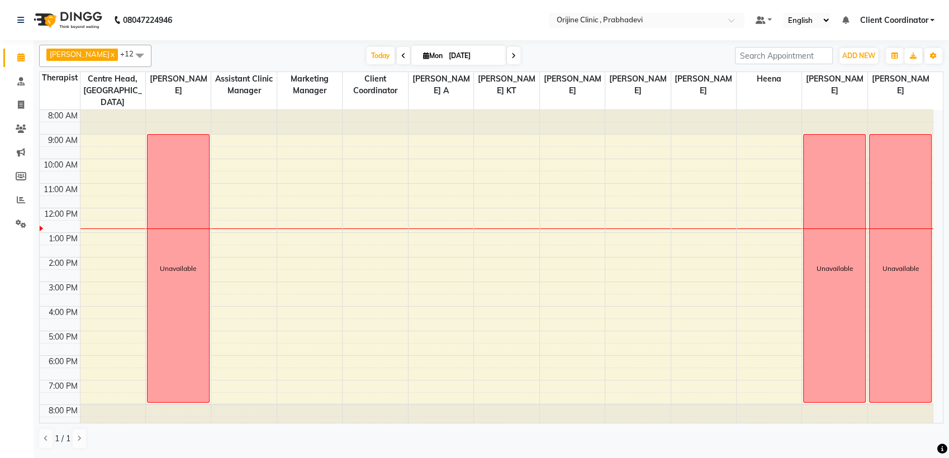
select select "service"
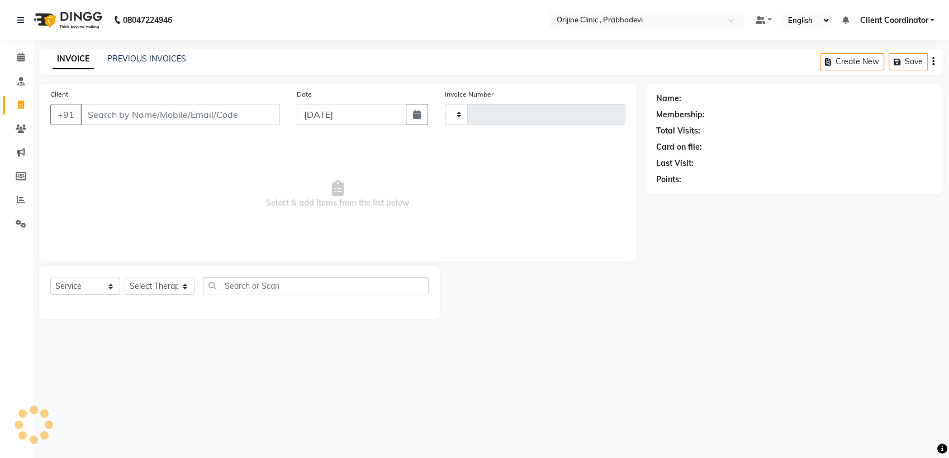
type input "0001"
select select "8675"
click at [22, 61] on icon at bounding box center [20, 57] width 7 height 8
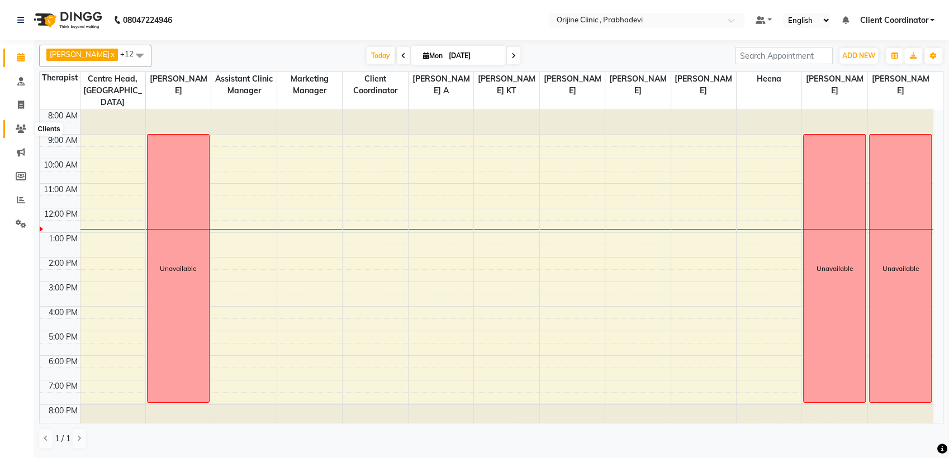
click at [25, 126] on icon at bounding box center [21, 129] width 11 height 8
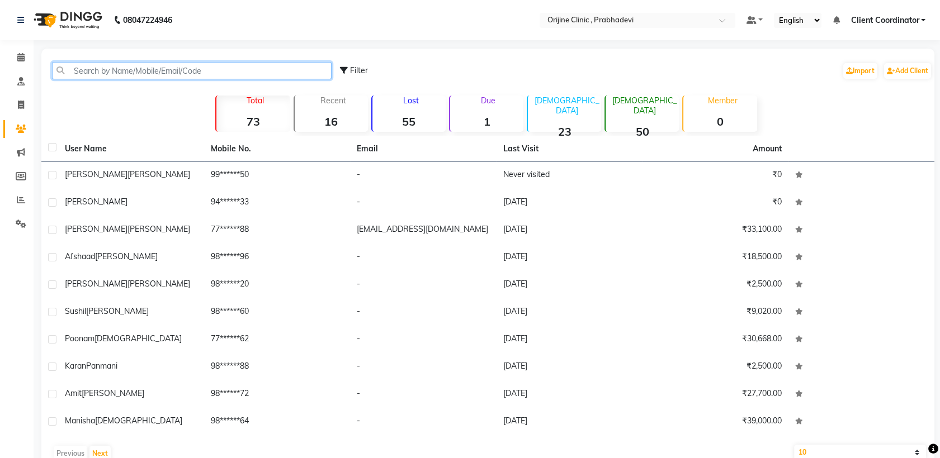
click at [215, 67] on input "text" at bounding box center [192, 70] width 280 height 17
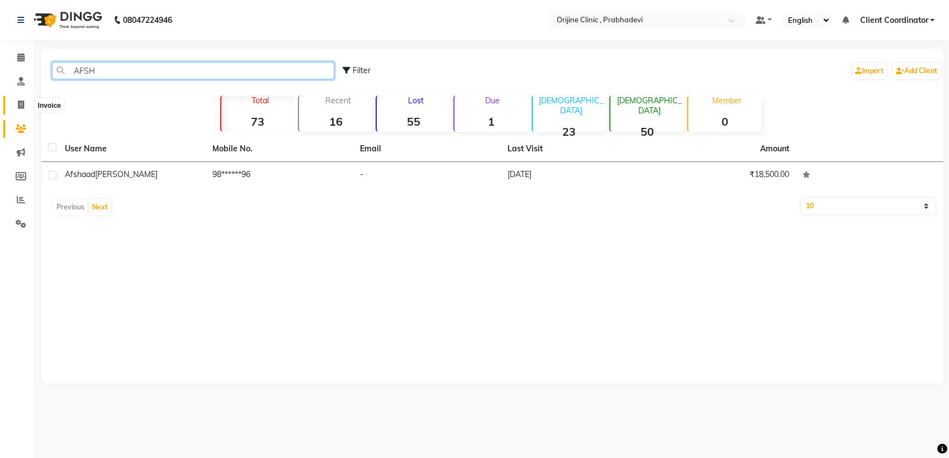
type input "AFSH"
click at [24, 103] on span at bounding box center [21, 105] width 20 height 13
select select "service"
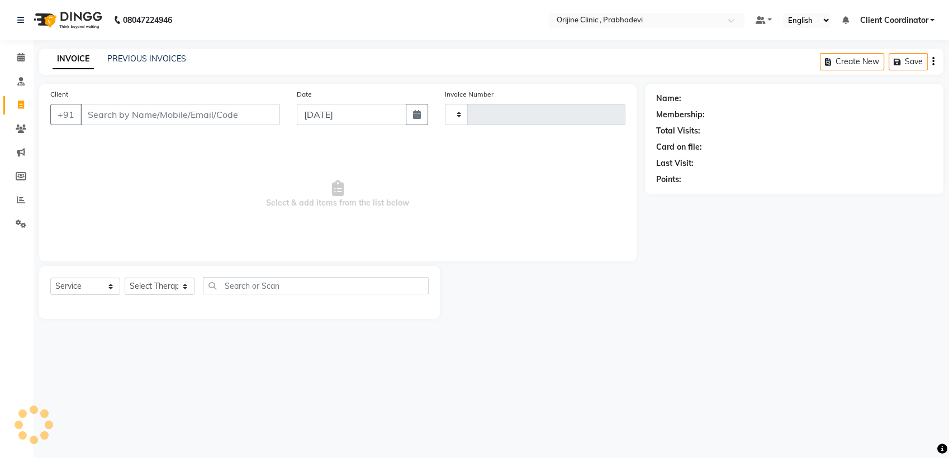
type input "0001"
select select "8675"
click at [109, 119] on input "Client" at bounding box center [181, 114] width 200 height 21
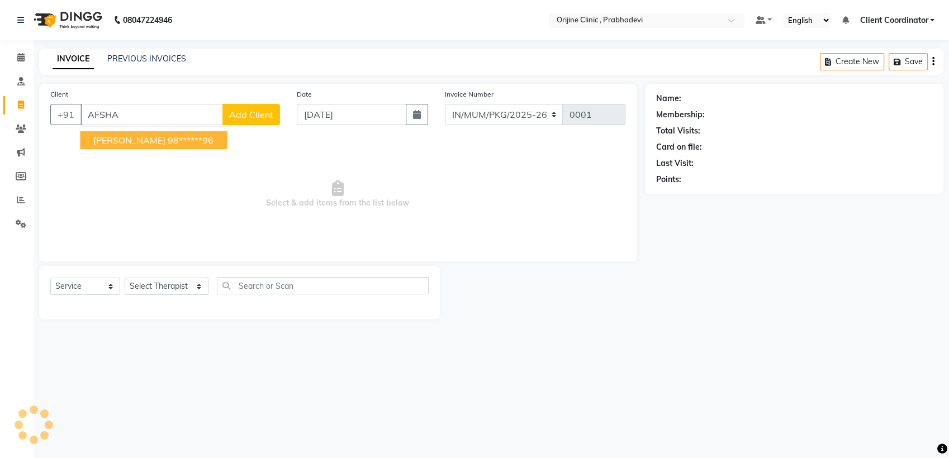
click at [191, 138] on ngb-highlight "98******96" at bounding box center [191, 140] width 46 height 11
type input "98******96"
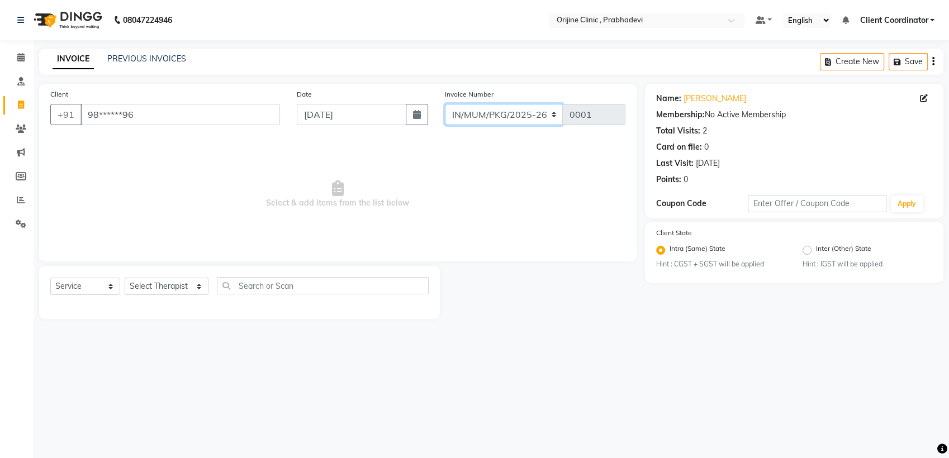
click at [478, 119] on select "MUMVCH25-26 IN/MUM/PKG/2025-26 IN/MUM/V/2025-26" at bounding box center [504, 114] width 119 height 21
select select "8674"
click at [445, 104] on select "MUMVCH25-26 IN/MUM/PKG/2025-26 IN/MUM/V/2025-26" at bounding box center [504, 114] width 119 height 21
type input "0034"
click at [424, 112] on button "button" at bounding box center [417, 114] width 22 height 21
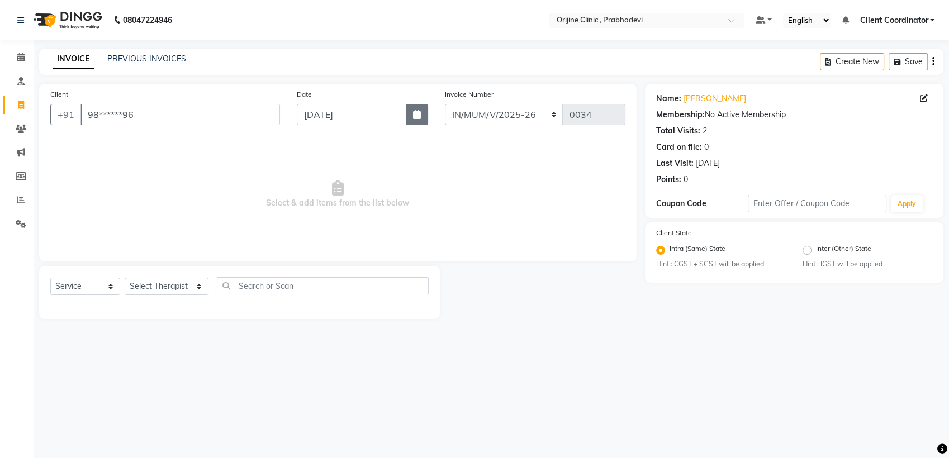
select select "9"
select select "2025"
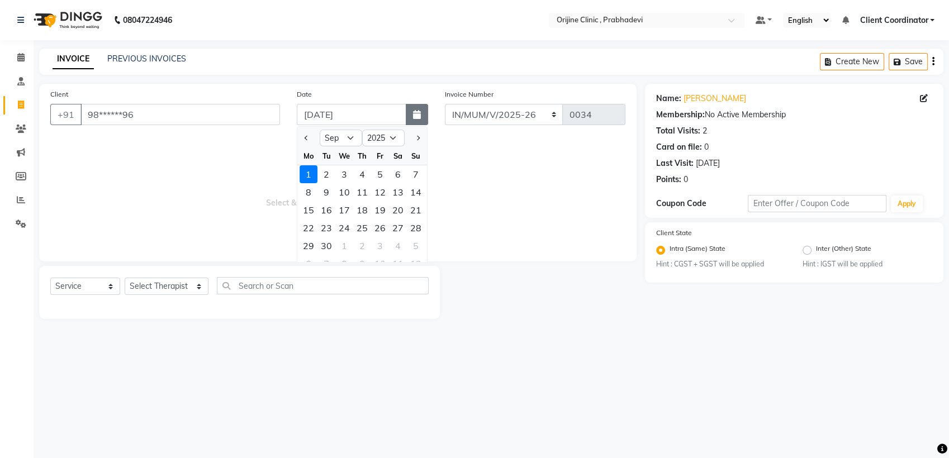
click at [422, 119] on button "button" at bounding box center [417, 114] width 22 height 21
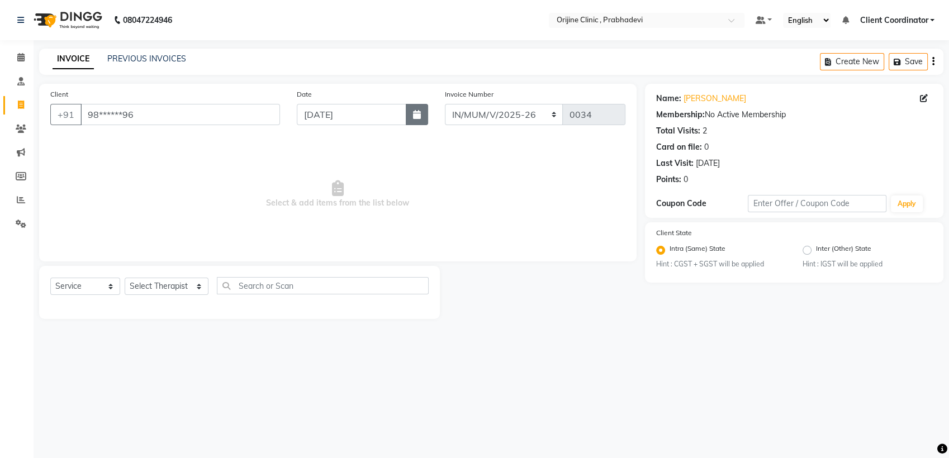
click at [412, 121] on button "button" at bounding box center [417, 114] width 22 height 21
select select "9"
select select "2025"
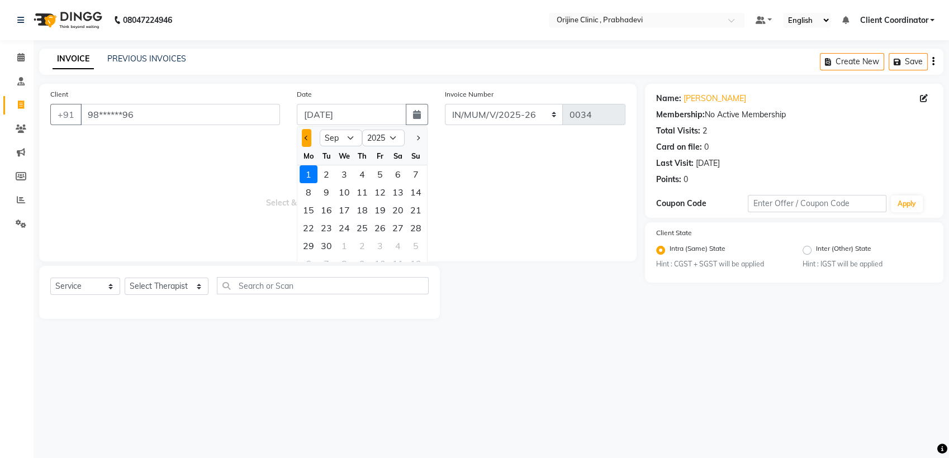
click at [309, 136] on button "Previous month" at bounding box center [307, 138] width 10 height 18
select select "7"
click at [385, 190] on div "11" at bounding box center [380, 192] width 18 height 18
type input "11-07-2025"
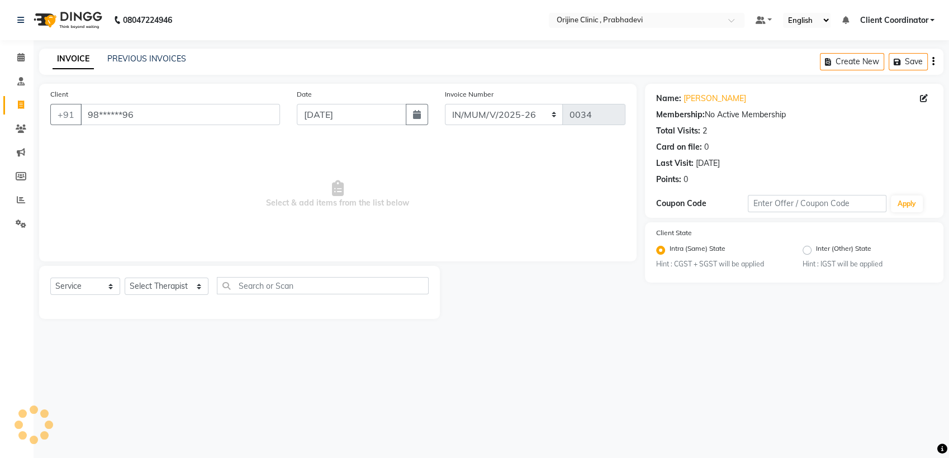
type input "0001"
click at [517, 120] on select "MUMVCH25-26 IN/MUM/PKG/2025-26 IN/MUM/V/2025-26" at bounding box center [504, 114] width 119 height 21
select select "8674"
click at [445, 104] on select "MUMVCH25-26 IN/MUM/PKG/2025-26 IN/MUM/V/2025-26" at bounding box center [504, 114] width 119 height 21
type input "0034"
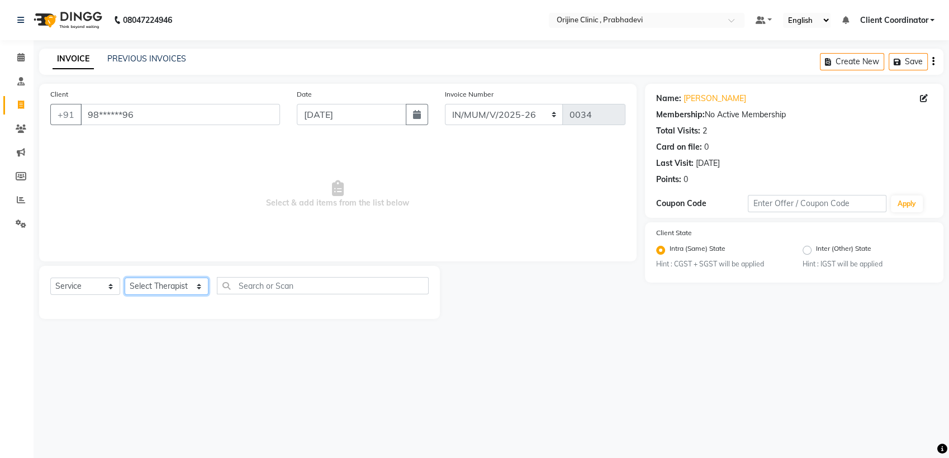
click at [158, 282] on select "Select Therapist [PERSON_NAME] [PERSON_NAME] [PERSON_NAME] [PERSON_NAME] A Assi…" at bounding box center [167, 286] width 84 height 17
select select "84752"
click at [125, 278] on select "Select Therapist [PERSON_NAME] [PERSON_NAME] [PERSON_NAME] [PERSON_NAME] A Assi…" at bounding box center [167, 286] width 84 height 17
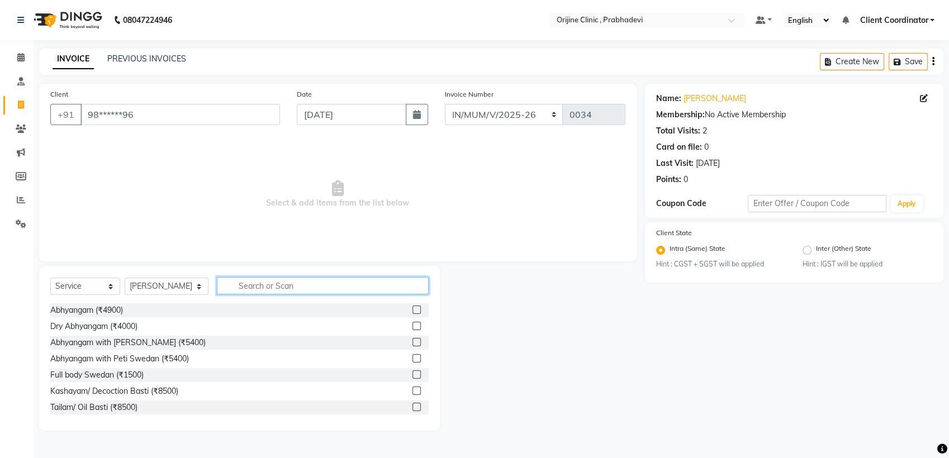
click at [267, 280] on input "text" at bounding box center [323, 285] width 212 height 17
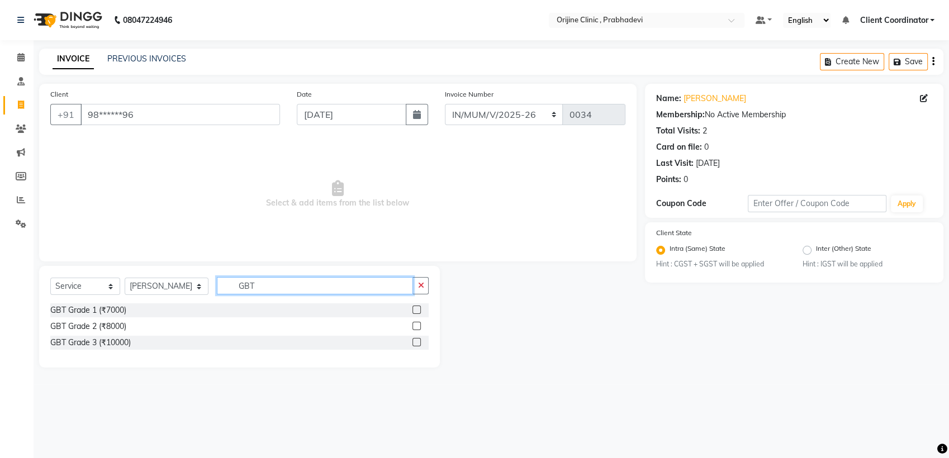
type input "GBT"
click at [418, 311] on label at bounding box center [417, 310] width 8 height 8
click at [418, 311] on input "checkbox" at bounding box center [416, 310] width 7 height 7
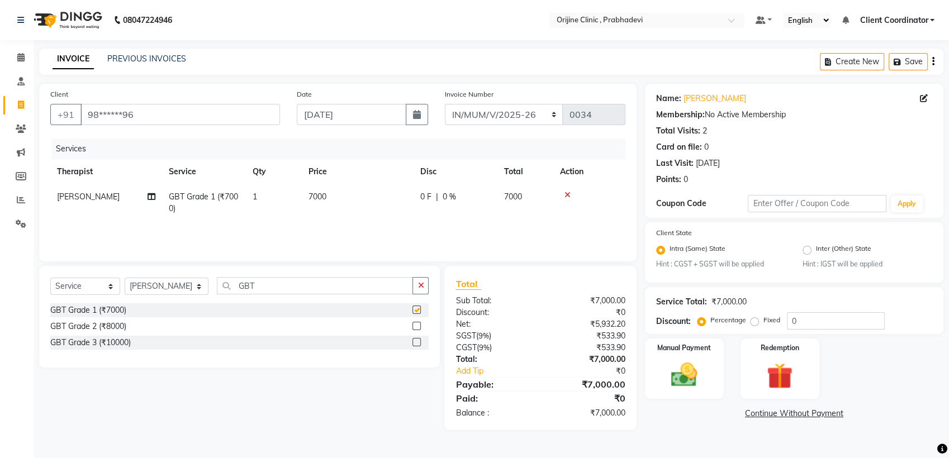
checkbox input "false"
click at [418, 324] on label at bounding box center [417, 326] width 8 height 8
click at [418, 324] on input "checkbox" at bounding box center [416, 326] width 7 height 7
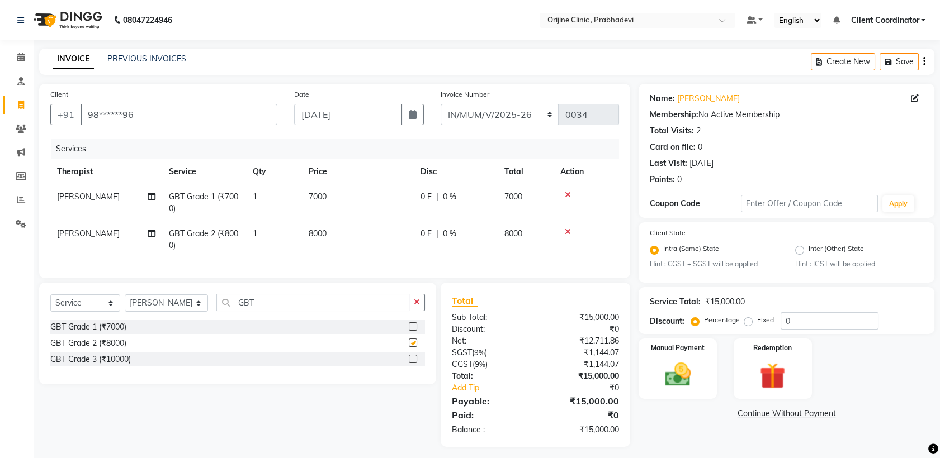
checkbox input "false"
click at [799, 315] on input "0" at bounding box center [829, 321] width 98 height 17
type input "20"
click at [321, 233] on span "8000" at bounding box center [318, 234] width 18 height 10
select select "84752"
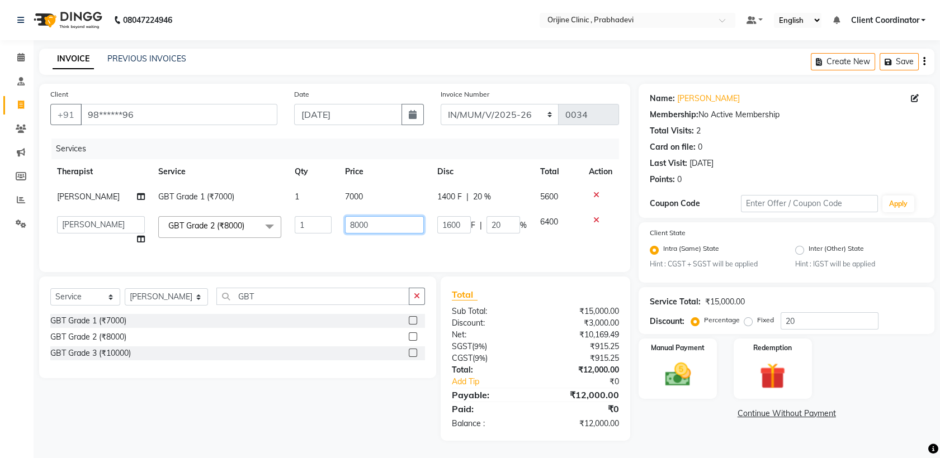
click at [372, 223] on input "8000" at bounding box center [384, 224] width 79 height 17
type input "8"
type input "4"
type input "7500"
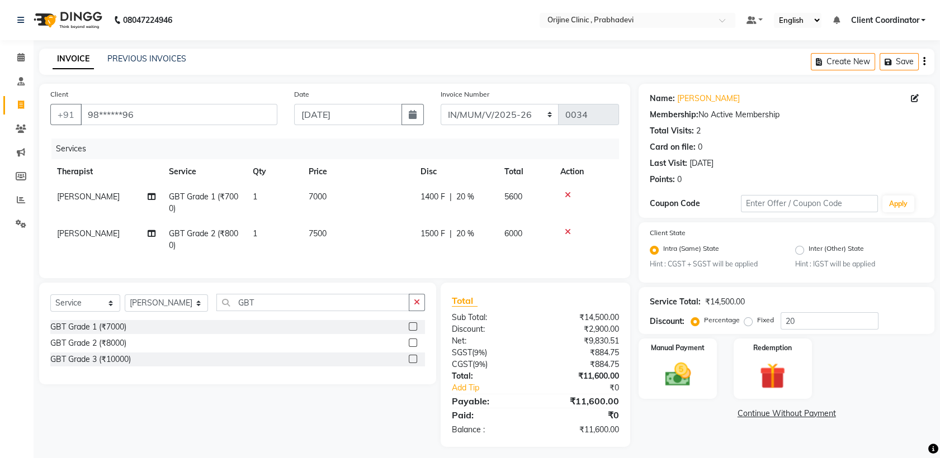
click at [517, 422] on div "Paid:" at bounding box center [489, 415] width 92 height 13
click at [566, 195] on icon at bounding box center [568, 195] width 6 height 8
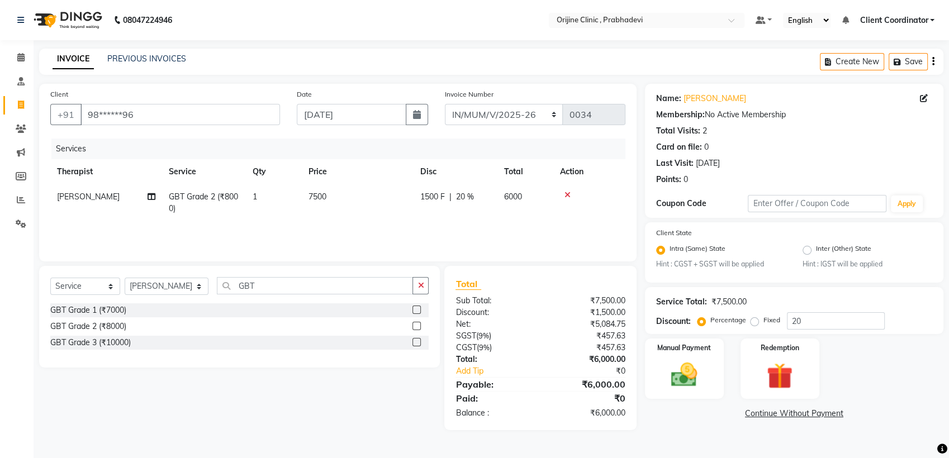
click at [234, 193] on span "GBT Grade 2 (₹8000)" at bounding box center [203, 203] width 69 height 22
select select "84752"
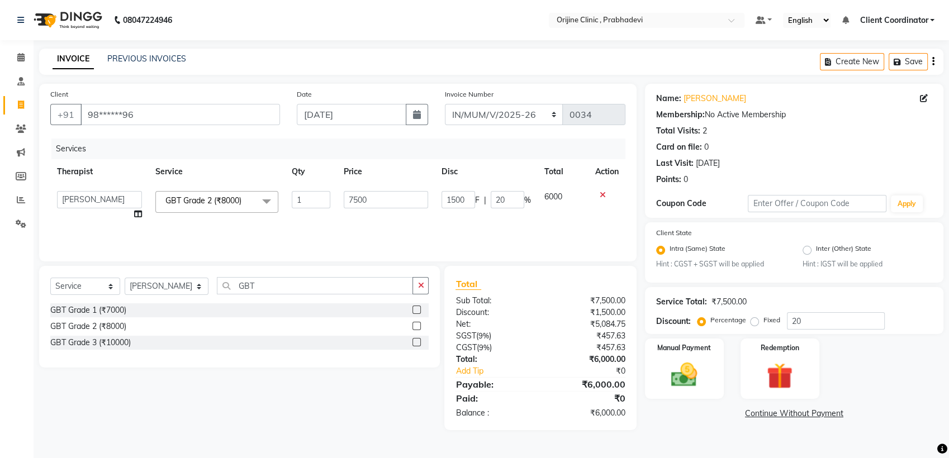
click at [265, 200] on span at bounding box center [266, 201] width 22 height 21
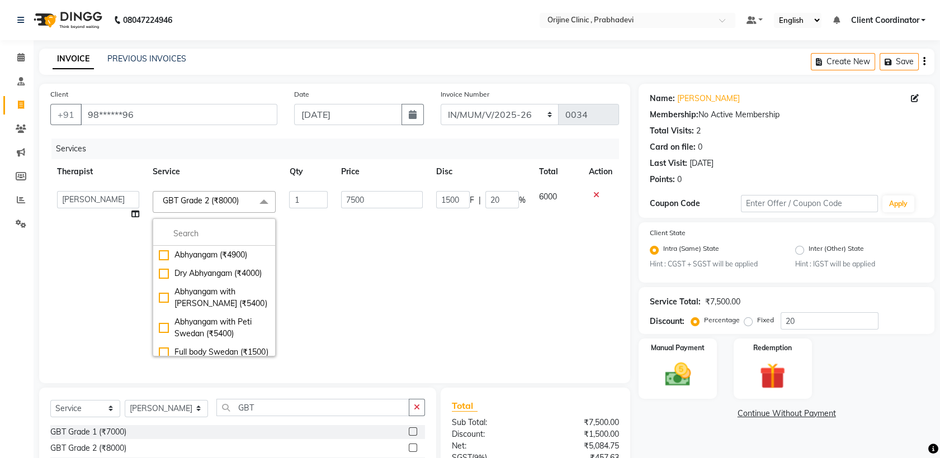
click at [259, 197] on span at bounding box center [264, 201] width 22 height 21
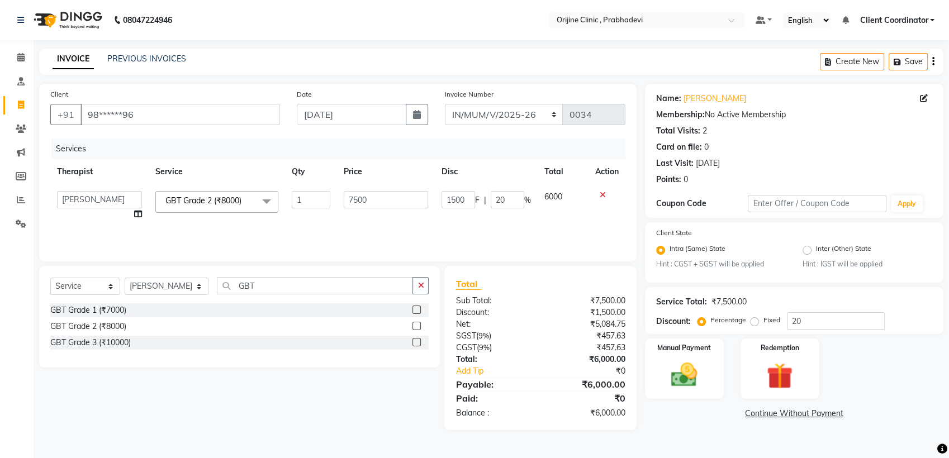
click at [413, 307] on label at bounding box center [417, 310] width 8 height 8
click at [413, 307] on input "checkbox" at bounding box center [416, 310] width 7 height 7
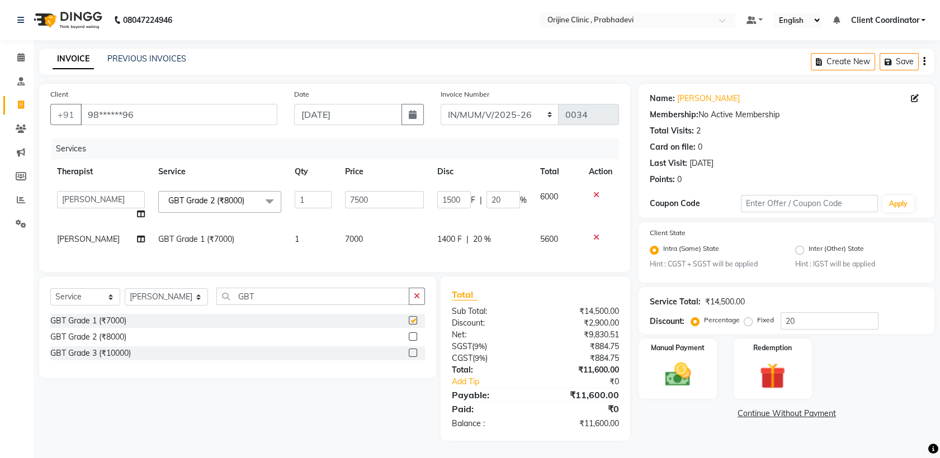
checkbox input "false"
click at [599, 191] on div at bounding box center [600, 195] width 23 height 8
click at [597, 194] on icon at bounding box center [596, 195] width 6 height 8
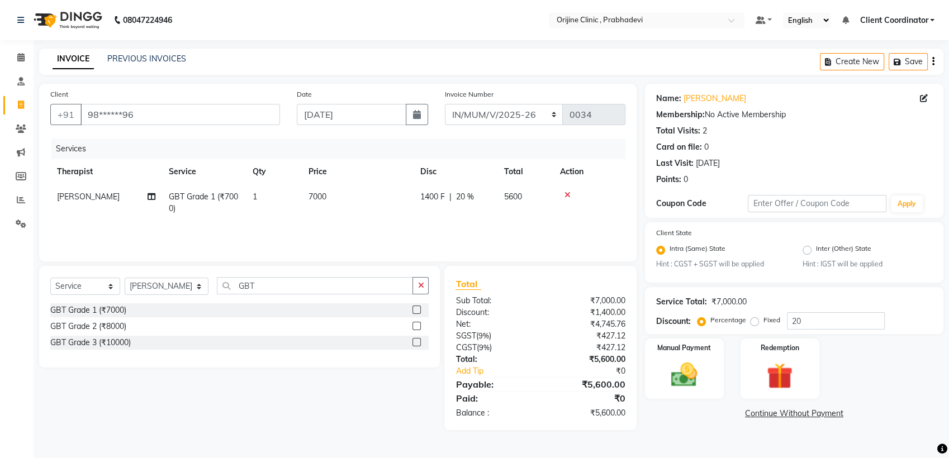
click at [333, 192] on td "7000" at bounding box center [358, 202] width 112 height 37
select select "84752"
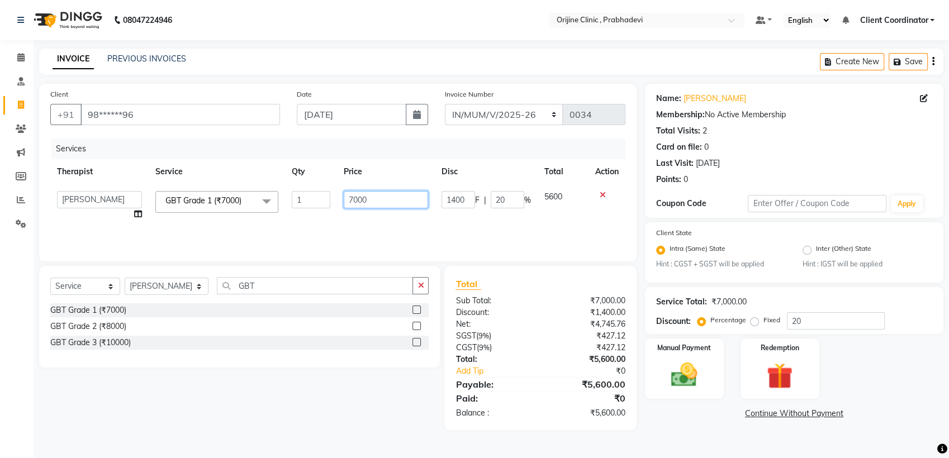
click at [357, 198] on input "7000" at bounding box center [386, 199] width 84 height 17
type input "7500"
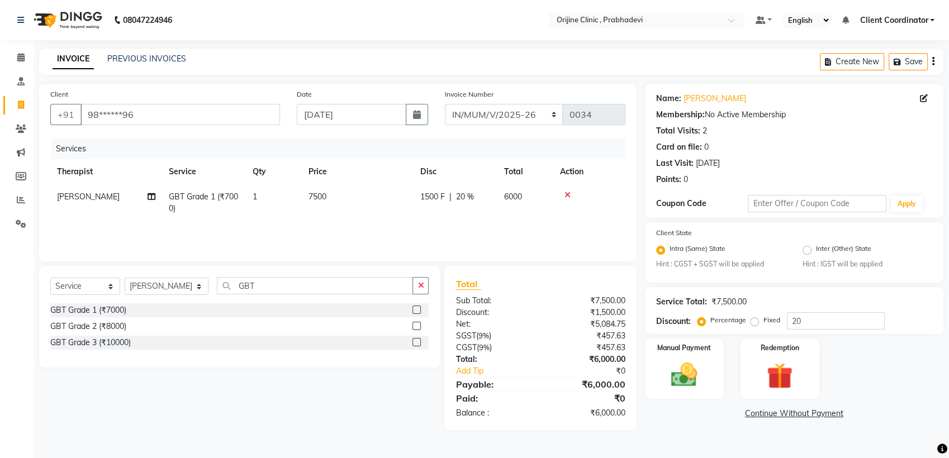
click at [546, 360] on div "₹6,000.00" at bounding box center [587, 360] width 93 height 12
click at [333, 192] on td "7500" at bounding box center [358, 202] width 112 height 37
select select "84752"
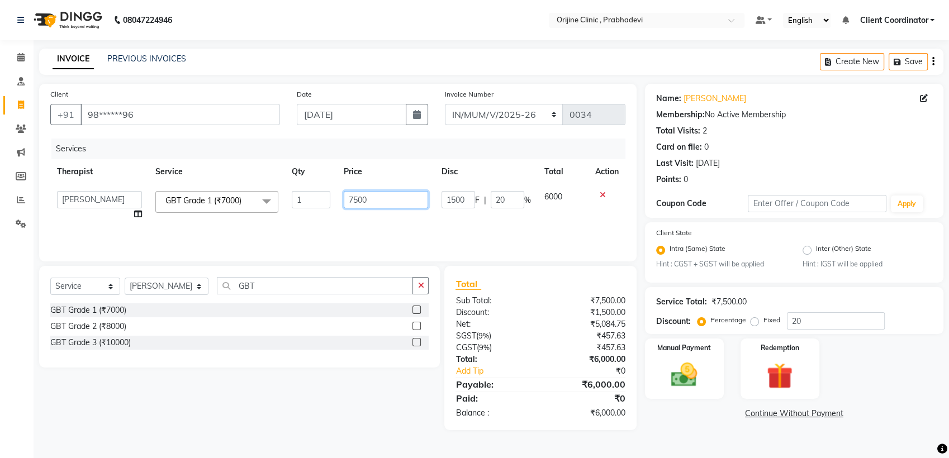
click at [352, 197] on input "7500" at bounding box center [386, 199] width 84 height 17
type input "8000"
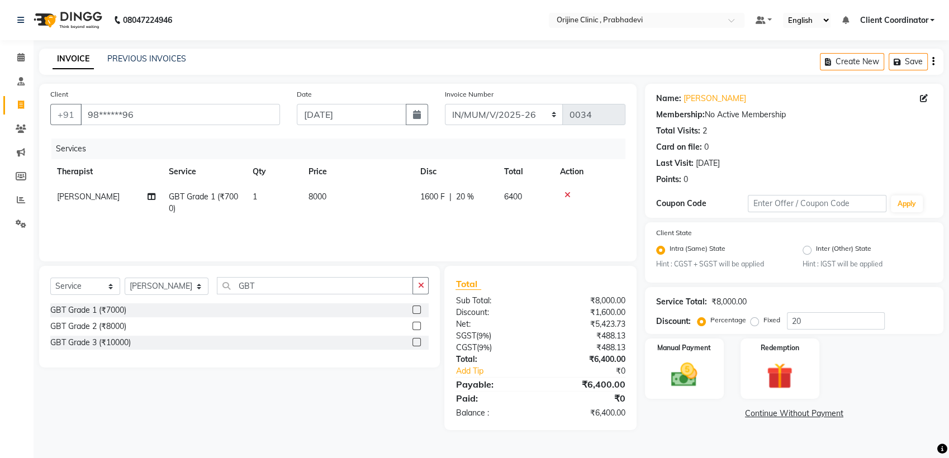
click at [600, 385] on div "₹6,400.00" at bounding box center [587, 384] width 93 height 13
click at [325, 198] on span "8000" at bounding box center [318, 197] width 18 height 10
select select "84752"
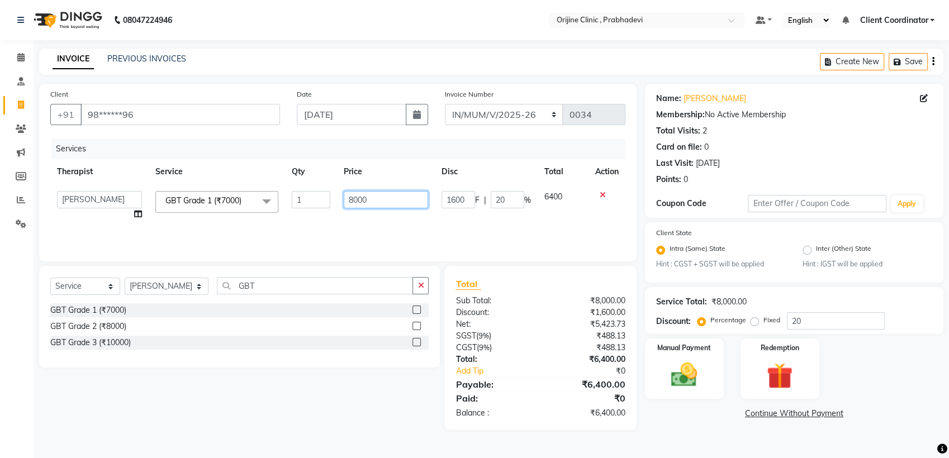
click at [355, 196] on input "8000" at bounding box center [386, 199] width 84 height 17
type input "7000"
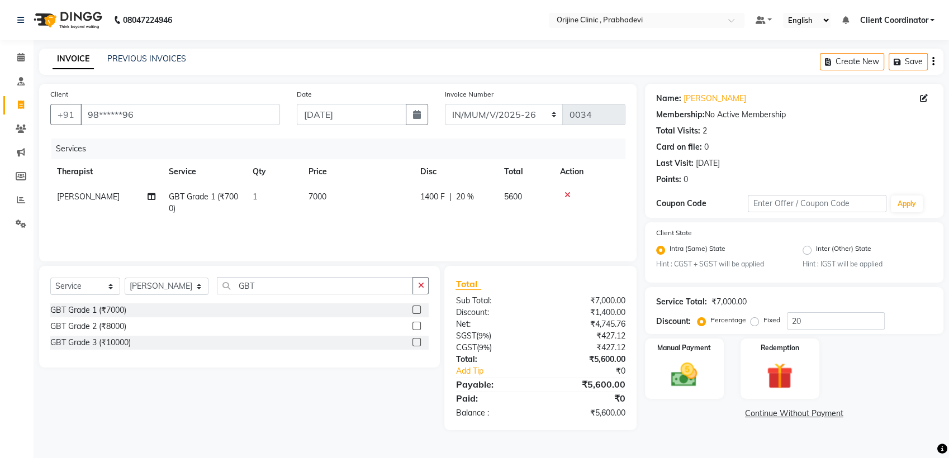
click at [324, 196] on span "7000" at bounding box center [318, 197] width 18 height 10
select select "84752"
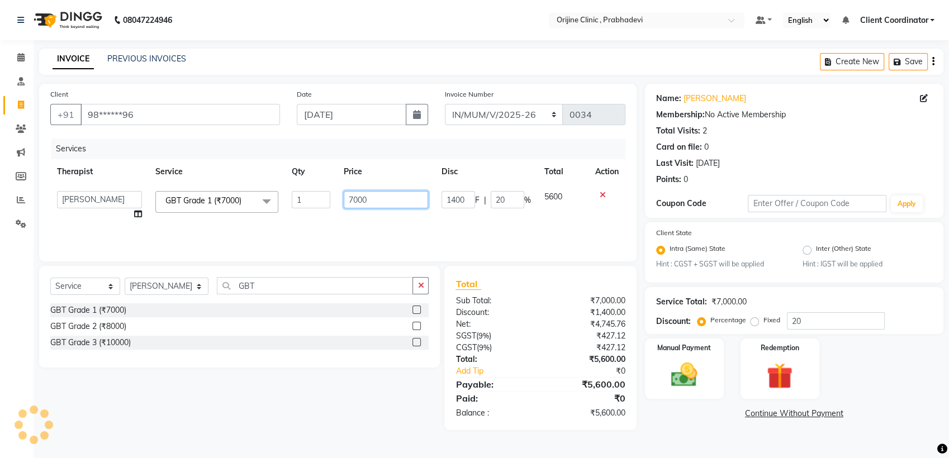
click at [377, 200] on input "7000" at bounding box center [386, 199] width 84 height 17
type input "7"
type input "7800"
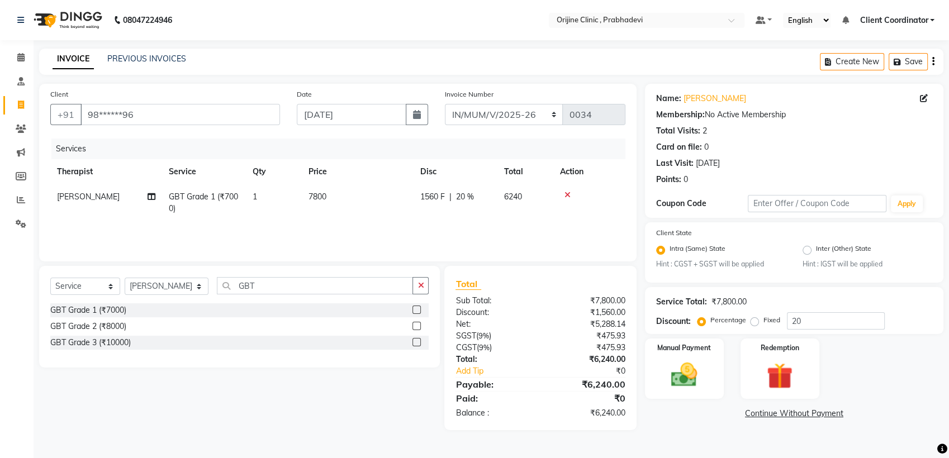
click at [325, 197] on span "7800" at bounding box center [318, 197] width 18 height 10
select select "84752"
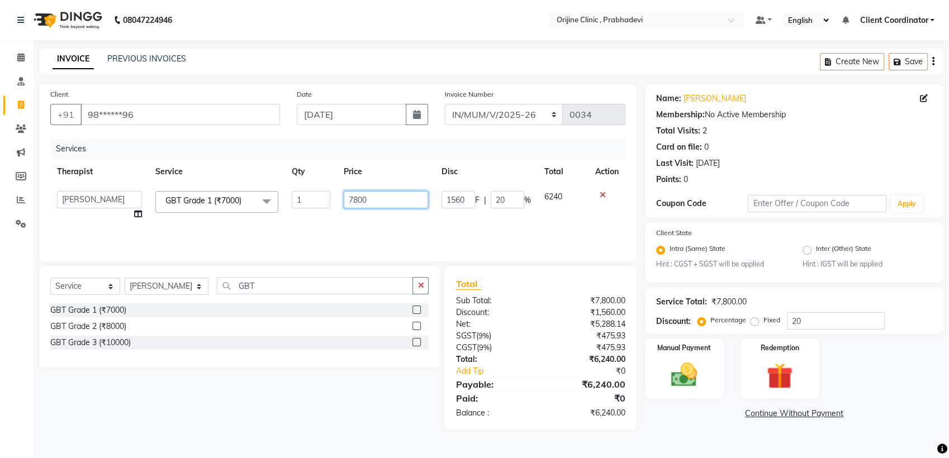
click at [358, 199] on input "7800" at bounding box center [386, 199] width 84 height 17
type input "7900"
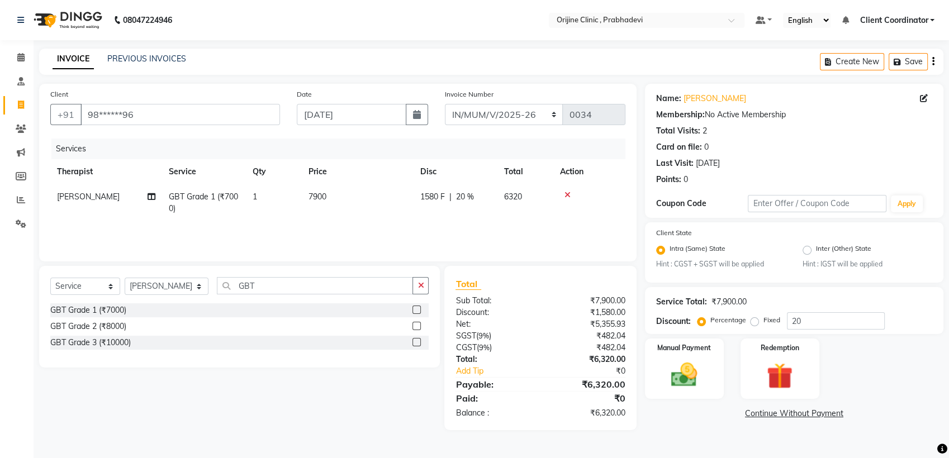
click at [316, 198] on span "7900" at bounding box center [318, 197] width 18 height 10
select select "84752"
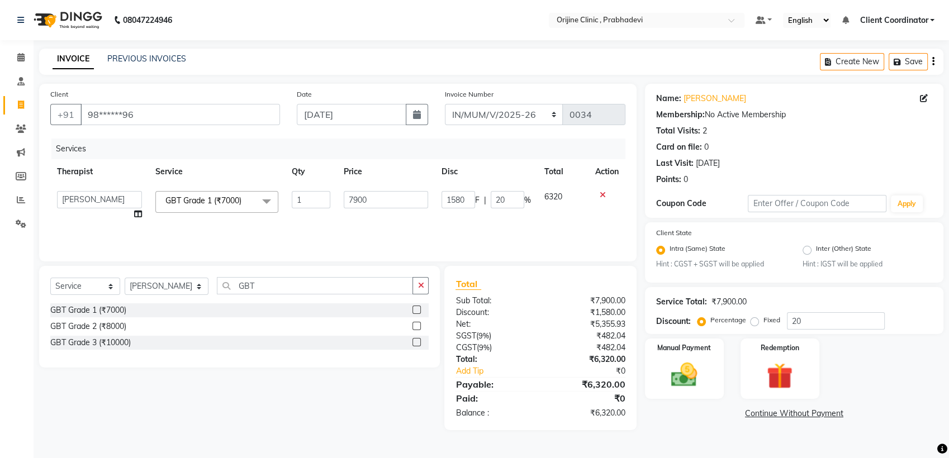
click at [600, 191] on icon at bounding box center [603, 195] width 6 height 8
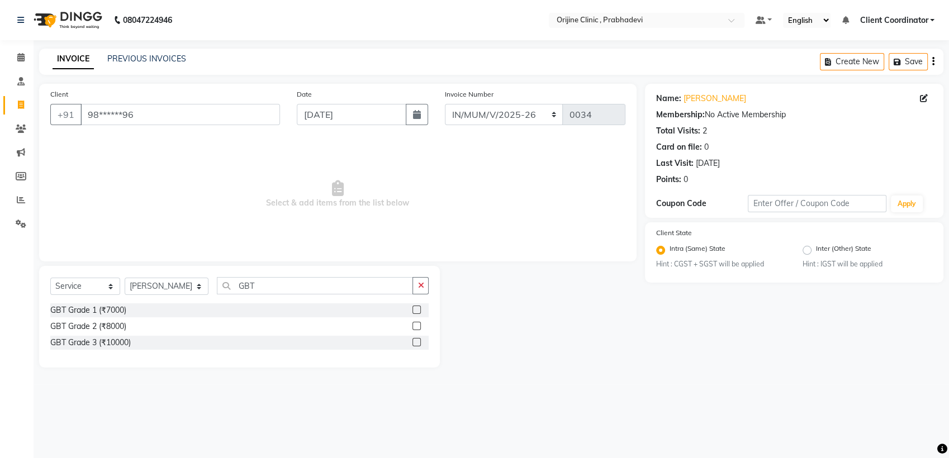
click at [418, 311] on label at bounding box center [417, 310] width 8 height 8
click at [418, 311] on input "checkbox" at bounding box center [416, 310] width 7 height 7
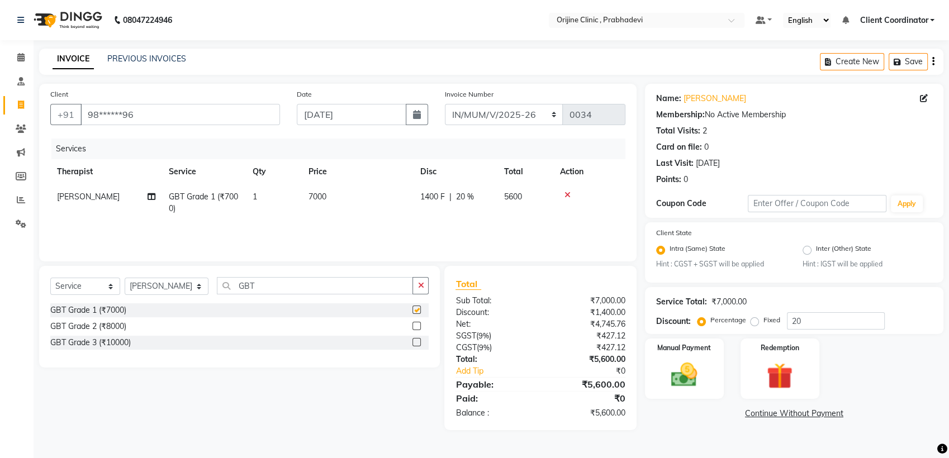
checkbox input "false"
click at [325, 193] on span "7000" at bounding box center [318, 197] width 18 height 10
select select "84752"
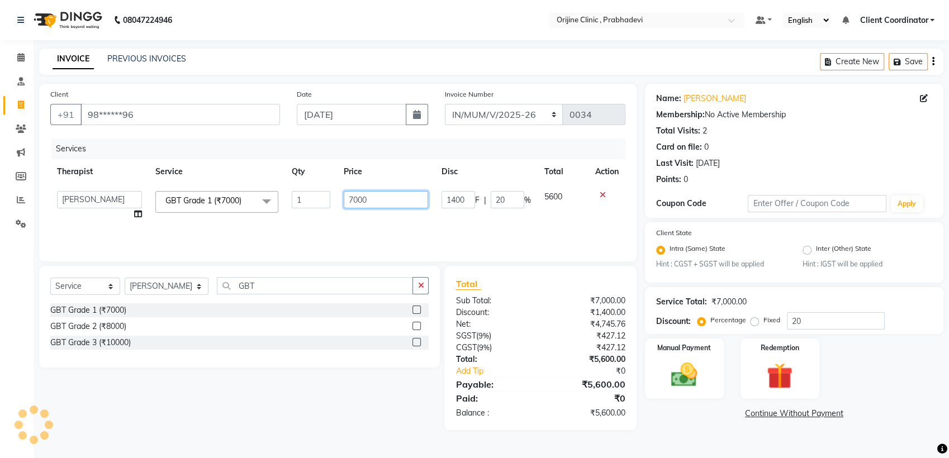
click at [373, 195] on input "7000" at bounding box center [386, 199] width 84 height 17
type input "7"
type input "6600"
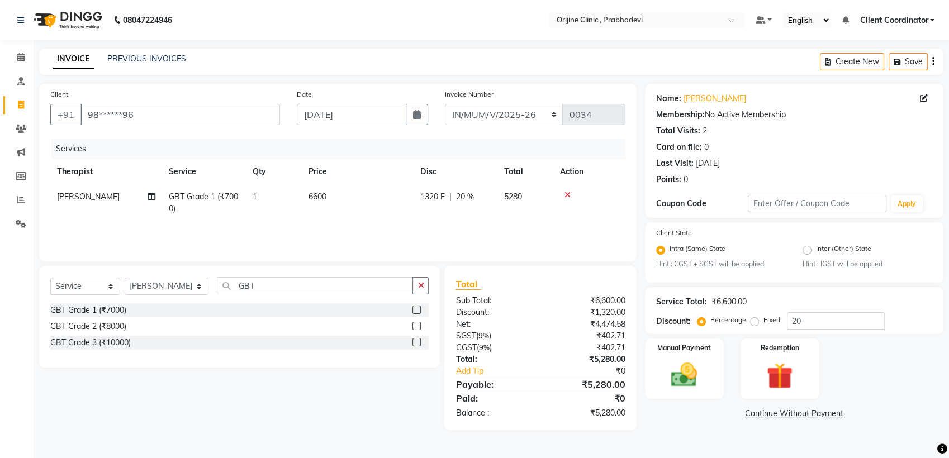
click at [500, 226] on div "Services Therapist Service Qty Price Disc Total Action Dr Ragini Parmar GBT Gra…" at bounding box center [337, 195] width 575 height 112
click at [472, 200] on span "20 %" at bounding box center [465, 197] width 18 height 12
select select "84752"
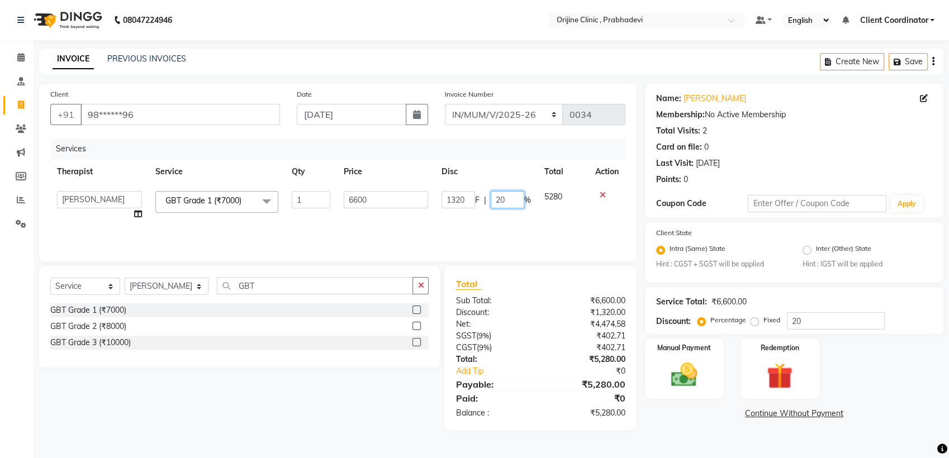
click at [509, 201] on input "20" at bounding box center [508, 199] width 34 height 17
type input "2"
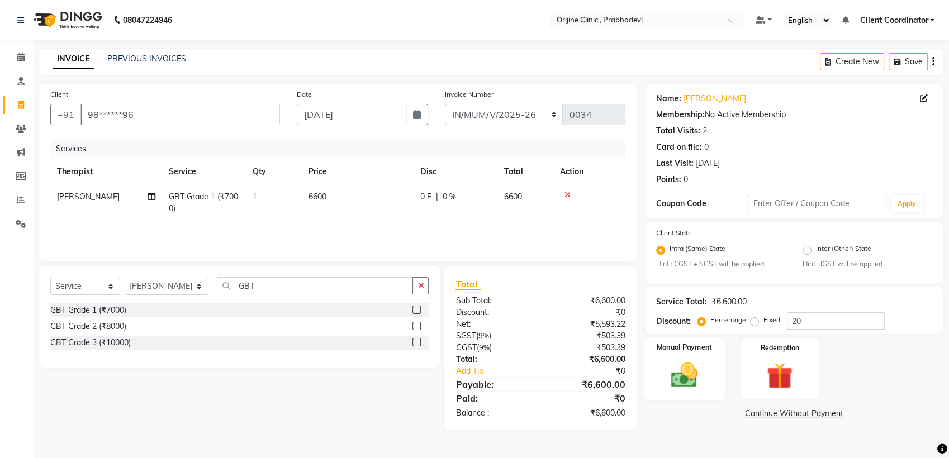
click at [697, 360] on img at bounding box center [684, 375] width 44 height 31
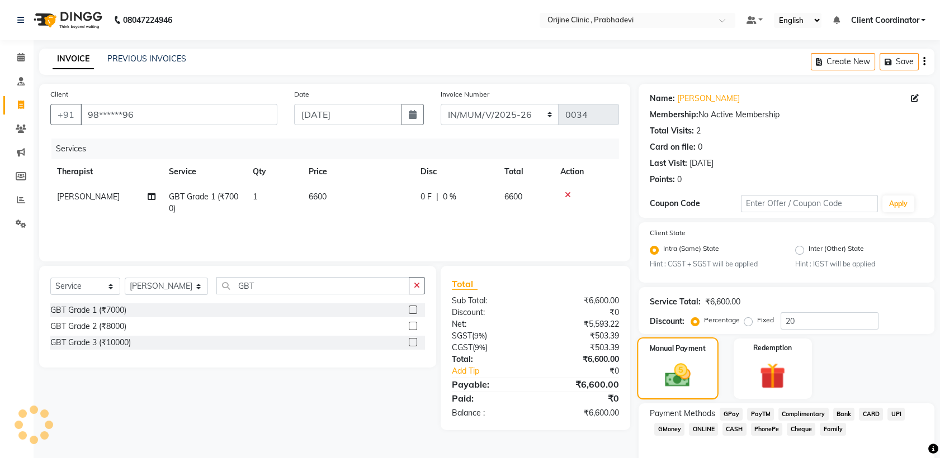
scroll to position [51, 0]
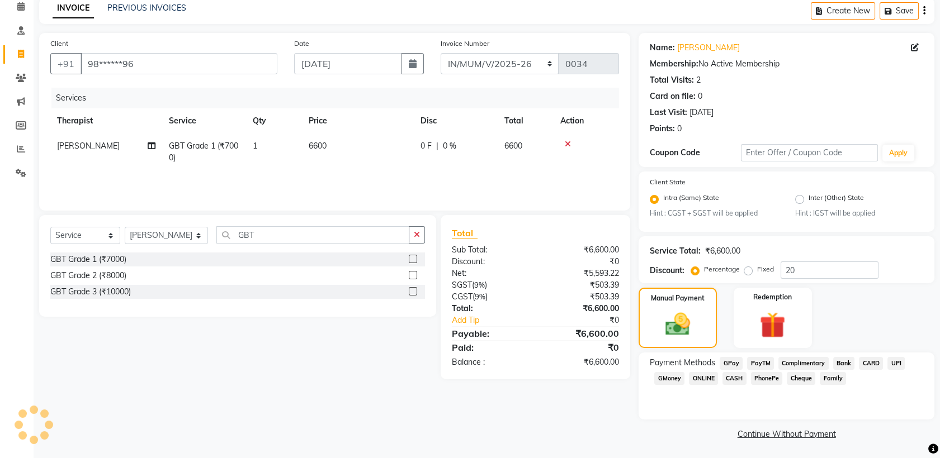
click at [732, 362] on span "GPay" at bounding box center [731, 363] width 23 height 13
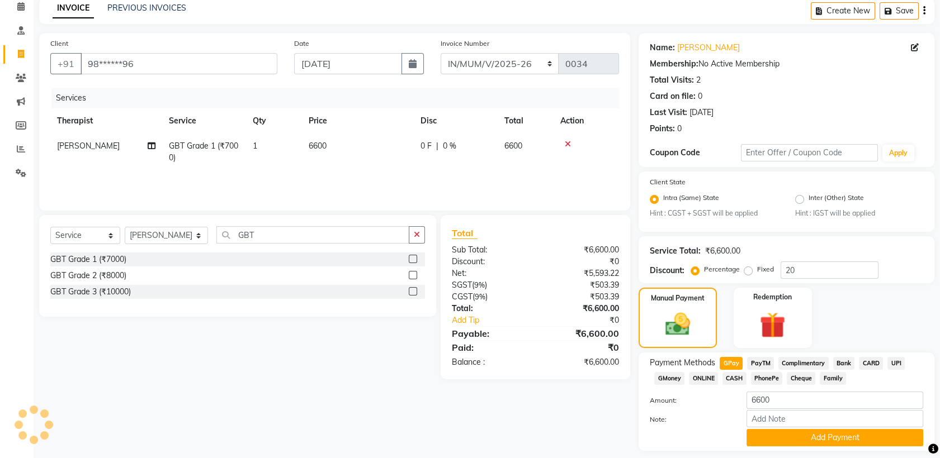
scroll to position [82, 0]
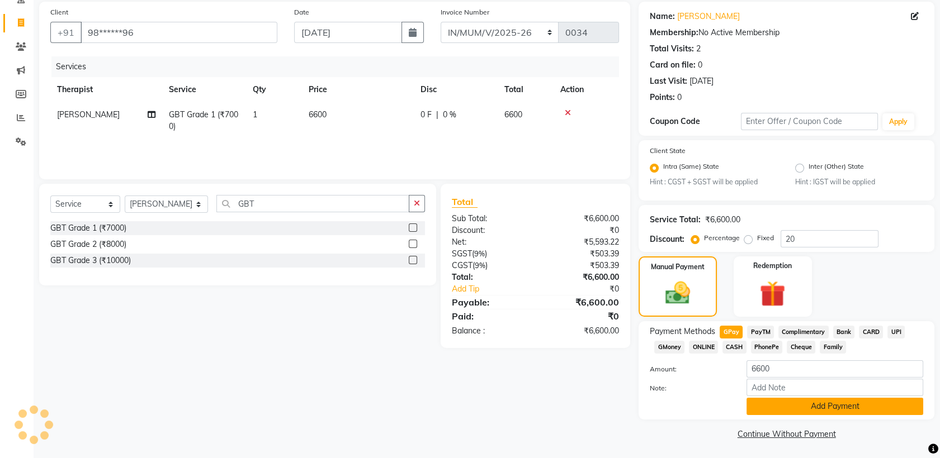
click at [808, 406] on button "Add Payment" at bounding box center [834, 406] width 177 height 17
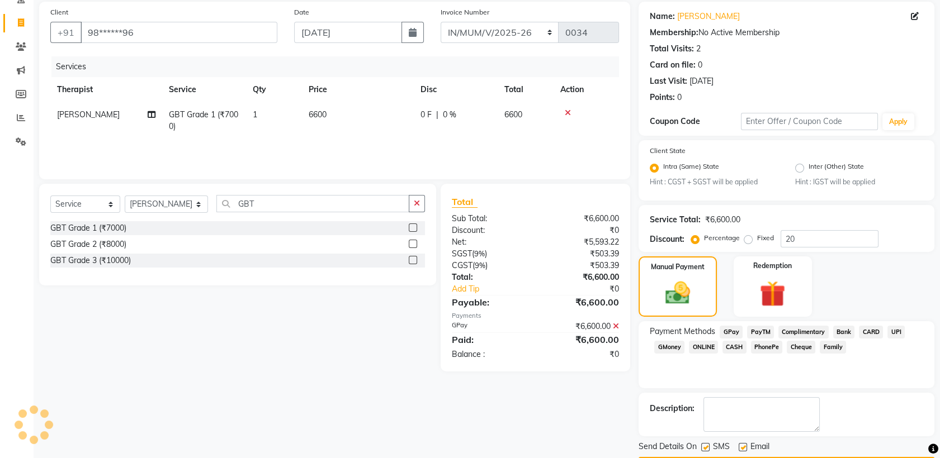
scroll to position [113, 0]
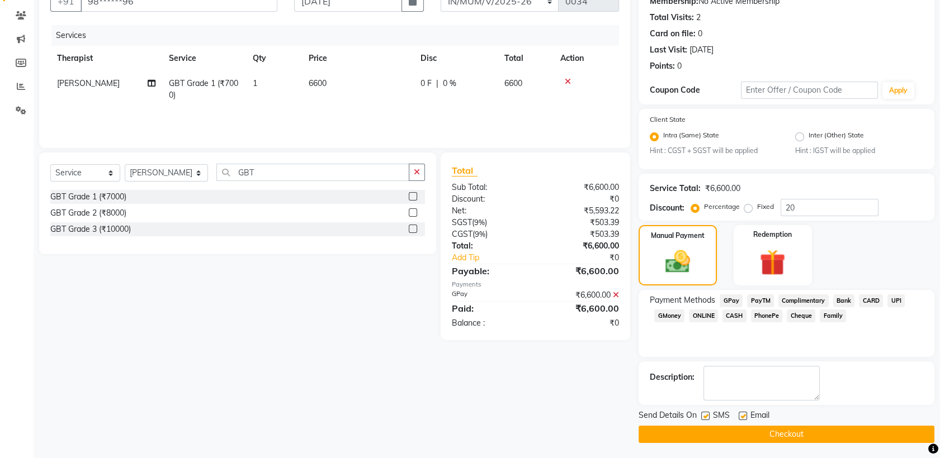
click at [705, 415] on label at bounding box center [705, 416] width 8 height 8
click at [705, 415] on input "checkbox" at bounding box center [704, 416] width 7 height 7
checkbox input "false"
click at [742, 412] on label at bounding box center [743, 416] width 8 height 8
click at [742, 413] on input "checkbox" at bounding box center [742, 416] width 7 height 7
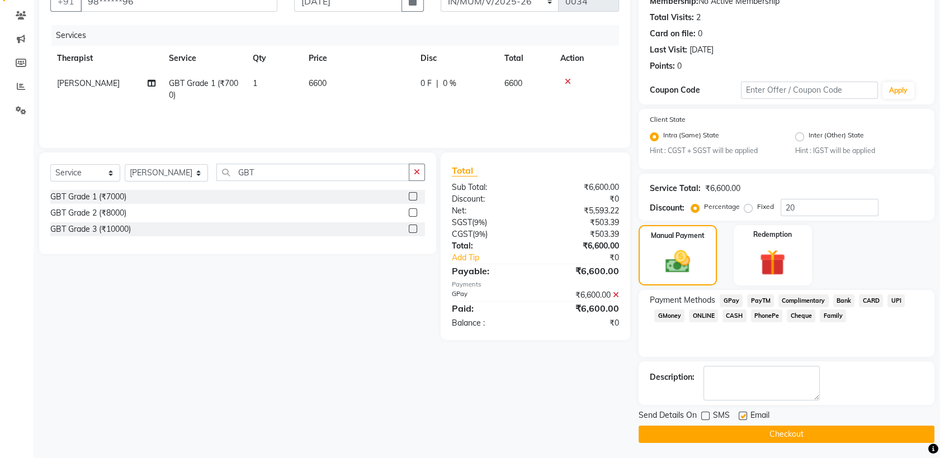
checkbox input "false"
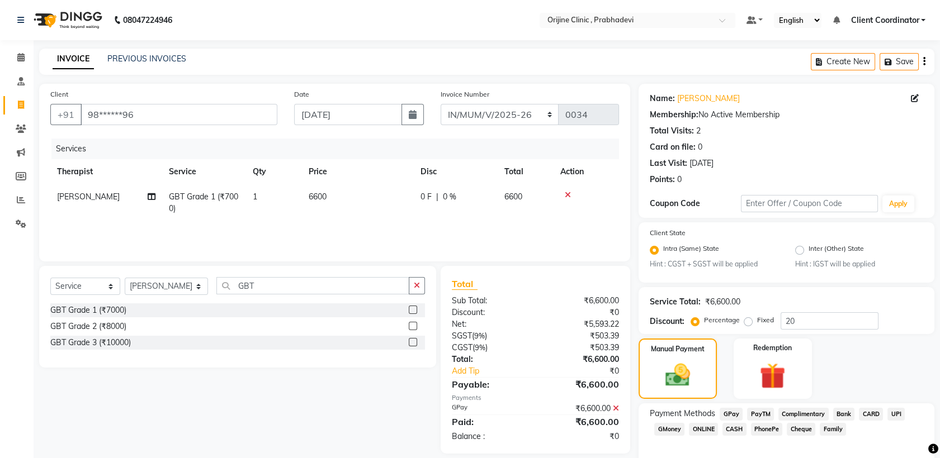
click at [924, 61] on icon "button" at bounding box center [924, 61] width 2 height 1
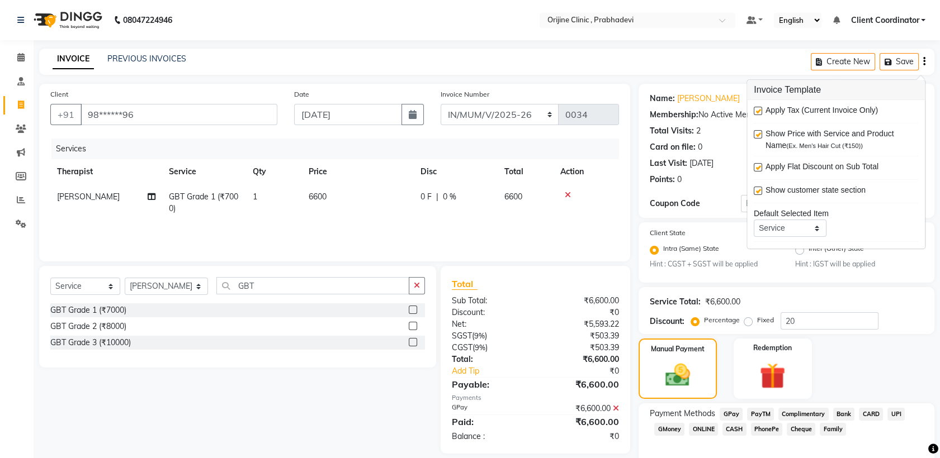
click at [758, 110] on label at bounding box center [758, 111] width 8 height 8
click at [758, 110] on input "checkbox" at bounding box center [757, 111] width 7 height 7
checkbox input "false"
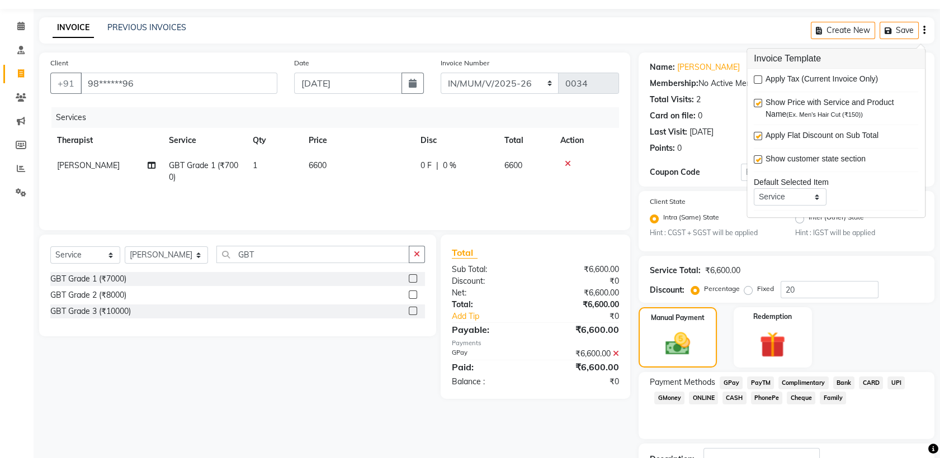
scroll to position [113, 0]
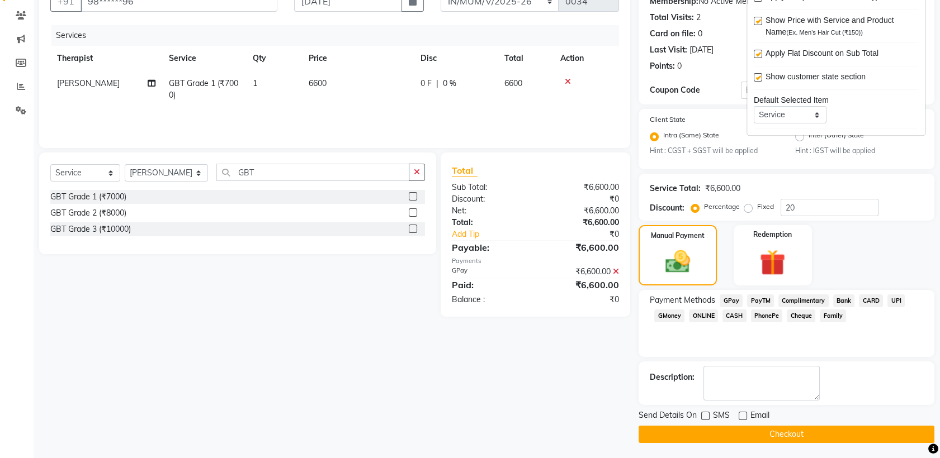
click at [699, 429] on button "Checkout" at bounding box center [786, 434] width 296 height 17
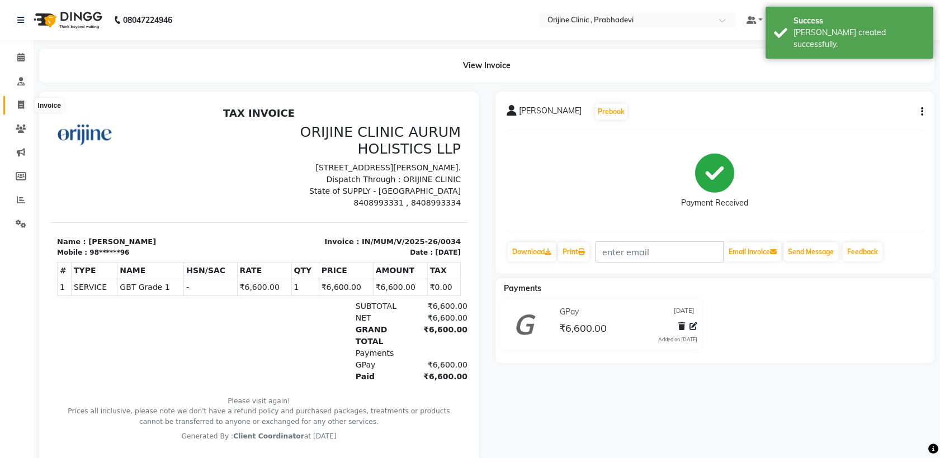
click at [21, 103] on icon at bounding box center [21, 105] width 6 height 8
select select "service"
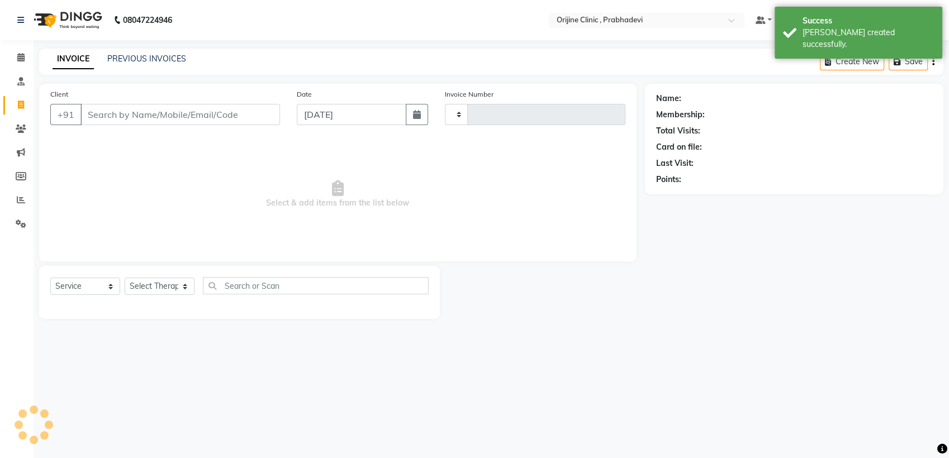
type input "0001"
select select "8675"
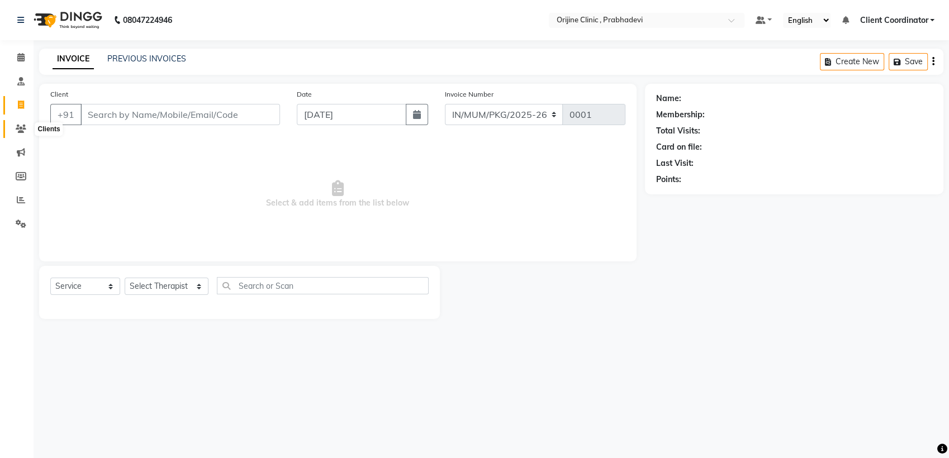
click at [20, 123] on span at bounding box center [21, 129] width 20 height 13
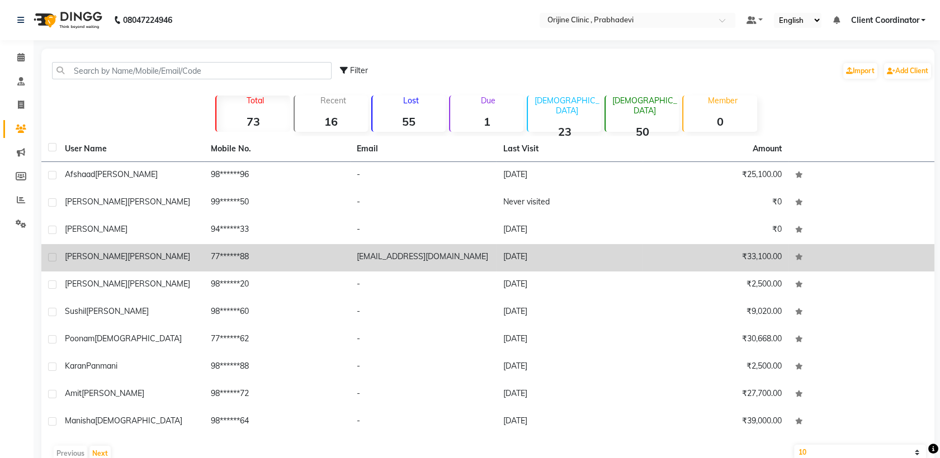
click at [248, 256] on td "77******88" at bounding box center [277, 257] width 146 height 27
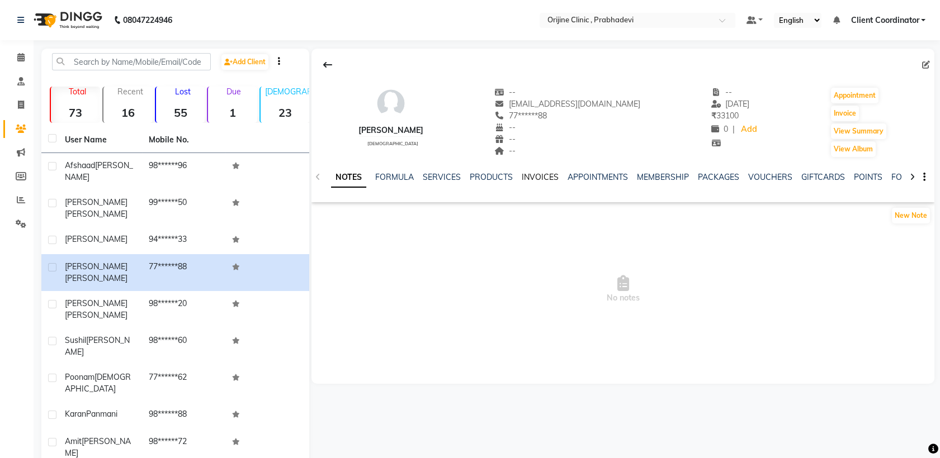
click at [542, 181] on link "INVOICES" at bounding box center [540, 177] width 37 height 10
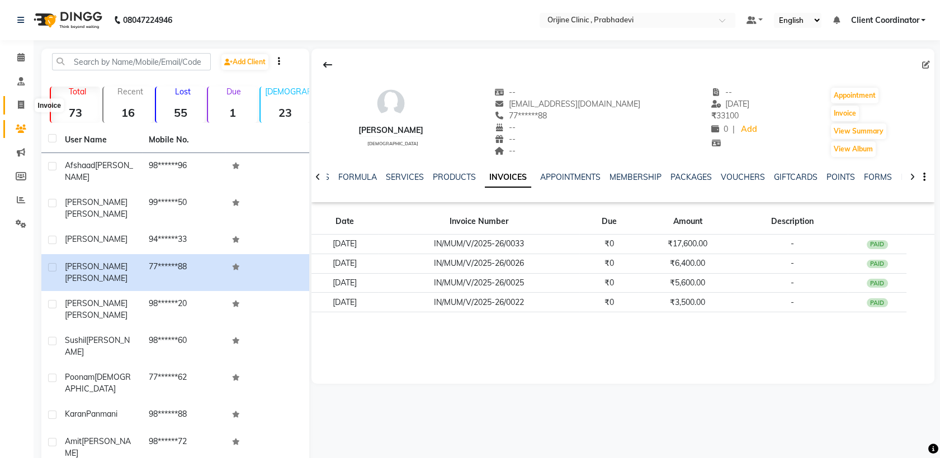
click at [21, 108] on icon at bounding box center [21, 105] width 6 height 8
select select "service"
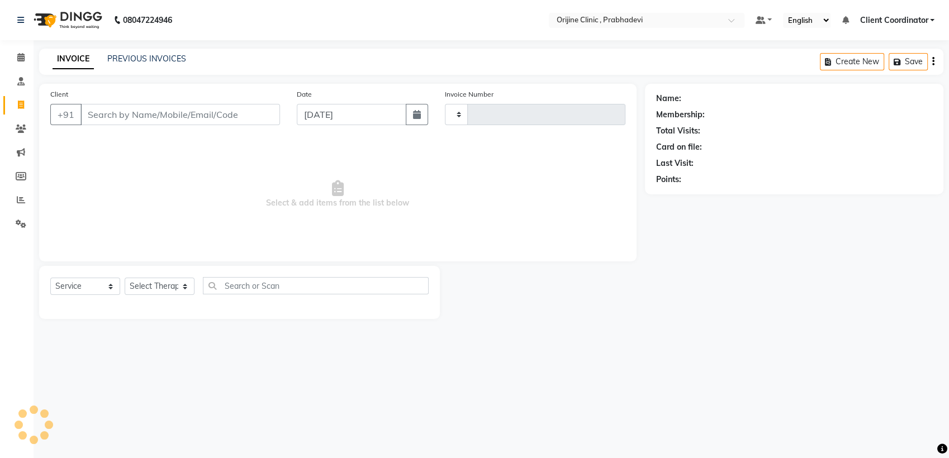
click at [193, 113] on input "Client" at bounding box center [181, 114] width 200 height 21
type input "0001"
select select "8675"
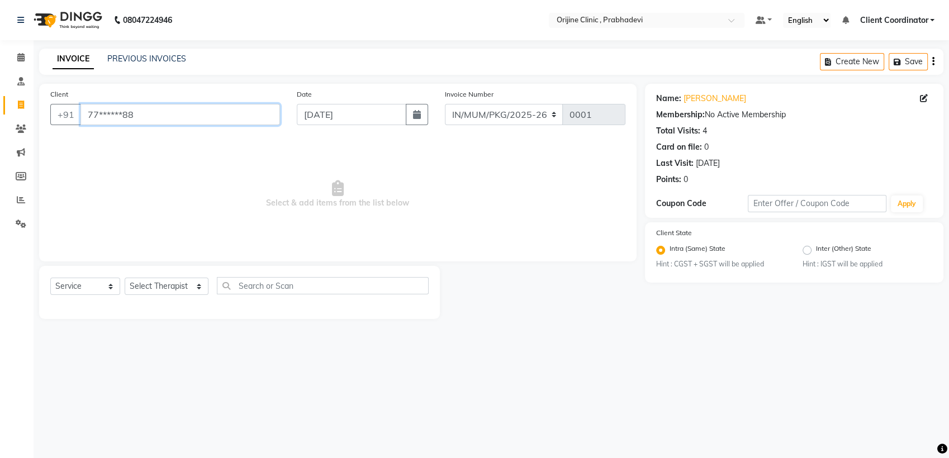
click at [146, 121] on input "77******88" at bounding box center [181, 114] width 200 height 21
type input "7"
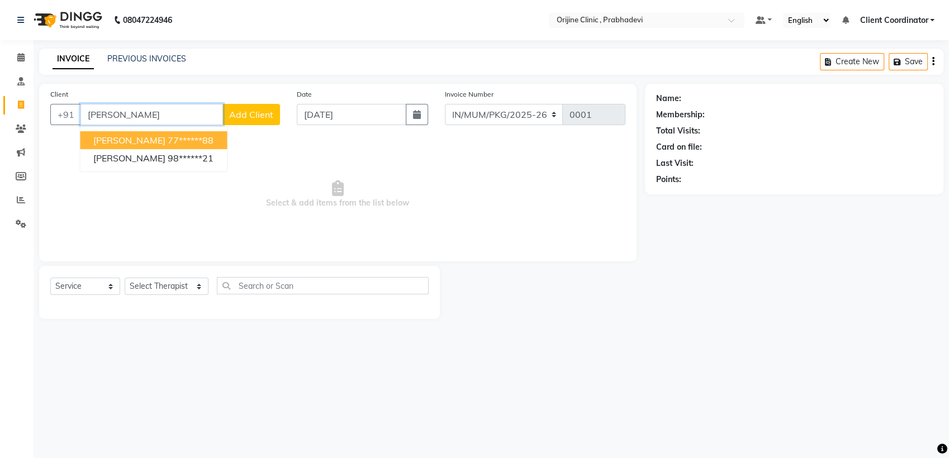
click at [152, 145] on span "[PERSON_NAME]" at bounding box center [129, 140] width 72 height 11
type input "77******88"
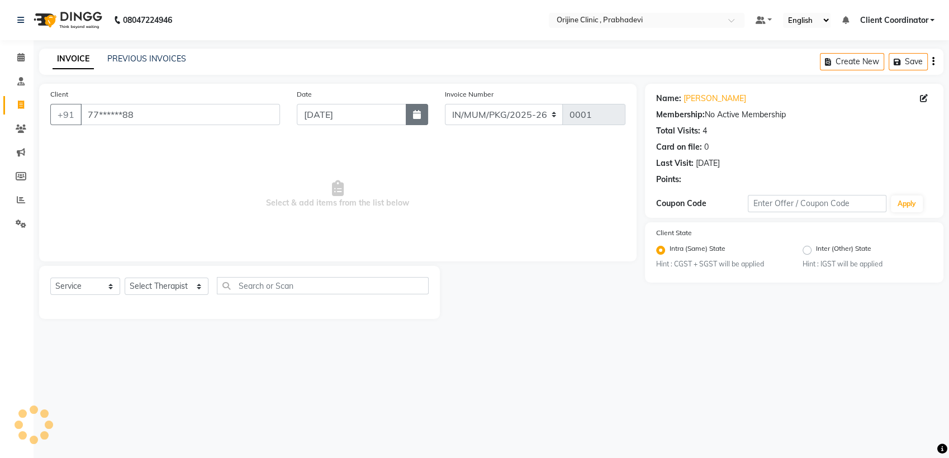
click at [423, 117] on button "button" at bounding box center [417, 114] width 22 height 21
select select "9"
select select "2025"
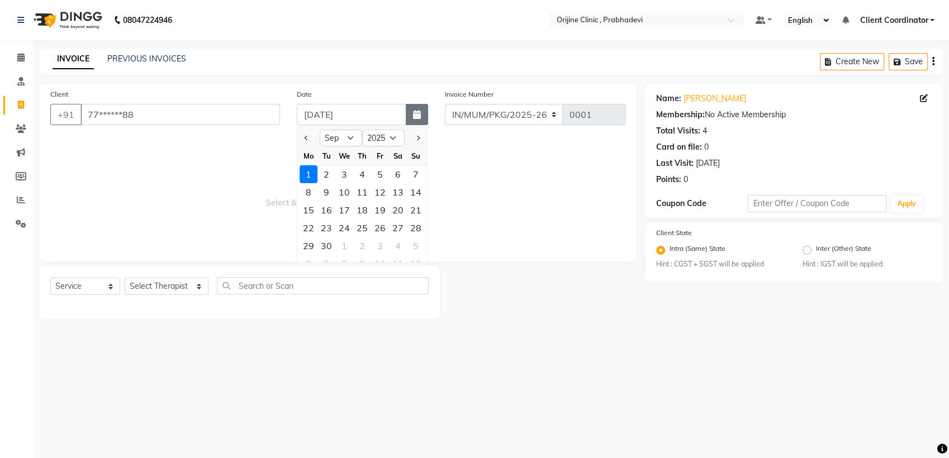
click at [418, 117] on icon "button" at bounding box center [417, 114] width 8 height 9
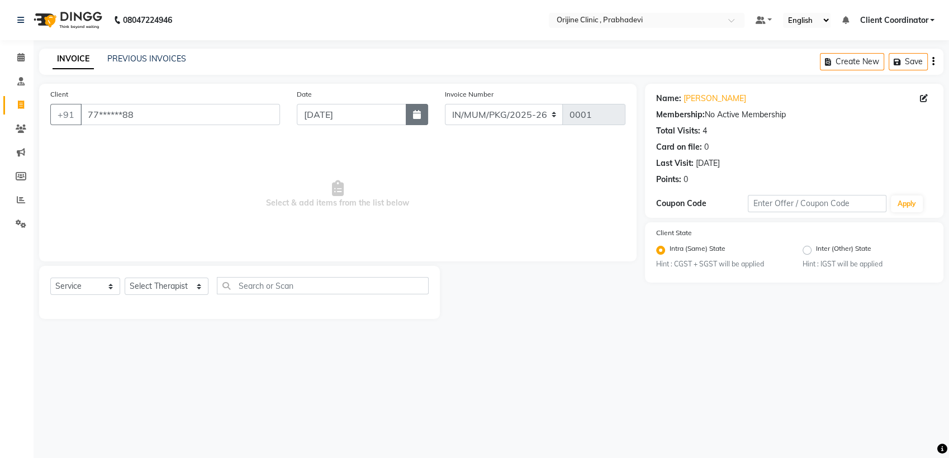
click at [418, 114] on icon "button" at bounding box center [417, 114] width 8 height 9
select select "9"
select select "2025"
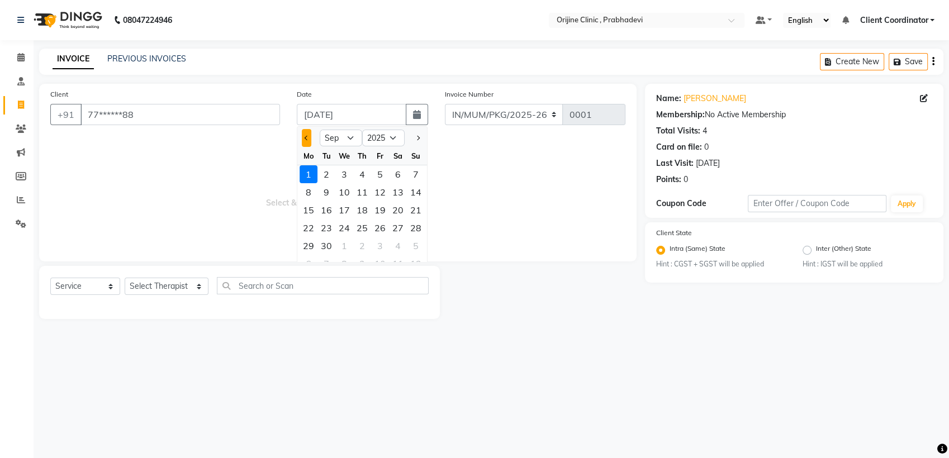
click at [308, 141] on button "Previous month" at bounding box center [307, 138] width 10 height 18
click at [307, 140] on button "Previous month" at bounding box center [307, 138] width 10 height 18
select select "7"
click at [309, 209] on div "14" at bounding box center [309, 210] width 18 height 18
type input "14-07-2025"
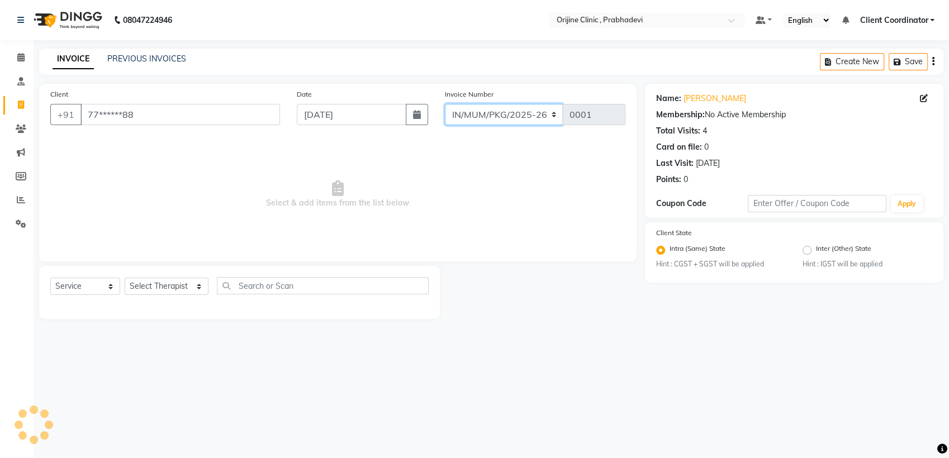
click at [530, 110] on select "MUMVCH25-26 IN/MUM/PKG/2025-26 IN/MUM/V/2025-26" at bounding box center [504, 114] width 119 height 21
select select "8674"
click at [445, 104] on select "MUMVCH25-26 IN/MUM/PKG/2025-26 IN/MUM/V/2025-26" at bounding box center [504, 114] width 119 height 21
click at [183, 288] on select "Select Therapist [PERSON_NAME] [PERSON_NAME] [PERSON_NAME] [PERSON_NAME] A Assi…" at bounding box center [167, 286] width 84 height 17
type input "0001"
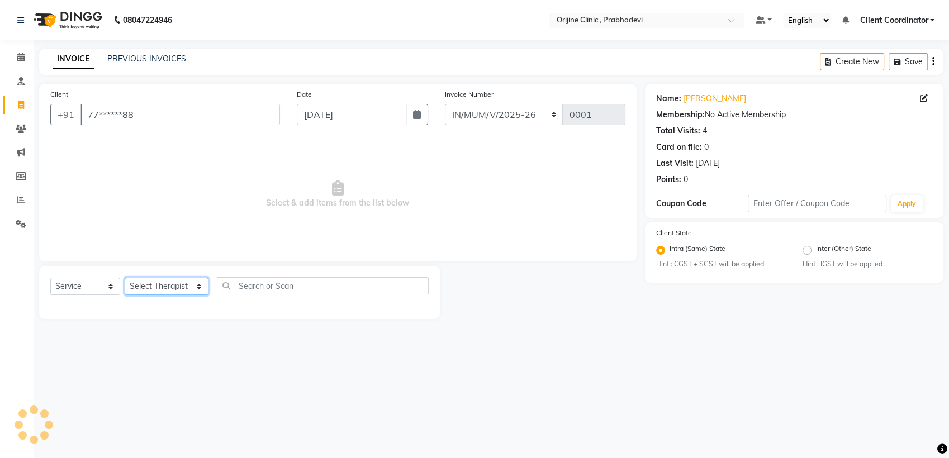
select select "8675"
select select "84752"
click at [125, 278] on select "Select Therapist [PERSON_NAME] [PERSON_NAME] [PERSON_NAME] [PERSON_NAME] A Assi…" at bounding box center [167, 286] width 84 height 17
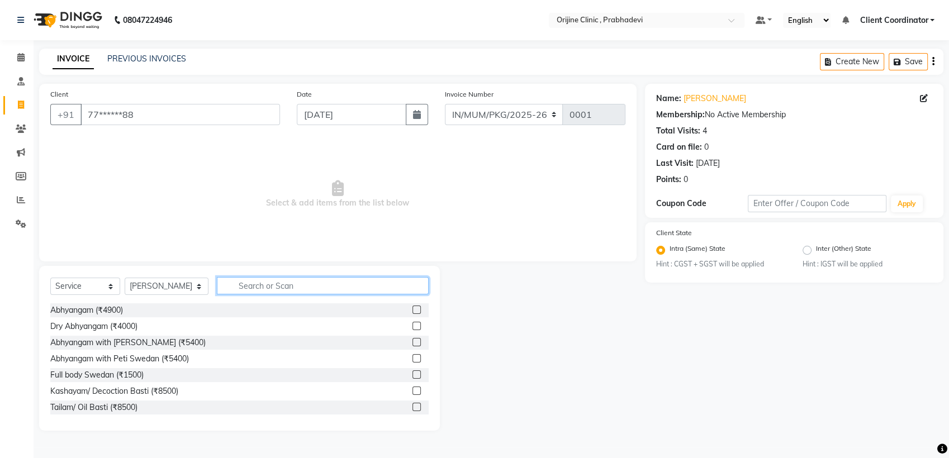
click at [254, 290] on input "text" at bounding box center [323, 285] width 212 height 17
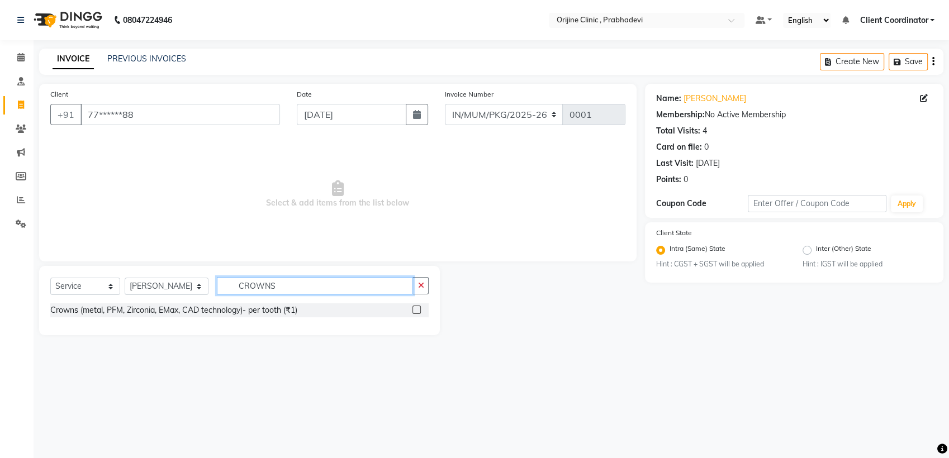
type input "CROWNS"
click at [415, 305] on div at bounding box center [421, 311] width 16 height 14
click at [417, 310] on label at bounding box center [417, 310] width 8 height 8
click at [417, 310] on input "checkbox" at bounding box center [416, 310] width 7 height 7
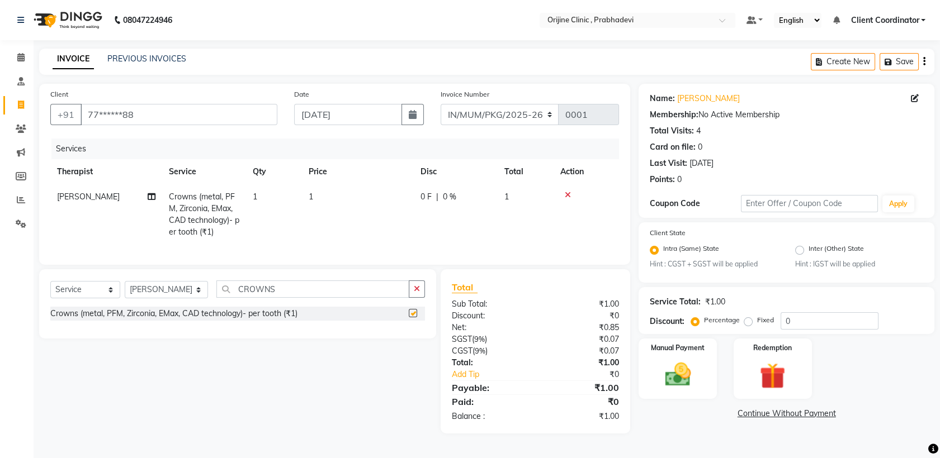
checkbox input "false"
click at [315, 193] on td "1" at bounding box center [358, 214] width 112 height 60
select select "84752"
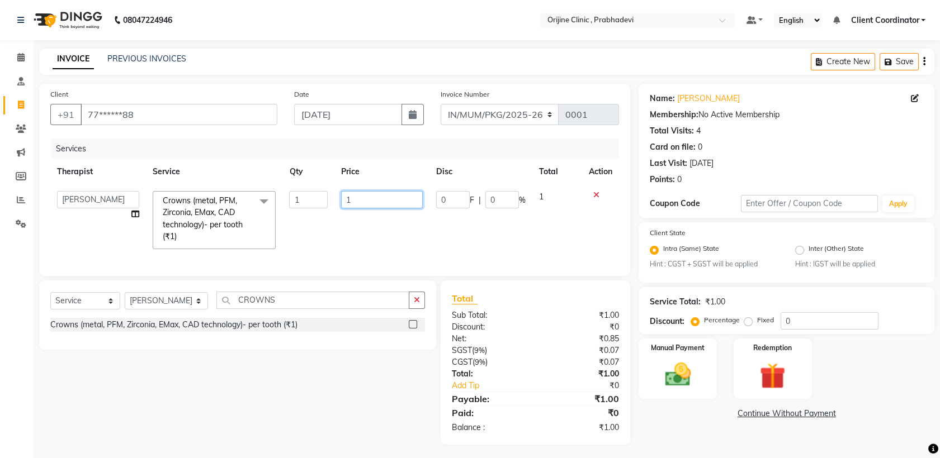
click at [363, 202] on input "1" at bounding box center [382, 199] width 82 height 17
type input "18000"
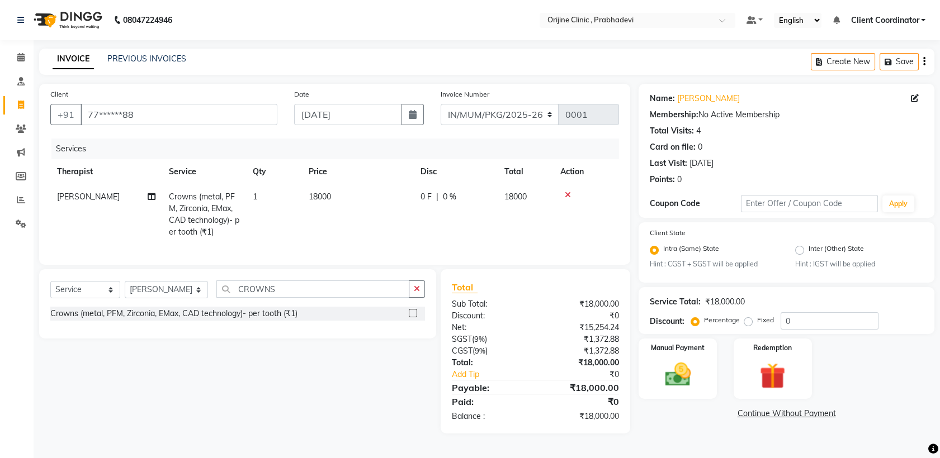
click at [259, 195] on td "1" at bounding box center [274, 214] width 56 height 60
select select "84752"
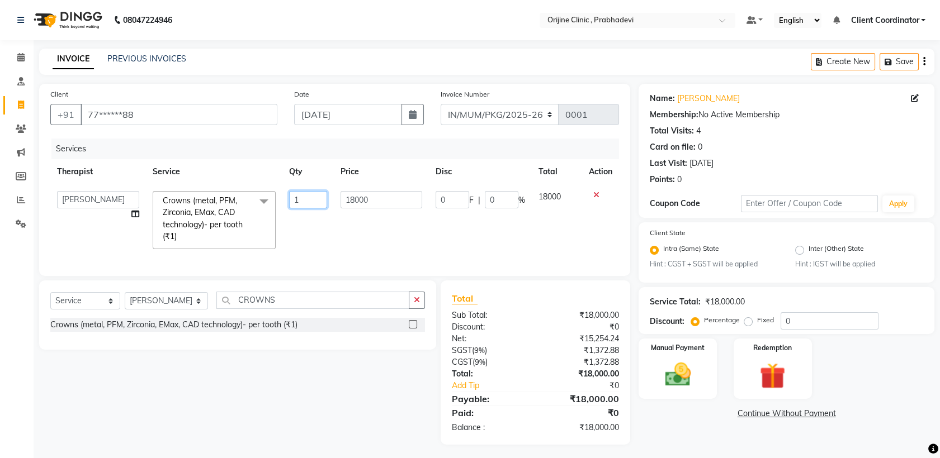
click at [300, 197] on input "1" at bounding box center [308, 199] width 38 height 17
type input "3"
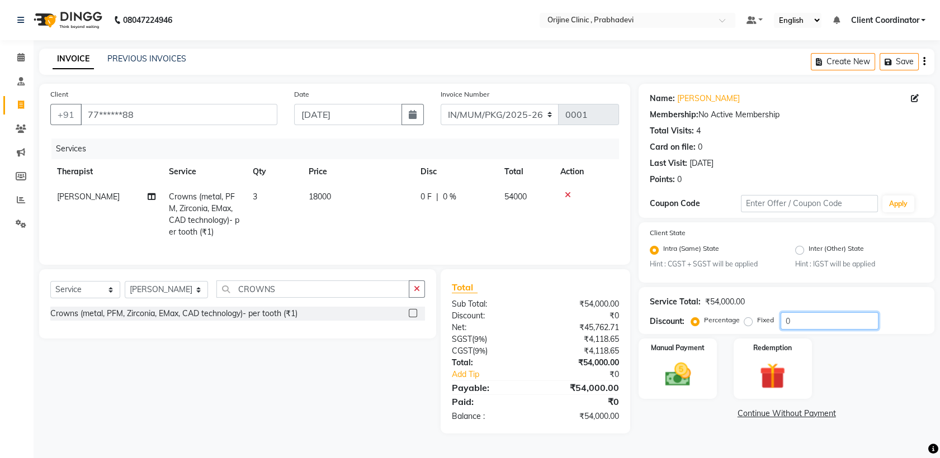
click at [823, 321] on input "0" at bounding box center [829, 321] width 98 height 17
type input "20"
click at [430, 390] on div "Select Service Product Membership Package Voucher Prepaid Gift Card Select Ther…" at bounding box center [233, 351] width 405 height 164
click at [518, 113] on select "MUMVCH25-26 IN/MUM/PKG/2025-26 IN/MUM/V/2025-26" at bounding box center [500, 114] width 119 height 21
select select "8674"
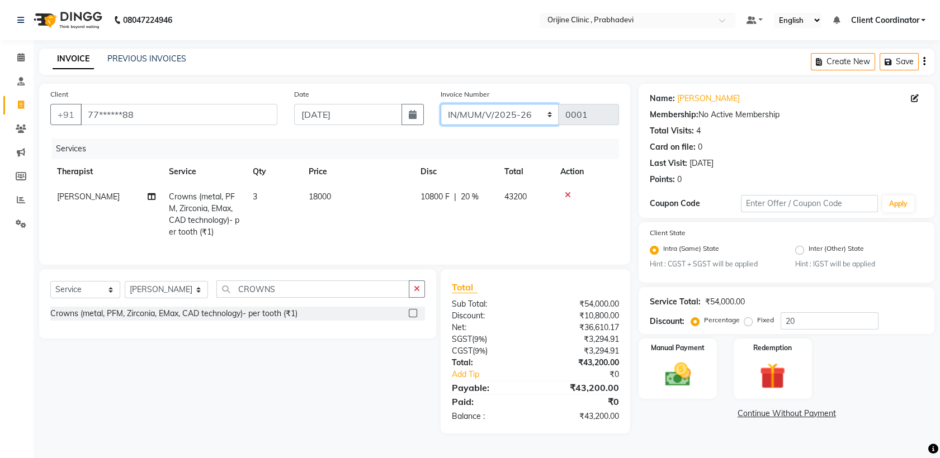
click at [441, 104] on select "MUMVCH25-26 IN/MUM/PKG/2025-26 IN/MUM/V/2025-26" at bounding box center [500, 114] width 119 height 21
type input "0035"
click at [669, 363] on img at bounding box center [678, 375] width 44 height 31
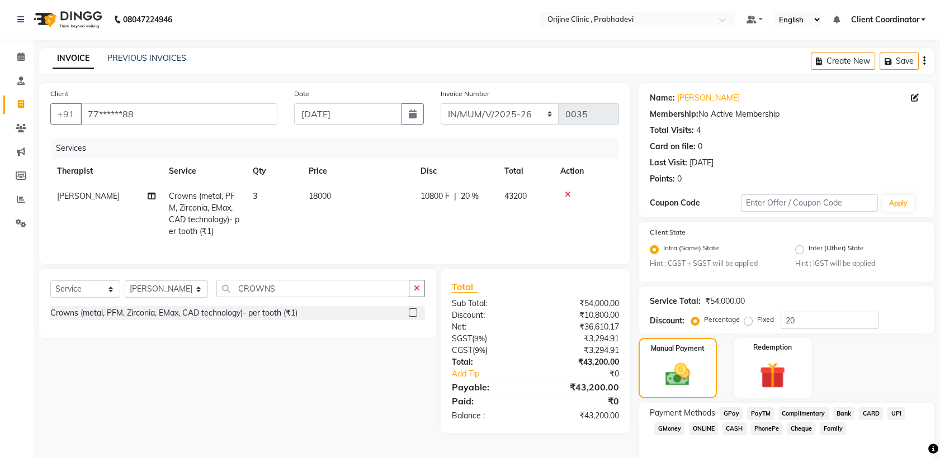
scroll to position [51, 0]
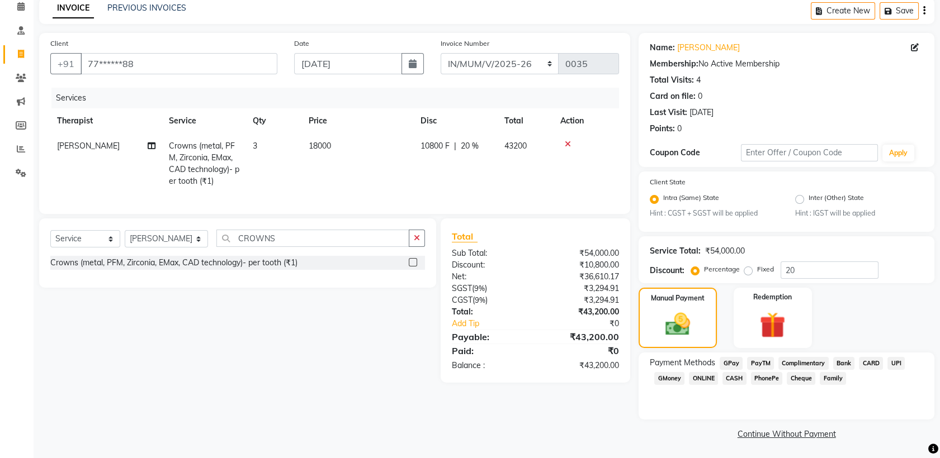
click at [735, 362] on span "GPay" at bounding box center [731, 363] width 23 height 13
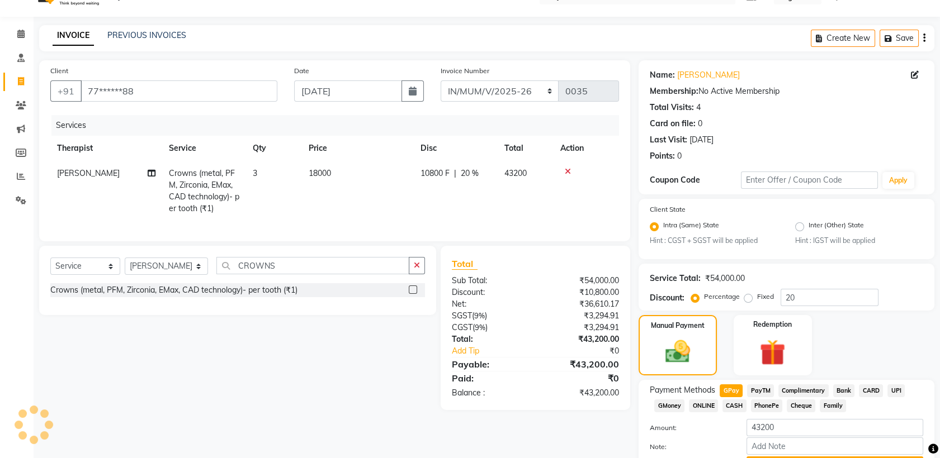
scroll to position [0, 0]
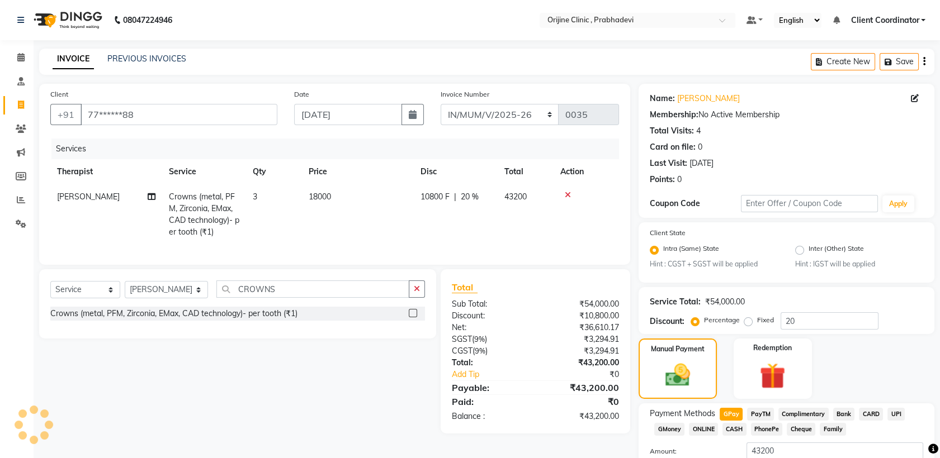
click at [925, 61] on div "Create New Save" at bounding box center [873, 62] width 124 height 26
click at [924, 61] on icon "button" at bounding box center [924, 61] width 2 height 1
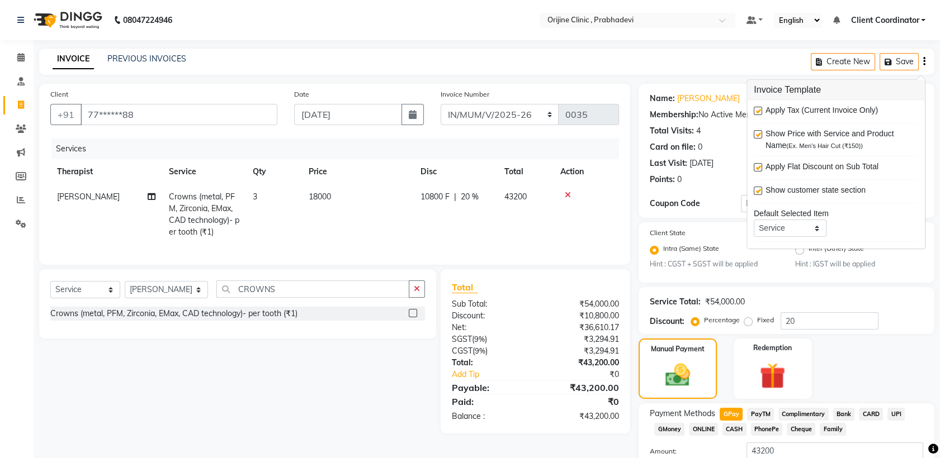
click at [760, 111] on label at bounding box center [758, 111] width 8 height 8
click at [760, 111] on input "checkbox" at bounding box center [757, 111] width 7 height 7
checkbox input "false"
click at [361, 368] on div "Select Service Product Membership Package Voucher Prepaid Gift Card Select Ther…" at bounding box center [233, 339] width 405 height 141
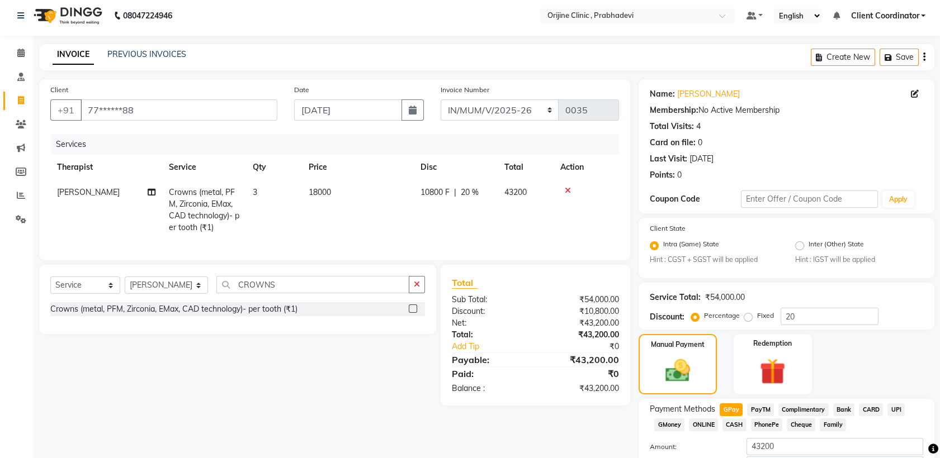
scroll to position [82, 0]
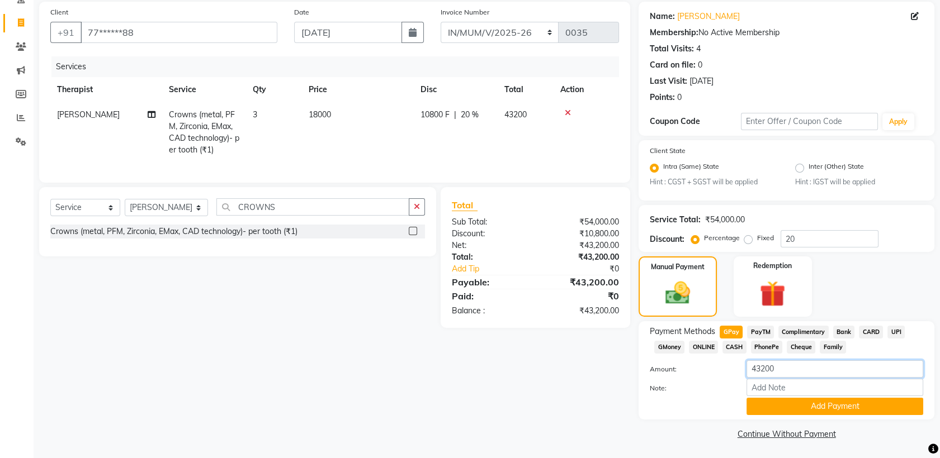
click at [798, 373] on input "43200" at bounding box center [834, 369] width 177 height 17
type input "4"
type input "20000"
click at [806, 402] on button "Add Payment" at bounding box center [834, 406] width 177 height 17
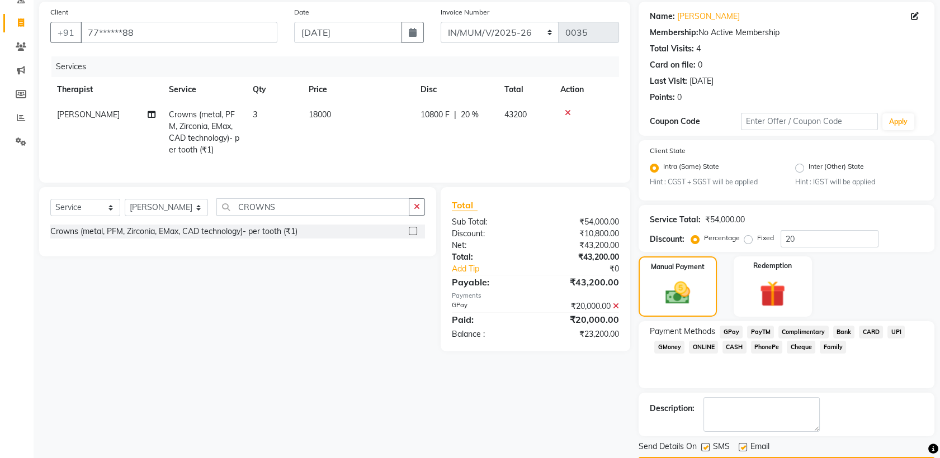
scroll to position [113, 0]
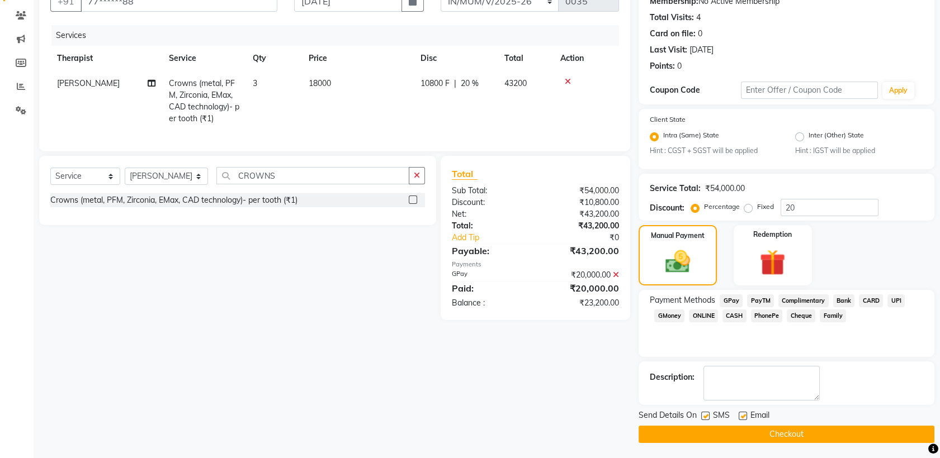
click at [704, 414] on label at bounding box center [705, 416] width 8 height 8
click at [704, 414] on input "checkbox" at bounding box center [704, 416] width 7 height 7
checkbox input "false"
click at [742, 412] on label at bounding box center [743, 416] width 8 height 8
click at [742, 413] on input "checkbox" at bounding box center [742, 416] width 7 height 7
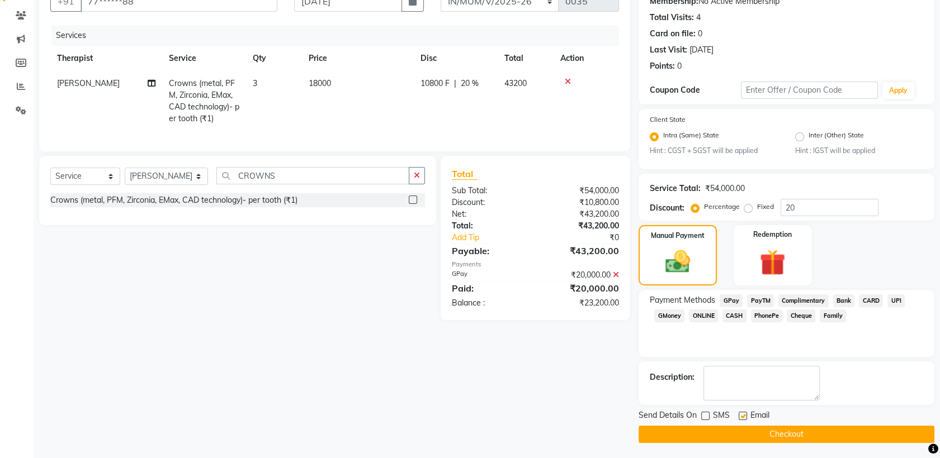
checkbox input "false"
click at [738, 315] on span "CASH" at bounding box center [734, 316] width 24 height 13
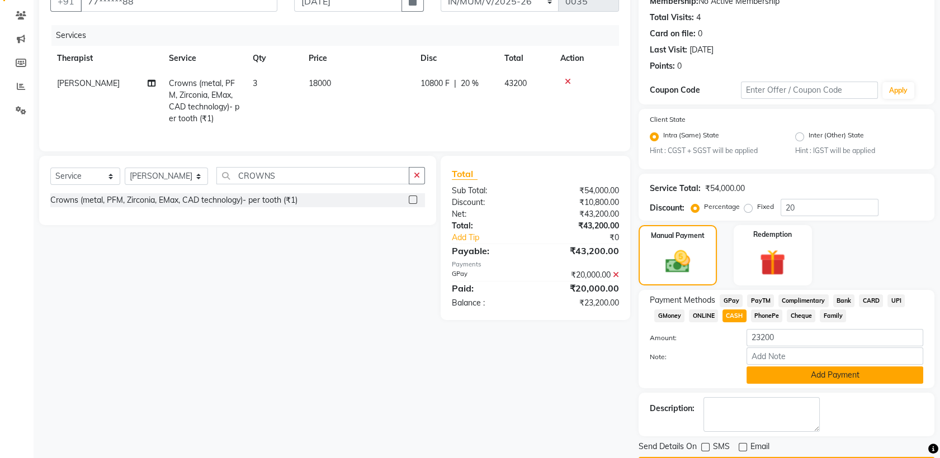
scroll to position [145, 0]
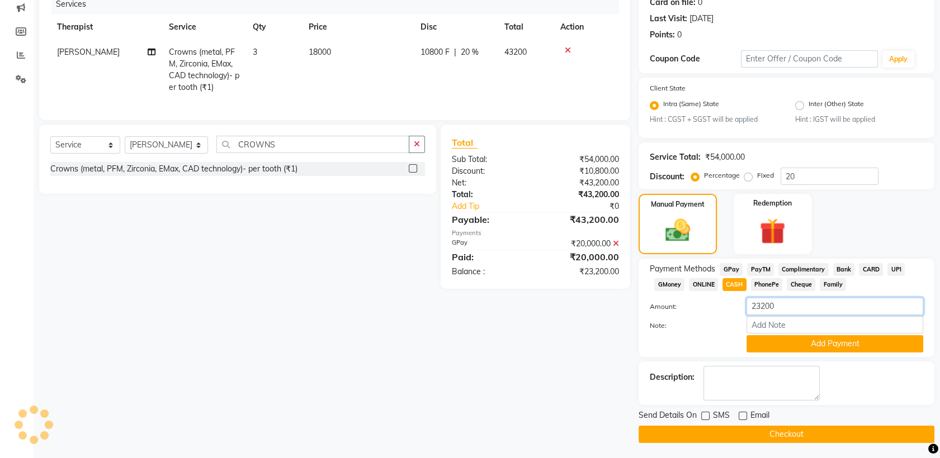
click at [780, 307] on input "23200" at bounding box center [834, 306] width 177 height 17
type input "2"
click at [731, 434] on button "Checkout" at bounding box center [786, 434] width 296 height 17
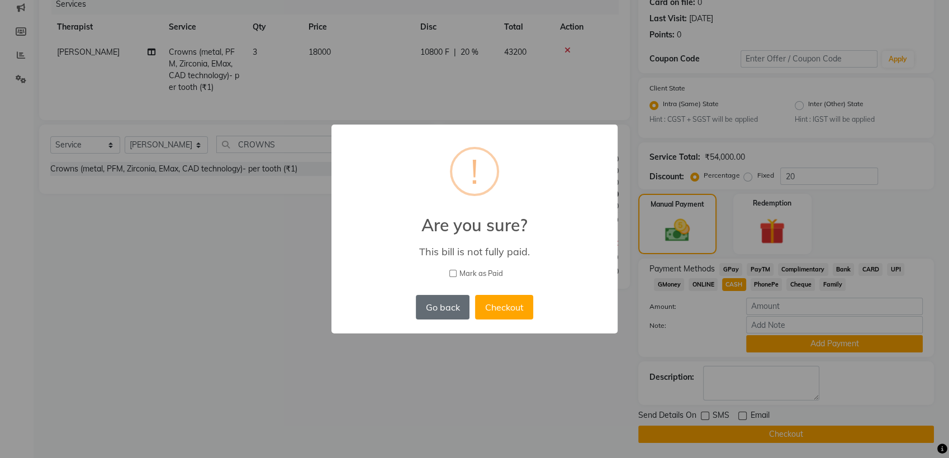
click at [443, 308] on button "Go back" at bounding box center [443, 307] width 54 height 25
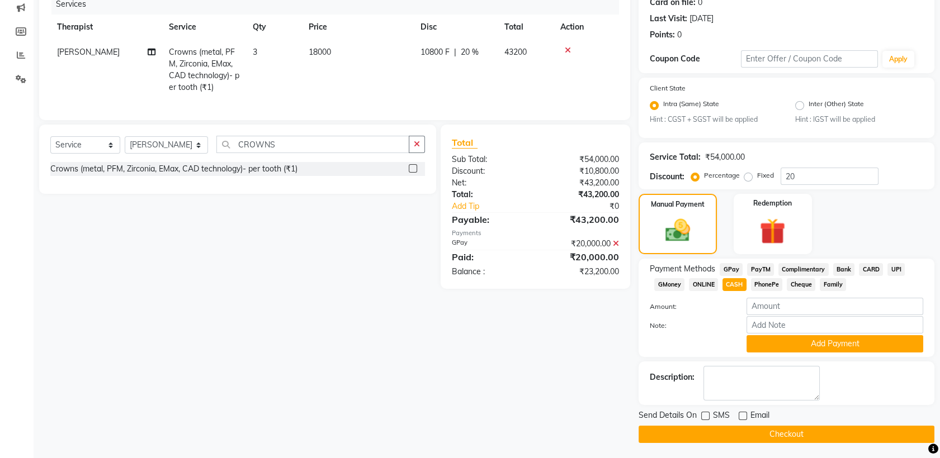
scroll to position [0, 0]
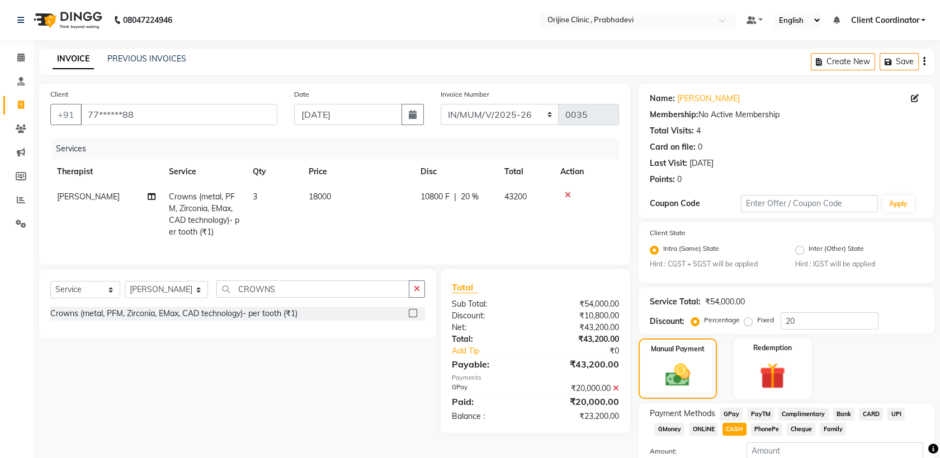
click at [568, 195] on icon at bounding box center [568, 195] width 6 height 8
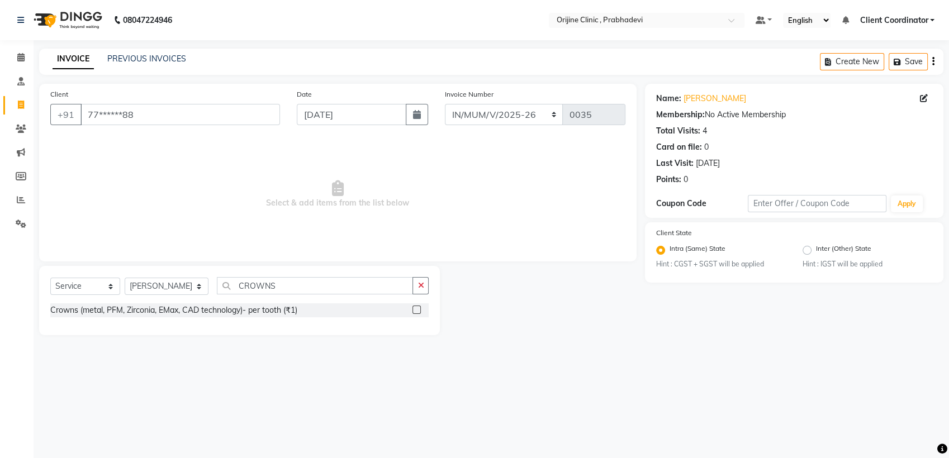
click at [416, 309] on label at bounding box center [417, 310] width 8 height 8
click at [416, 309] on input "checkbox" at bounding box center [416, 310] width 7 height 7
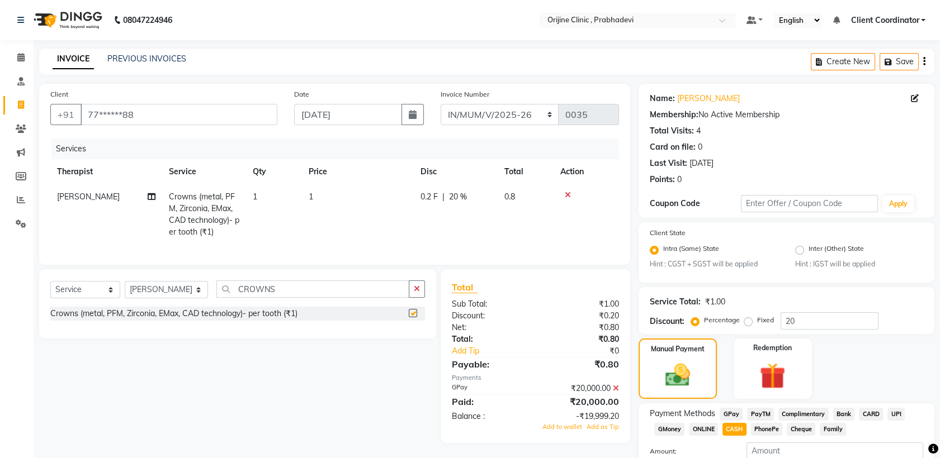
checkbox input "false"
click at [565, 187] on td at bounding box center [585, 214] width 65 height 60
click at [567, 191] on icon at bounding box center [568, 195] width 6 height 8
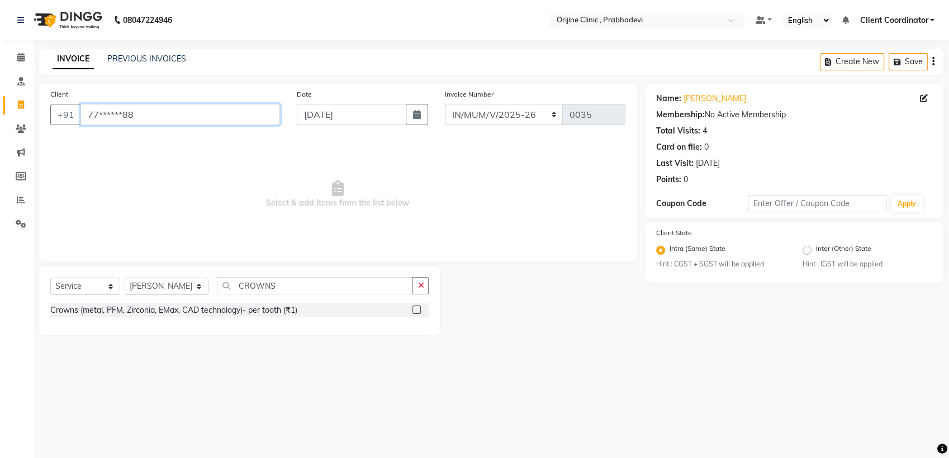
click at [224, 112] on input "77******88" at bounding box center [181, 114] width 200 height 21
type input "7"
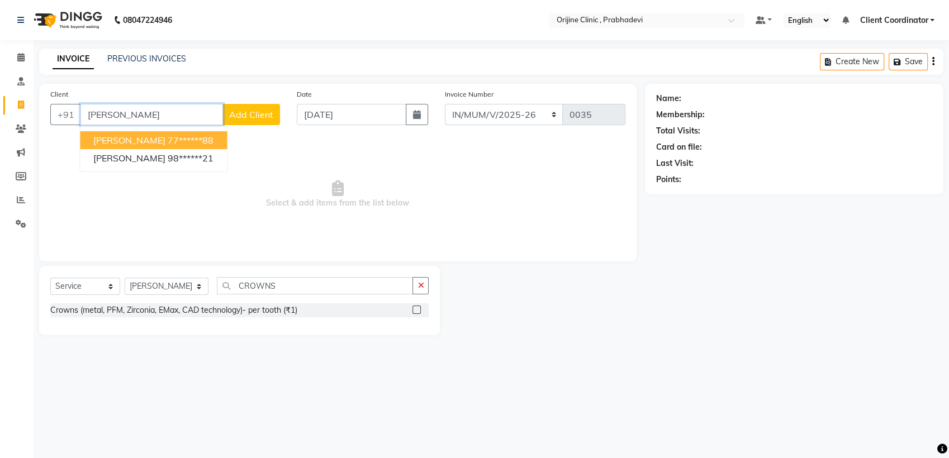
click at [168, 140] on ngb-highlight "77******88" at bounding box center [191, 140] width 46 height 11
type input "77******88"
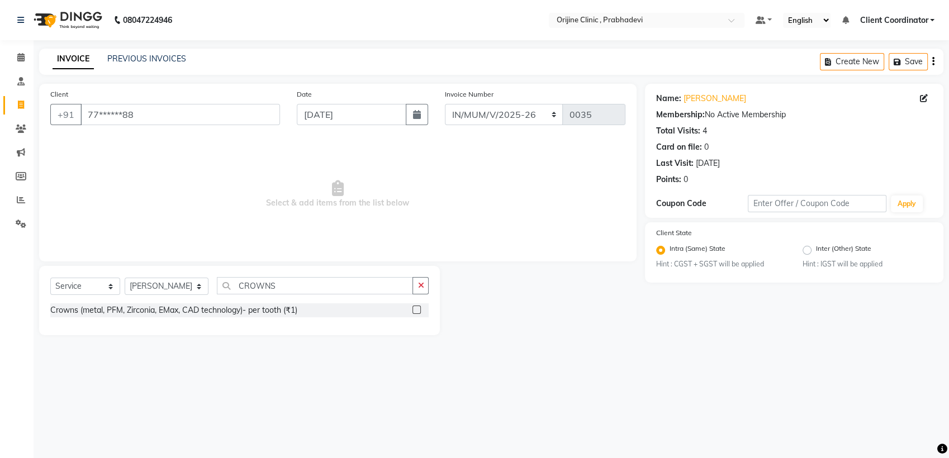
click at [417, 306] on label at bounding box center [417, 310] width 8 height 8
click at [417, 307] on input "checkbox" at bounding box center [416, 310] width 7 height 7
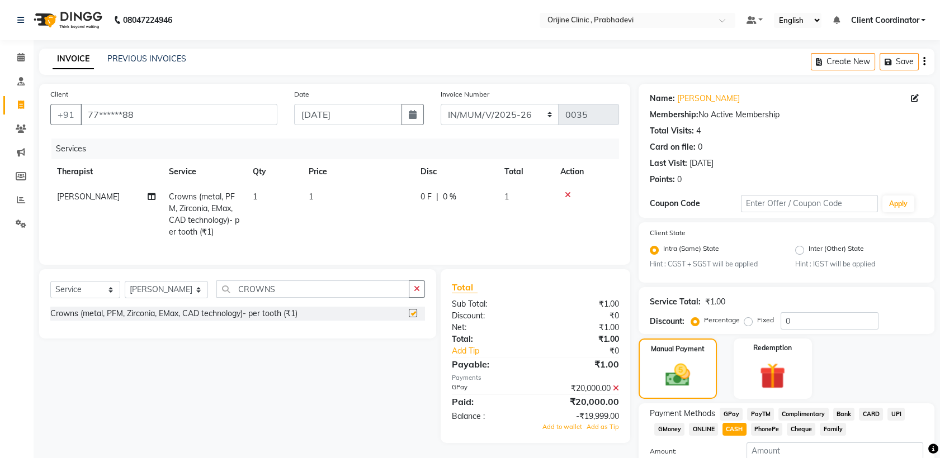
checkbox input "false"
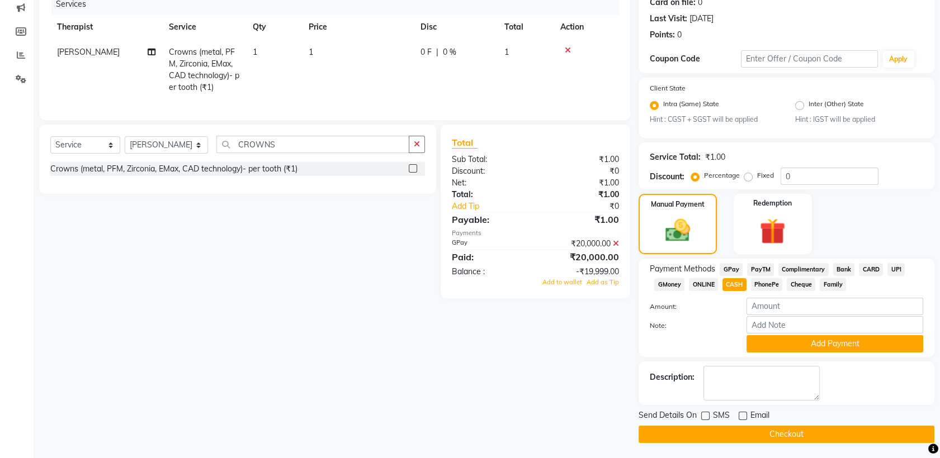
click at [616, 248] on icon at bounding box center [616, 244] width 6 height 8
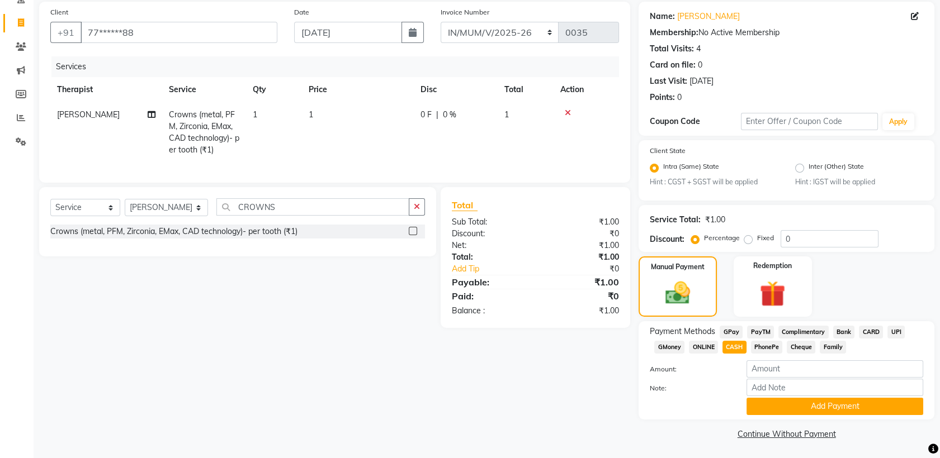
scroll to position [0, 0]
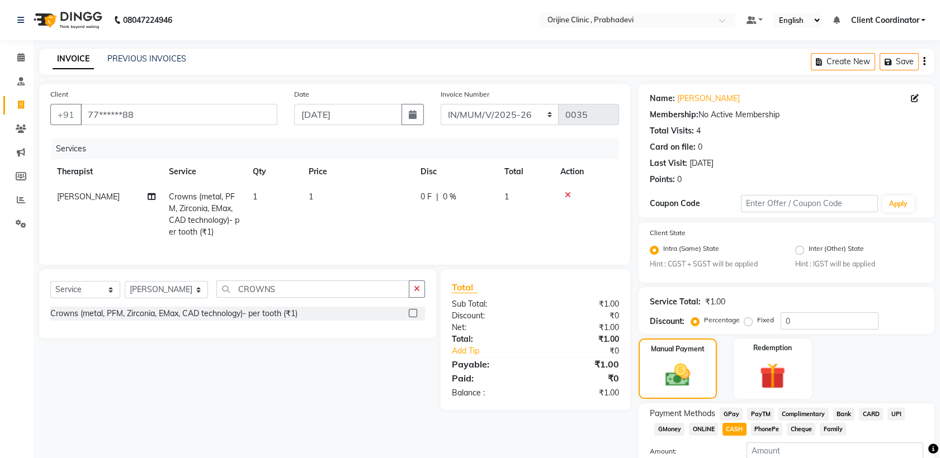
click at [263, 202] on td "1" at bounding box center [274, 214] width 56 height 60
select select "84752"
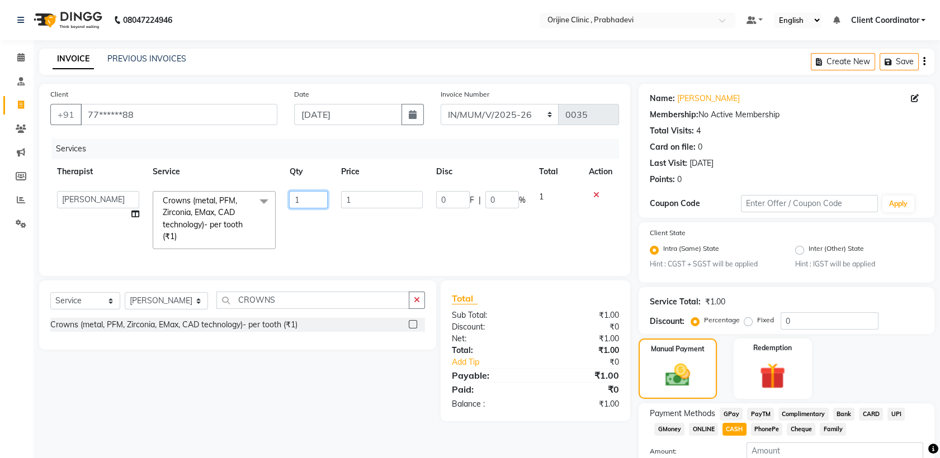
click at [306, 201] on input "1" at bounding box center [308, 199] width 38 height 17
type input "3"
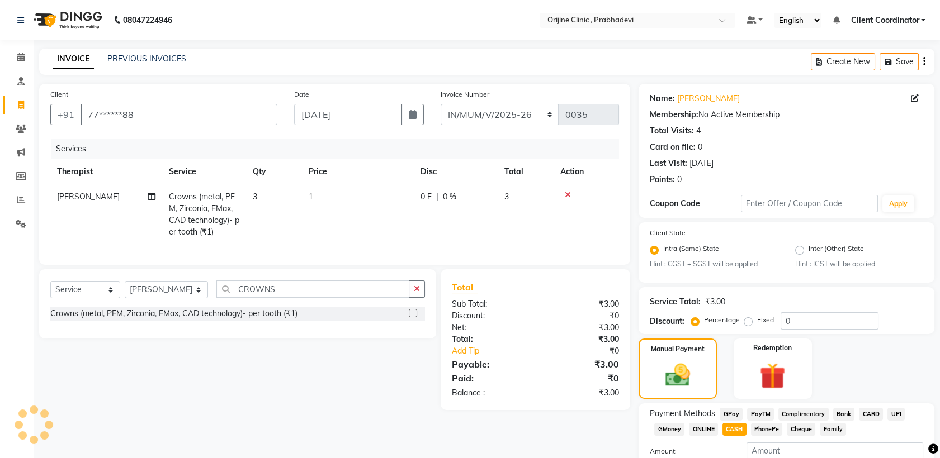
click at [340, 193] on td "1" at bounding box center [358, 214] width 112 height 60
select select "84752"
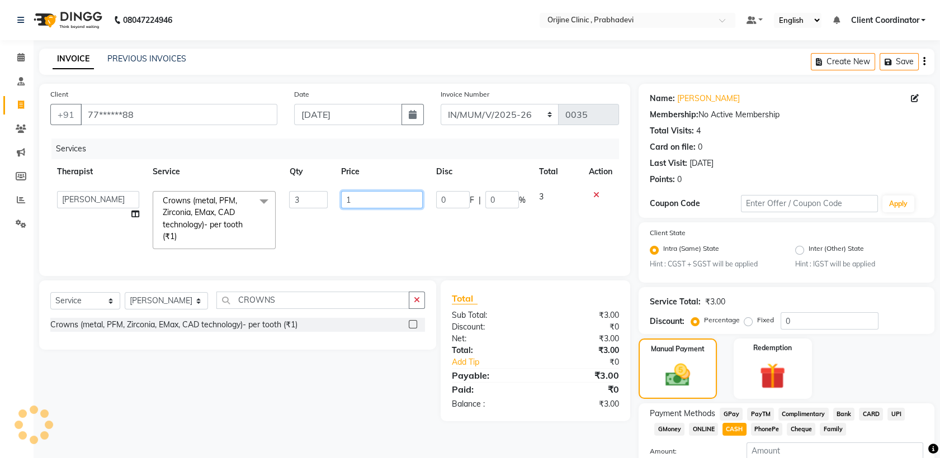
click at [361, 199] on input "1" at bounding box center [382, 199] width 82 height 17
type input "18000"
click at [393, 374] on div "Select Service Product Membership Package Voucher Prepaid Gift Card Select Ther…" at bounding box center [233, 351] width 405 height 141
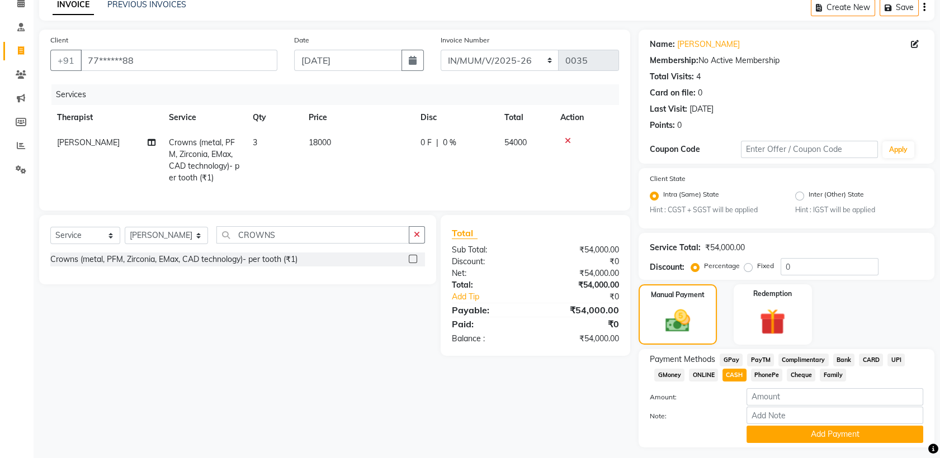
scroll to position [57, 0]
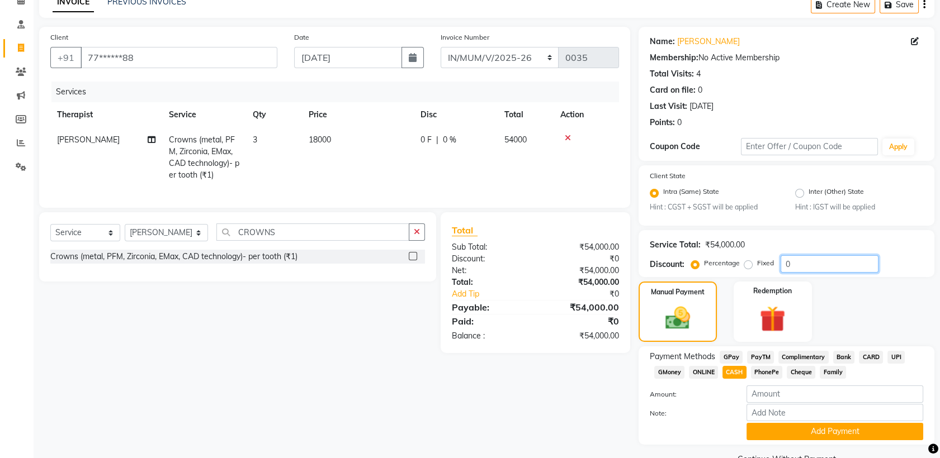
click at [799, 264] on input "0" at bounding box center [829, 263] width 98 height 17
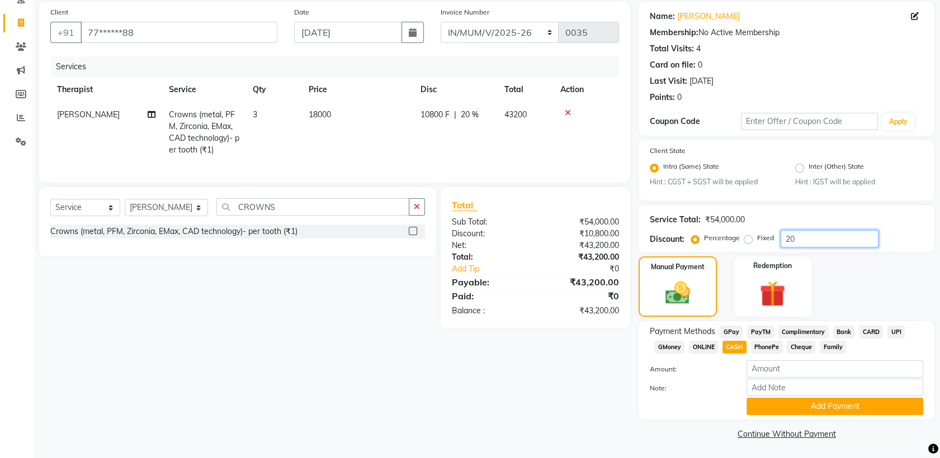
type input "20"
click at [798, 371] on input "number" at bounding box center [834, 369] width 177 height 17
type input "20000"
click at [800, 401] on button "Add Payment" at bounding box center [834, 406] width 177 height 17
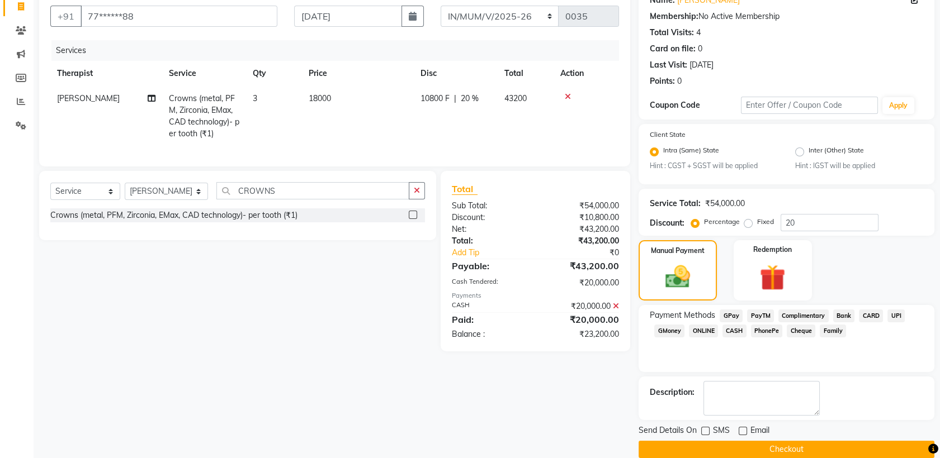
scroll to position [113, 0]
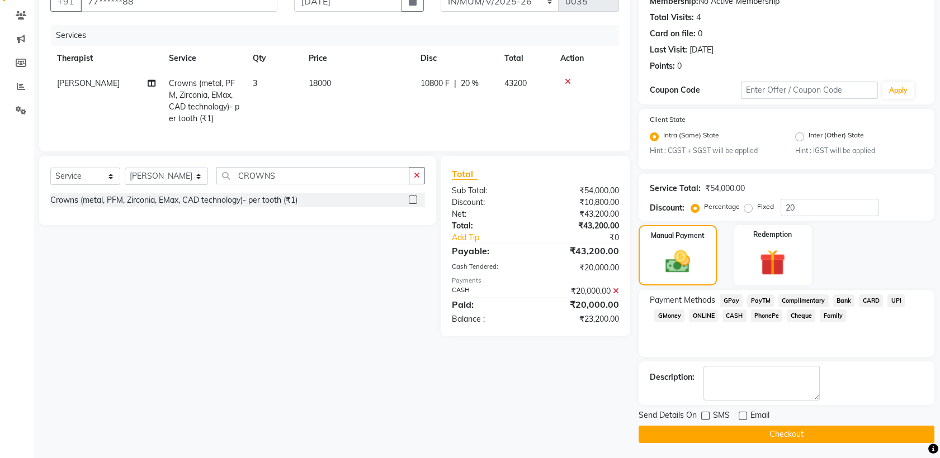
click at [667, 433] on button "Checkout" at bounding box center [786, 434] width 296 height 17
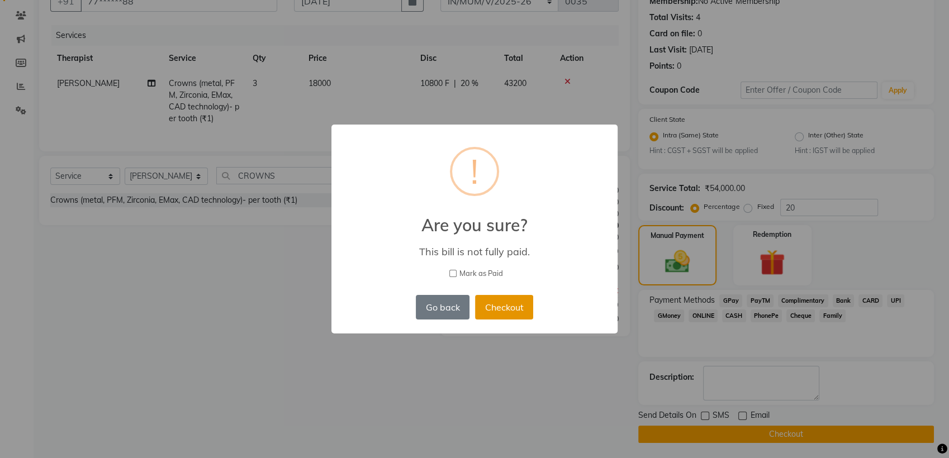
click at [483, 313] on button "Checkout" at bounding box center [504, 307] width 58 height 25
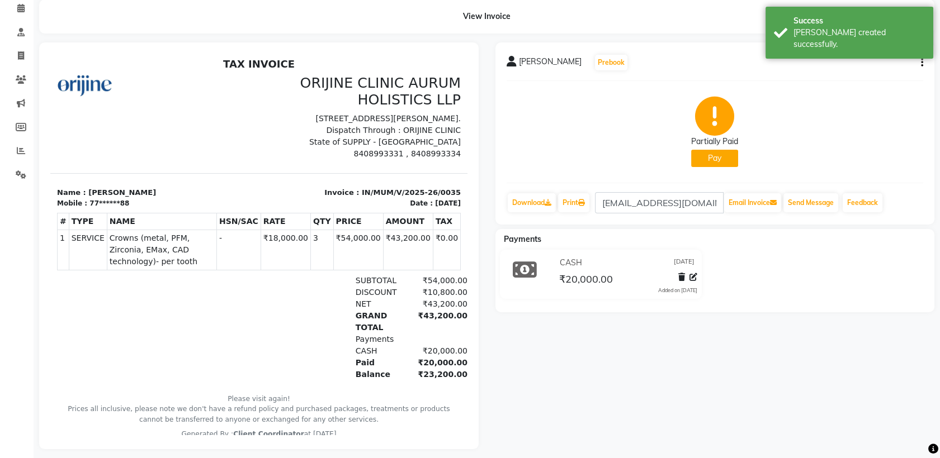
scroll to position [66, 0]
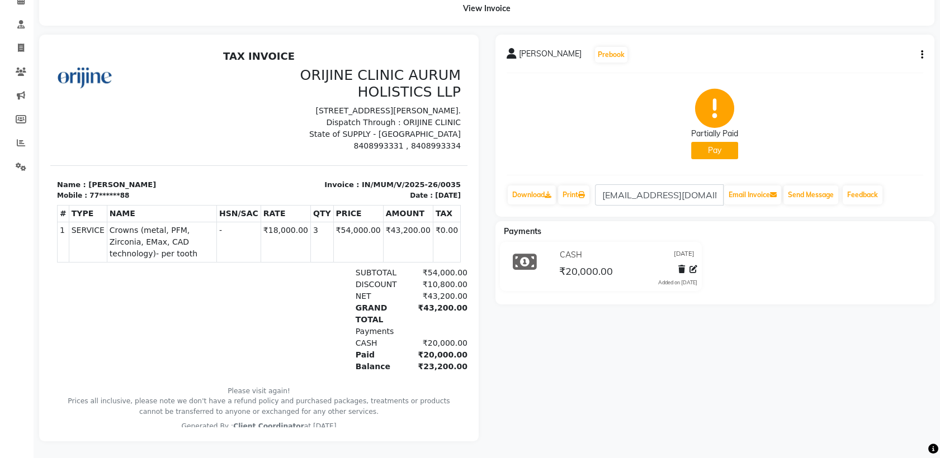
click at [723, 142] on button "Pay" at bounding box center [714, 150] width 47 height 17
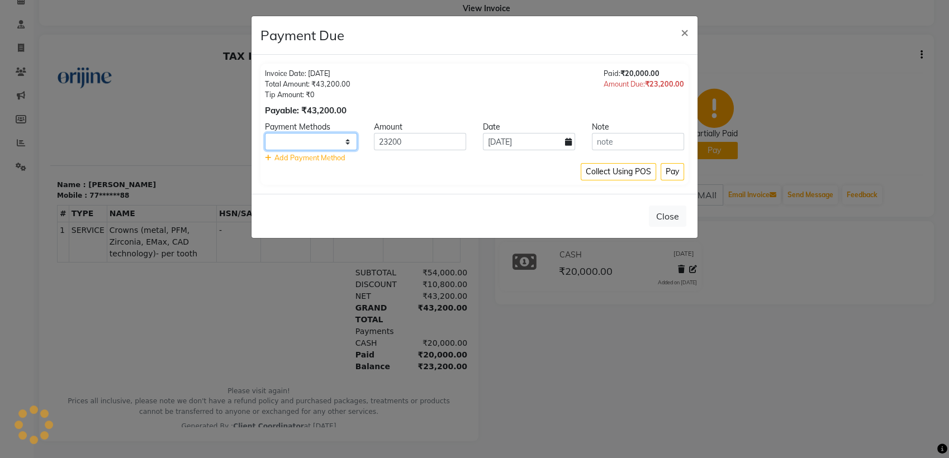
click at [344, 138] on select at bounding box center [311, 141] width 92 height 17
select select "1"
click at [340, 143] on select "GPay PayTM Complimentary Bank CARD UPI GMoney ONLINE CASH PhonePe Cheque Family" at bounding box center [311, 141] width 92 height 17
click at [683, 29] on span "×" at bounding box center [685, 31] width 8 height 17
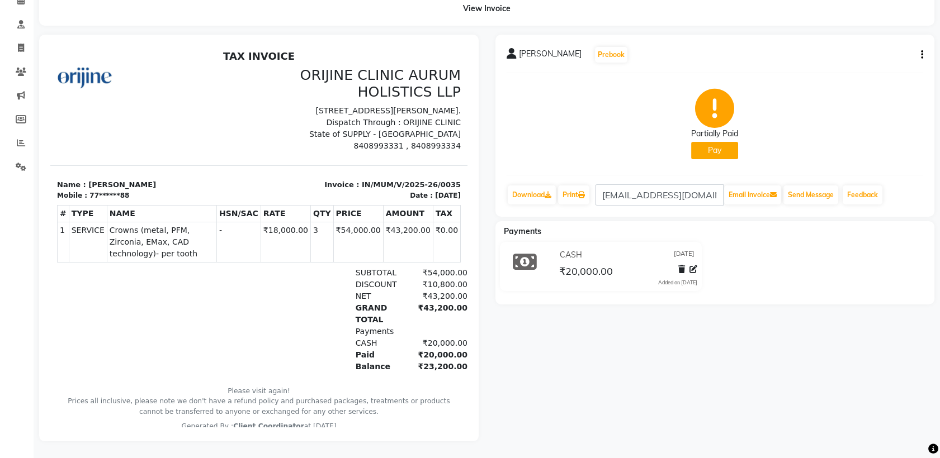
scroll to position [0, 0]
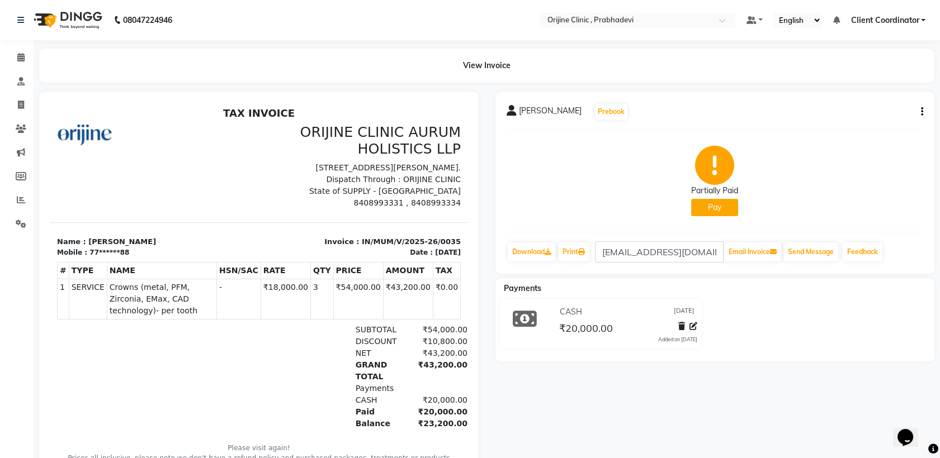
scroll to position [66, 0]
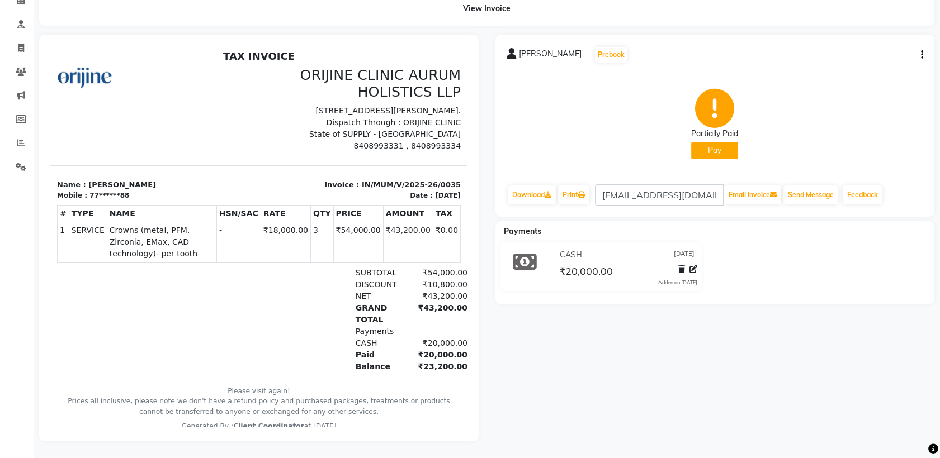
click at [713, 142] on button "Pay" at bounding box center [714, 150] width 47 height 17
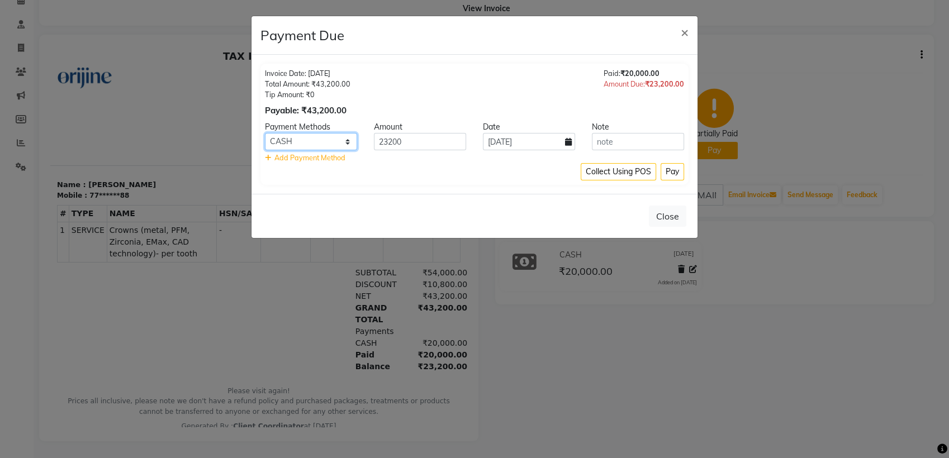
click at [337, 139] on select "GPay PayTM Complimentary Bank CARD UPI GMoney ONLINE CASH PhonePe Cheque Family" at bounding box center [311, 141] width 92 height 17
select select "5"
click at [265, 133] on select "GPay PayTM Complimentary Bank CARD UPI GMoney ONLINE CASH PhonePe Cheque Family" at bounding box center [311, 141] width 92 height 17
click at [572, 141] on icon at bounding box center [568, 142] width 7 height 8
select select "9"
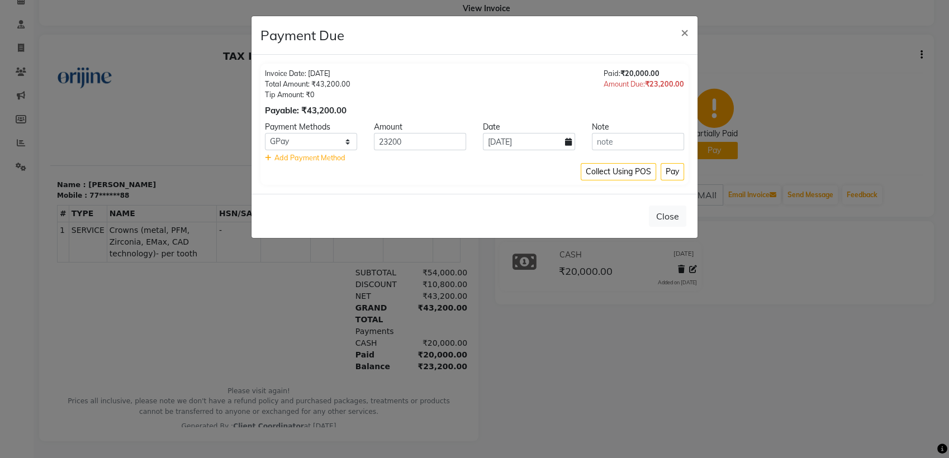
select select "2025"
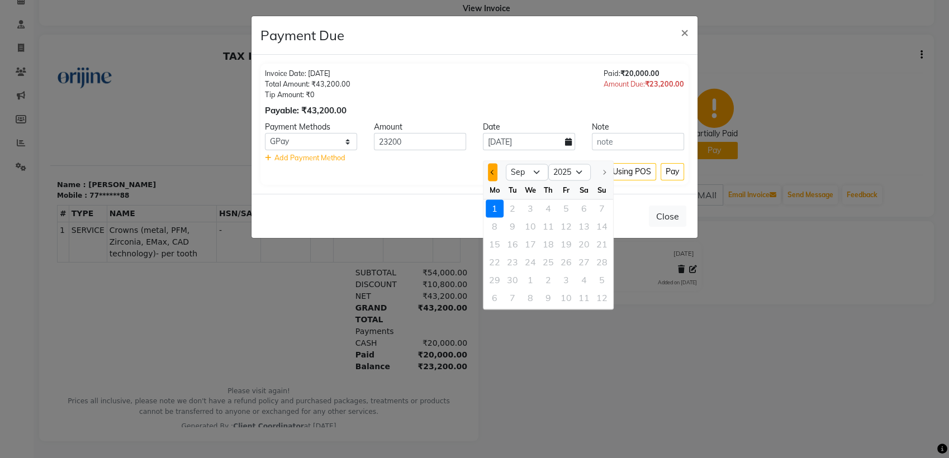
click at [493, 170] on span "Previous month" at bounding box center [493, 172] width 4 height 4
select select "7"
click at [517, 255] on div "22" at bounding box center [513, 262] width 18 height 18
type input "22-07-2025"
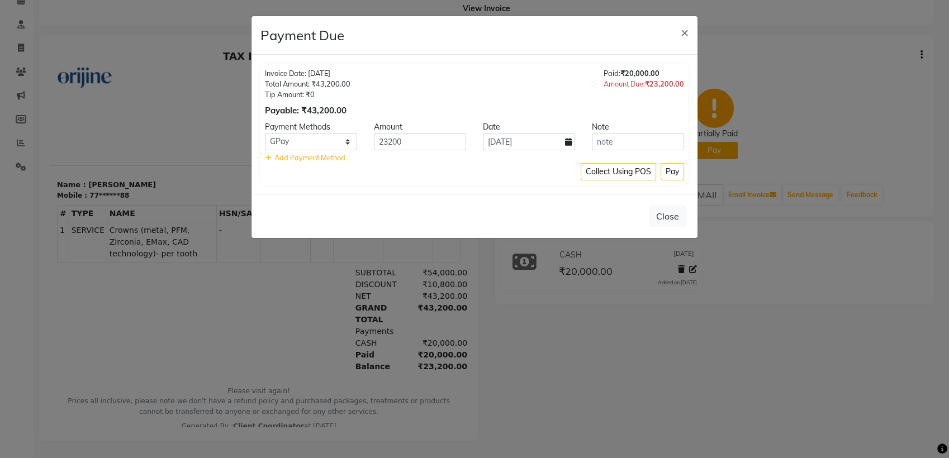
click at [565, 139] on icon at bounding box center [568, 142] width 7 height 8
select select "7"
select select "2025"
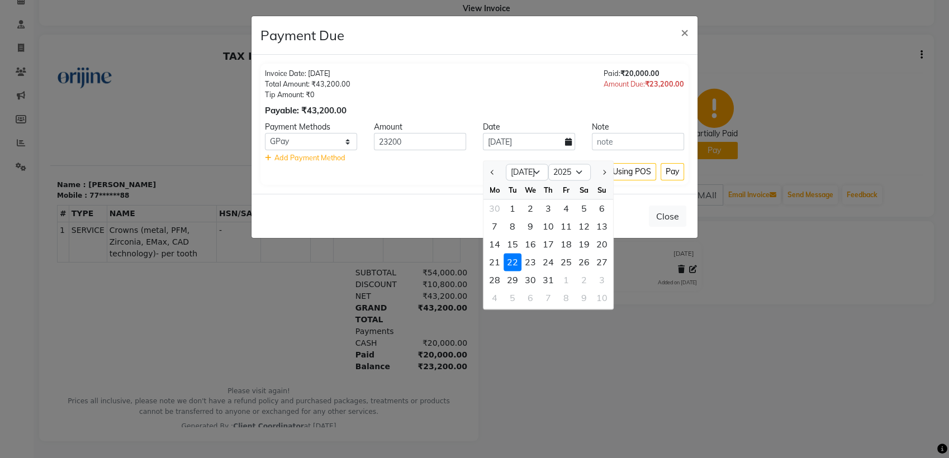
click at [565, 139] on icon at bounding box center [568, 142] width 7 height 8
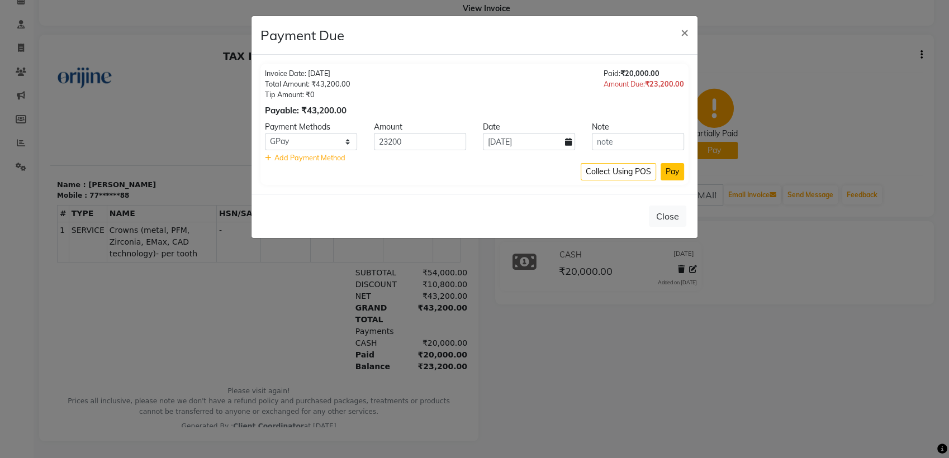
click at [669, 176] on button "Pay" at bounding box center [672, 171] width 23 height 17
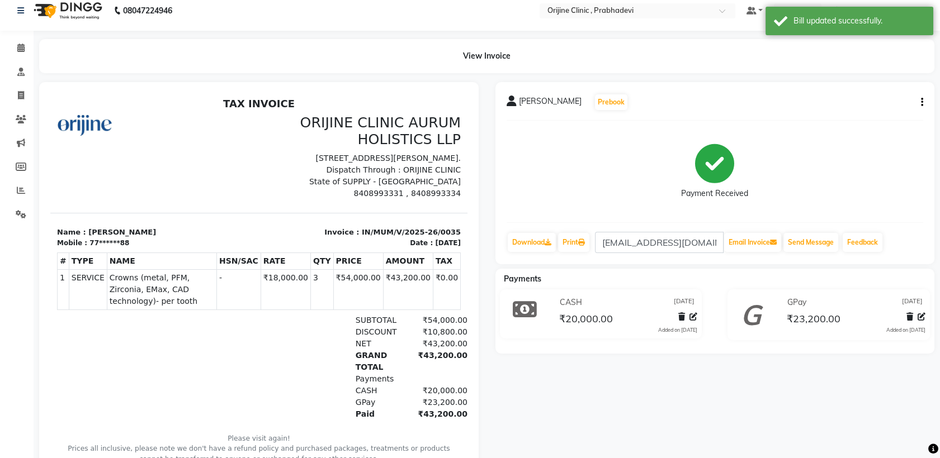
scroll to position [0, 0]
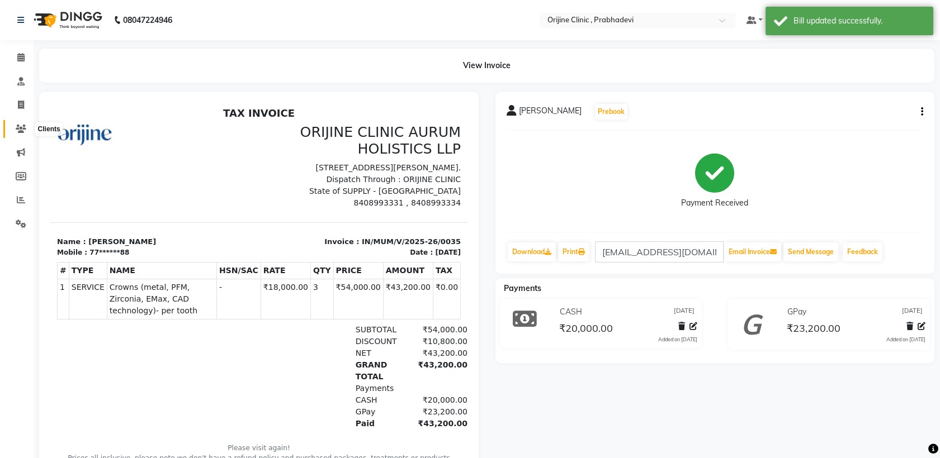
click at [22, 123] on span at bounding box center [21, 129] width 20 height 13
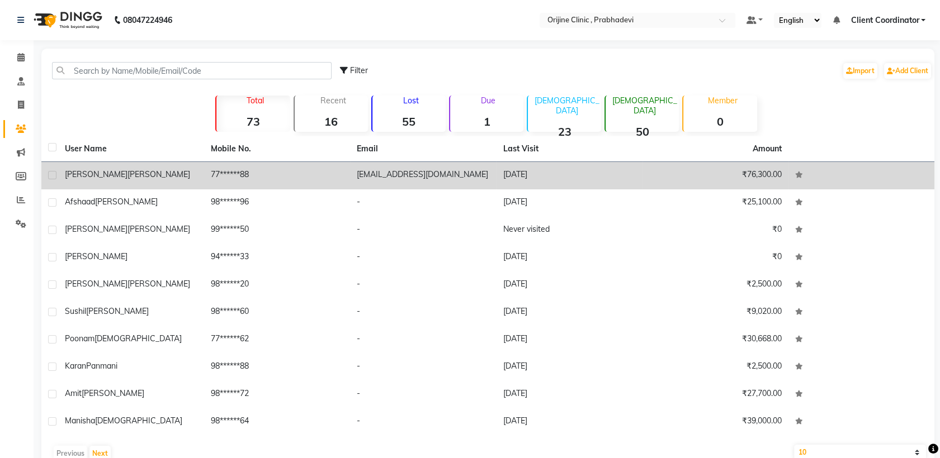
click at [443, 179] on td "[EMAIL_ADDRESS][DOMAIN_NAME]" at bounding box center [423, 175] width 146 height 27
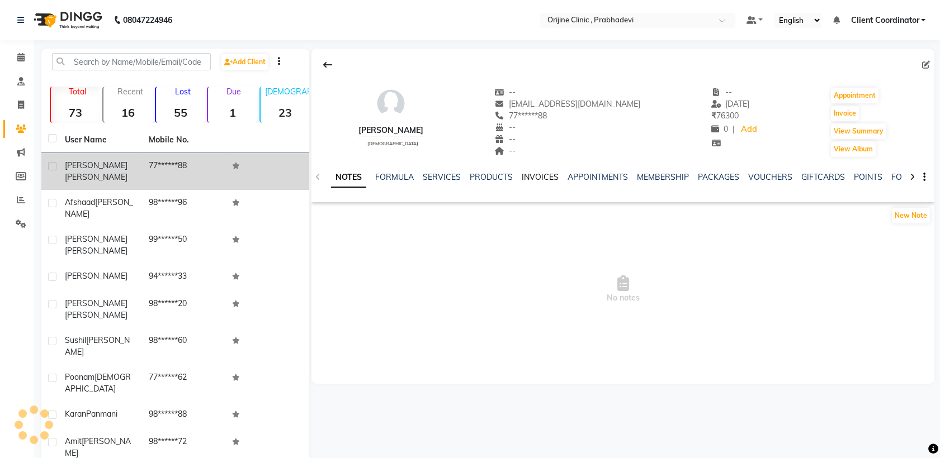
click at [548, 176] on link "INVOICES" at bounding box center [540, 177] width 37 height 10
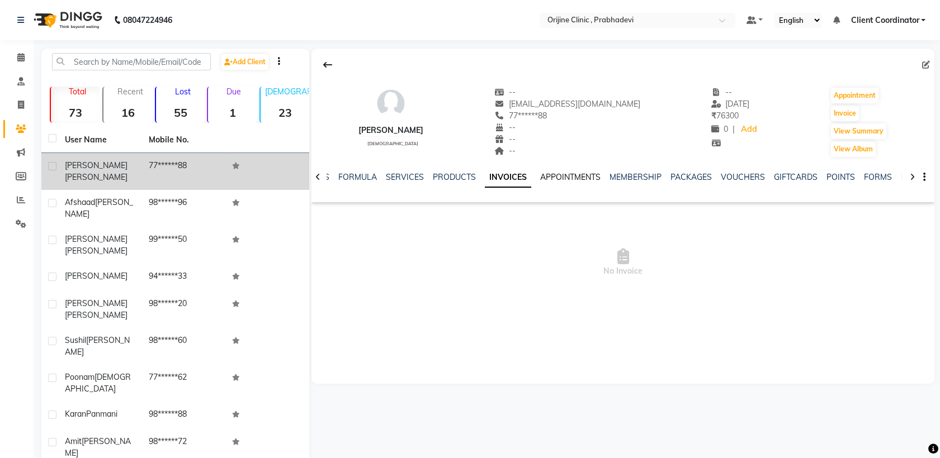
click at [568, 173] on link "APPOINTMENTS" at bounding box center [570, 177] width 60 height 10
click at [484, 174] on link "INVOICES" at bounding box center [494, 177] width 37 height 10
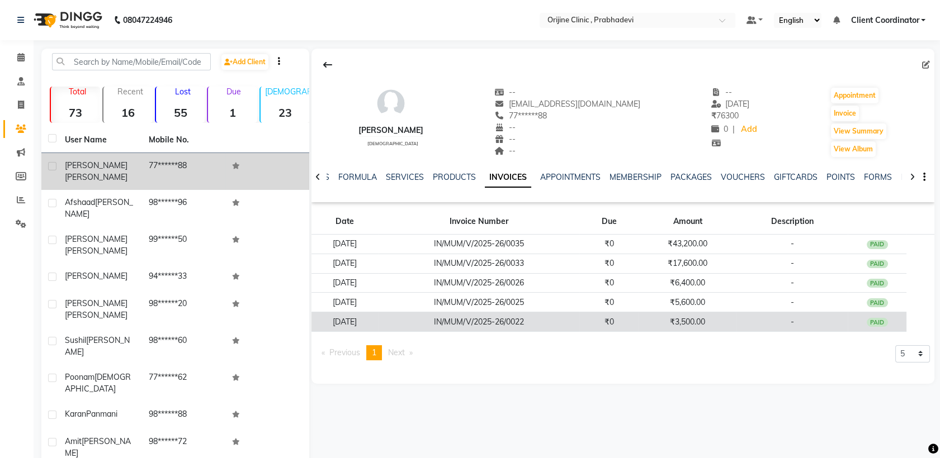
click at [474, 325] on td "IN/MUM/V/2025-26/0022" at bounding box center [479, 323] width 202 height 20
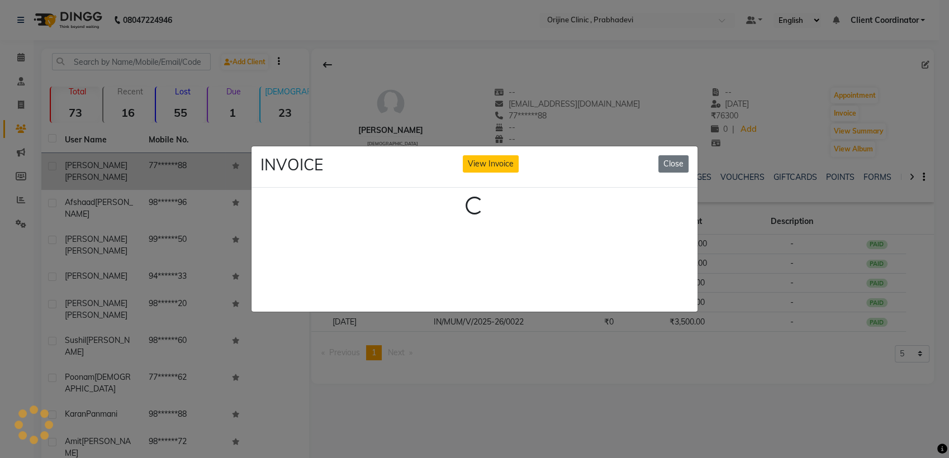
click at [495, 383] on ngb-modal-window "INVOICE View Invoice Close Loading..." at bounding box center [474, 229] width 949 height 458
